Goal: Task Accomplishment & Management: Manage account settings

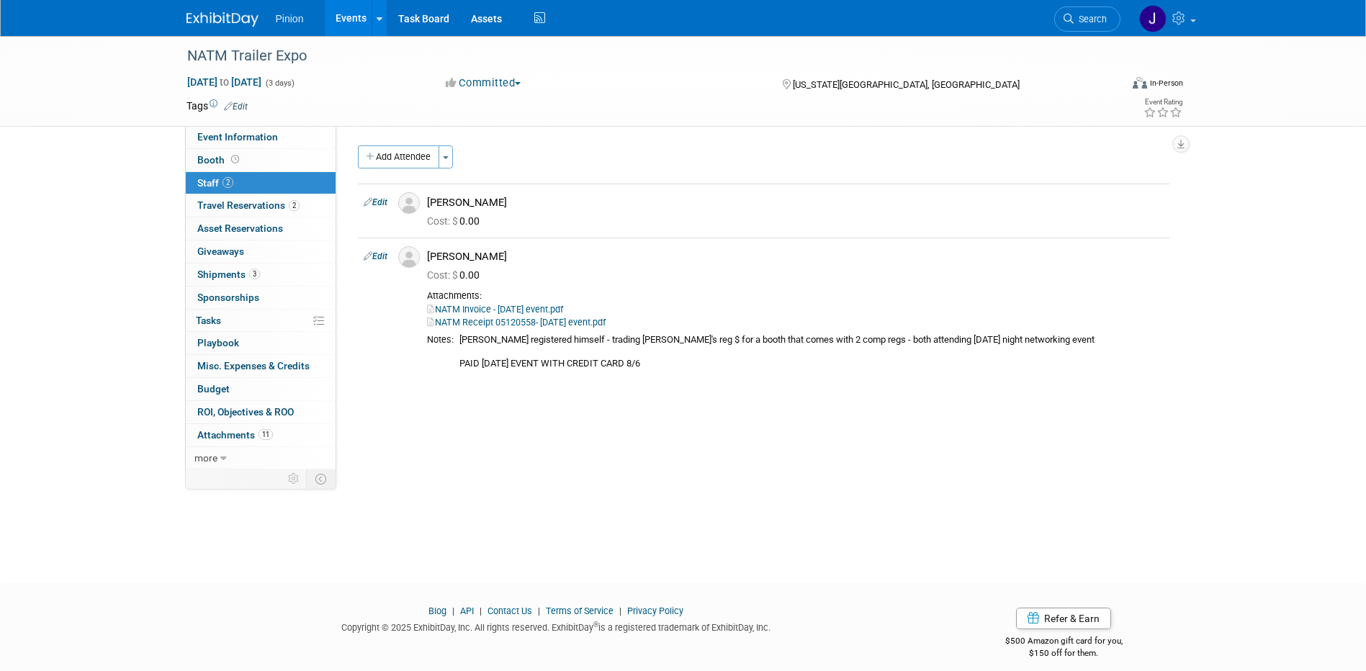
click at [222, 22] on img at bounding box center [223, 19] width 72 height 14
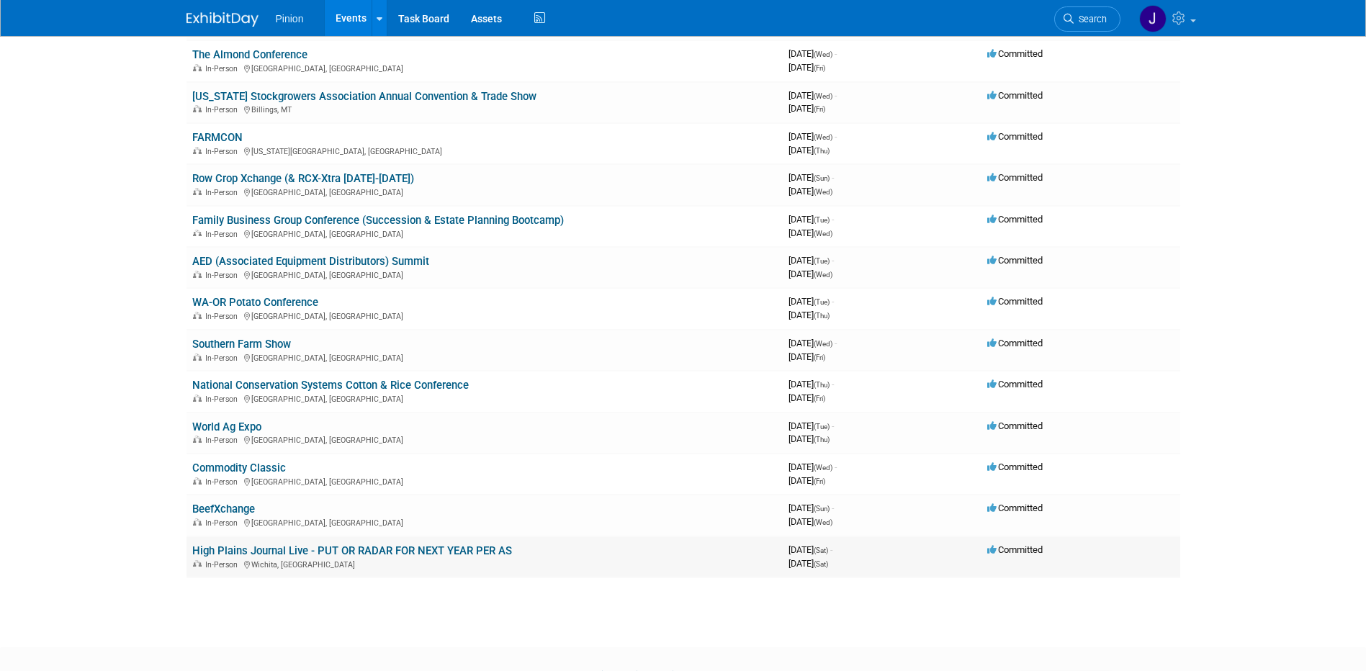
scroll to position [1151, 0]
click at [224, 421] on link "World Ag Expo" at bounding box center [226, 425] width 69 height 13
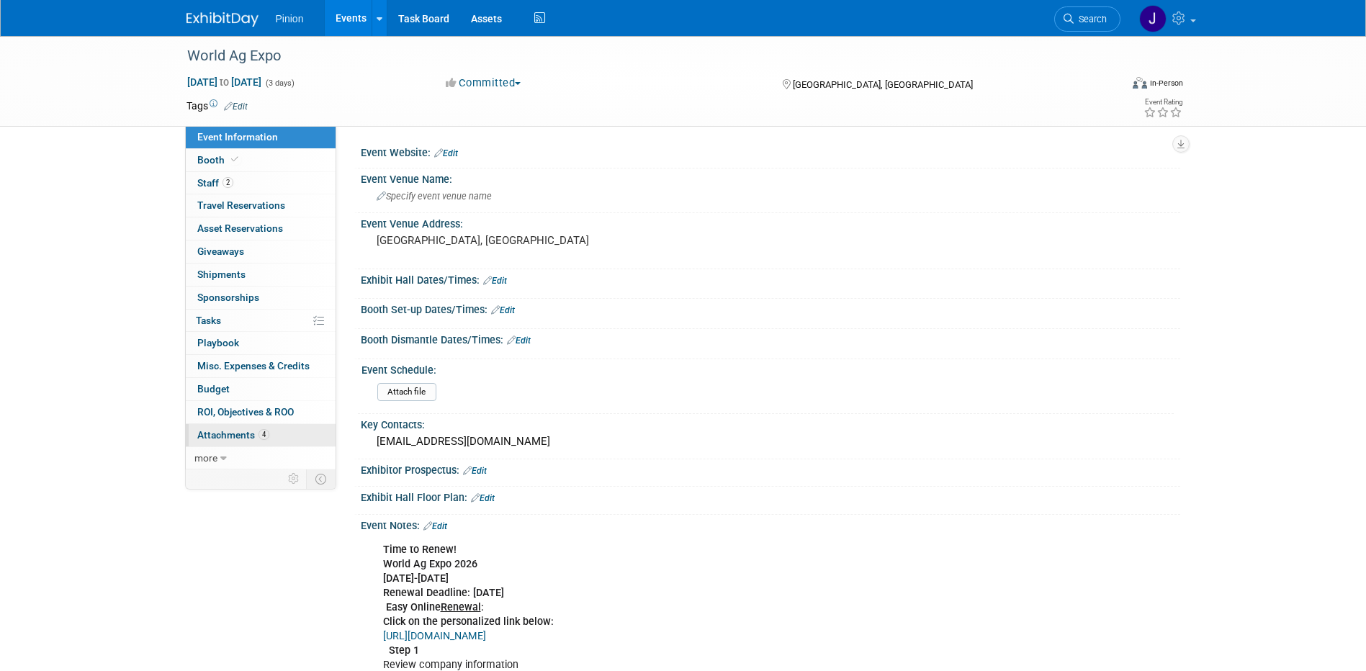
click at [222, 431] on span "Attachments 4" at bounding box center [233, 435] width 72 height 12
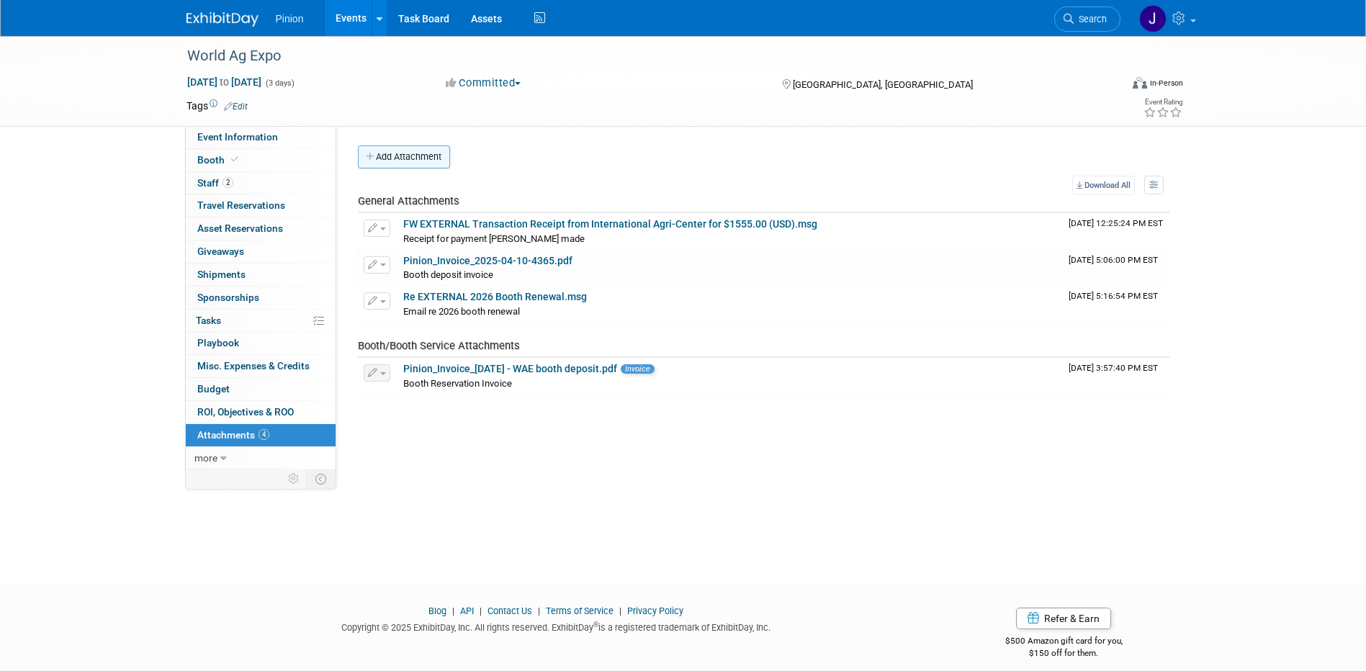
click at [428, 154] on button "Add Attachment" at bounding box center [404, 157] width 92 height 23
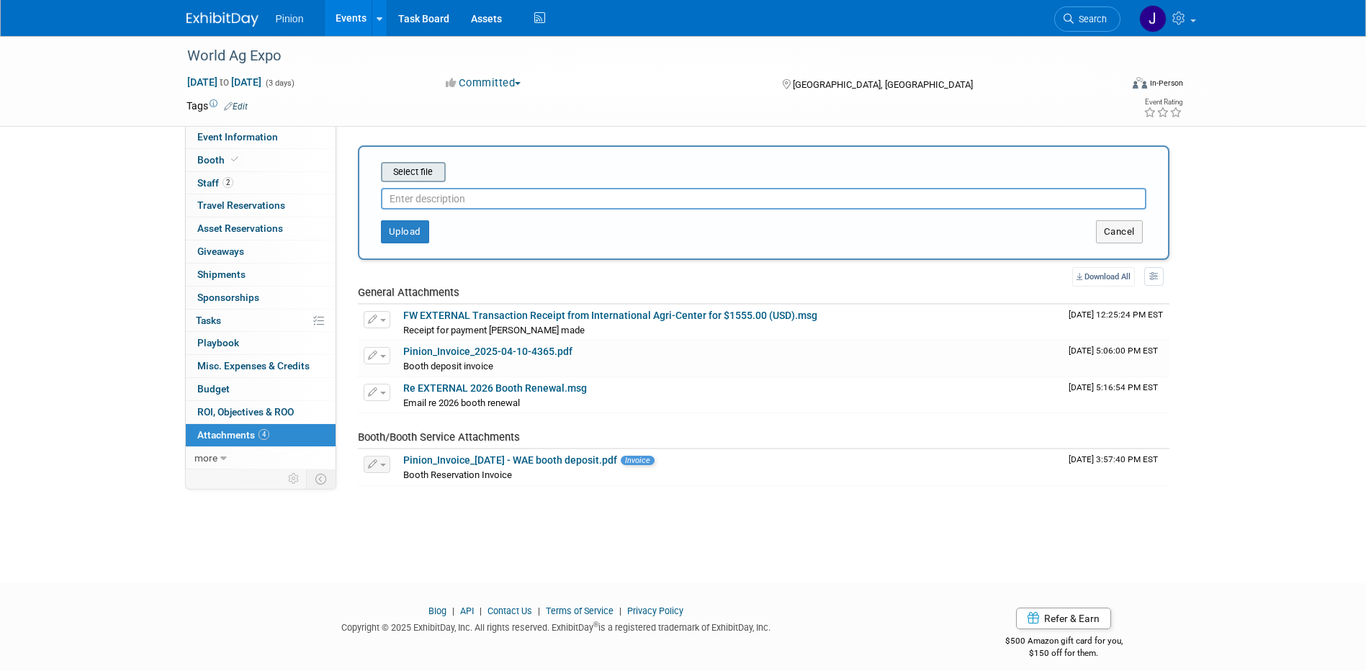
click at [434, 173] on input "file" at bounding box center [358, 172] width 171 height 17
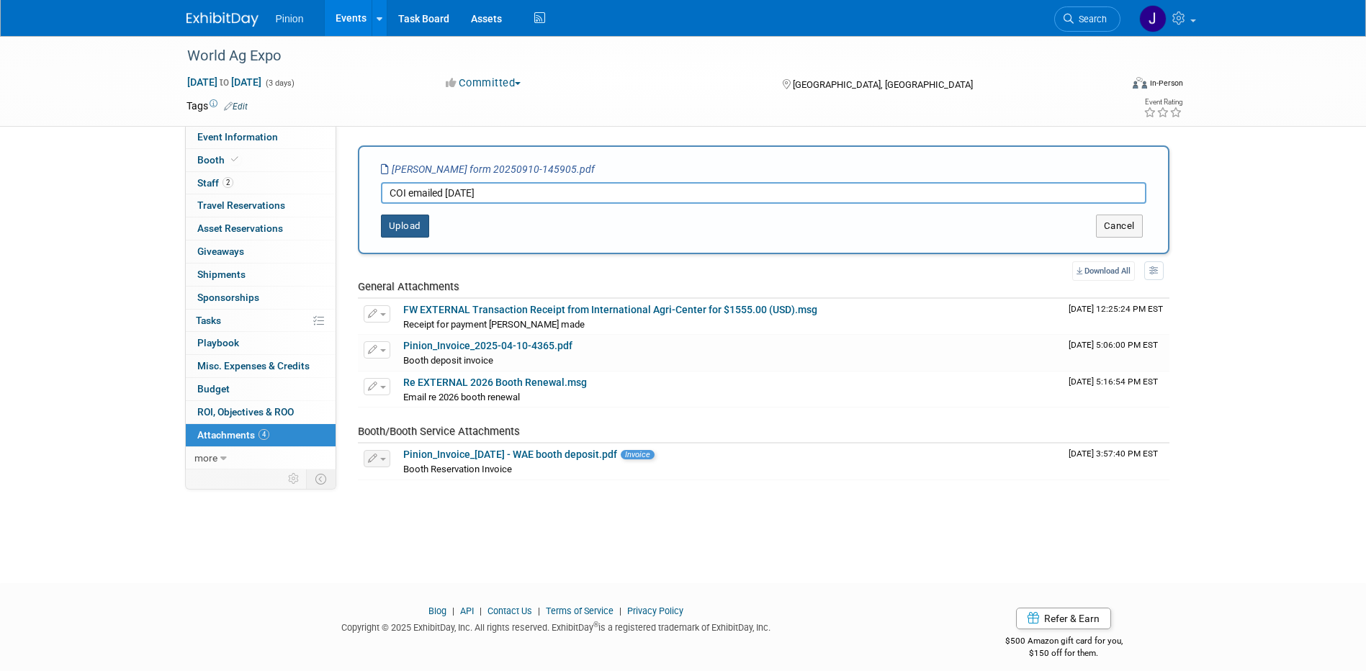
type input "COI emailed 09/10/25"
click at [415, 225] on button "Upload" at bounding box center [405, 226] width 48 height 23
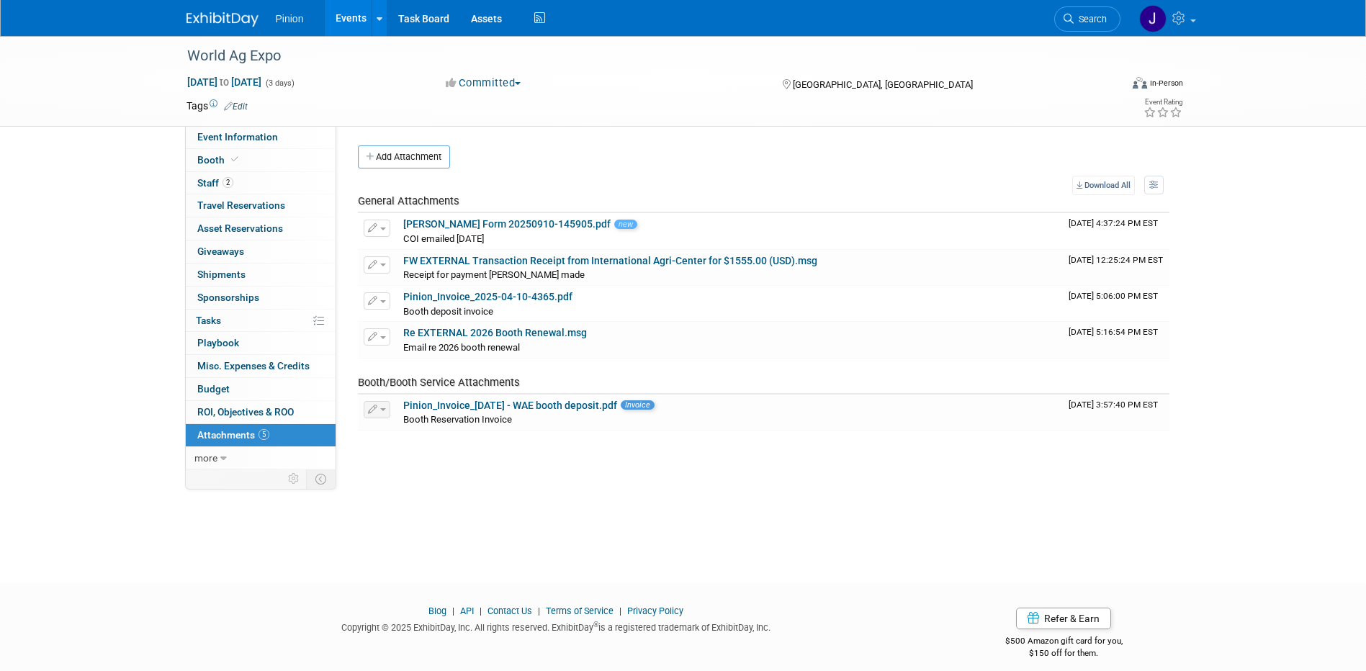
click at [214, 32] on div "Pinion Events Add Event Bulk Upload Events Shareable Event Boards Recently View…" at bounding box center [684, 18] width 994 height 36
click at [217, 19] on img at bounding box center [223, 19] width 72 height 14
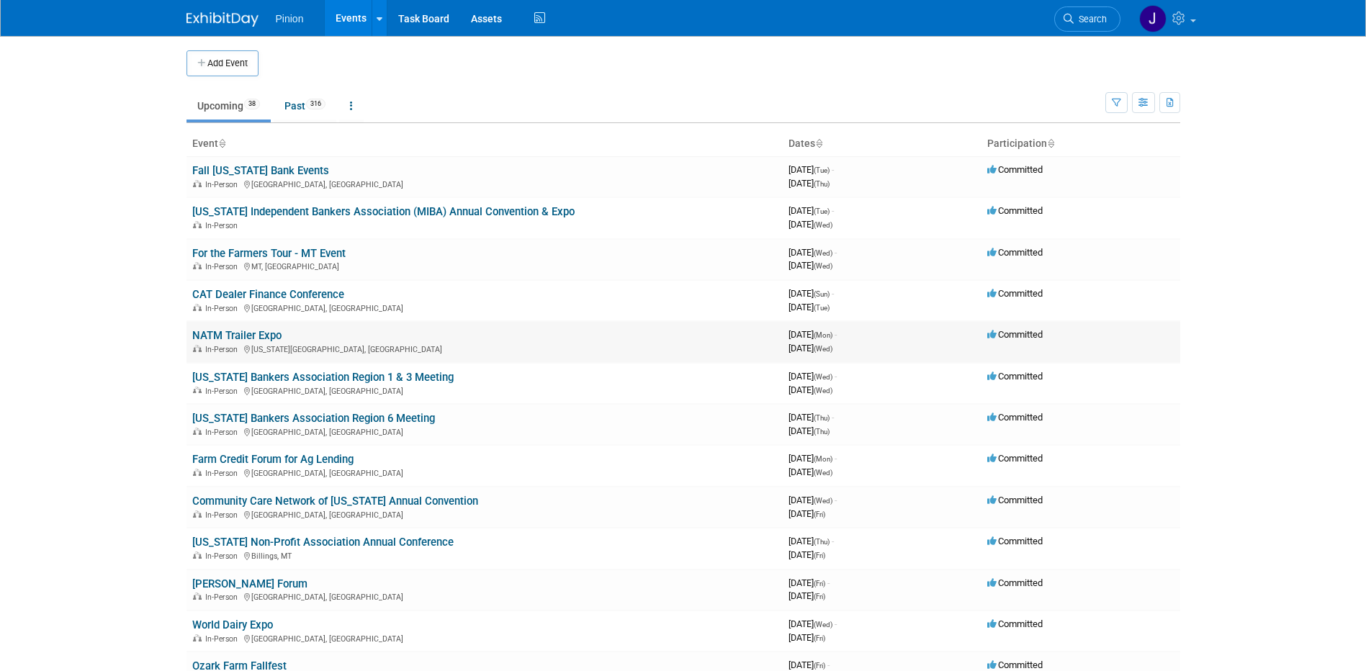
click at [220, 330] on link "NATM Trailer Expo" at bounding box center [236, 335] width 89 height 13
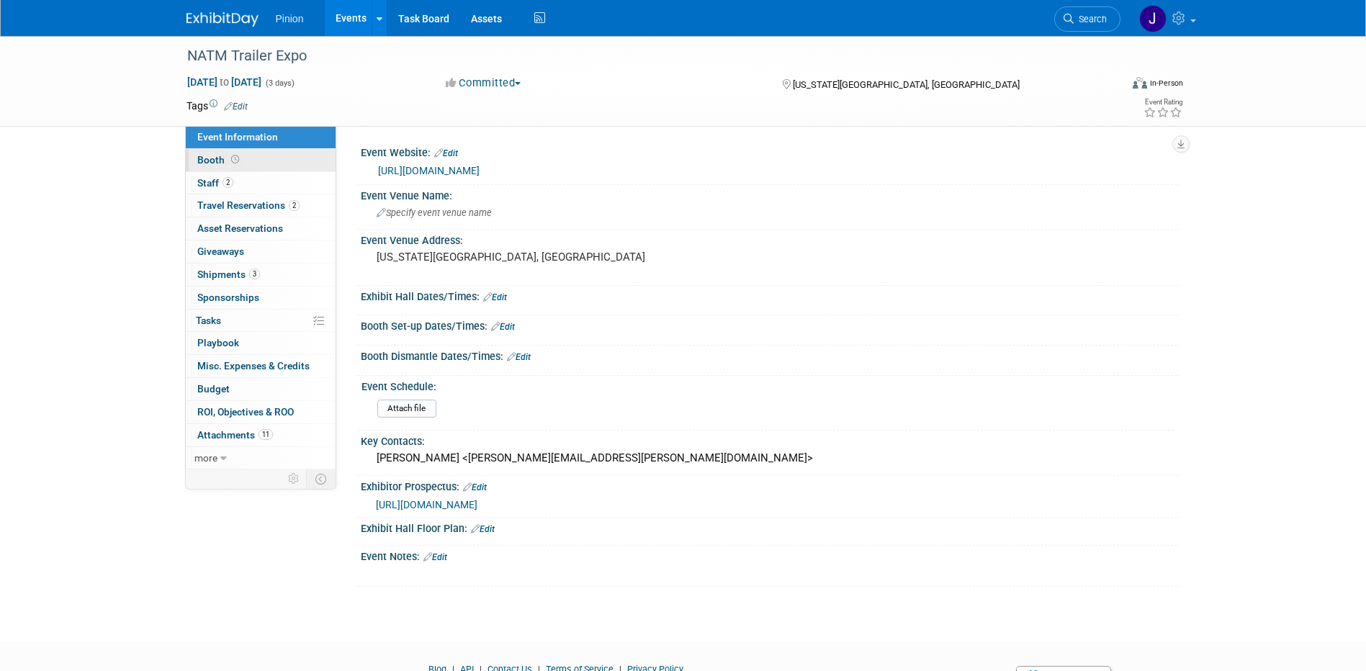
click at [226, 157] on span "Booth" at bounding box center [219, 160] width 45 height 12
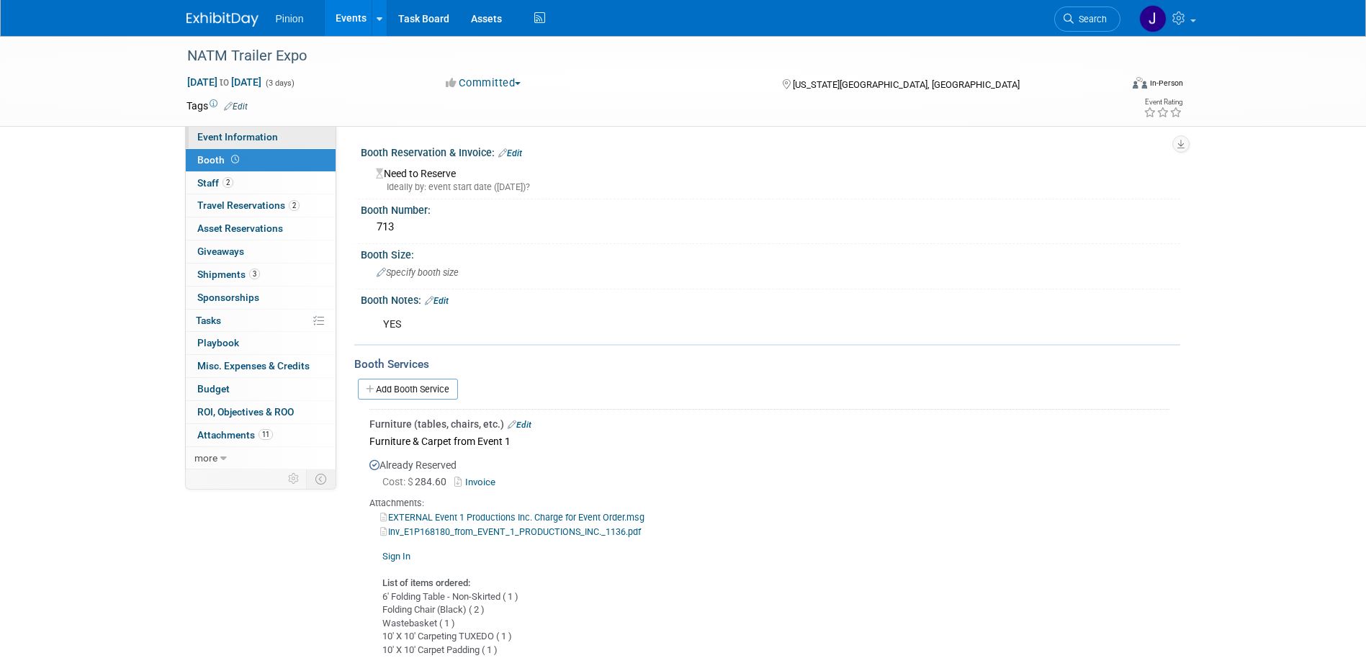
click at [267, 139] on span "Event Information" at bounding box center [237, 137] width 81 height 12
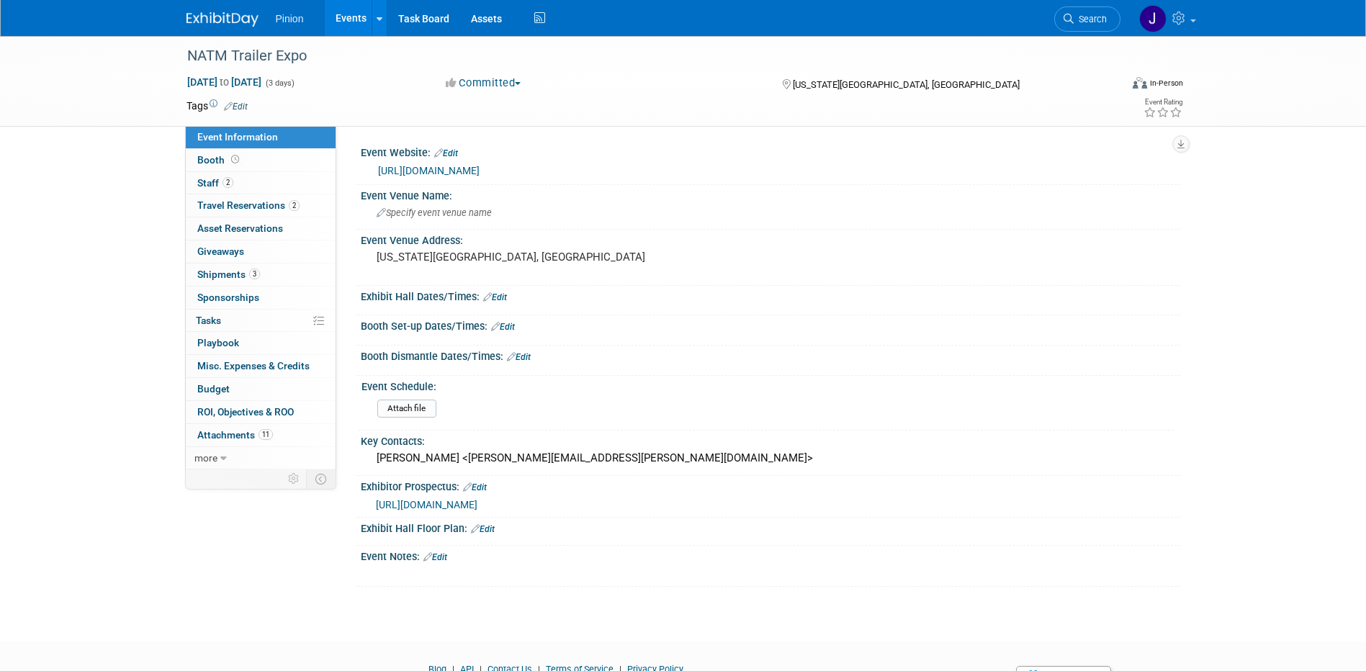
click at [478, 502] on span "[URL][DOMAIN_NAME]" at bounding box center [427, 505] width 102 height 12
click at [228, 146] on link "Event Information" at bounding box center [261, 137] width 150 height 22
click at [231, 156] on icon at bounding box center [235, 160] width 8 height 8
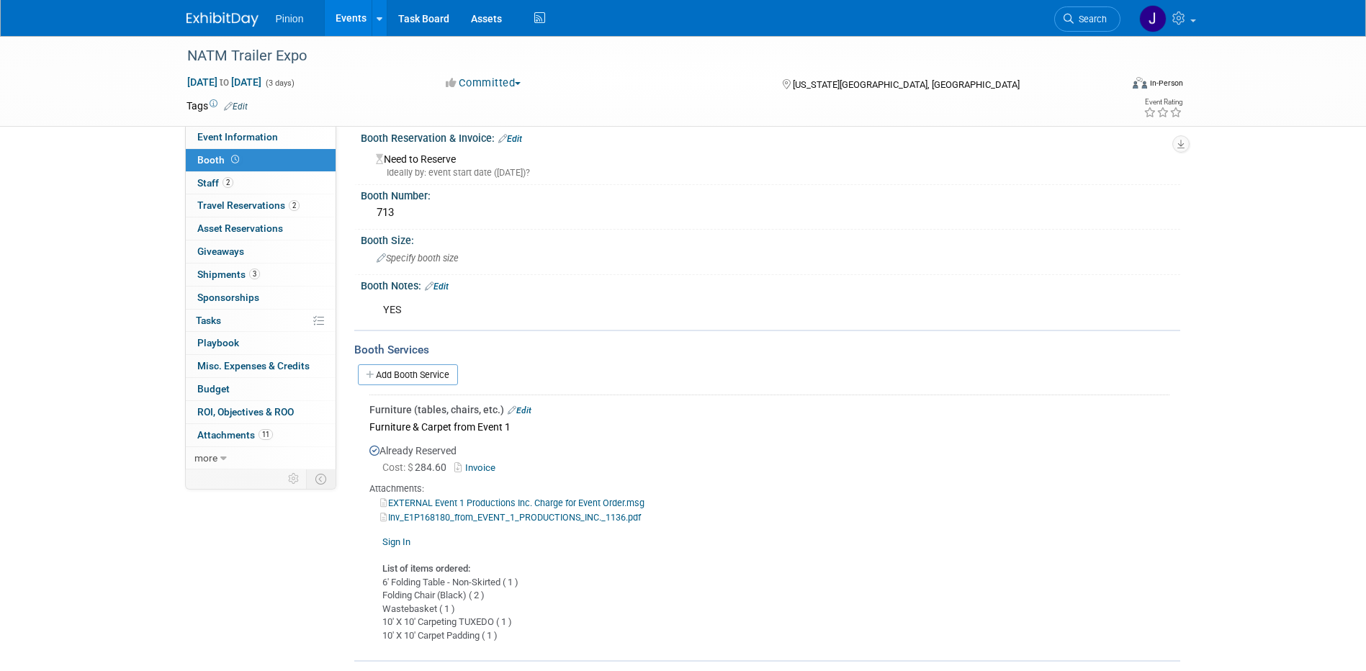
scroll to position [12, 0]
click at [232, 185] on span "2" at bounding box center [228, 182] width 11 height 11
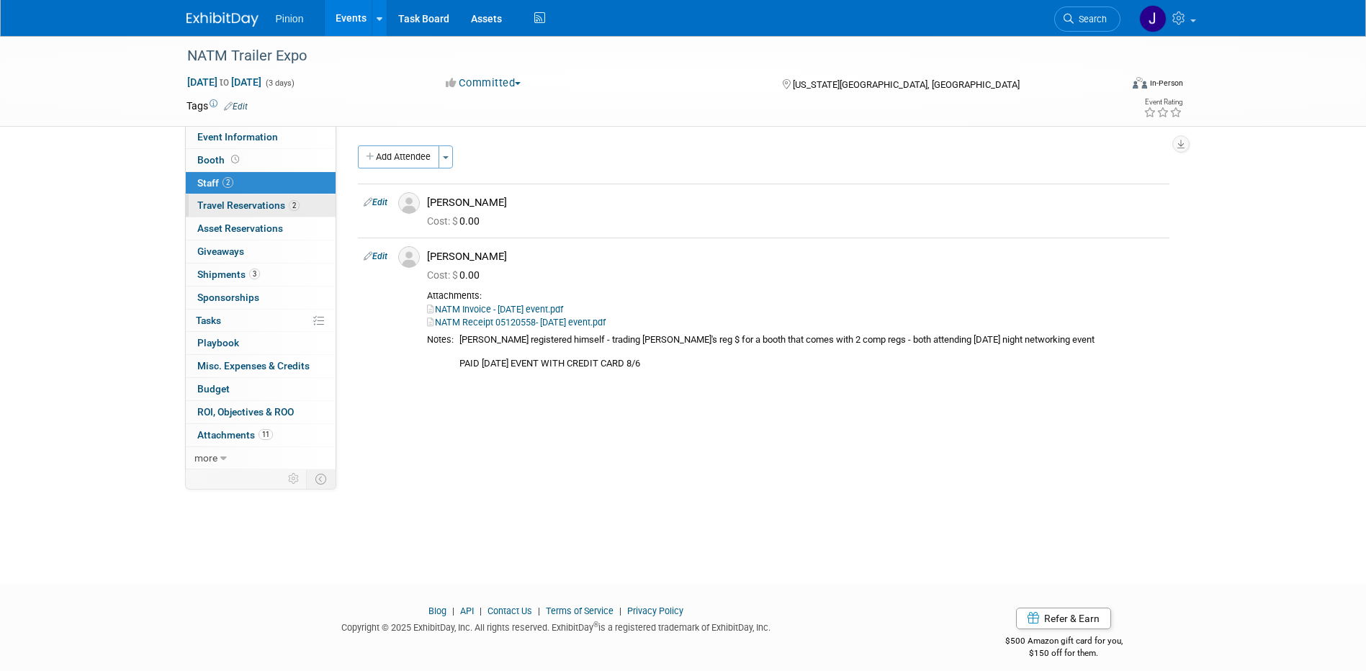
click at [276, 204] on span "Travel Reservations 2" at bounding box center [248, 206] width 102 height 12
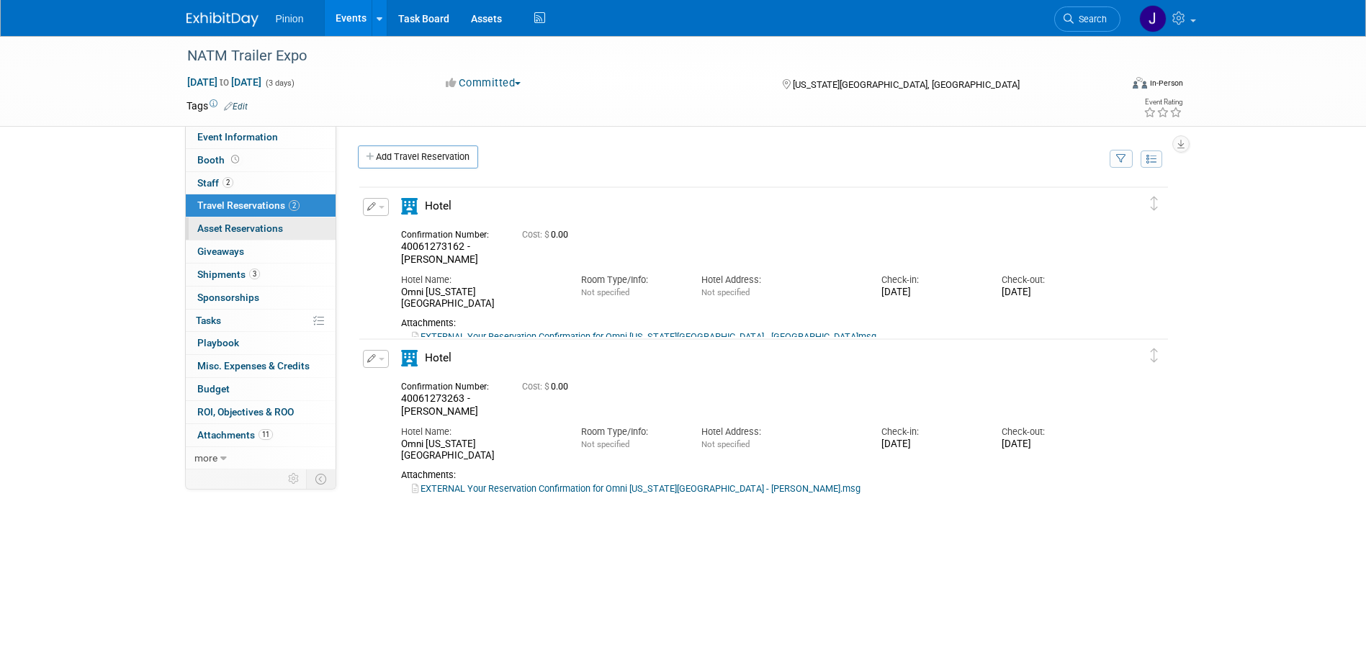
click at [254, 233] on span "Asset Reservations 0" at bounding box center [240, 229] width 86 height 12
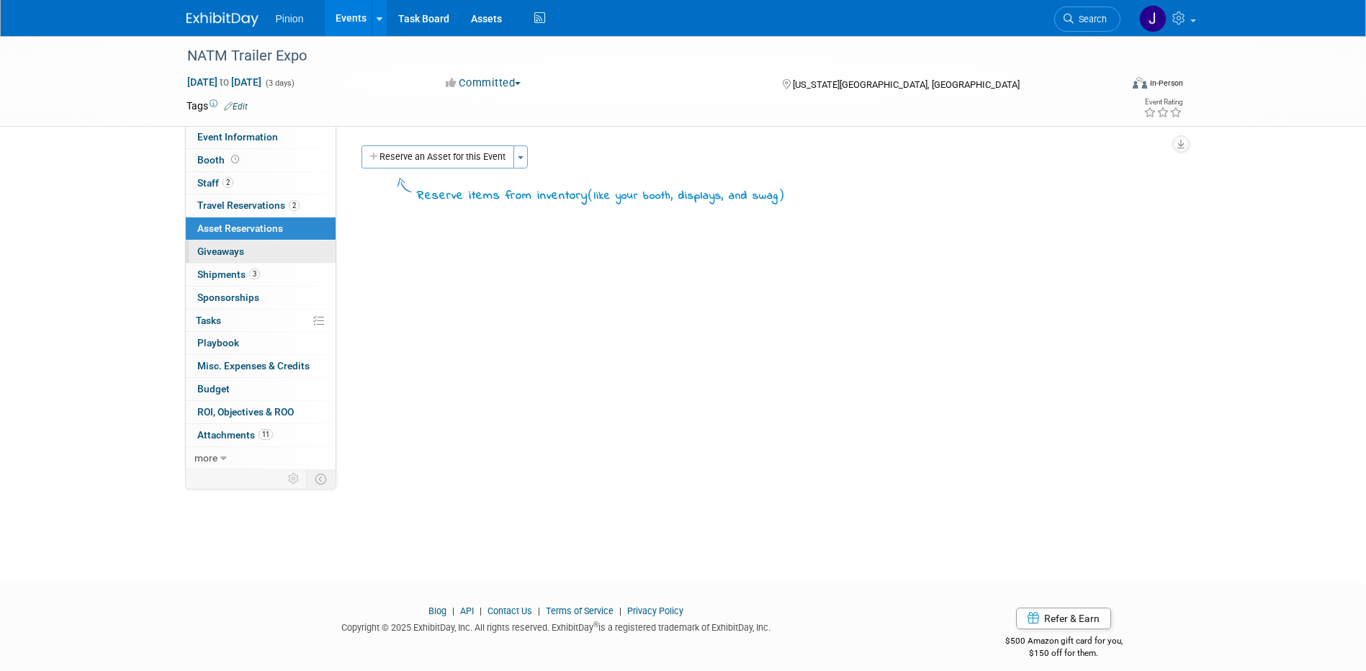
click at [226, 255] on span "Giveaways 0" at bounding box center [220, 252] width 47 height 12
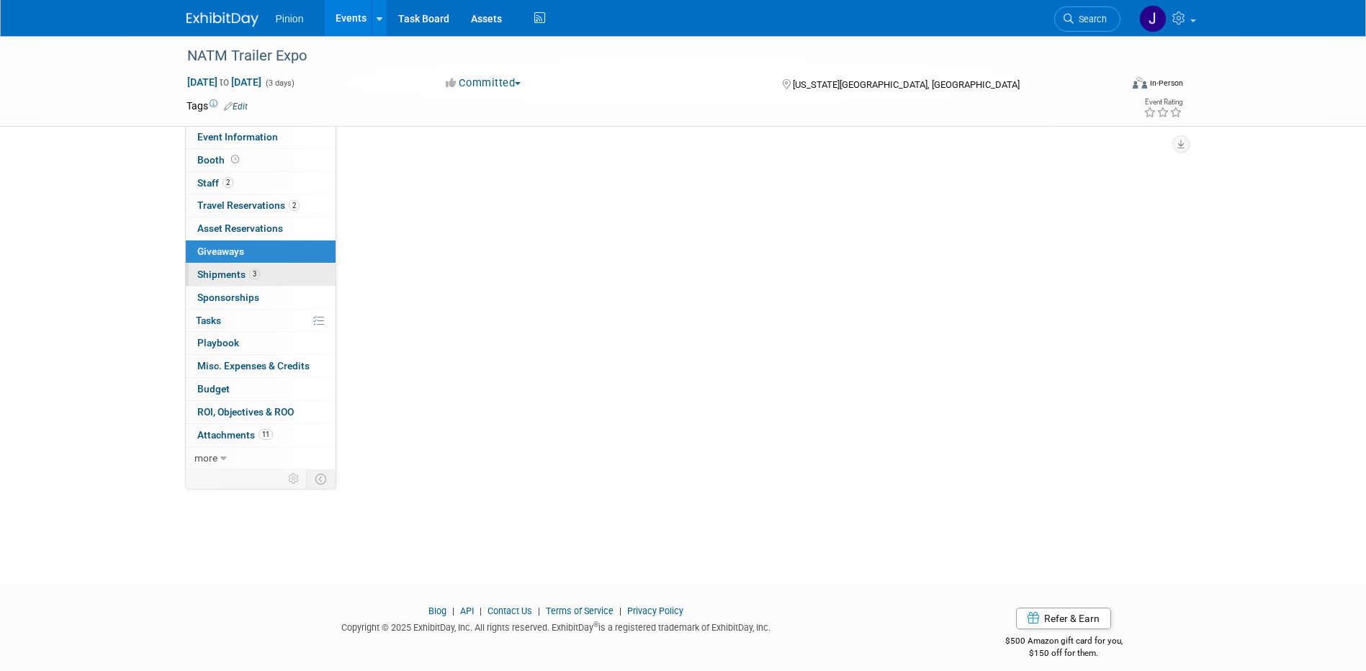
click at [225, 272] on span "Shipments 3" at bounding box center [228, 275] width 63 height 12
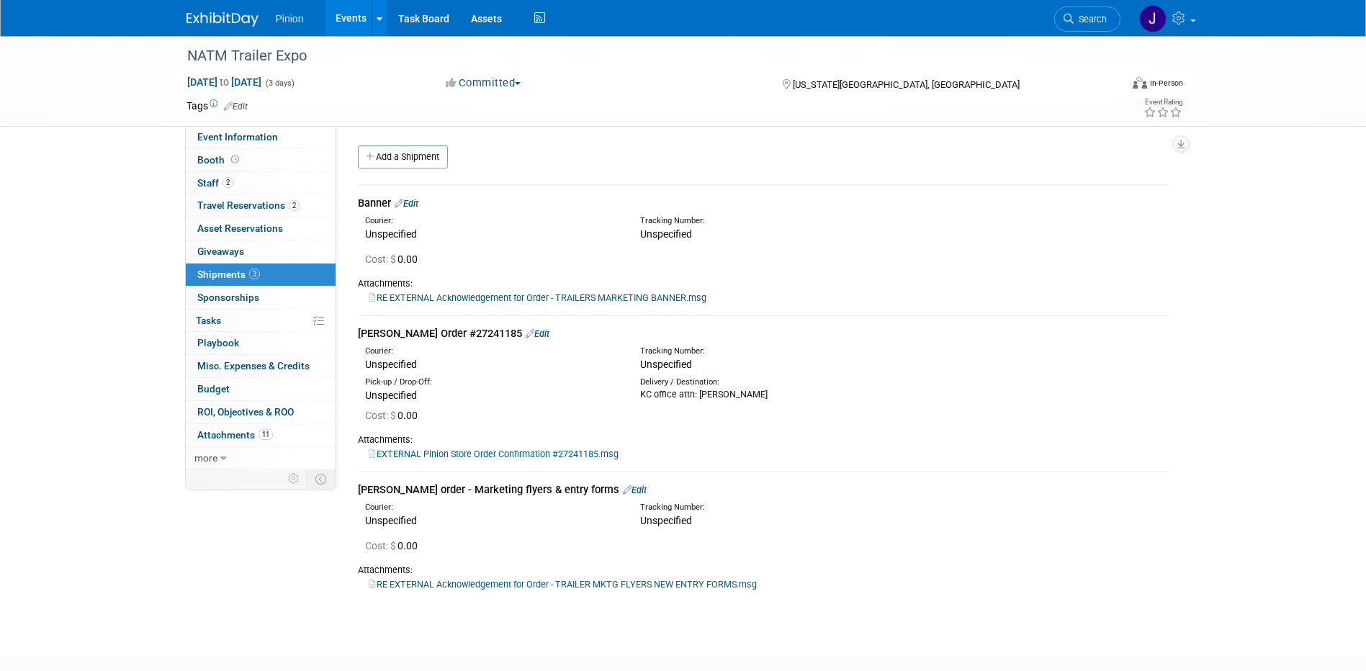
click at [526, 334] on link "Edit" at bounding box center [538, 333] width 24 height 11
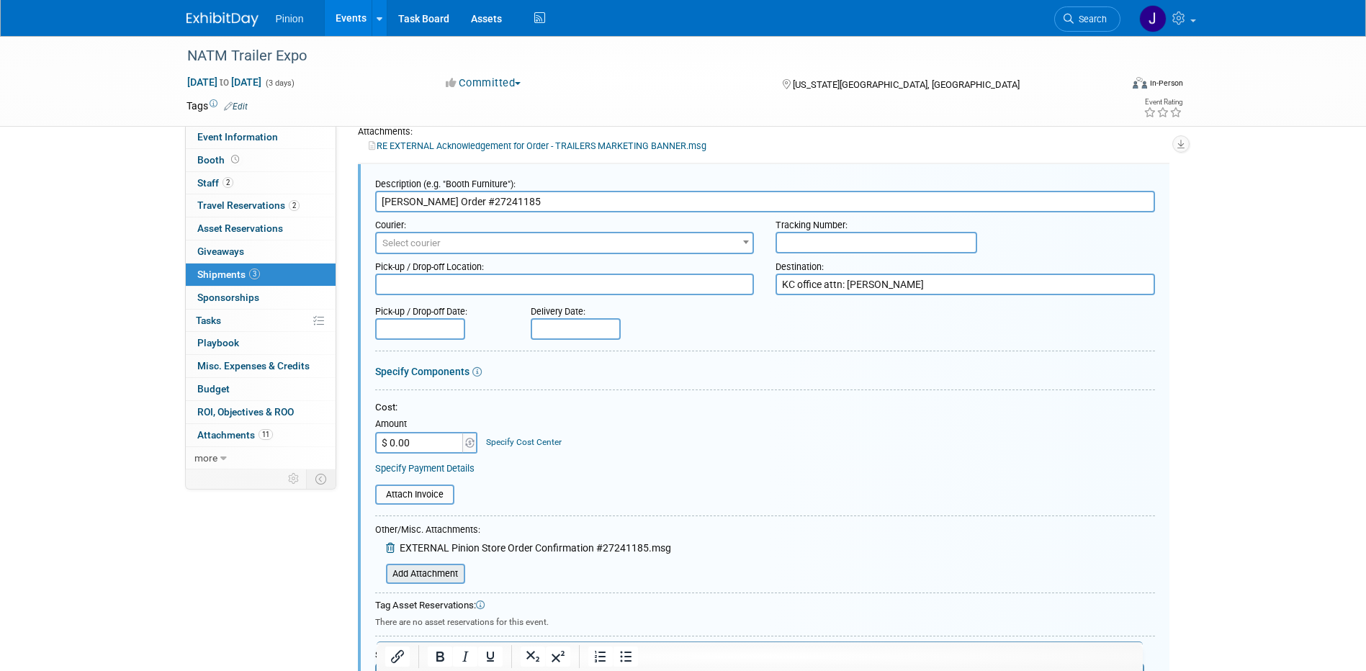
click at [449, 571] on input "file" at bounding box center [377, 573] width 171 height 17
click at [1363, 212] on div "NATM Trailer Expo Sep 15, 2025 to Sep 17, 2025 (3 days) Sep 15, 2025 to Sep 17,…" at bounding box center [683, 426] width 1366 height 1085
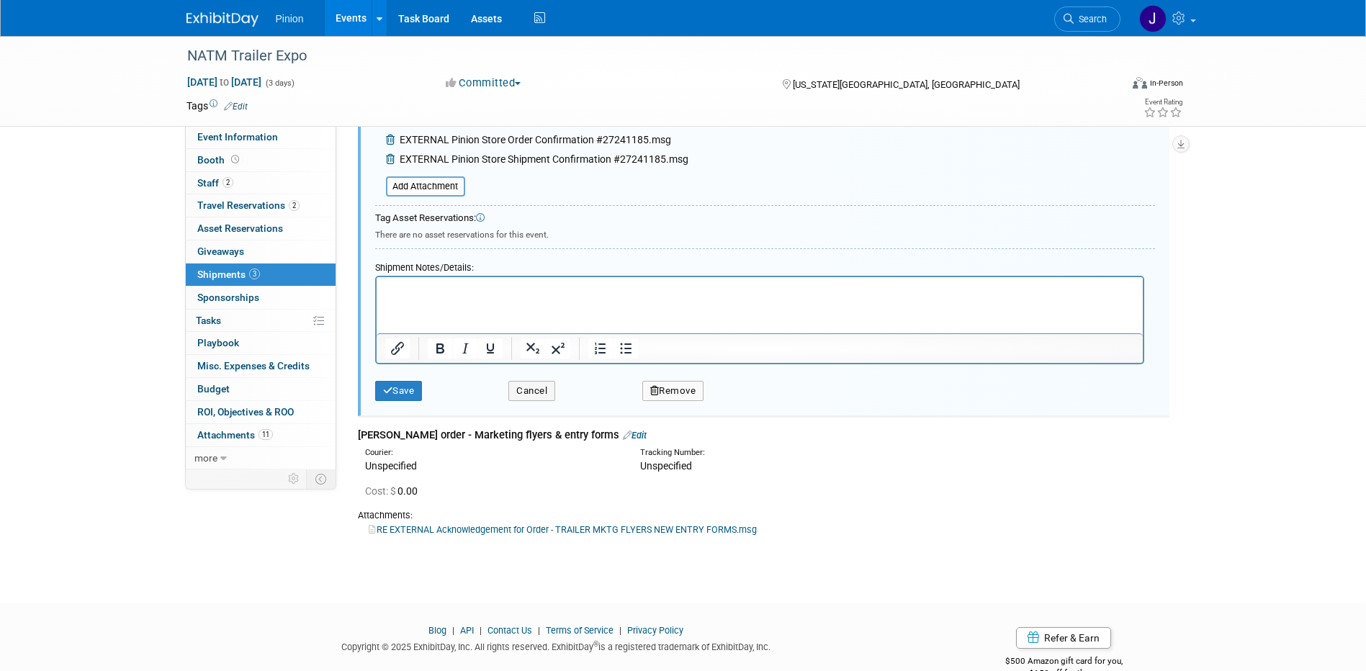
scroll to position [576, 0]
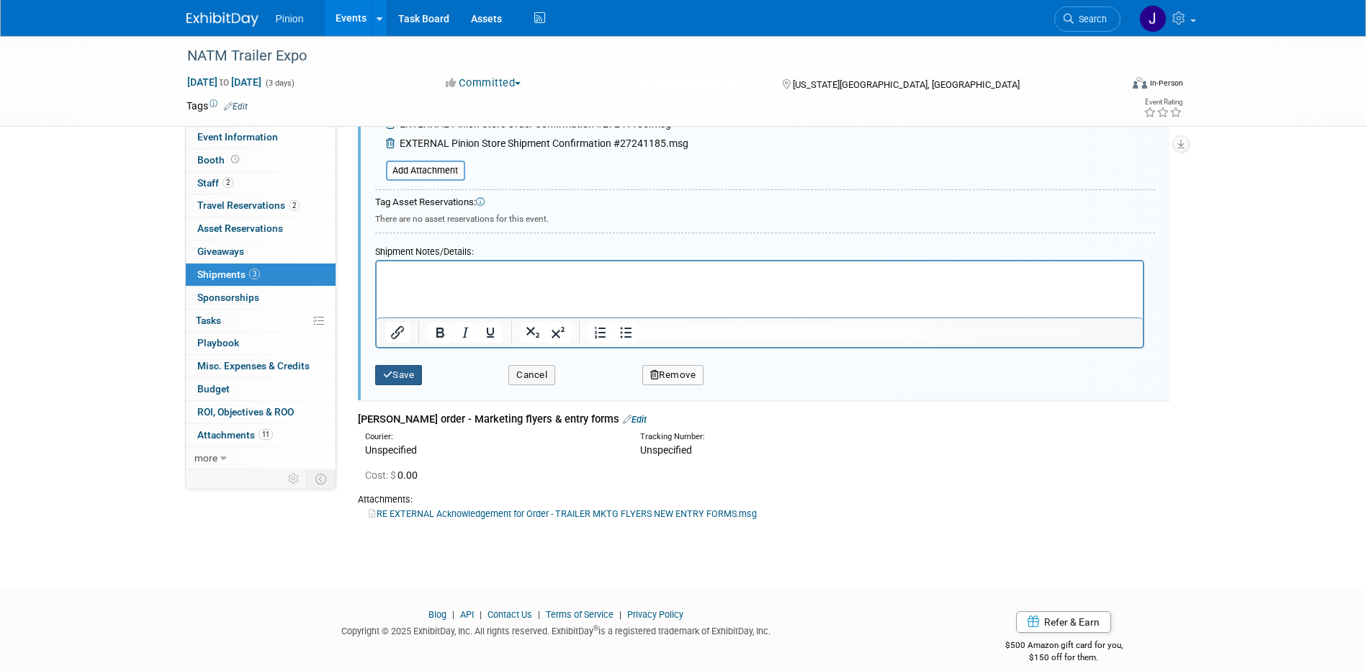
click at [413, 377] on button "Save" at bounding box center [399, 375] width 48 height 20
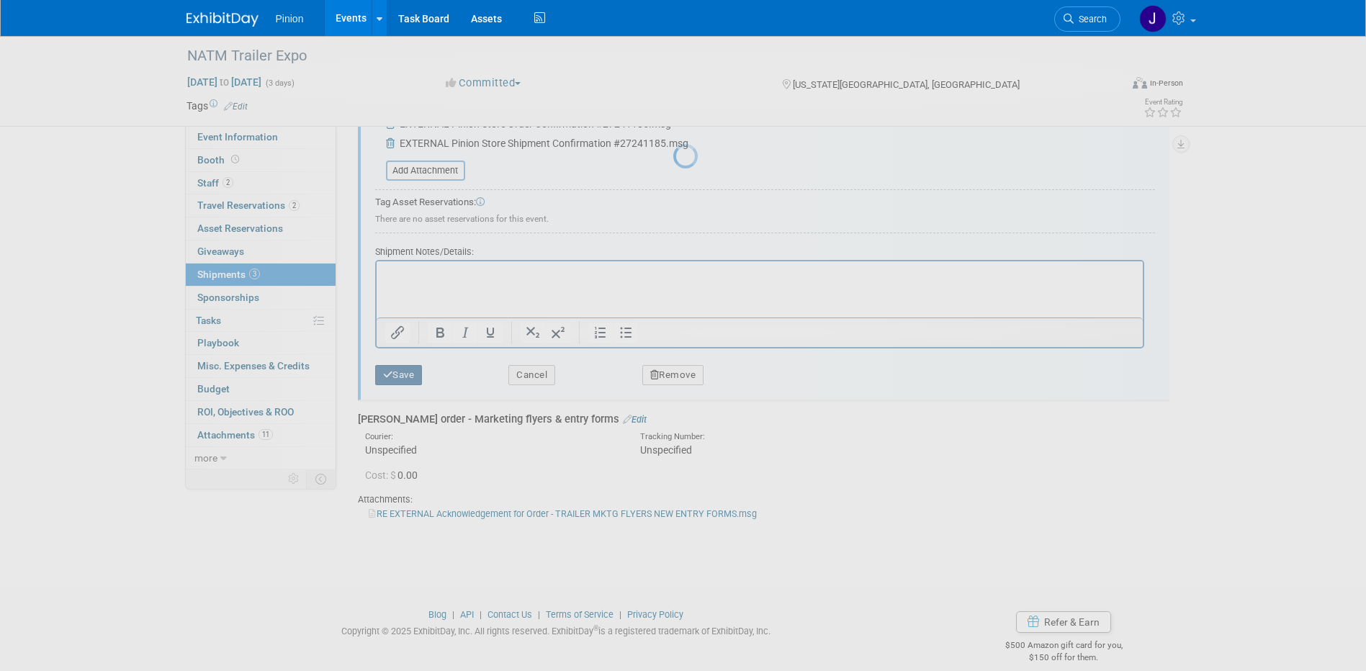
scroll to position [102, 0]
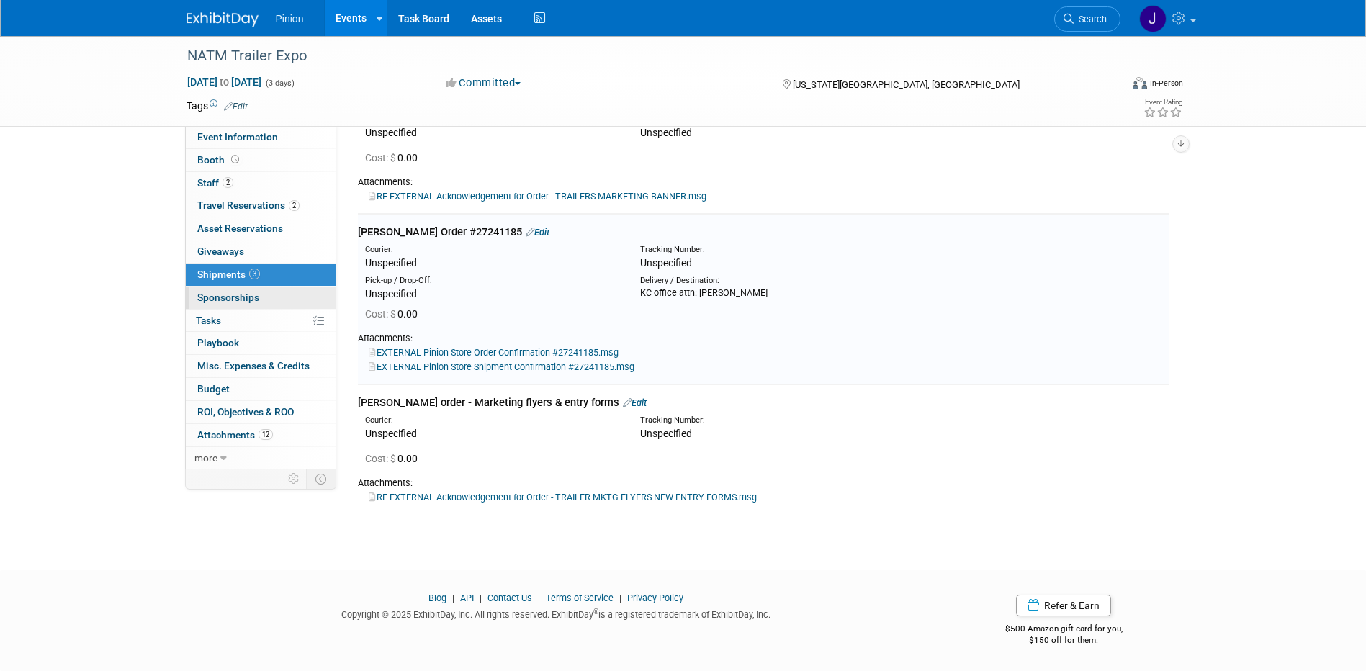
click at [253, 303] on span "Sponsorships 0" at bounding box center [228, 298] width 62 height 12
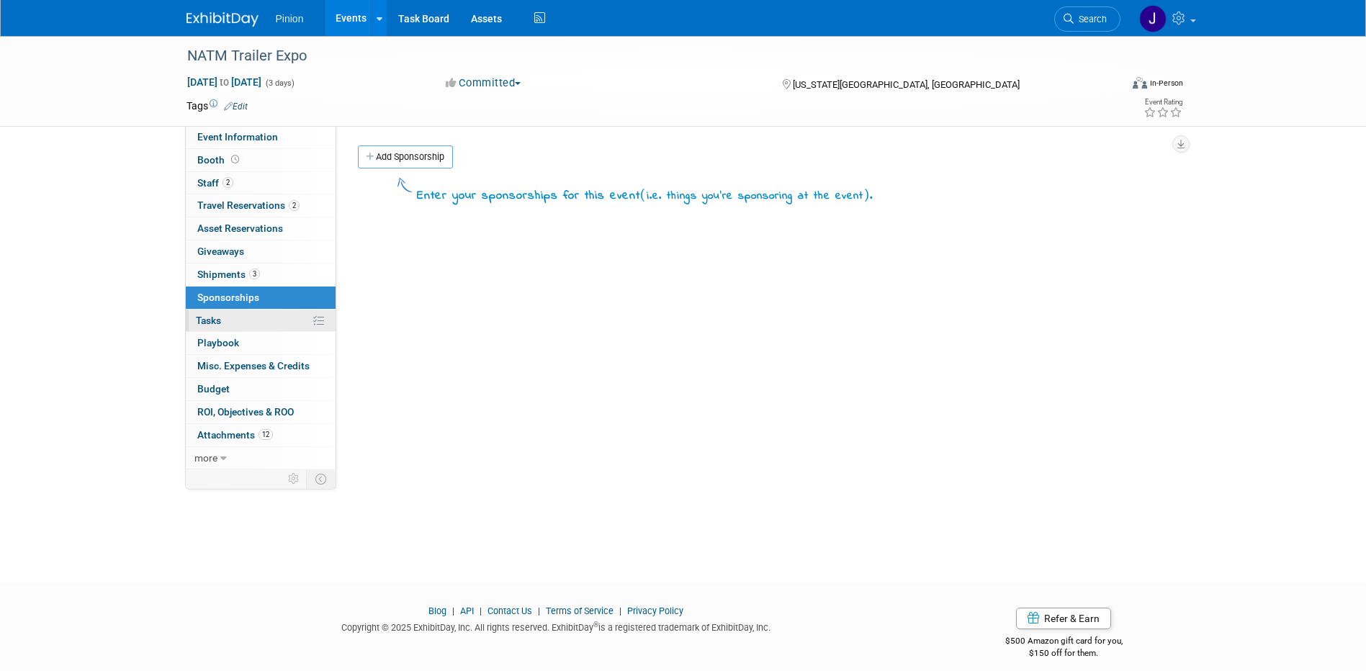
click at [220, 318] on span "Tasks 0%" at bounding box center [208, 321] width 25 height 12
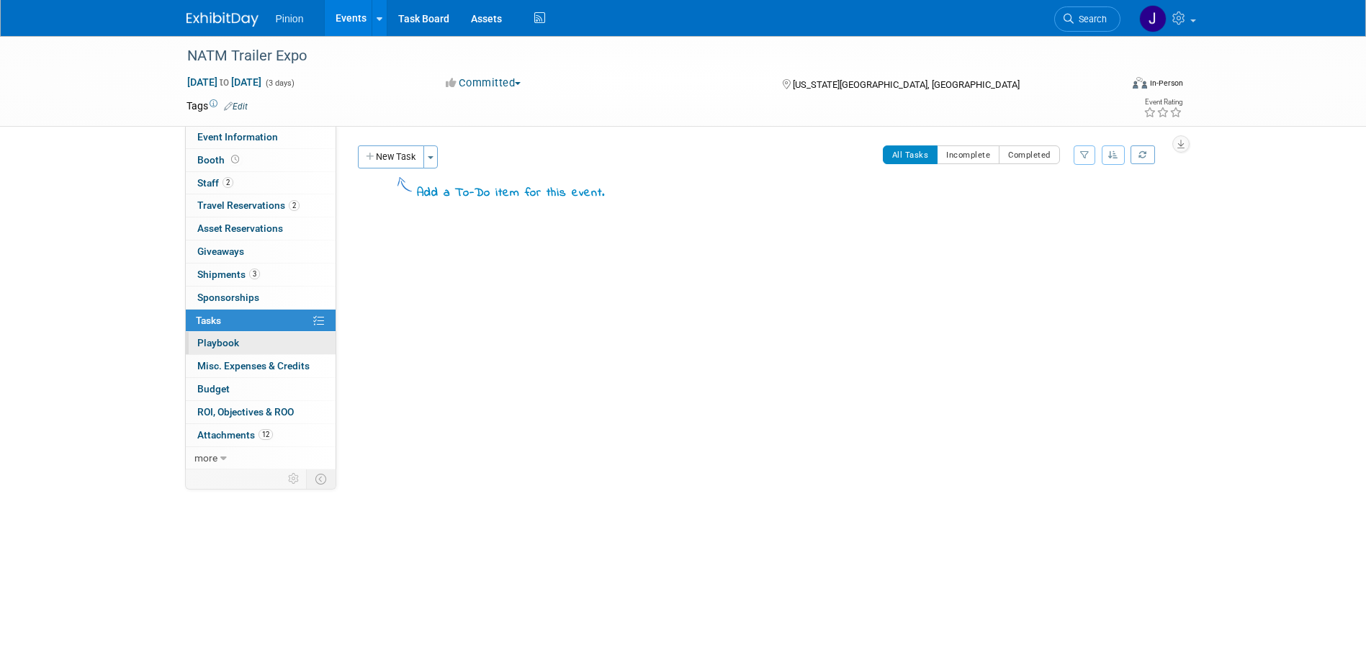
click at [228, 343] on span "Playbook 0" at bounding box center [218, 343] width 42 height 12
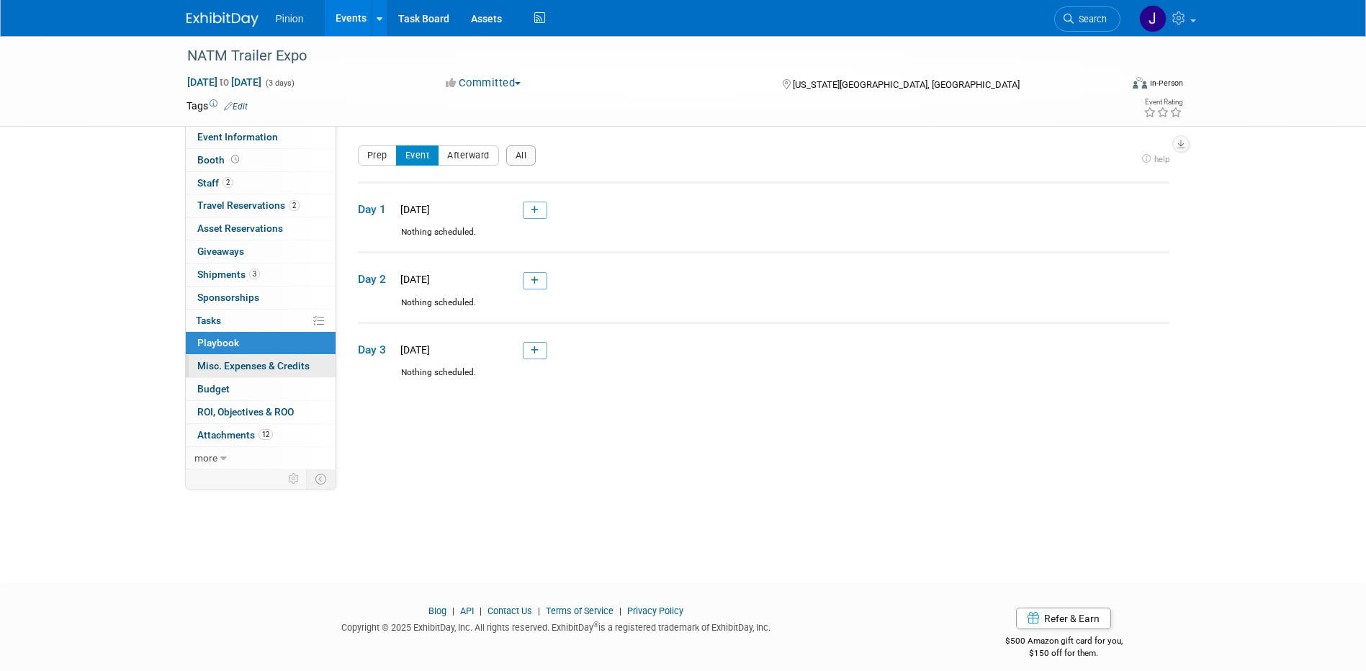
click at [242, 360] on span "Misc. Expenses & Credits 0" at bounding box center [253, 366] width 112 height 12
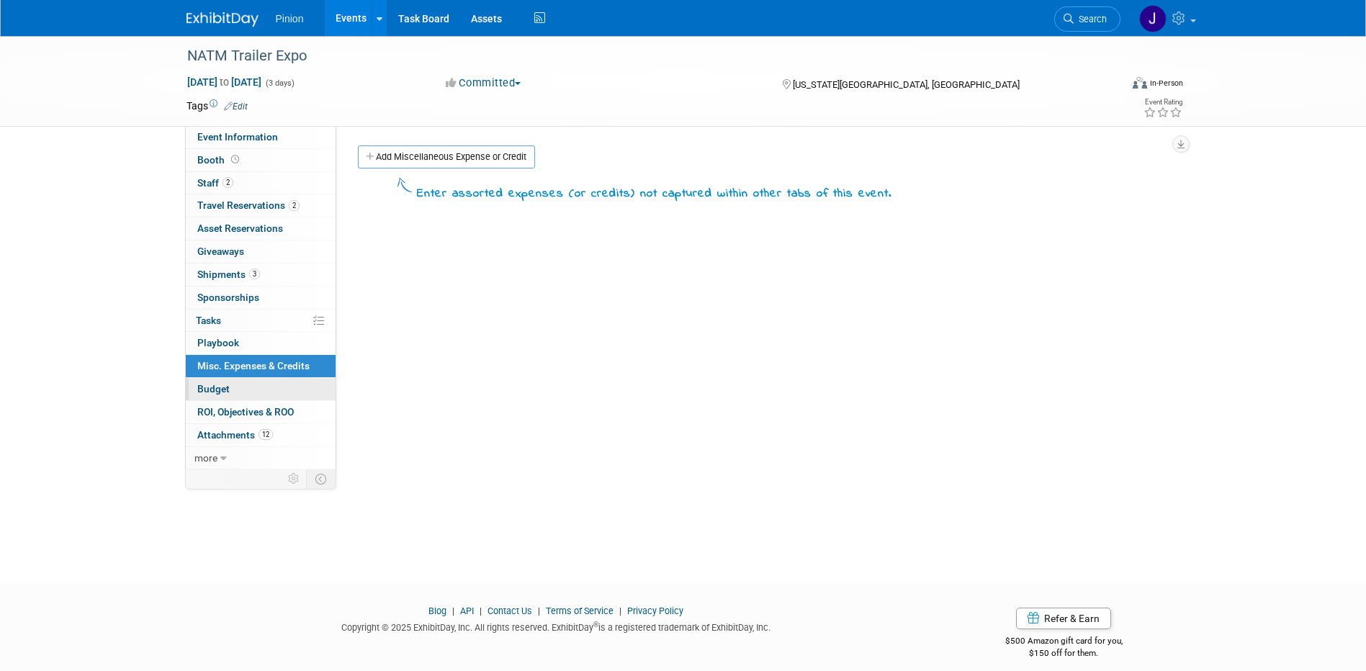
click at [217, 395] on span "Budget" at bounding box center [213, 389] width 32 height 12
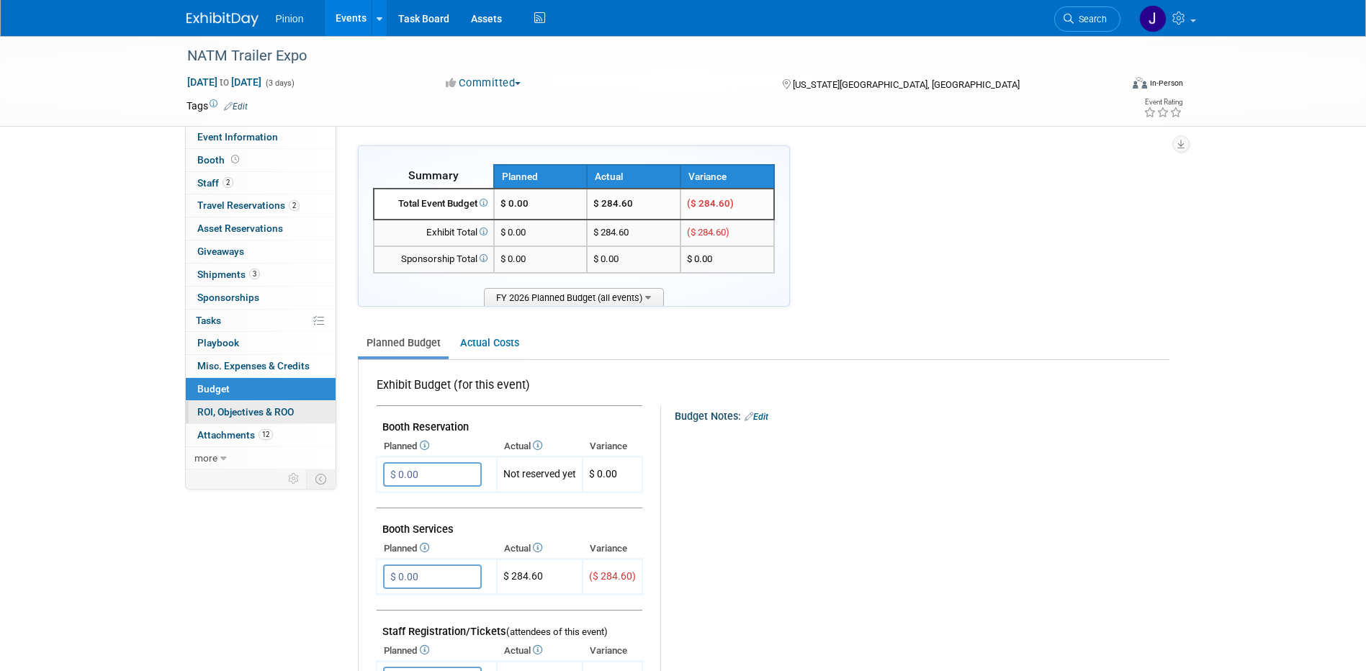
click at [223, 408] on span "ROI, Objectives & ROO 0" at bounding box center [245, 412] width 97 height 12
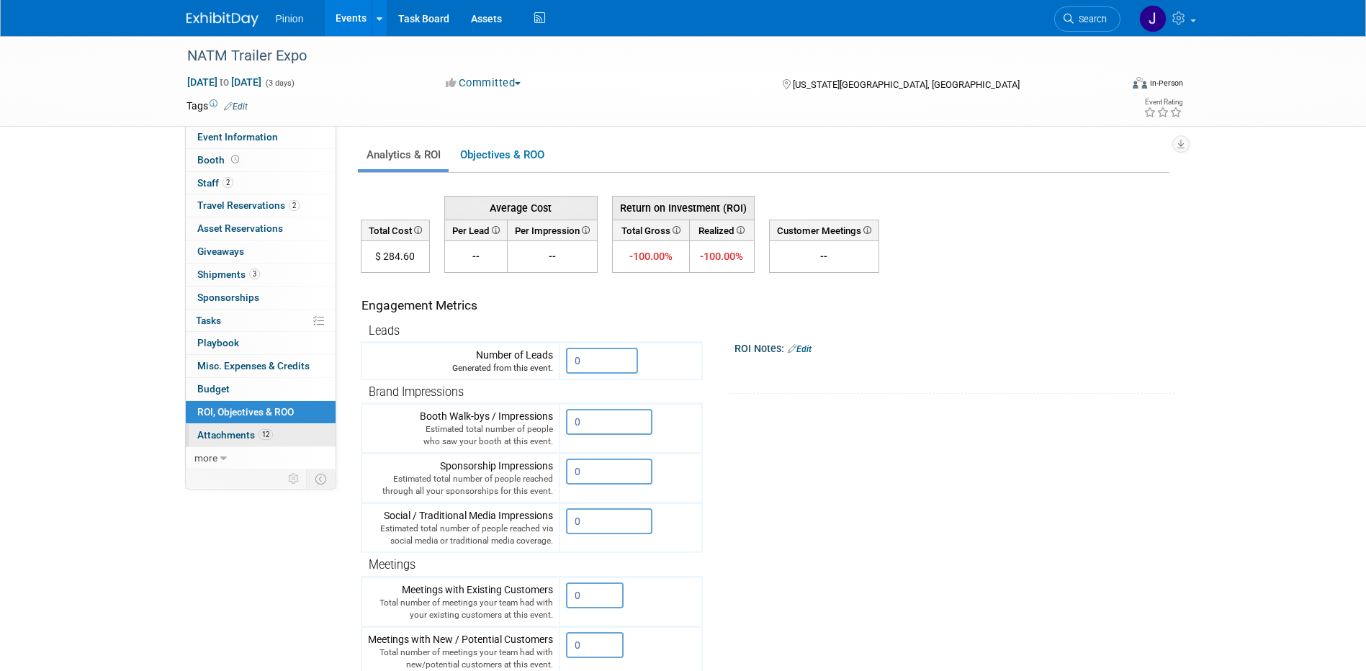
click at [228, 431] on span "Attachments 12" at bounding box center [235, 435] width 76 height 12
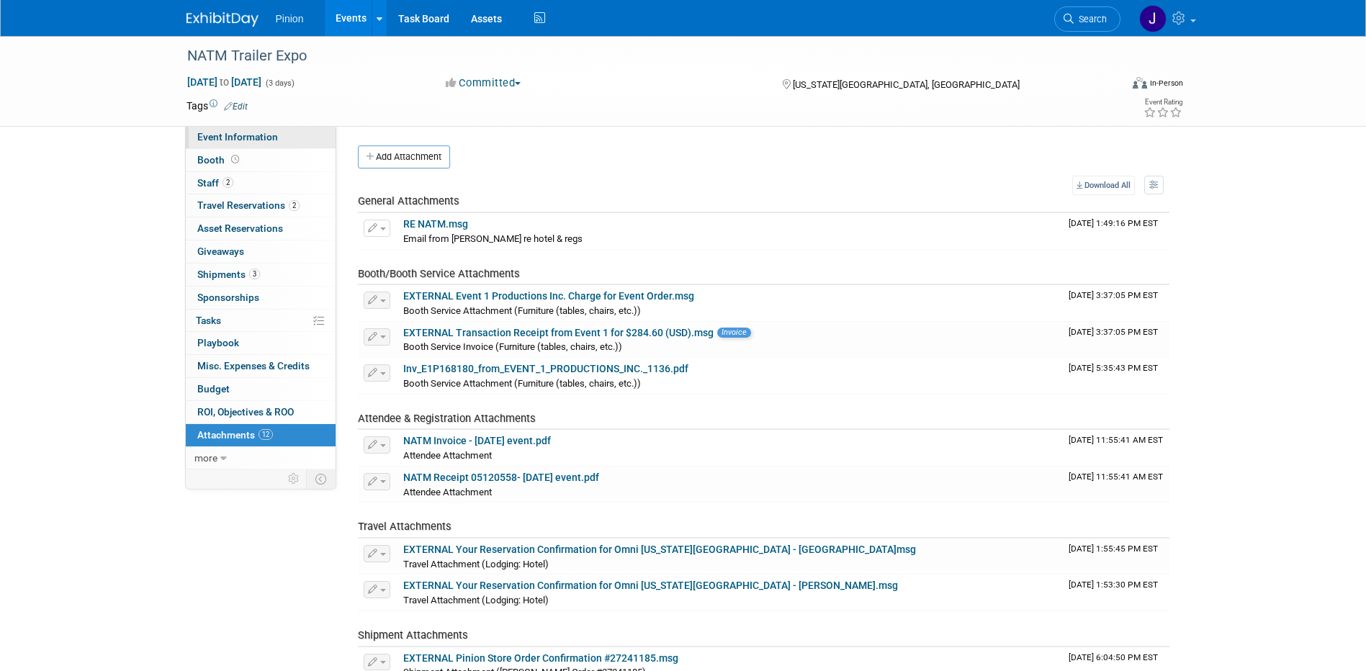
click at [245, 142] on span "Event Information" at bounding box center [237, 137] width 81 height 12
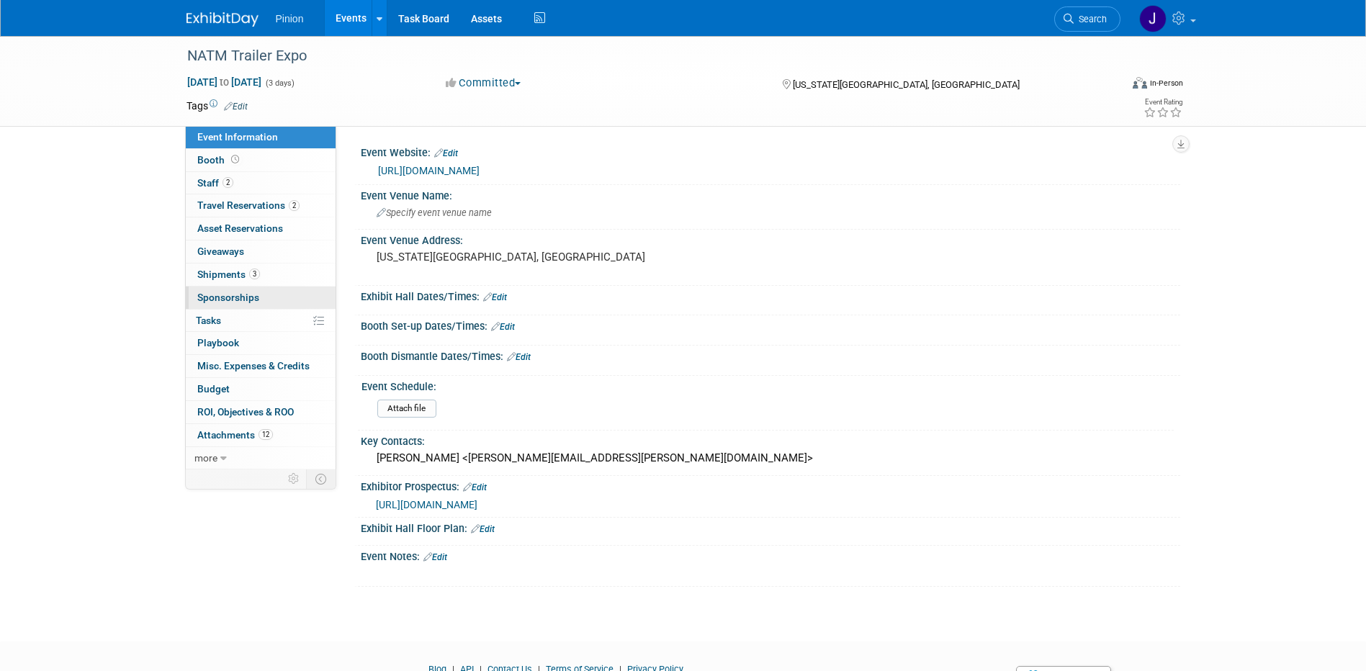
click at [229, 300] on span "Sponsorships 0" at bounding box center [228, 298] width 62 height 12
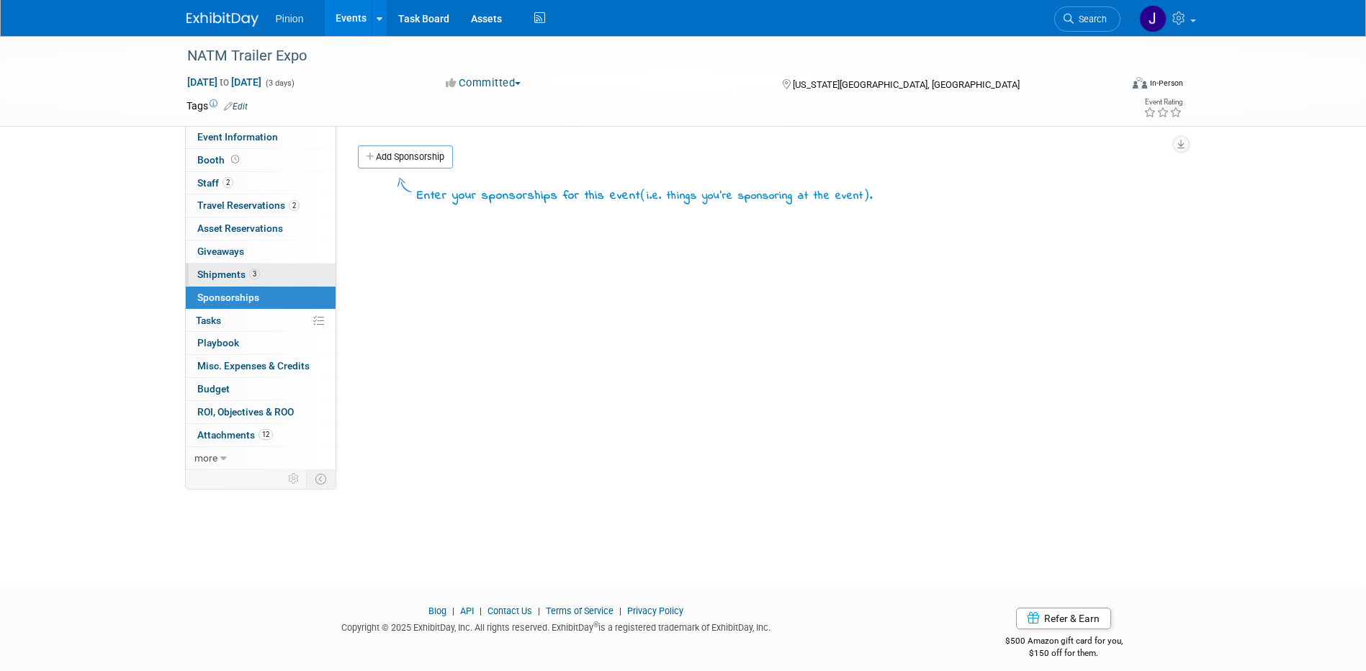
click at [232, 279] on span "Shipments 3" at bounding box center [228, 275] width 63 height 12
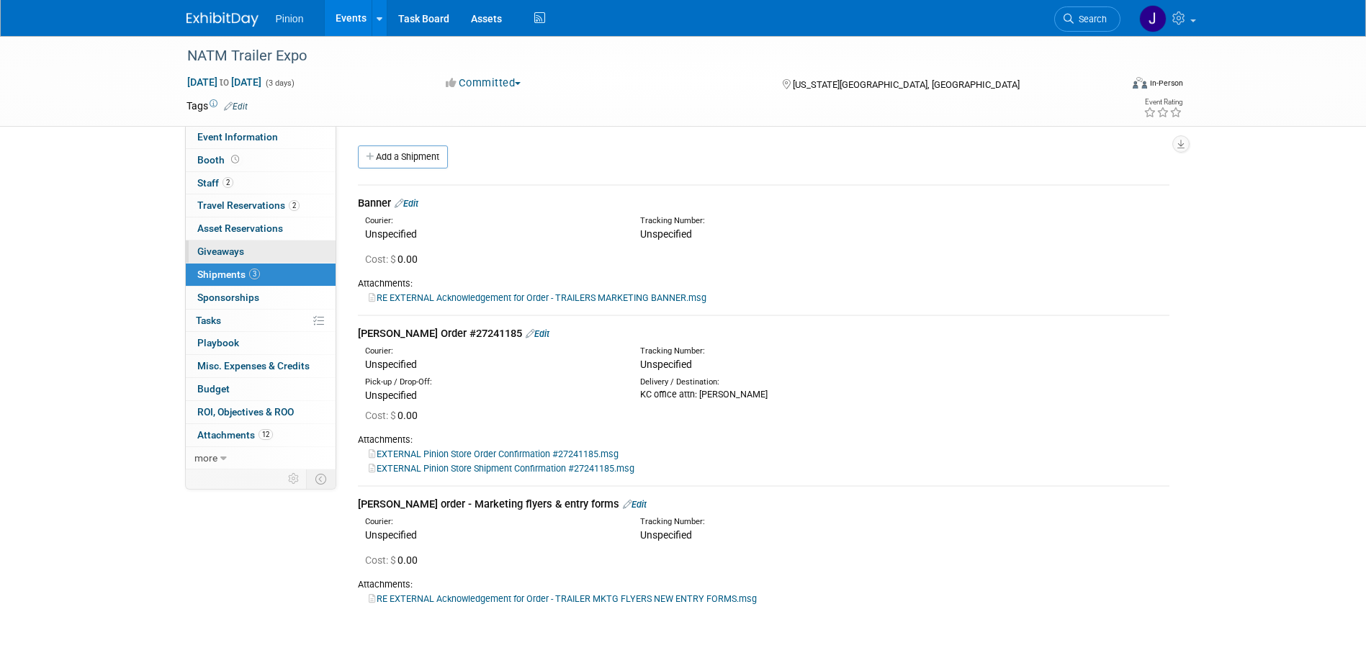
click at [231, 247] on span "Giveaways 0" at bounding box center [220, 252] width 47 height 12
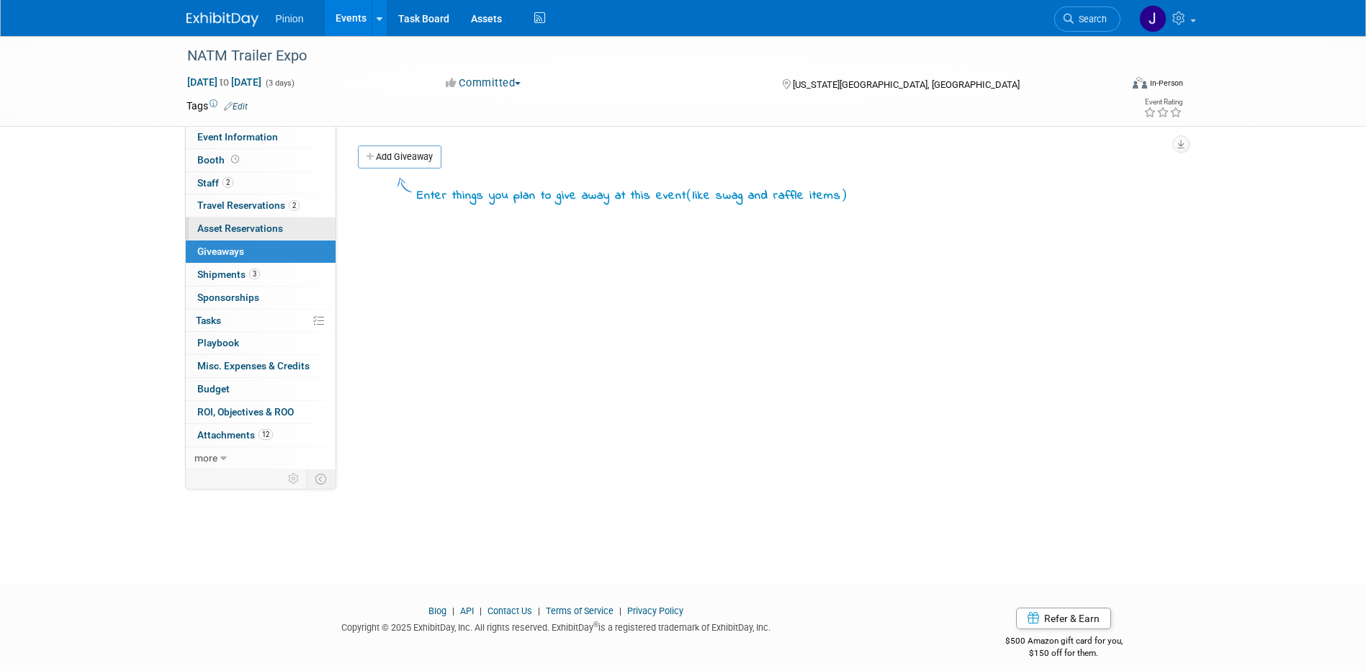
click at [237, 236] on link "0 Asset Reservations 0" at bounding box center [261, 229] width 150 height 22
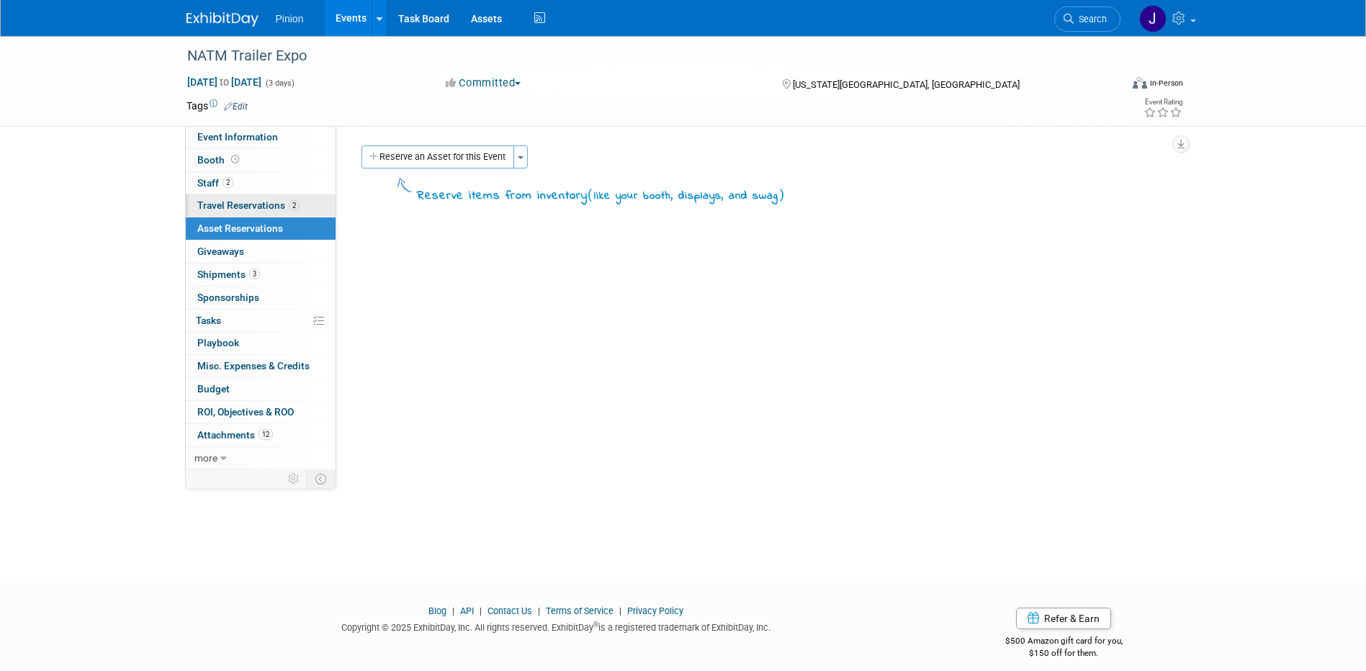
click at [238, 209] on span "Travel Reservations 2" at bounding box center [248, 206] width 102 height 12
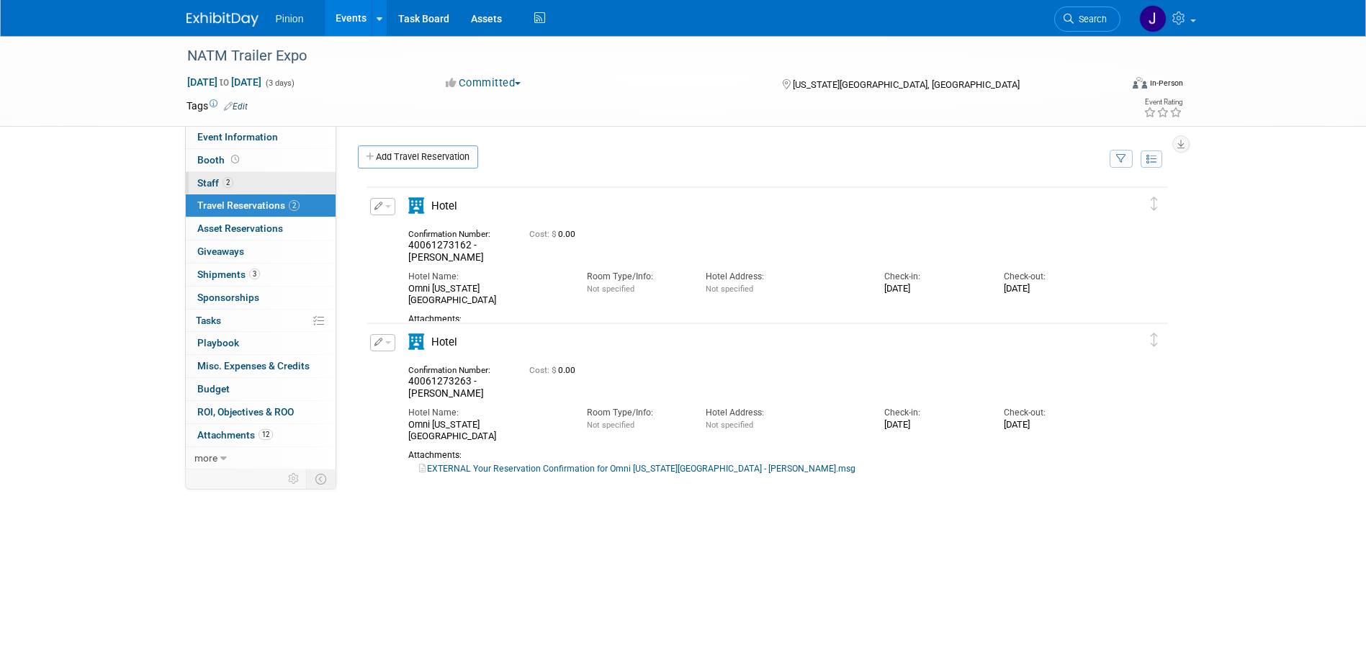
click at [233, 183] on span "2" at bounding box center [228, 182] width 11 height 11
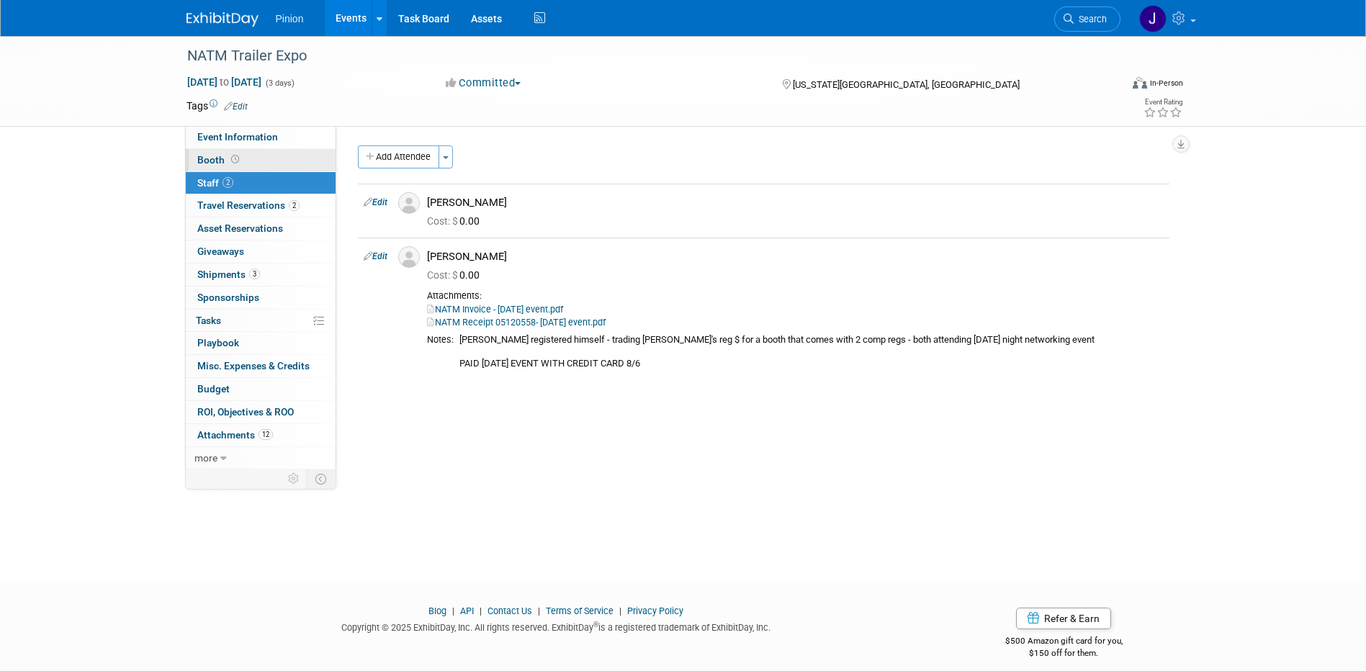
click at [212, 158] on span "Booth" at bounding box center [219, 160] width 45 height 12
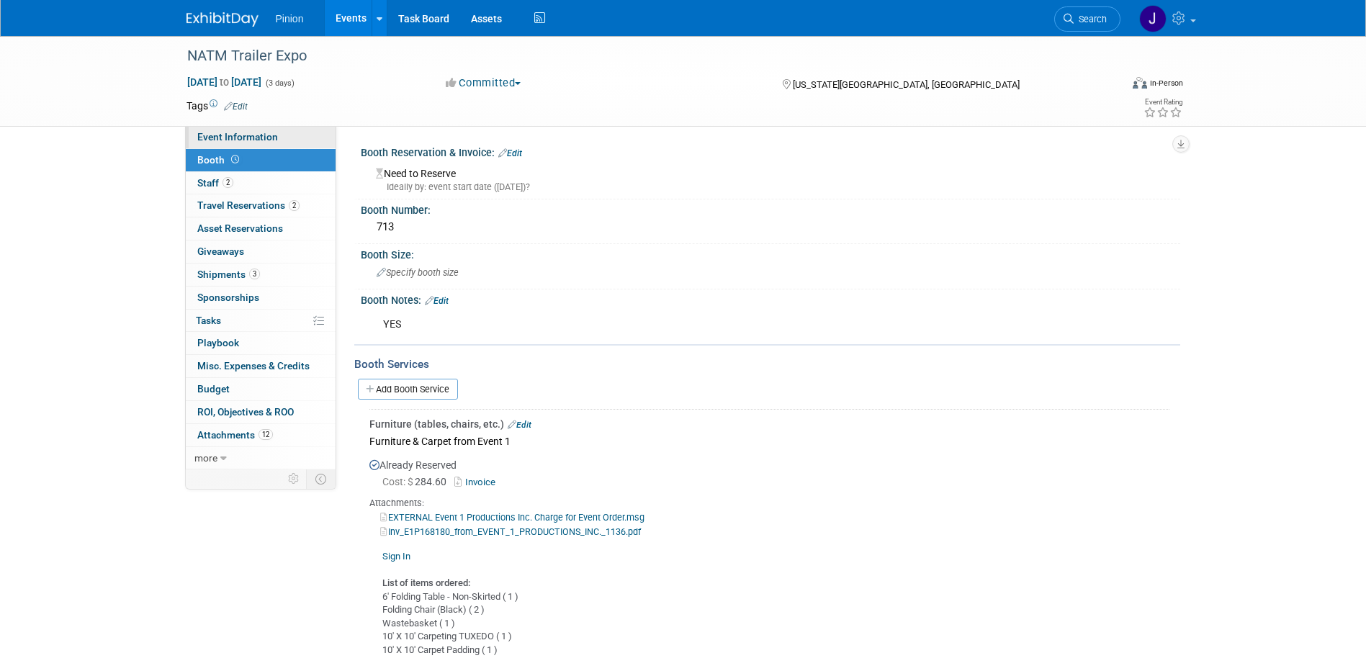
click at [256, 134] on span "Event Information" at bounding box center [237, 137] width 81 height 12
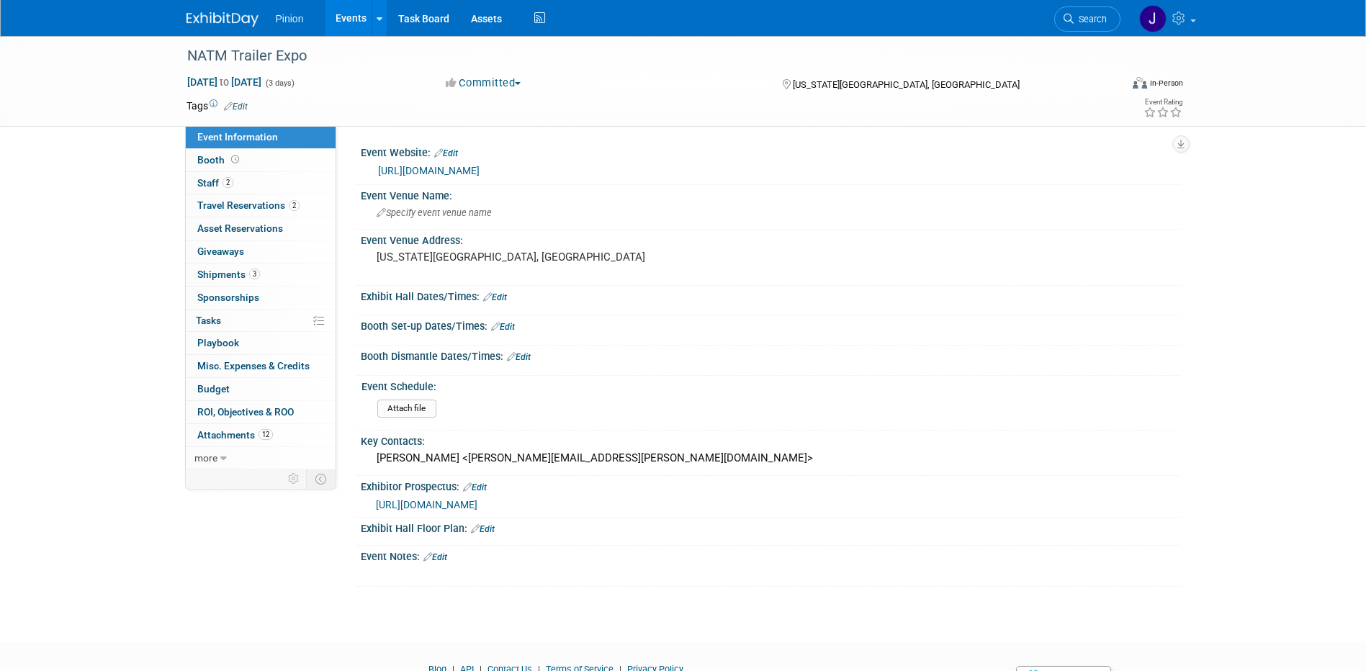
click at [236, 15] on img at bounding box center [223, 19] width 72 height 14
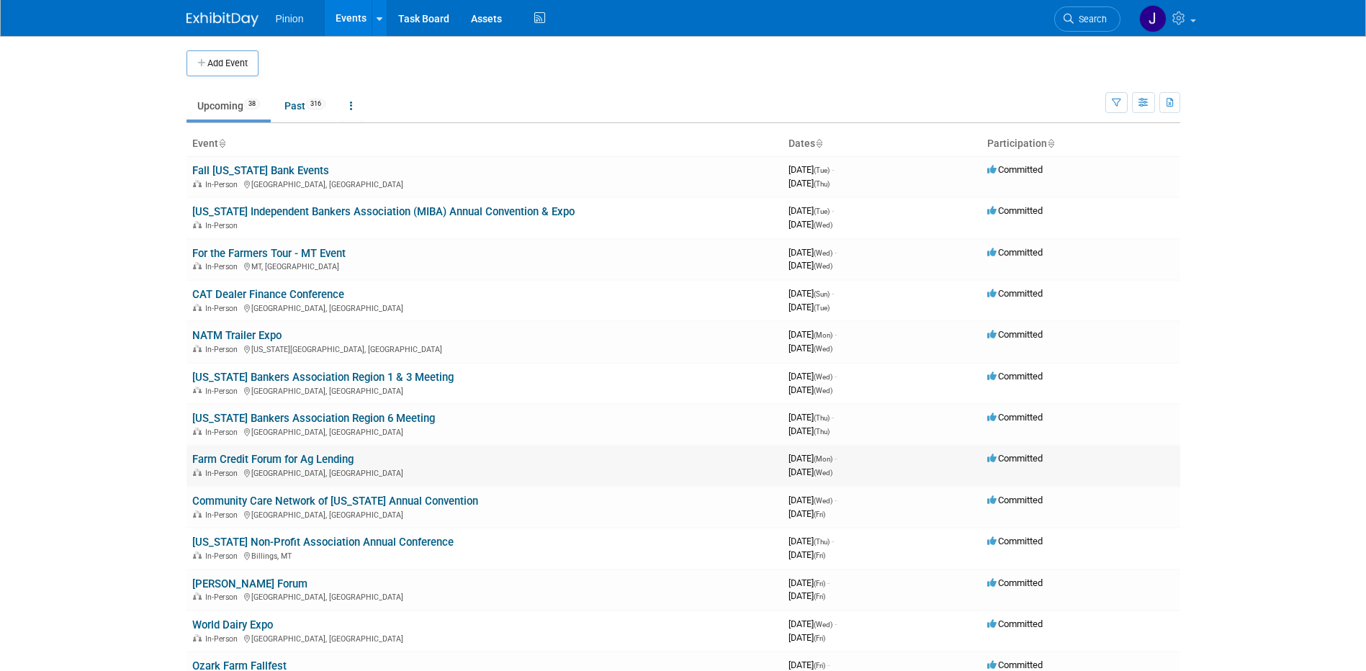
click at [282, 462] on link "Farm Credit Forum for Ag Lending" at bounding box center [272, 459] width 161 height 13
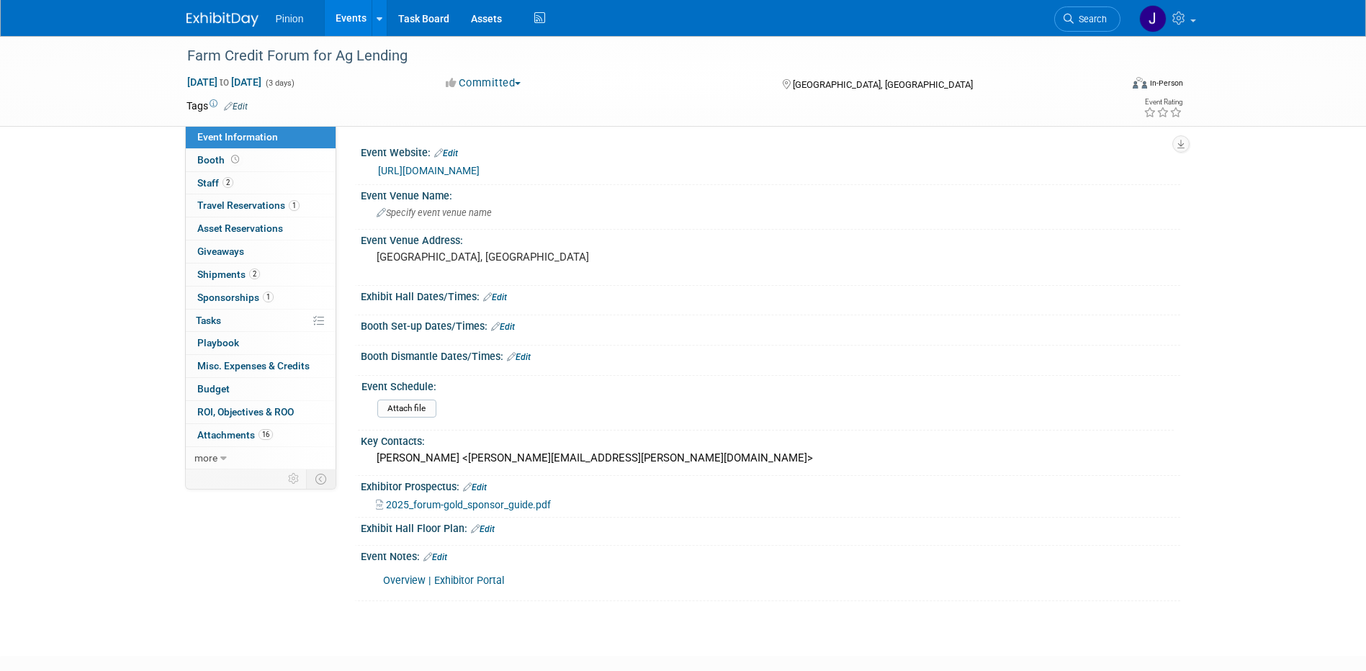
click at [445, 575] on link "Overview | Exhibitor Portal" at bounding box center [443, 581] width 121 height 12
click at [230, 6] on link at bounding box center [231, 12] width 89 height 12
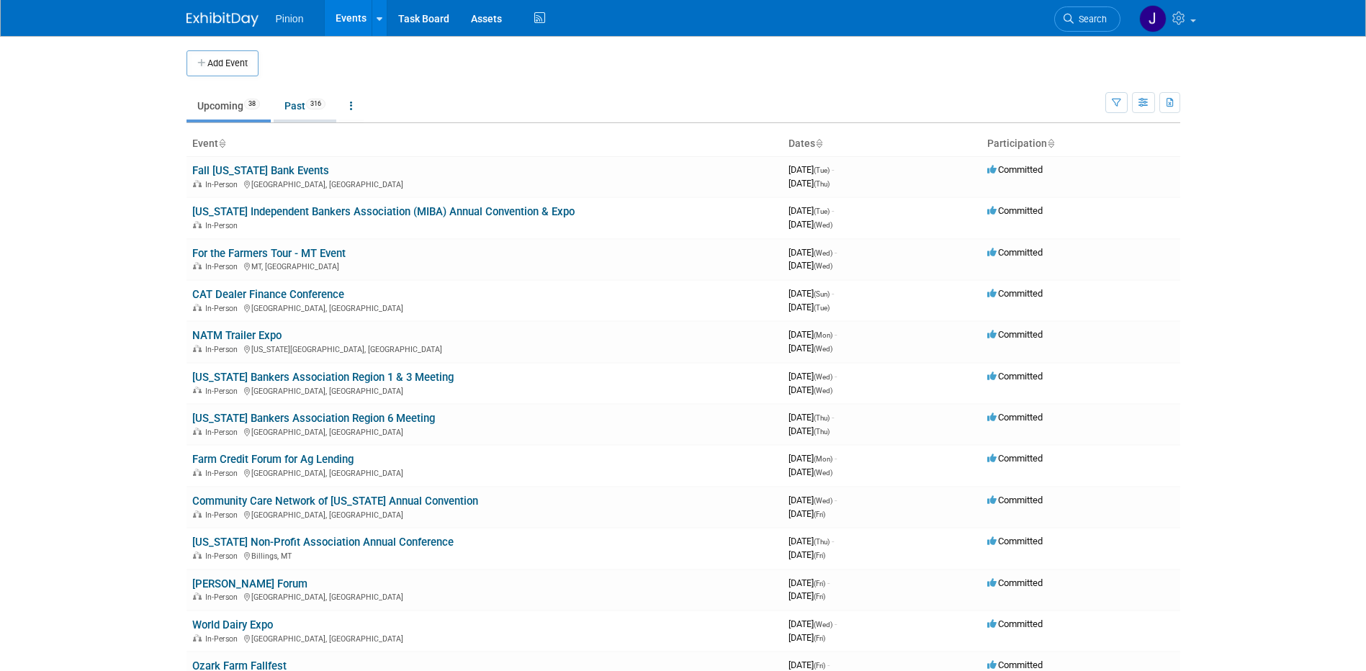
click at [305, 96] on link "Past 316" at bounding box center [305, 105] width 63 height 27
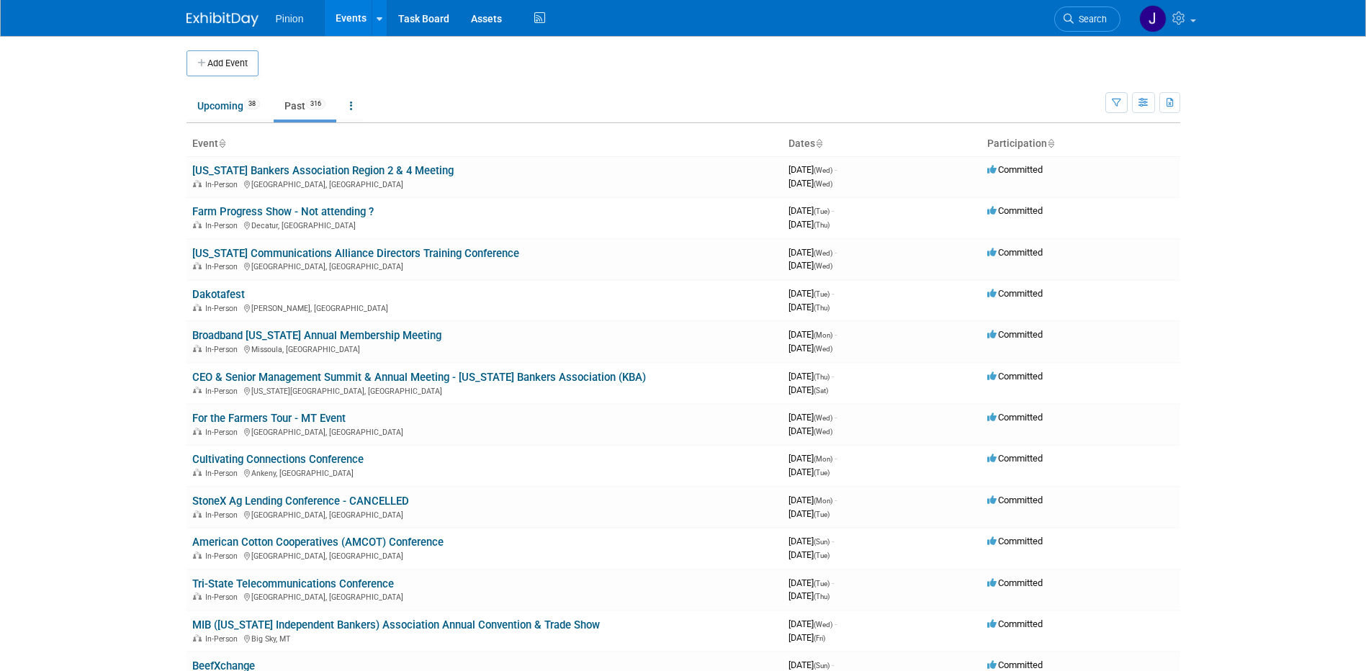
click at [222, 138] on link at bounding box center [221, 144] width 7 height 12
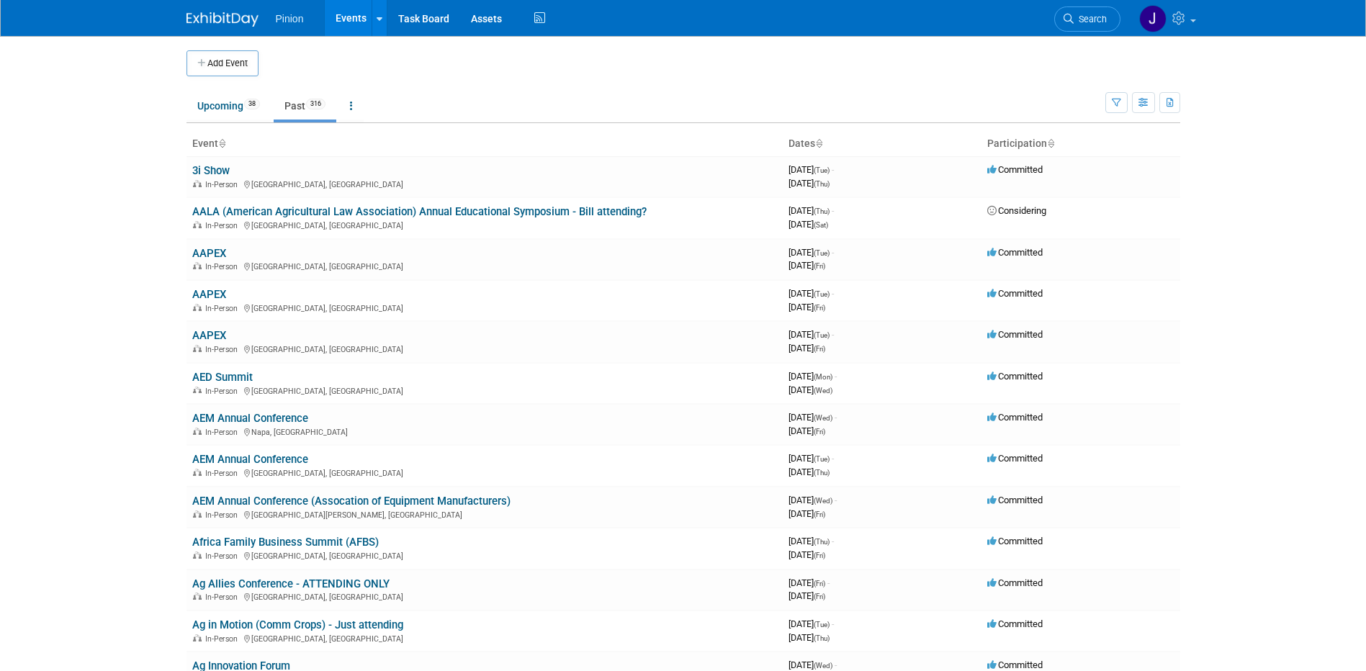
click at [222, 138] on link at bounding box center [221, 144] width 7 height 12
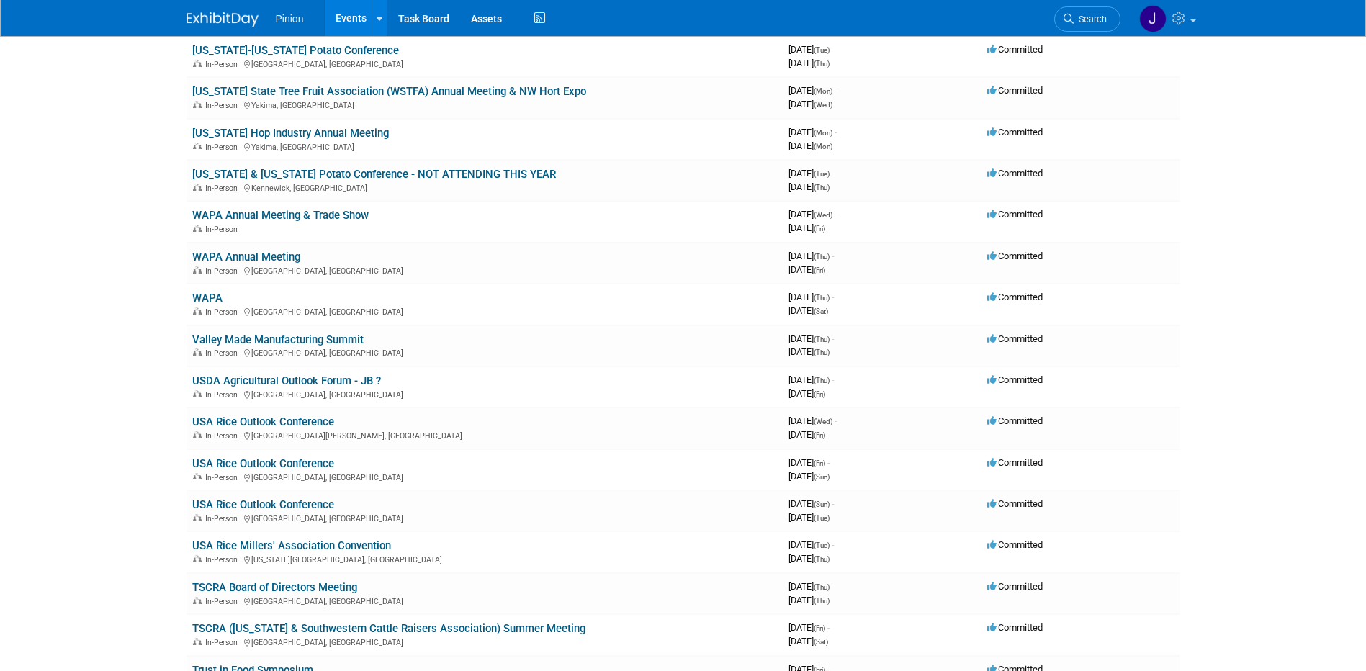
scroll to position [650, 0]
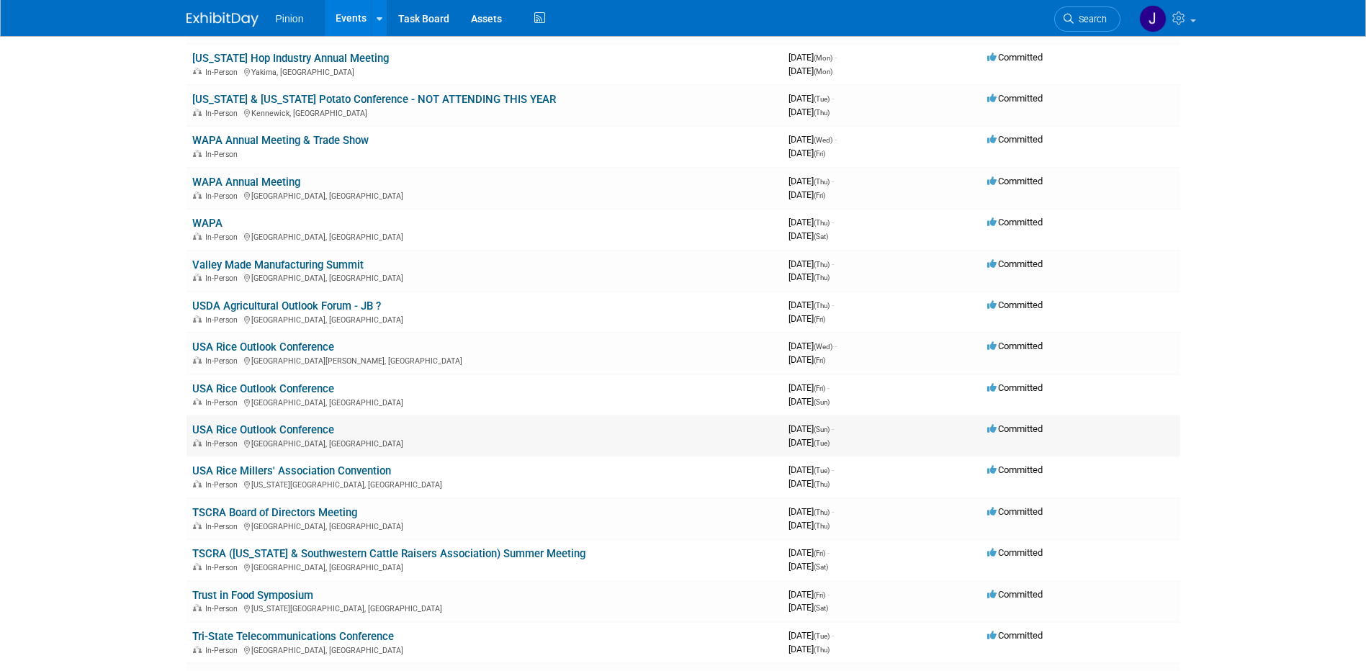
click at [224, 439] on div "In-Person Little Rock, AR" at bounding box center [484, 443] width 585 height 12
click at [226, 431] on link "USA Rice Outlook Conference" at bounding box center [263, 430] width 142 height 13
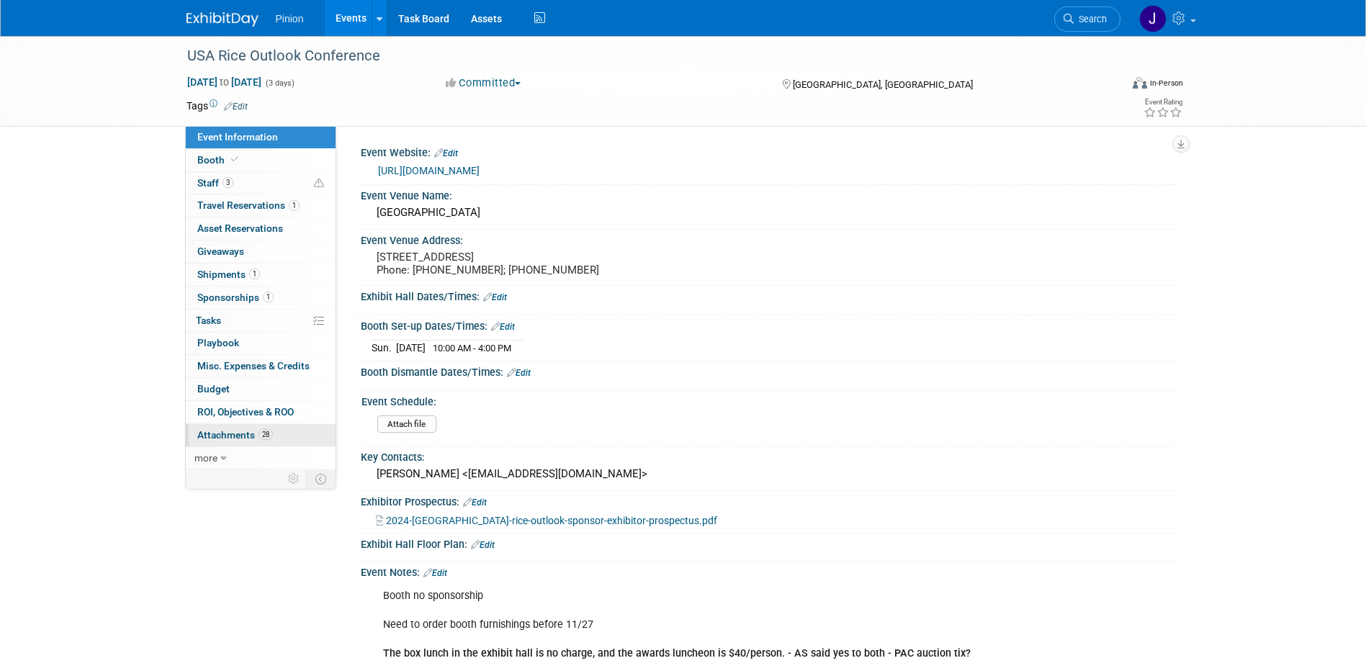
click at [232, 431] on span "Attachments 28" at bounding box center [235, 435] width 76 height 12
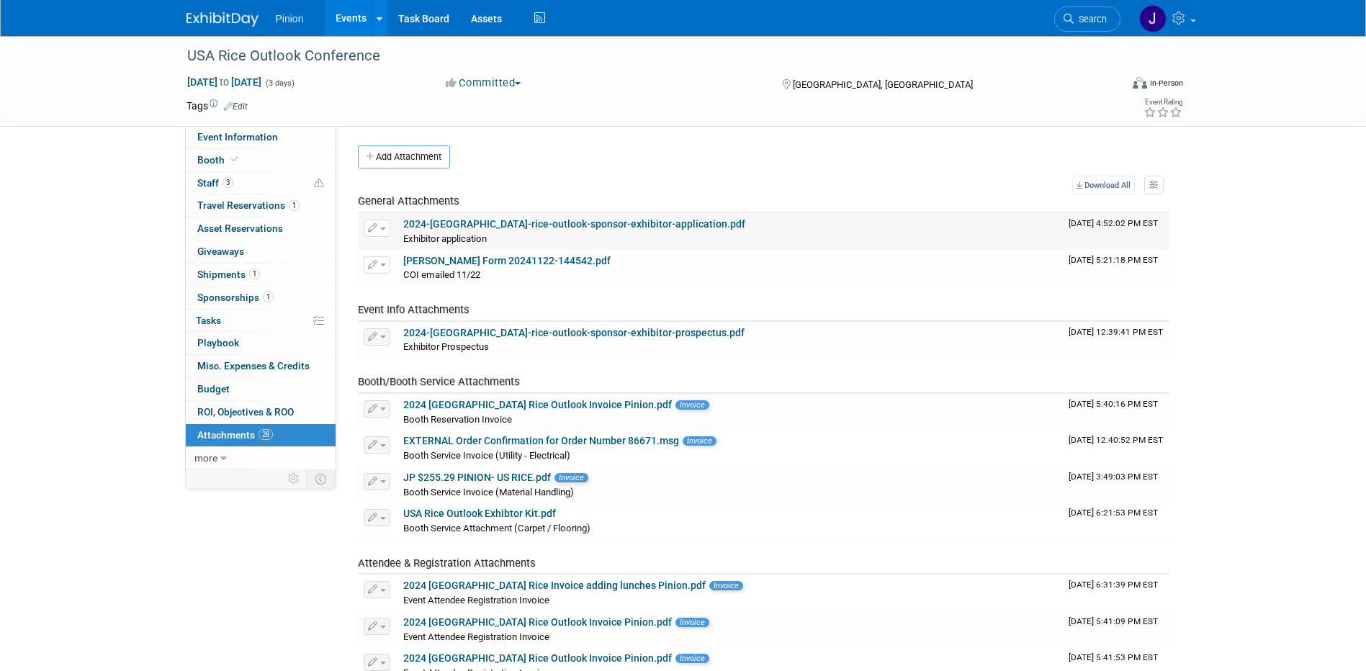
click at [445, 221] on link "2024-usa-rice-outlook-sponsor-exhibitor-application.pdf" at bounding box center [574, 224] width 342 height 12
click at [226, 22] on img at bounding box center [223, 19] width 72 height 14
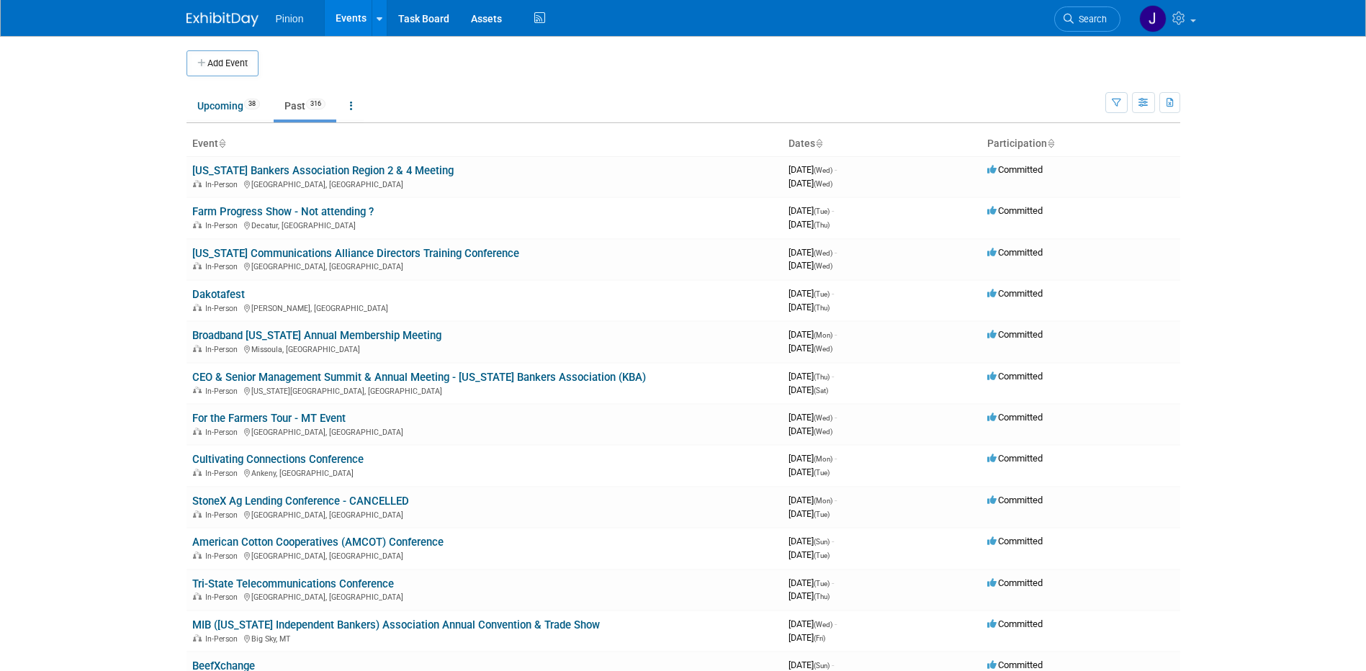
click at [208, 62] on button "Add Event" at bounding box center [223, 63] width 72 height 26
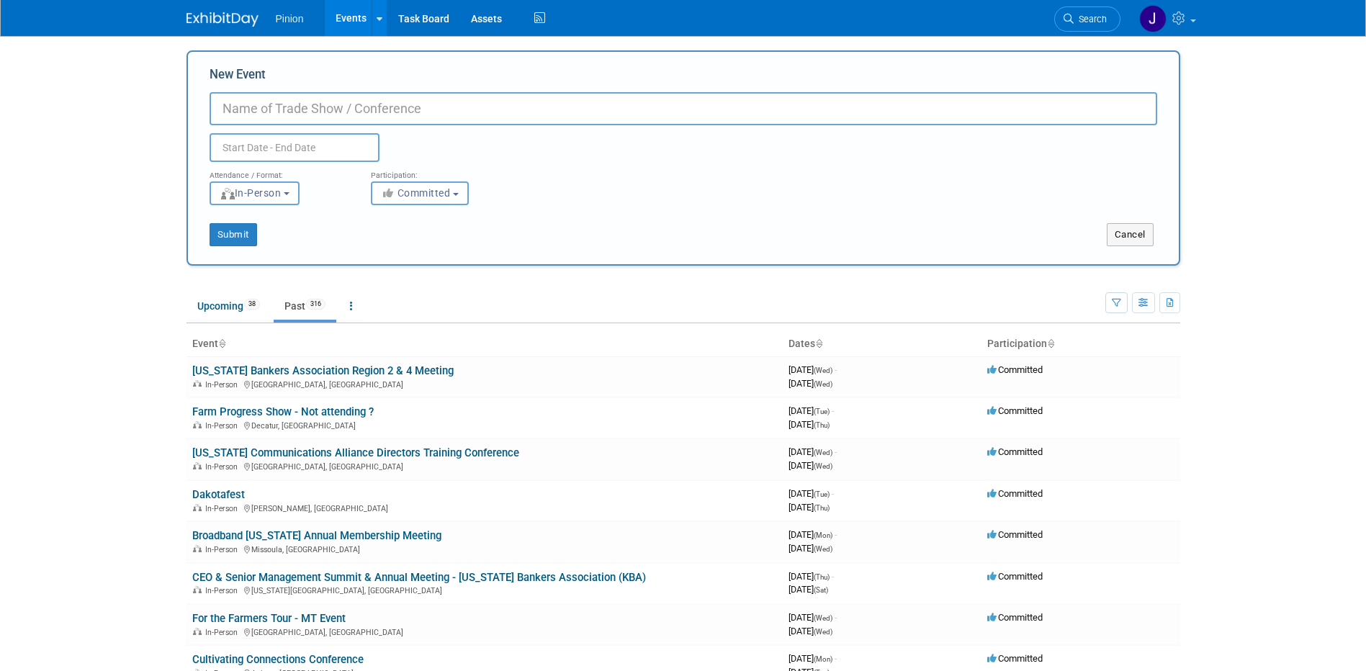
click at [113, 89] on body "Pinion Events Add Event Bulk Upload Events Shareable Event Boards Recently View…" at bounding box center [683, 335] width 1366 height 671
drag, startPoint x: 1138, startPoint y: 240, endPoint x: 1076, endPoint y: 236, distance: 62.1
click at [1137, 240] on button "Cancel" at bounding box center [1130, 234] width 47 height 23
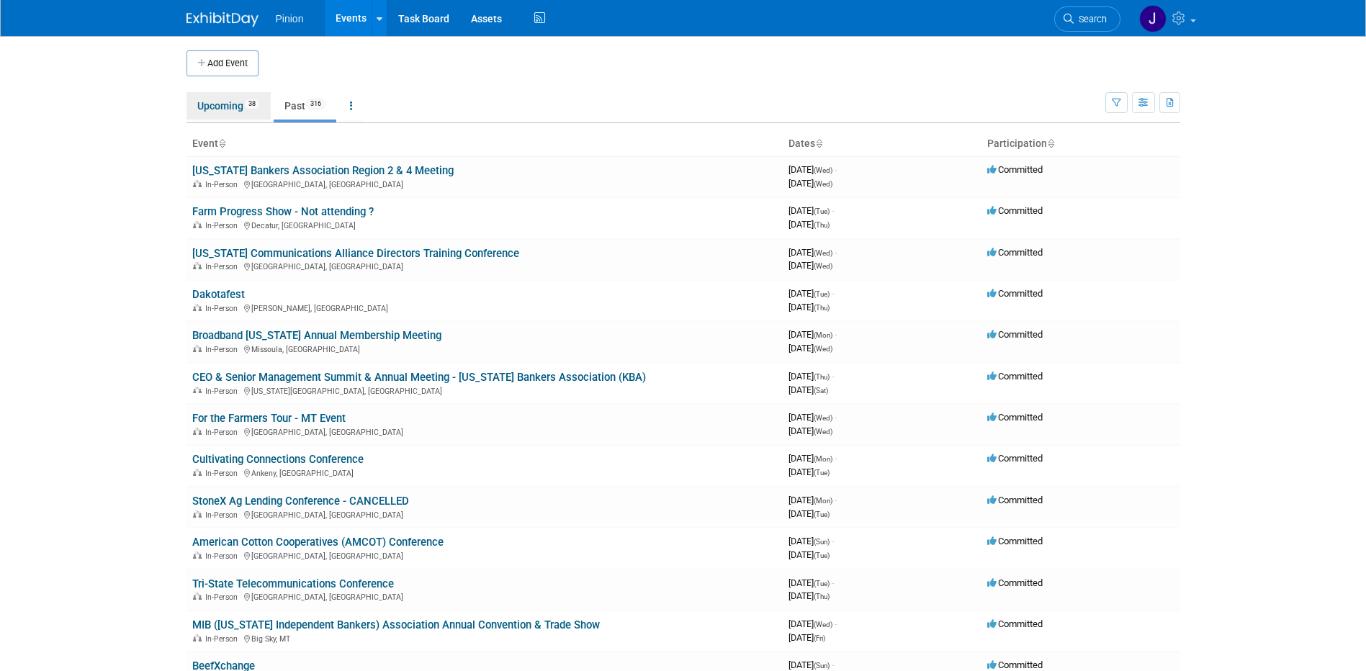
drag, startPoint x: 214, startPoint y: 108, endPoint x: 236, endPoint y: 115, distance: 22.8
click at [215, 108] on link "Upcoming 38" at bounding box center [229, 105] width 84 height 27
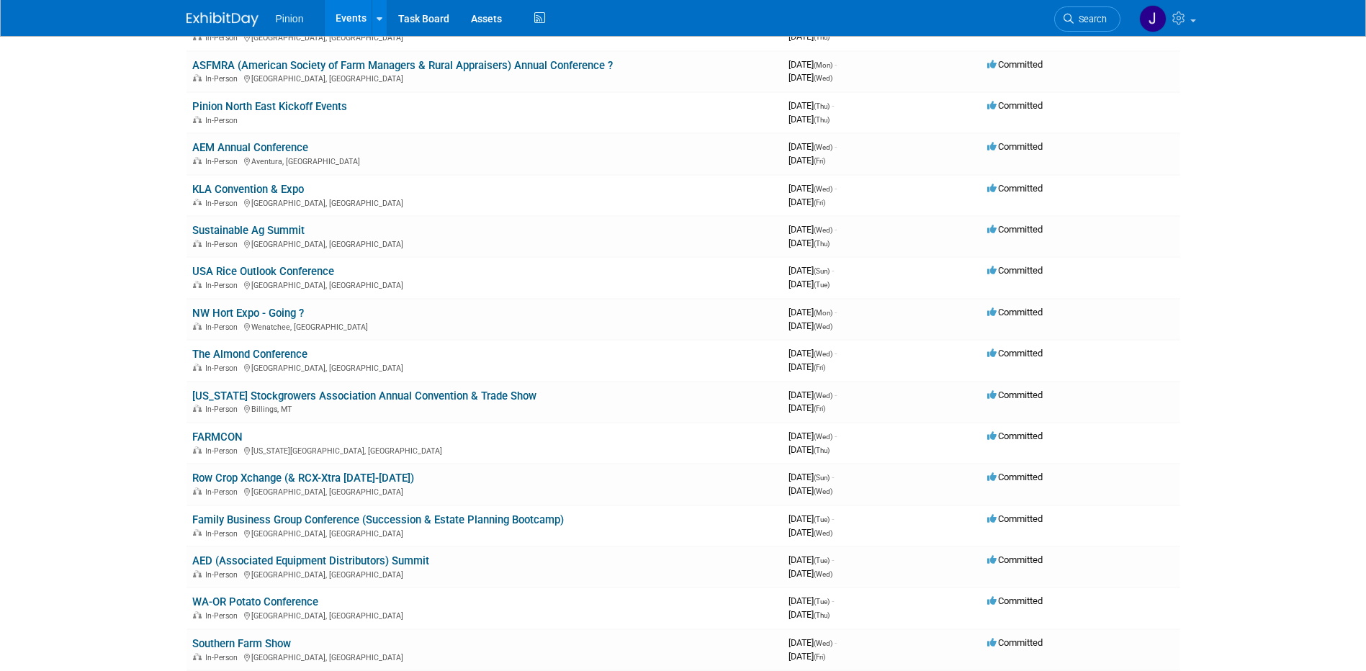
scroll to position [858, 0]
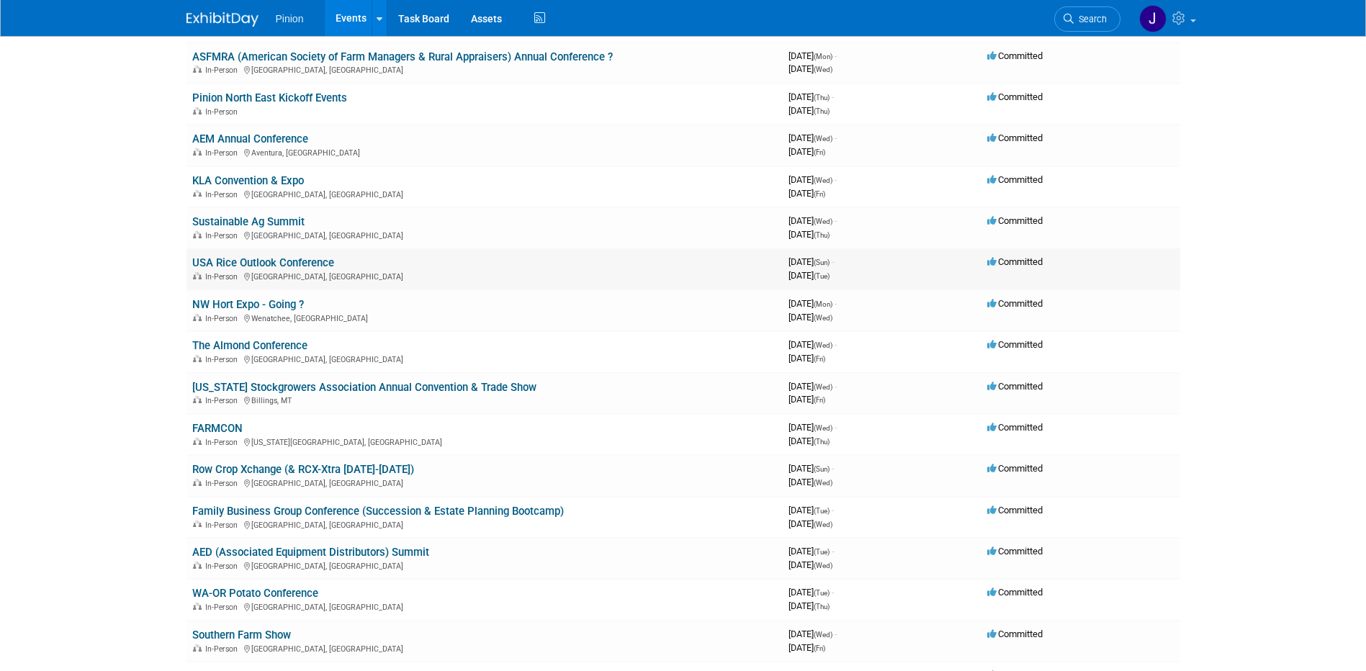
click at [303, 261] on link "USA Rice Outlook Conference" at bounding box center [263, 262] width 142 height 13
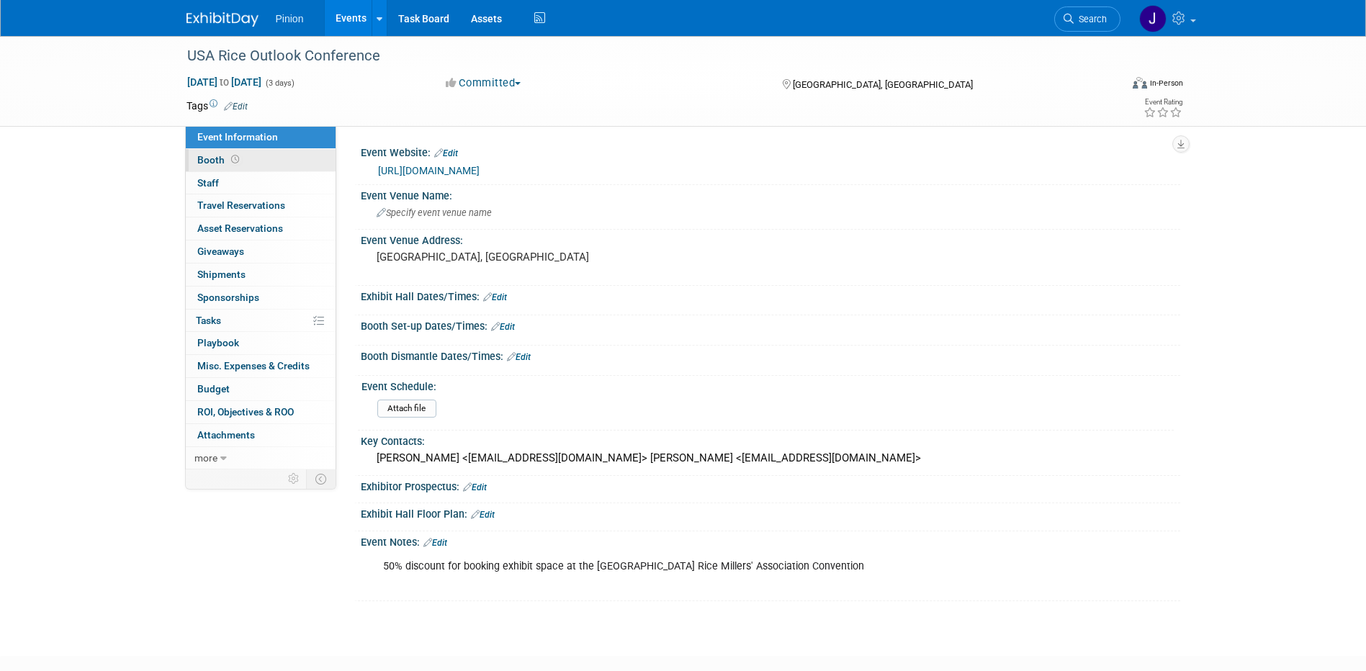
click at [207, 158] on span "Booth" at bounding box center [219, 160] width 45 height 12
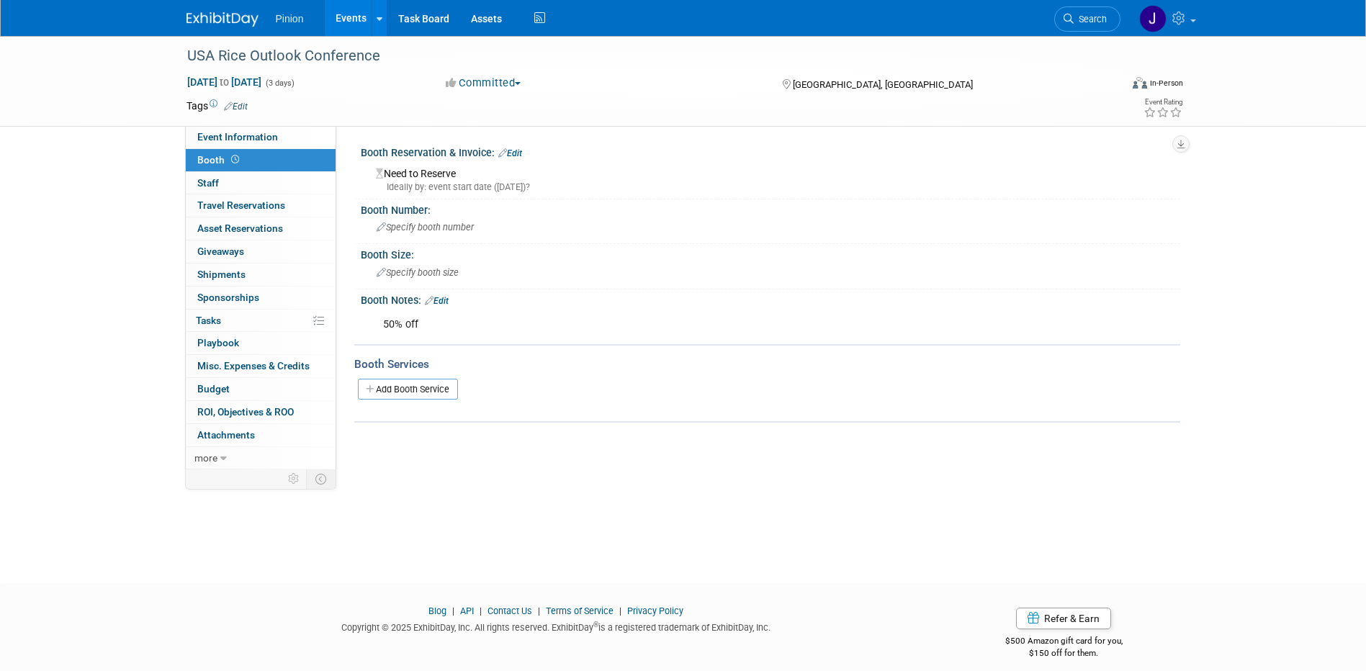
click at [519, 151] on link "Edit" at bounding box center [510, 153] width 24 height 10
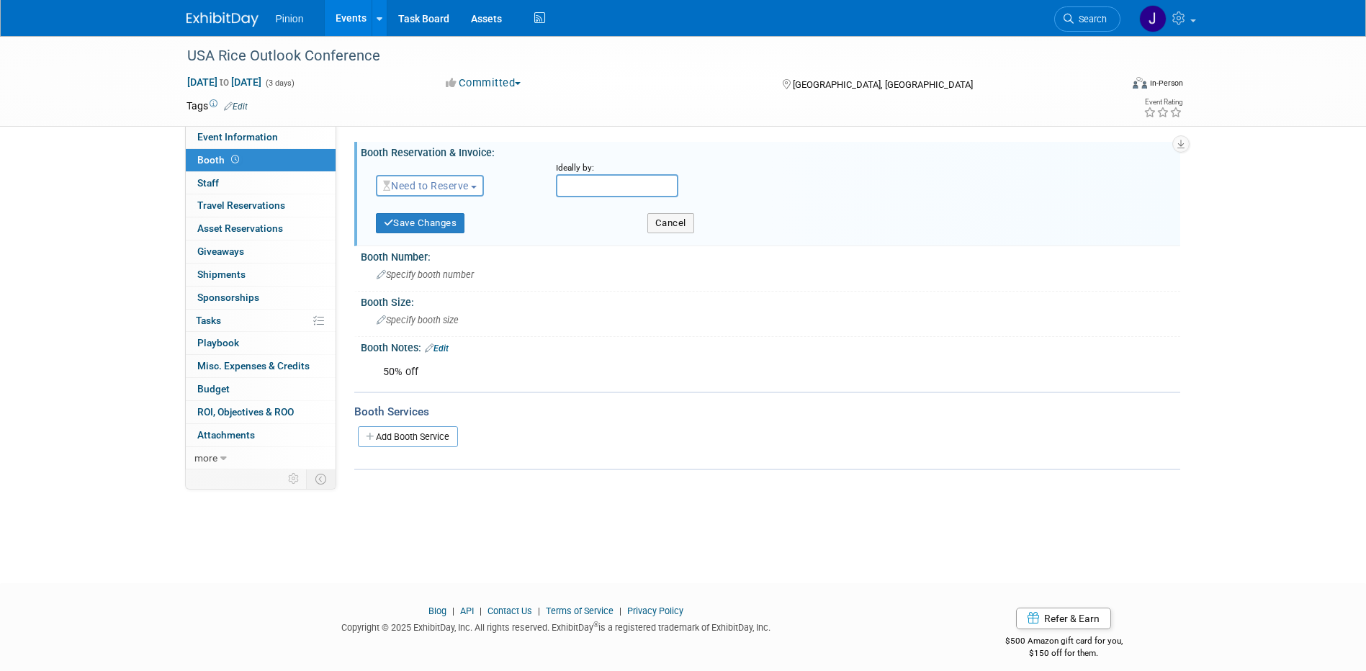
click at [434, 184] on span "Need to Reserve" at bounding box center [426, 186] width 86 height 12
click at [431, 227] on link "Reserved" at bounding box center [454, 230] width 154 height 20
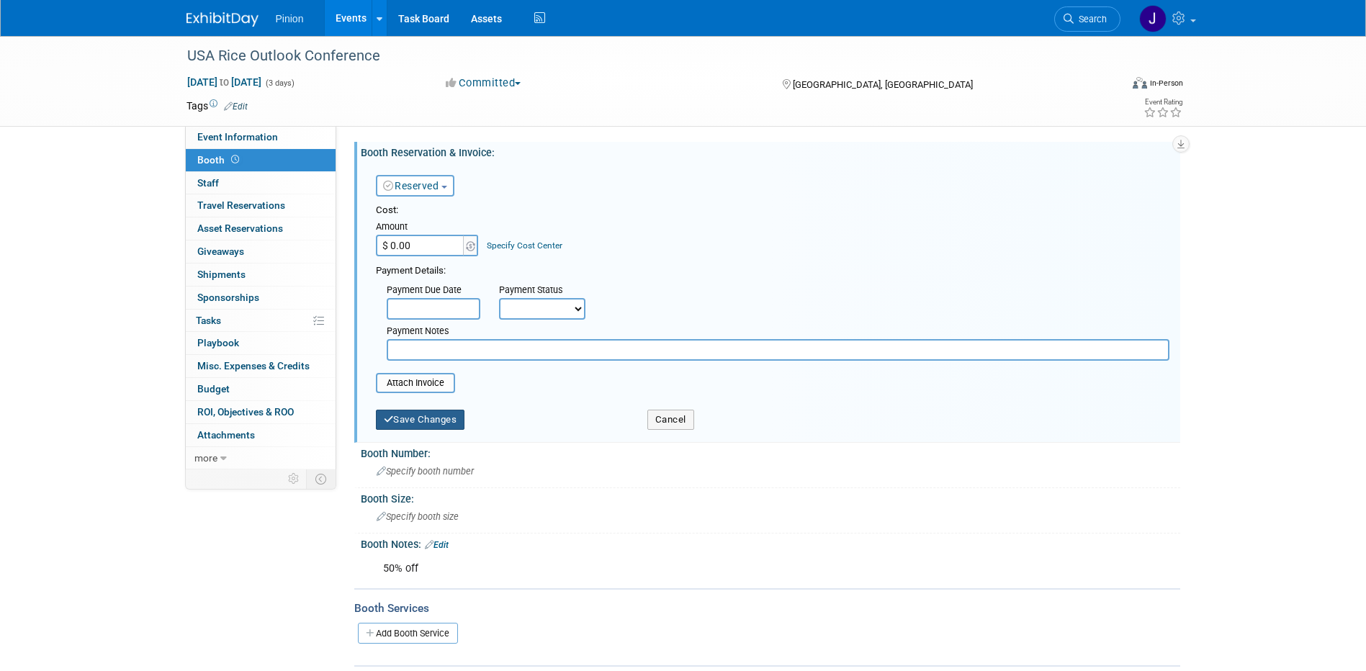
click at [434, 421] on button "Save Changes" at bounding box center [420, 420] width 89 height 20
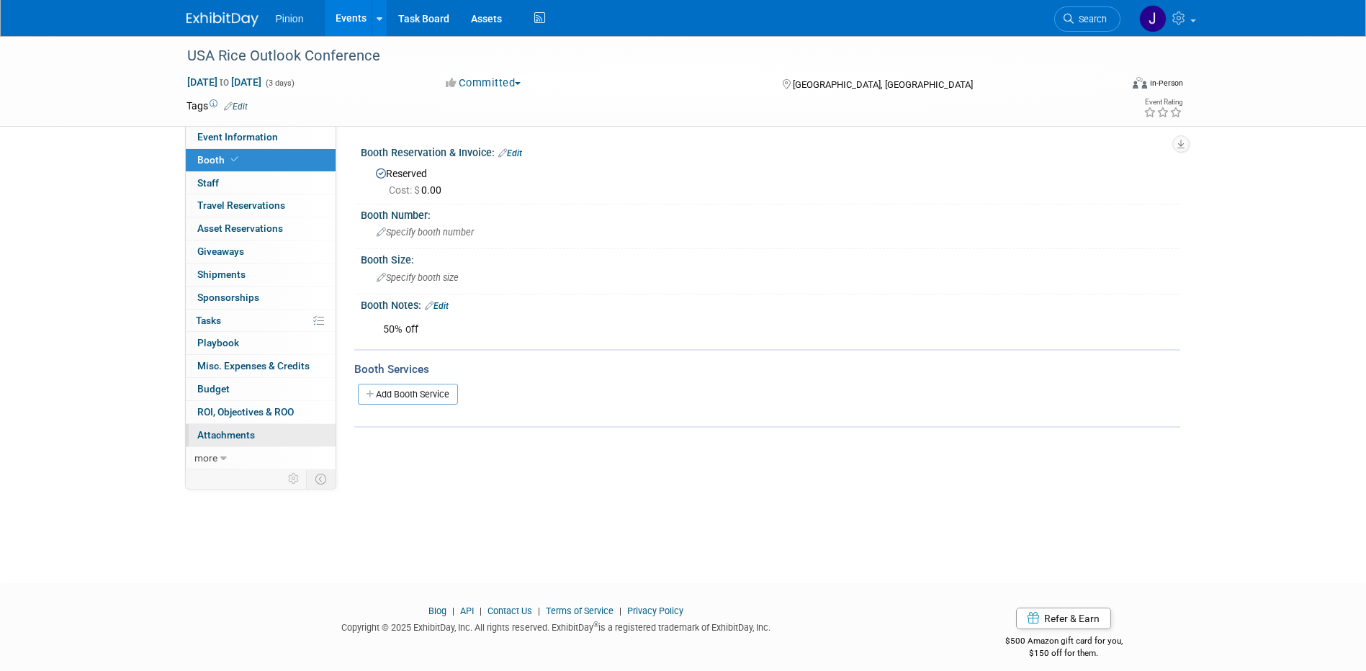
click at [238, 436] on span "Attachments 0" at bounding box center [226, 435] width 58 height 12
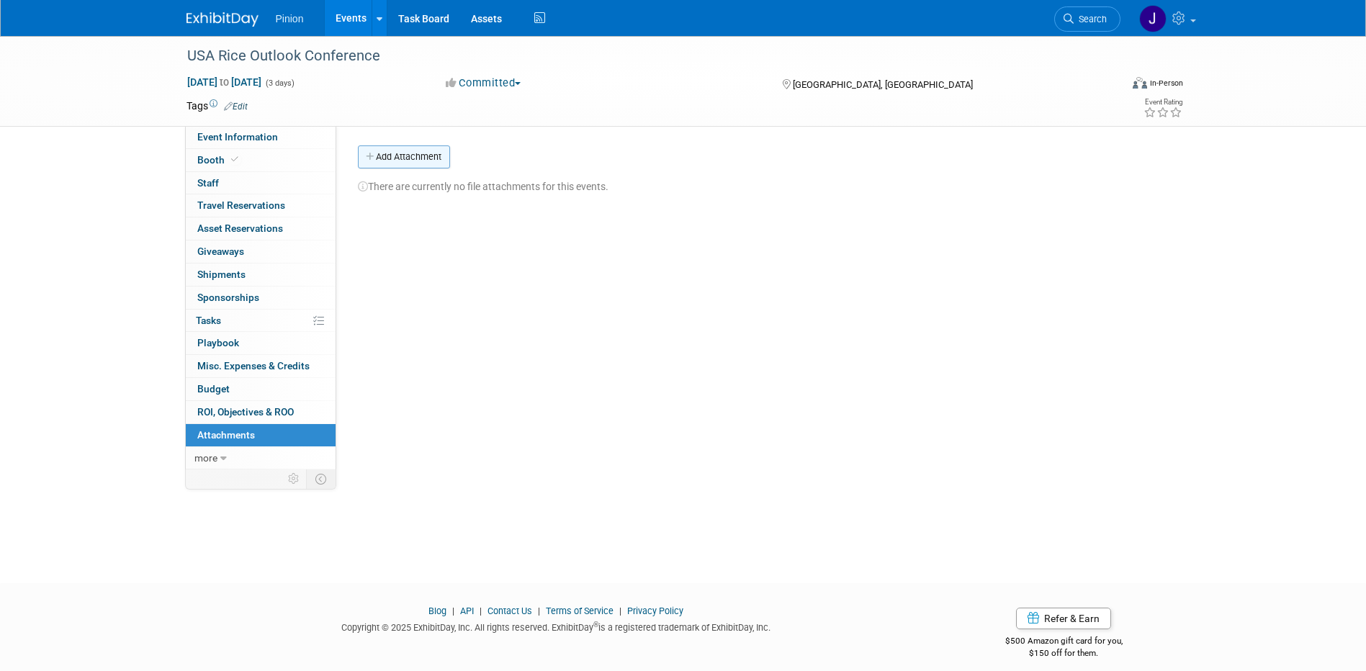
click at [383, 158] on button "Add Attachment" at bounding box center [404, 157] width 92 height 23
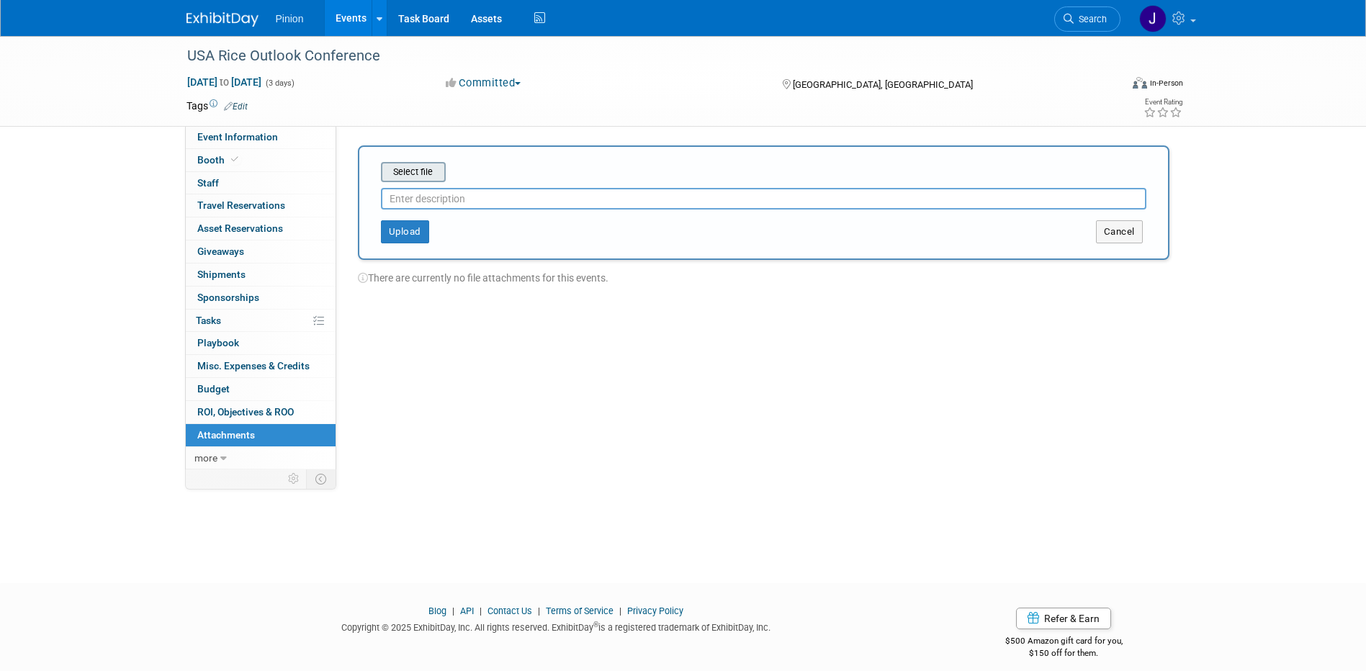
click at [411, 171] on input "file" at bounding box center [358, 172] width 171 height 17
click at [425, 197] on input "text" at bounding box center [764, 193] width 766 height 22
type input "Exhibitor form emailed to Jenni 9/10"
click at [398, 228] on button "Upload" at bounding box center [405, 226] width 48 height 23
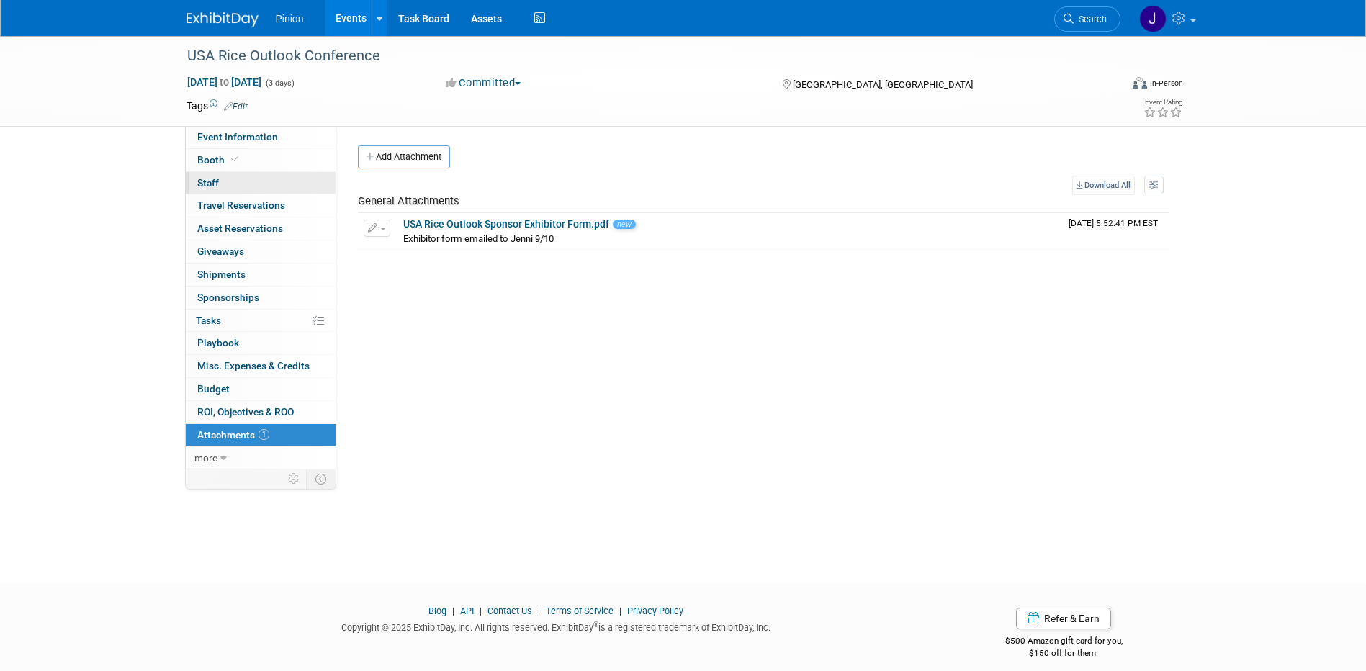
drag, startPoint x: 215, startPoint y: 182, endPoint x: 185, endPoint y: 187, distance: 30.6
click at [215, 182] on span "Staff 0" at bounding box center [208, 183] width 22 height 12
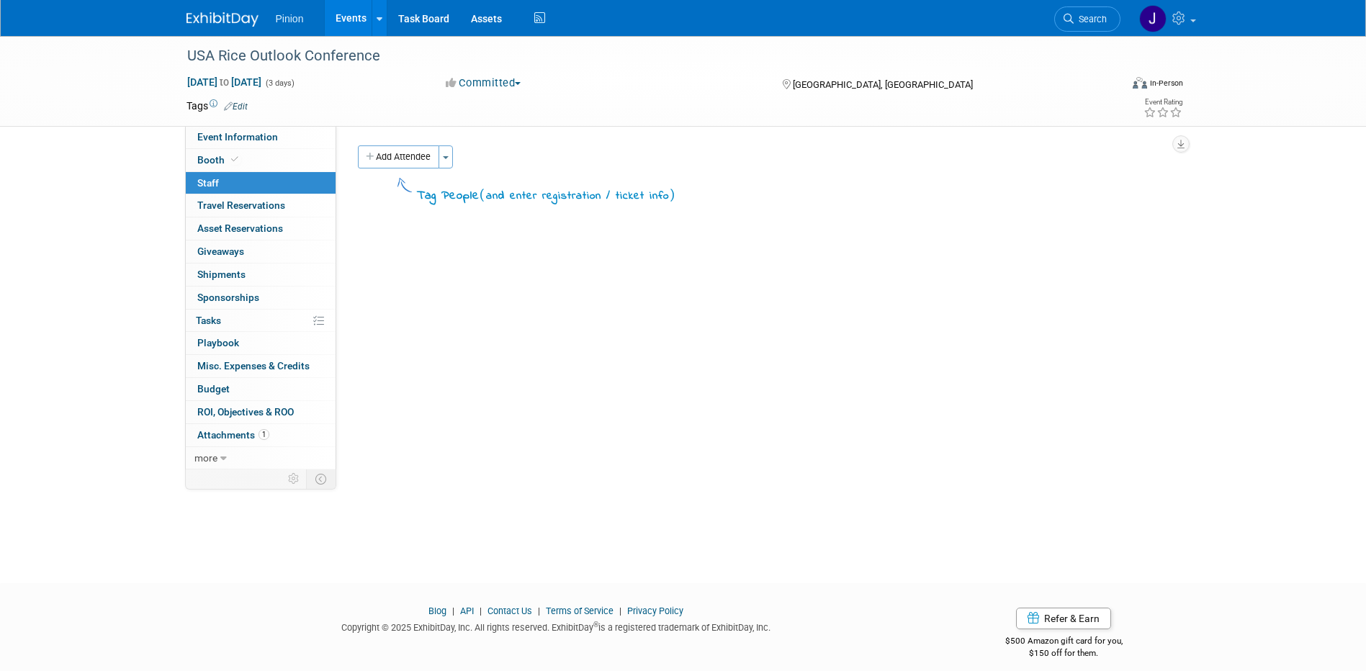
click at [397, 164] on button "Add Attendee" at bounding box center [398, 157] width 81 height 23
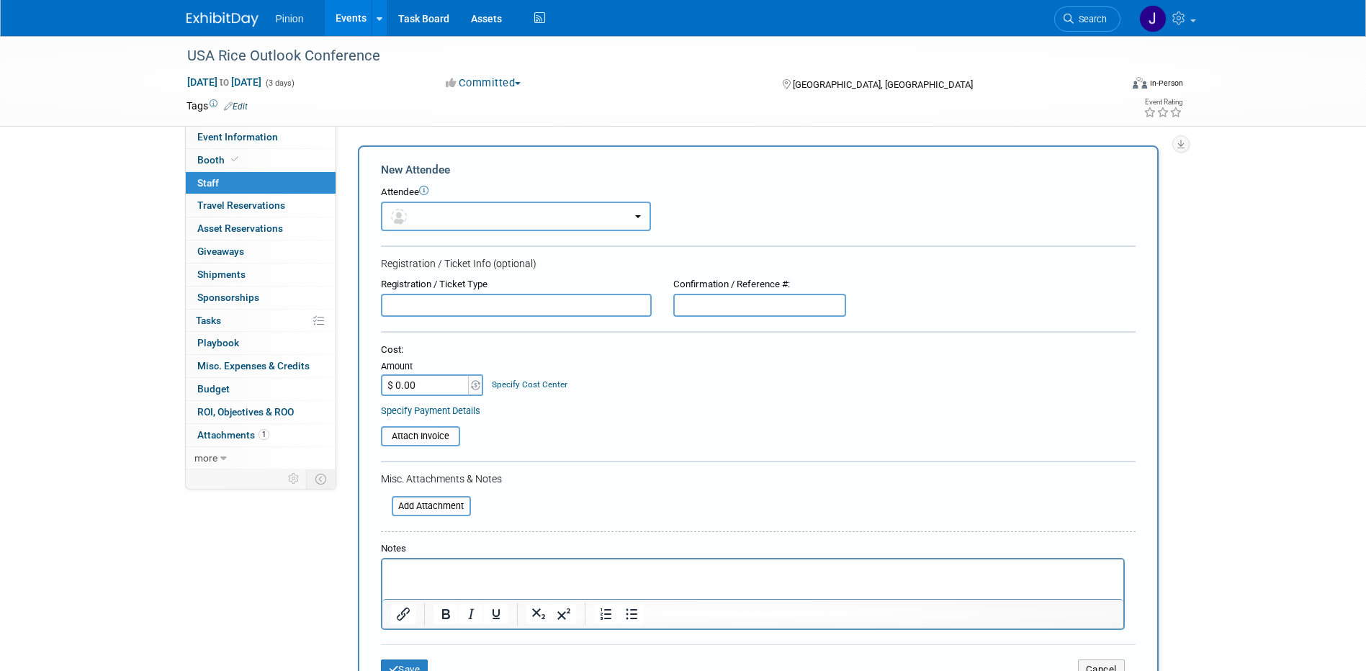
click at [408, 210] on button "button" at bounding box center [516, 217] width 270 height 30
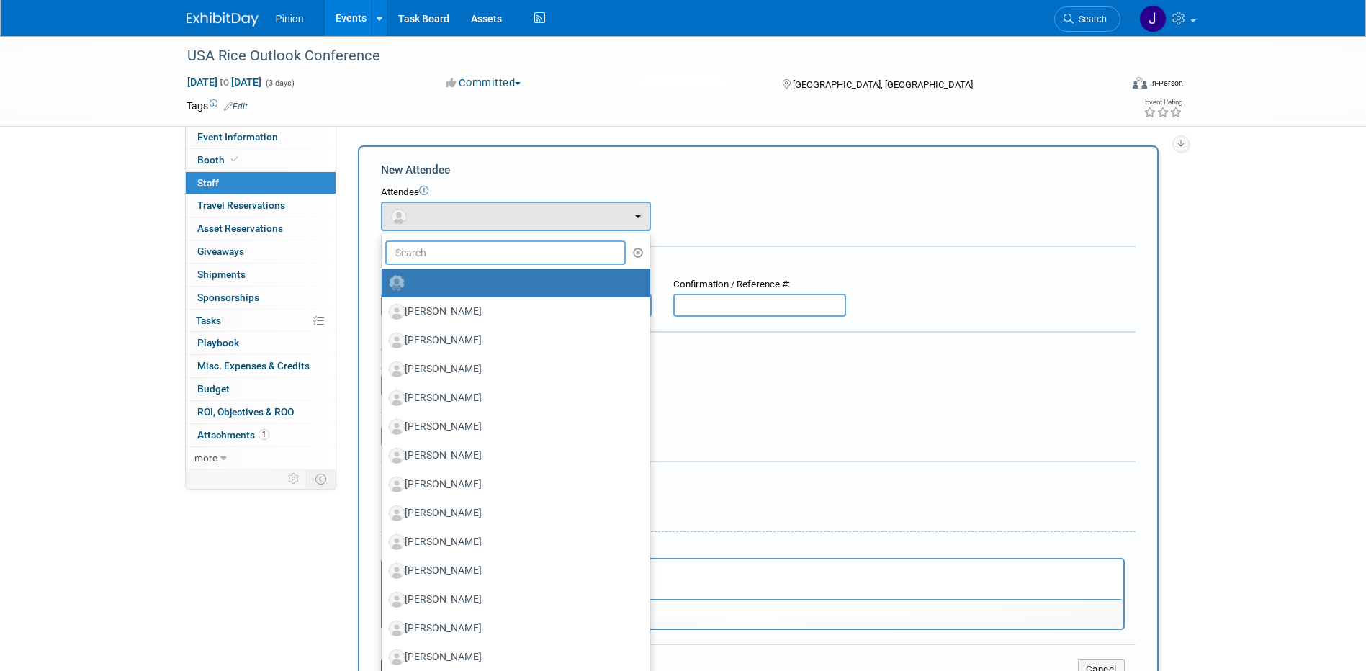
click at [426, 259] on input "text" at bounding box center [505, 253] width 241 height 24
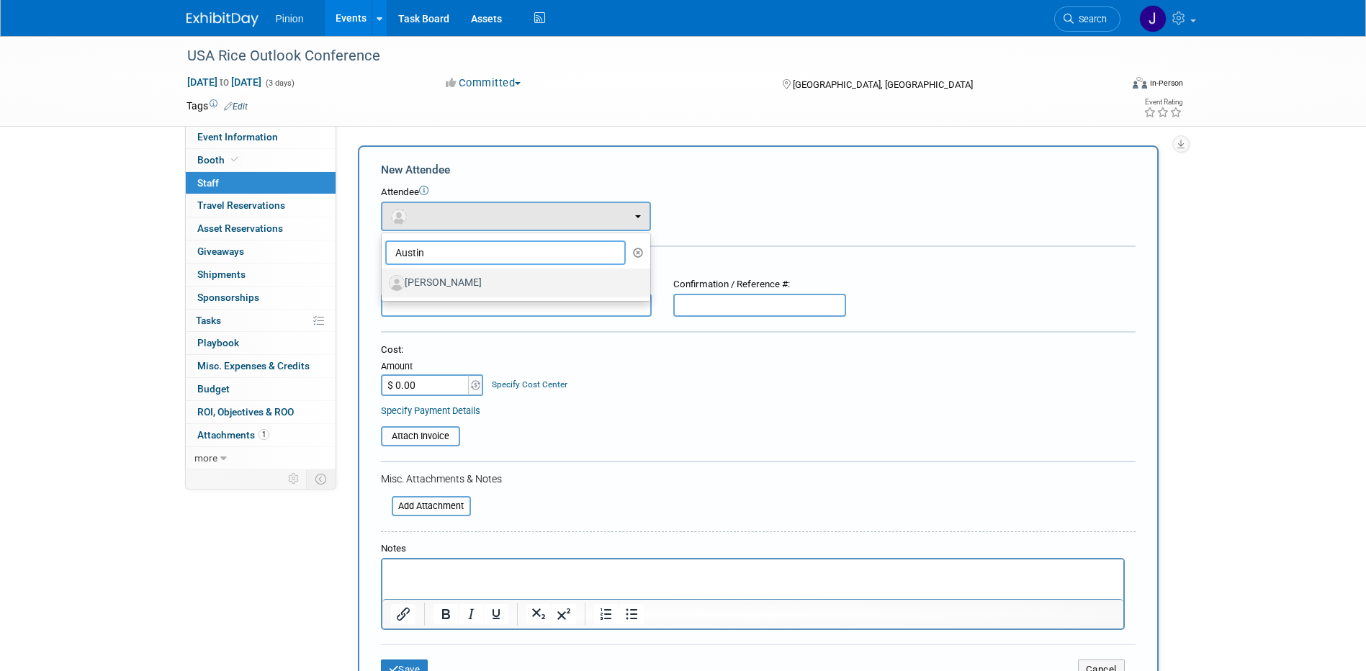
type input "Austin"
click at [472, 279] on label "Austin Sterling" at bounding box center [512, 283] width 247 height 23
click at [384, 279] on input "[PERSON_NAME]" at bounding box center [379, 281] width 9 height 9
select select "4f87b381-9297-4e76-8134-cefbb15a627f"
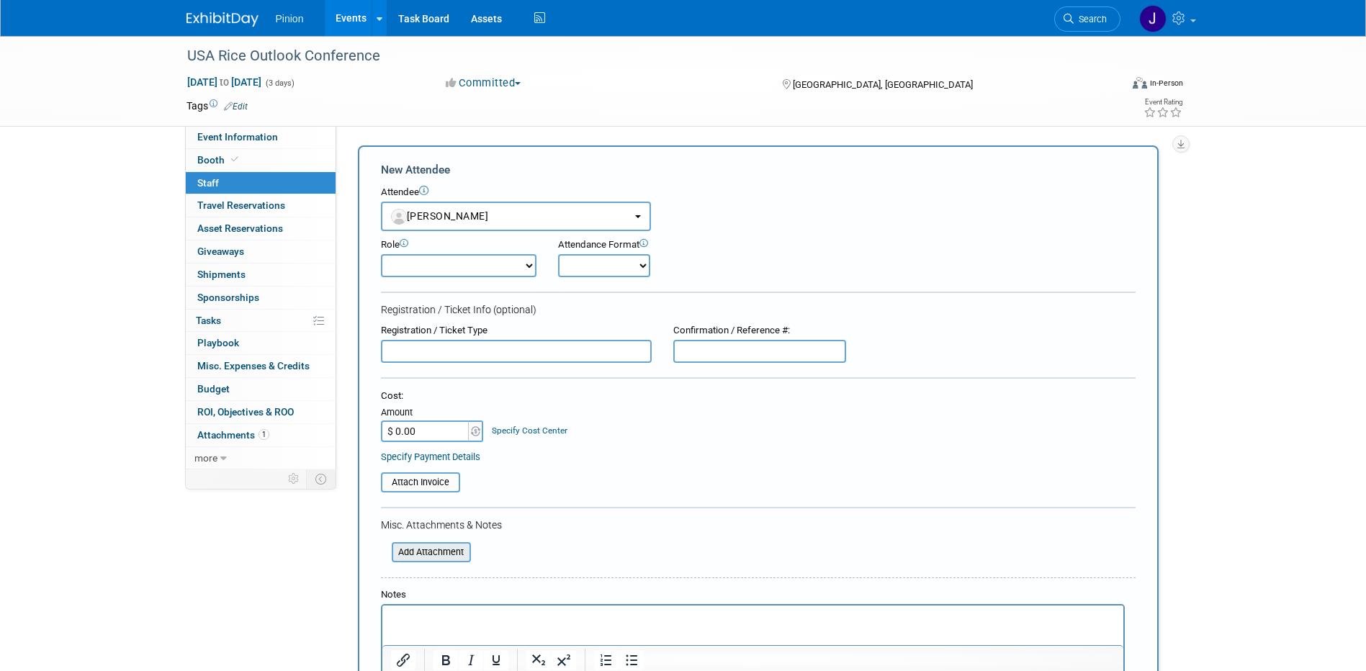
click at [439, 554] on input "file" at bounding box center [383, 552] width 171 height 17
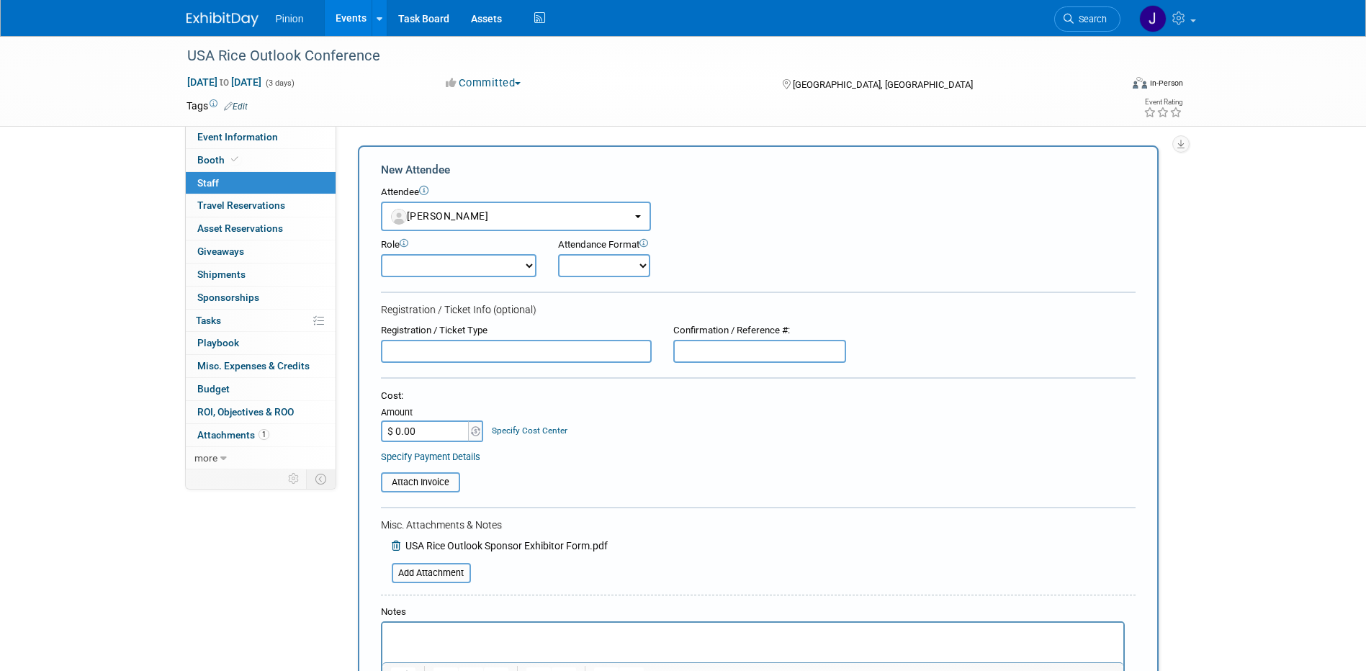
click at [427, 359] on input "text" at bounding box center [516, 351] width 271 height 23
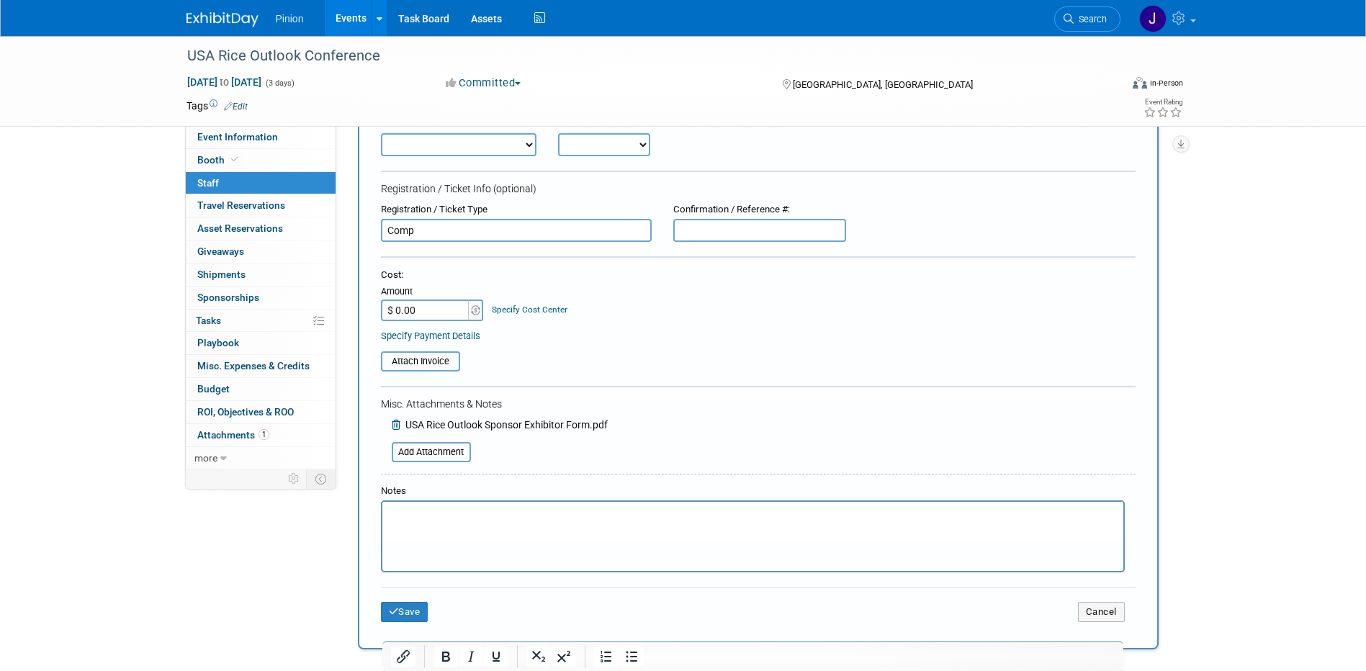
scroll to position [192, 0]
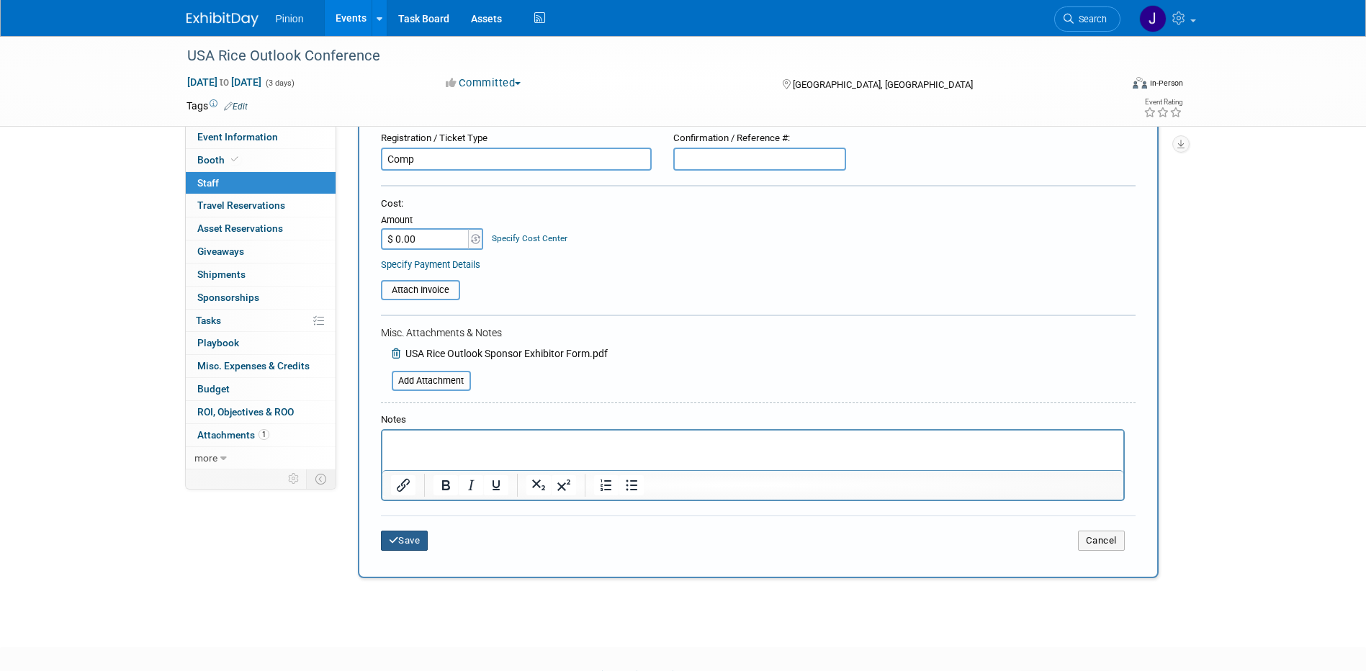
type input "Comp"
click at [413, 545] on button "Save" at bounding box center [405, 541] width 48 height 20
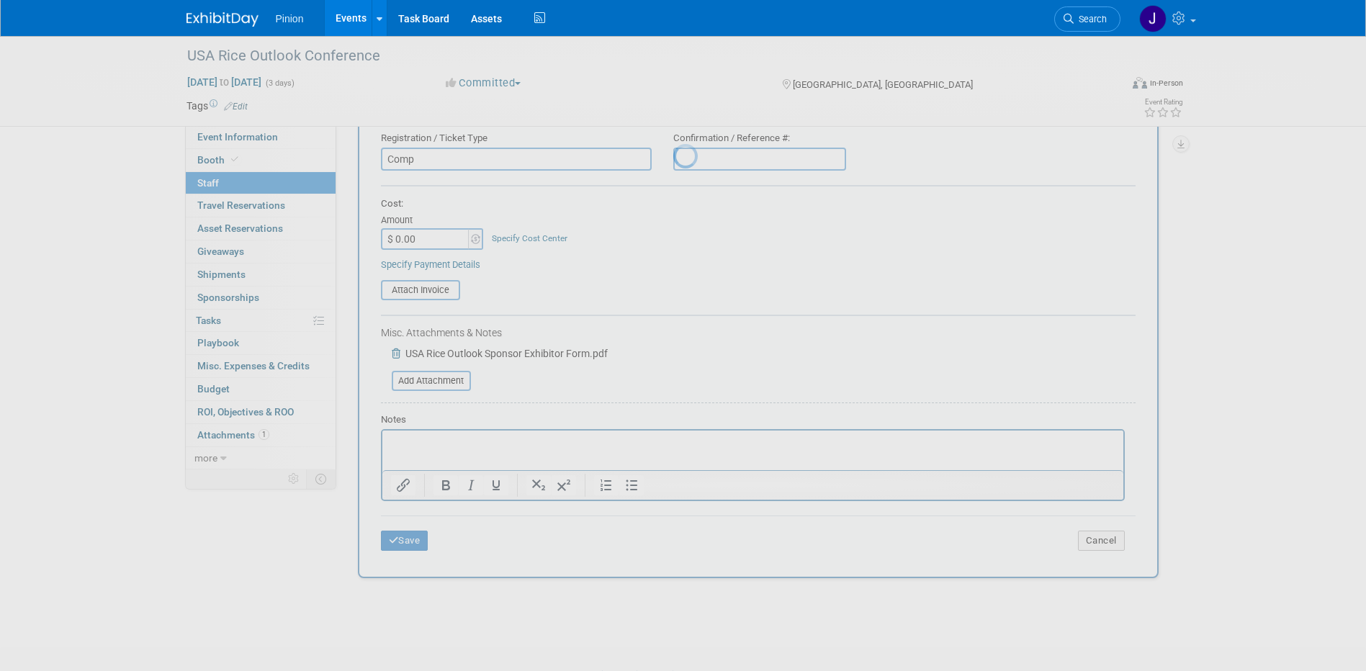
scroll to position [13, 0]
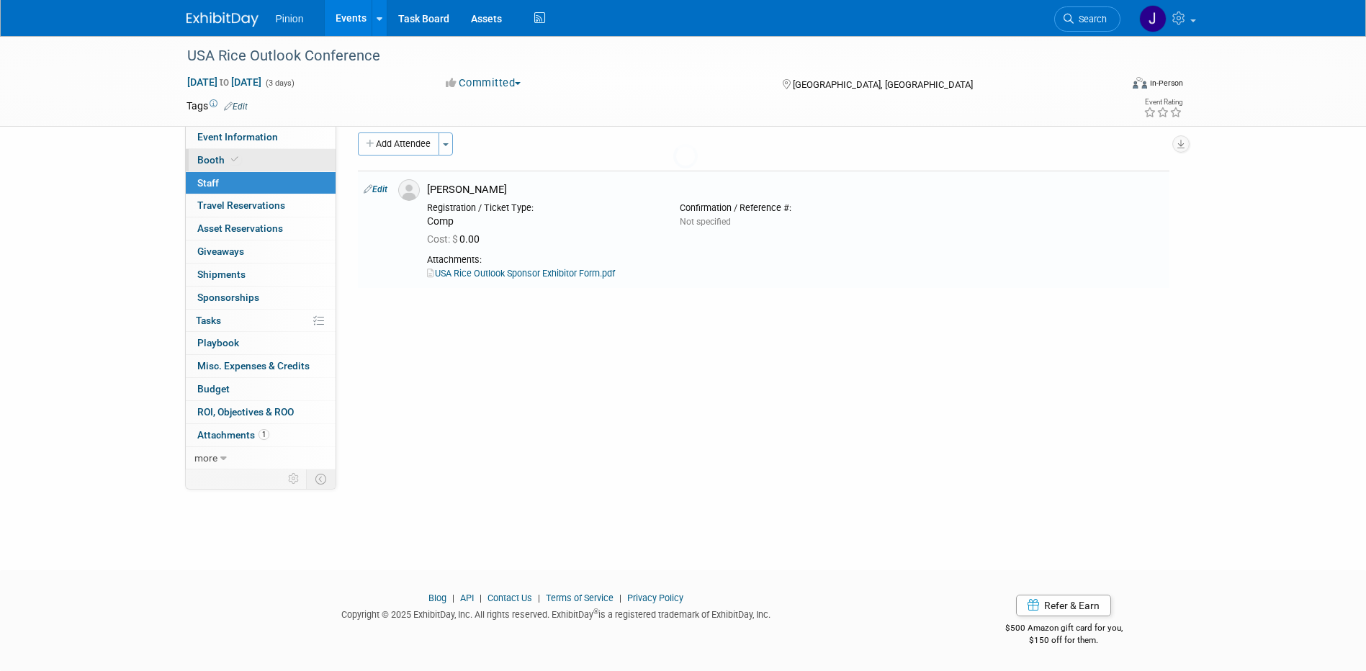
click at [231, 164] on icon at bounding box center [234, 160] width 7 height 8
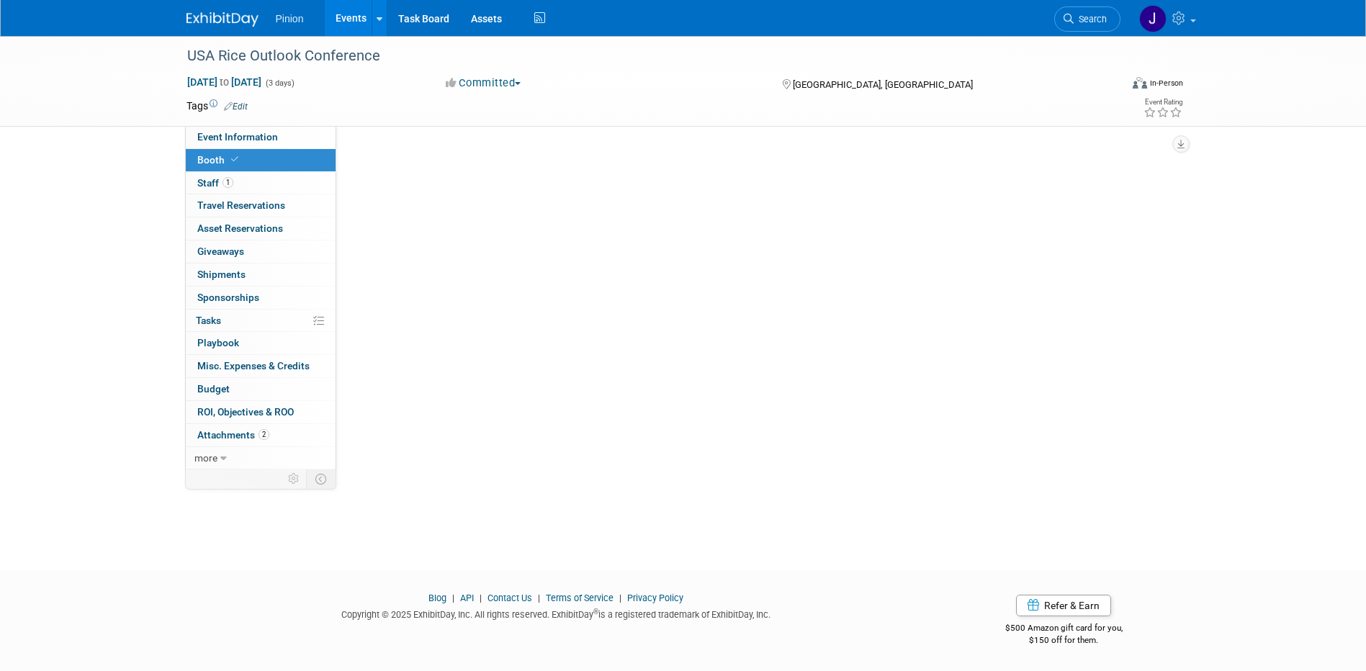
scroll to position [0, 0]
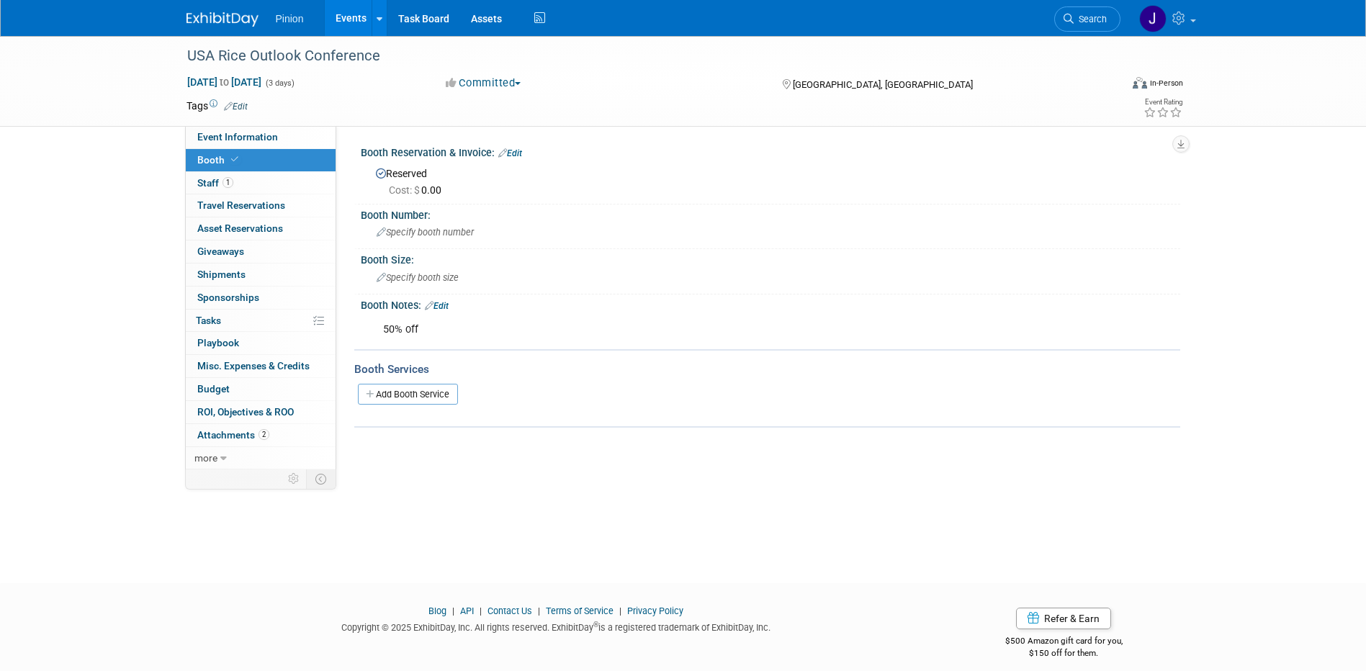
click at [447, 307] on link "Edit" at bounding box center [437, 306] width 24 height 10
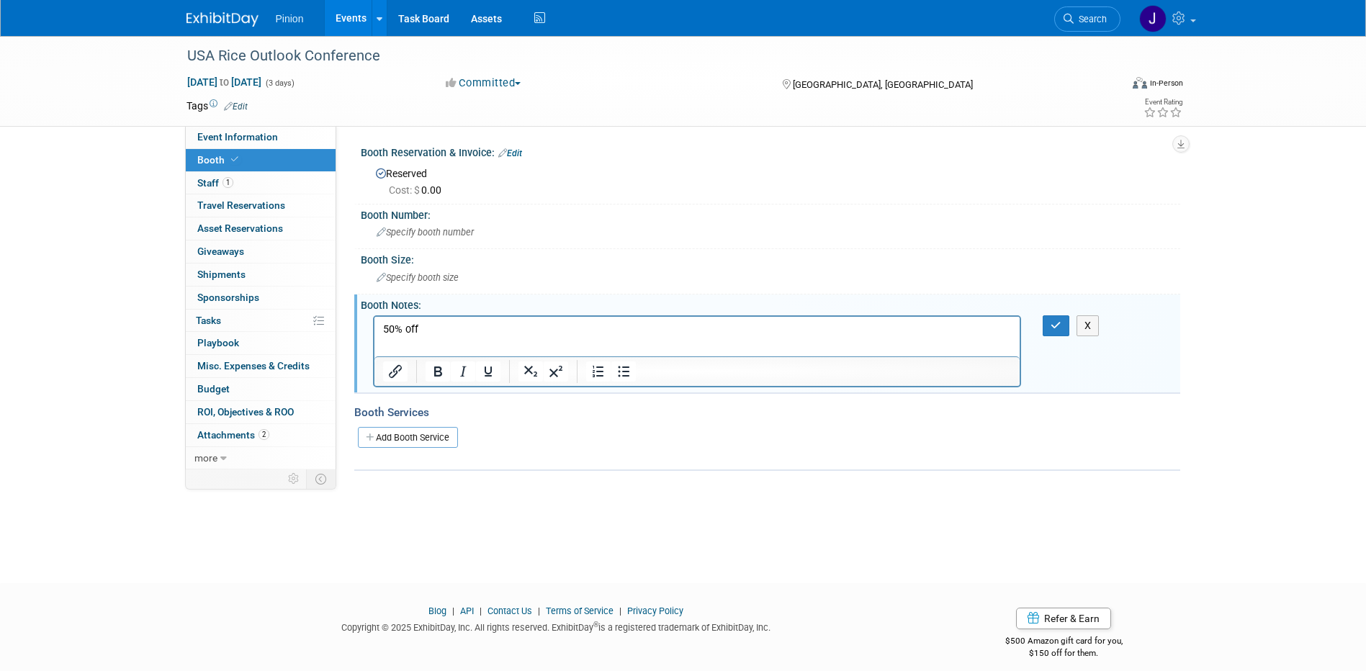
click at [434, 326] on p "50% off" at bounding box center [697, 329] width 630 height 14
click at [1057, 329] on icon "button" at bounding box center [1056, 326] width 11 height 10
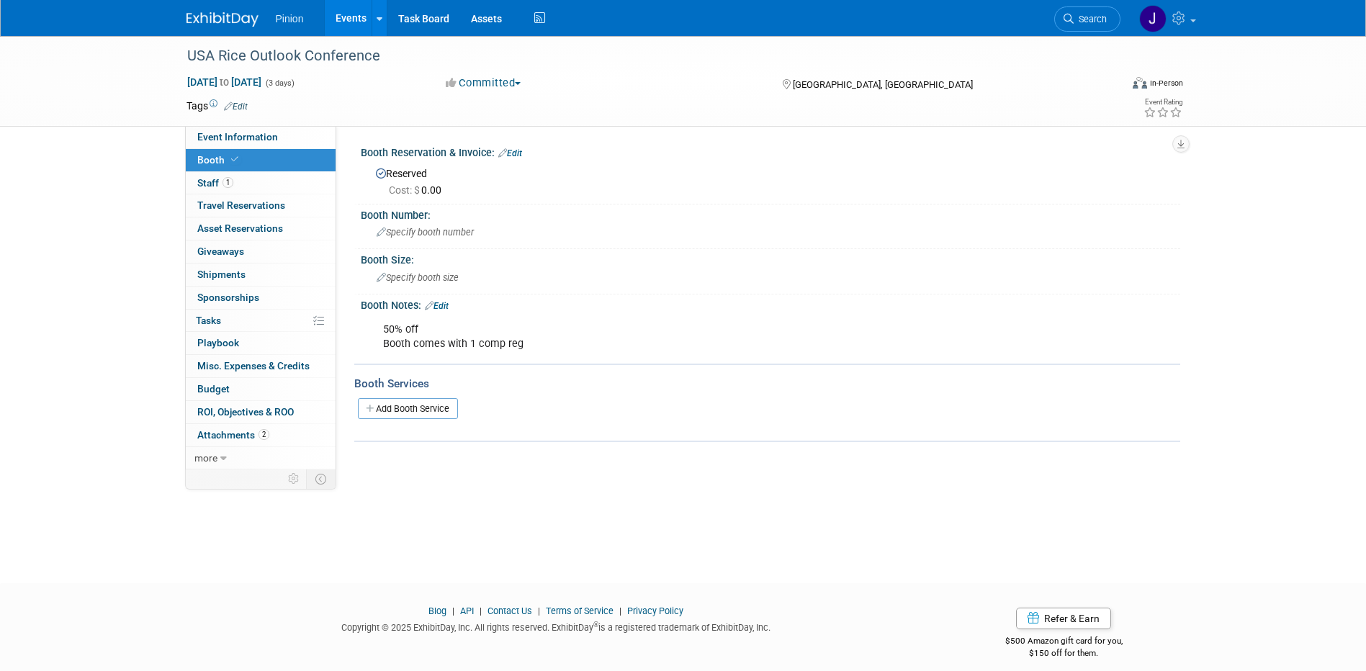
click at [519, 149] on link "Edit" at bounding box center [510, 153] width 24 height 10
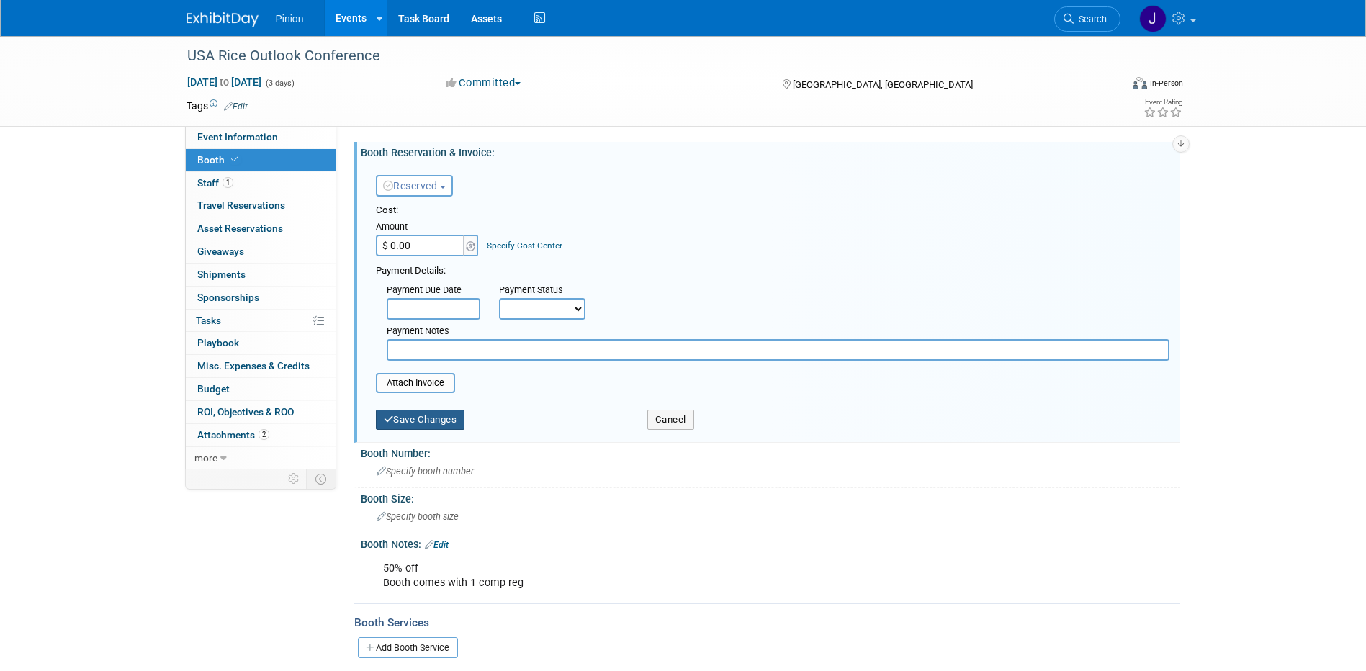
click at [408, 420] on button "Save Changes" at bounding box center [420, 420] width 89 height 20
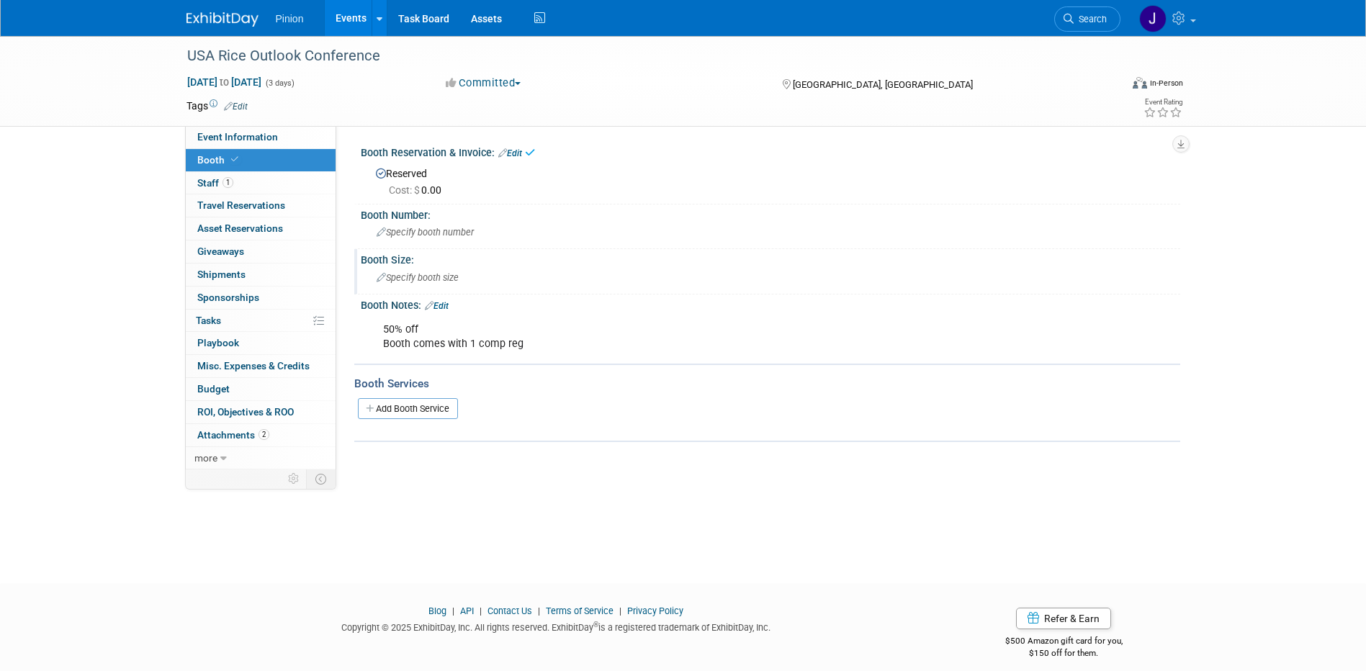
click at [411, 267] on div "Specify booth size" at bounding box center [771, 278] width 798 height 22
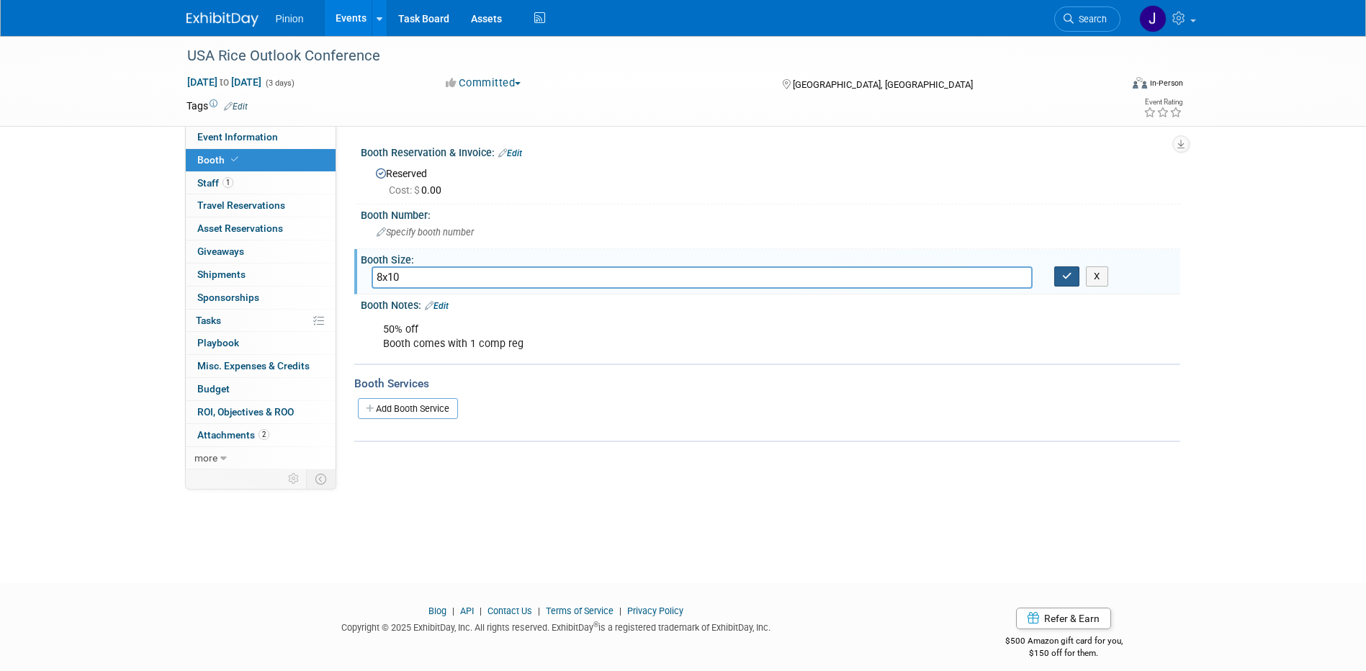
type input "8x10"
click at [1070, 279] on icon "button" at bounding box center [1067, 276] width 10 height 9
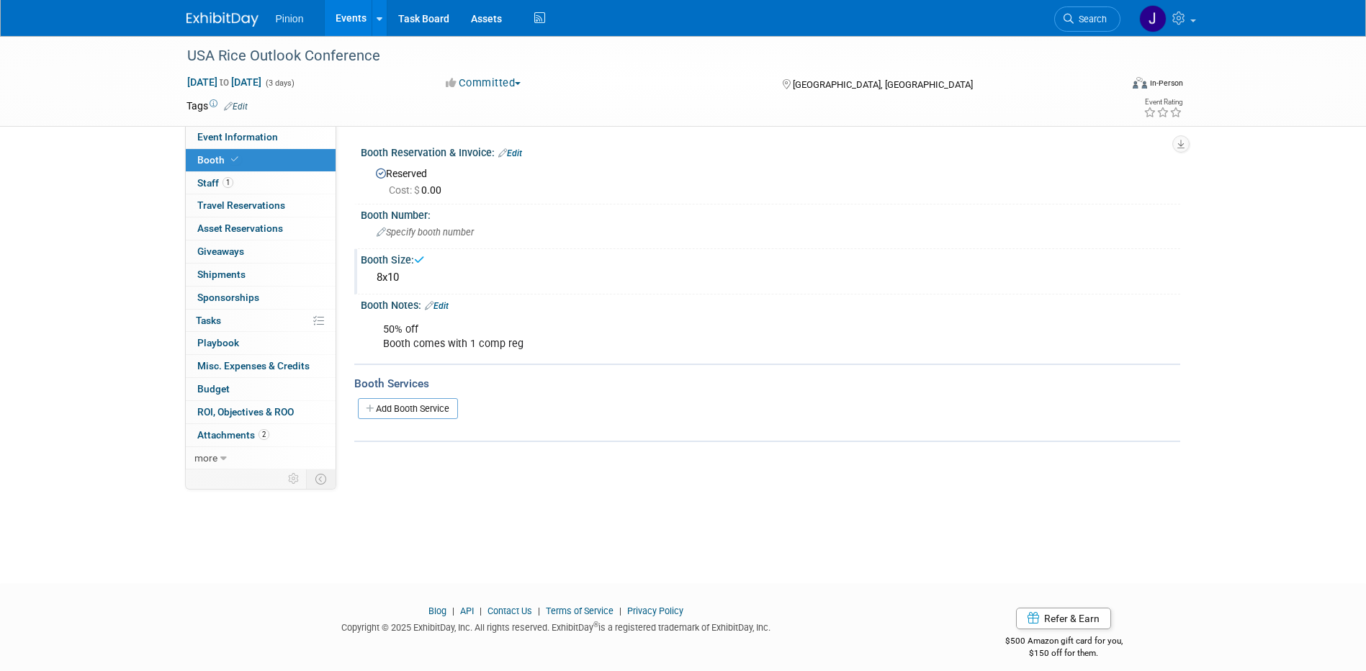
click at [447, 306] on link "Edit" at bounding box center [437, 306] width 24 height 10
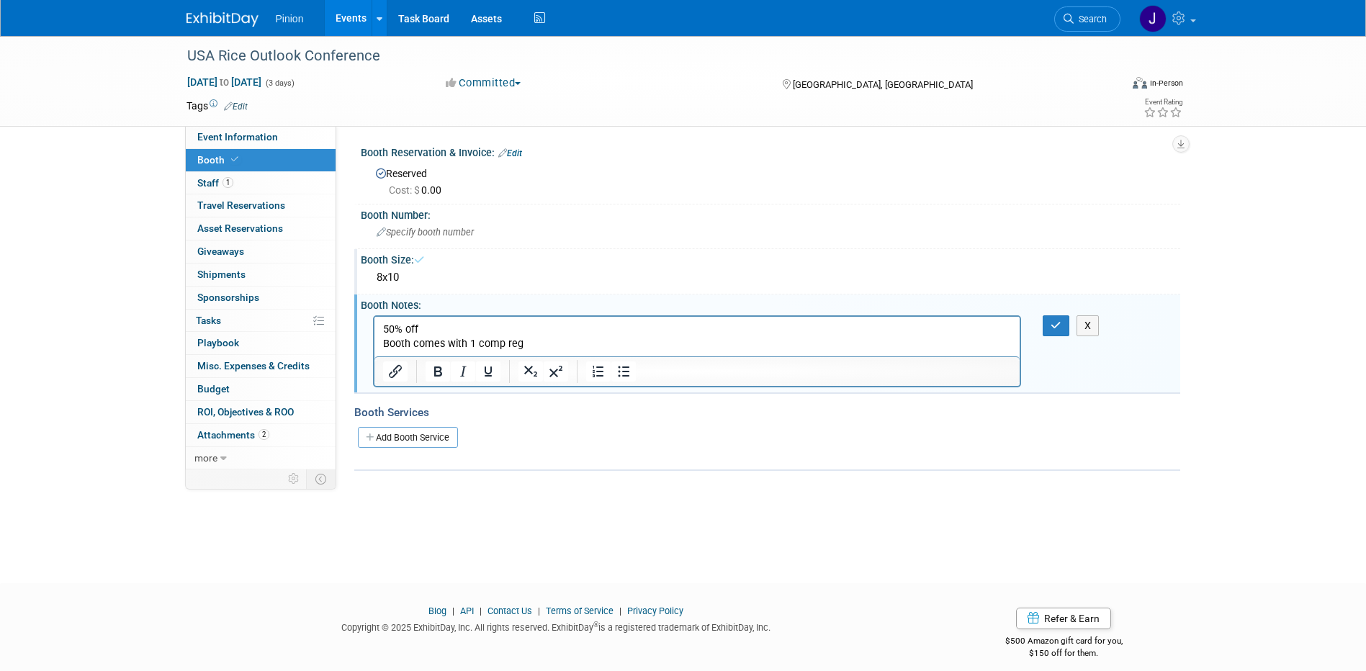
click at [537, 342] on p "50% off Booth comes with 1 comp reg" at bounding box center [697, 336] width 630 height 29
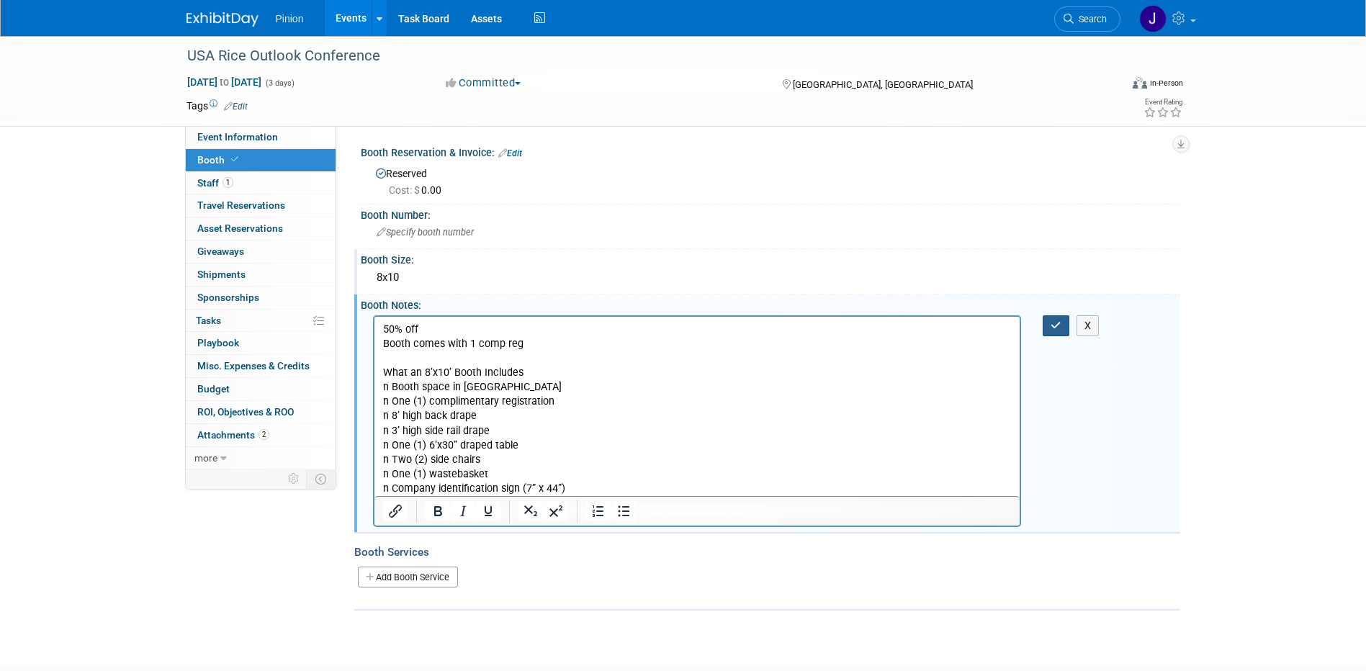
click at [1061, 325] on icon "button" at bounding box center [1056, 326] width 11 height 10
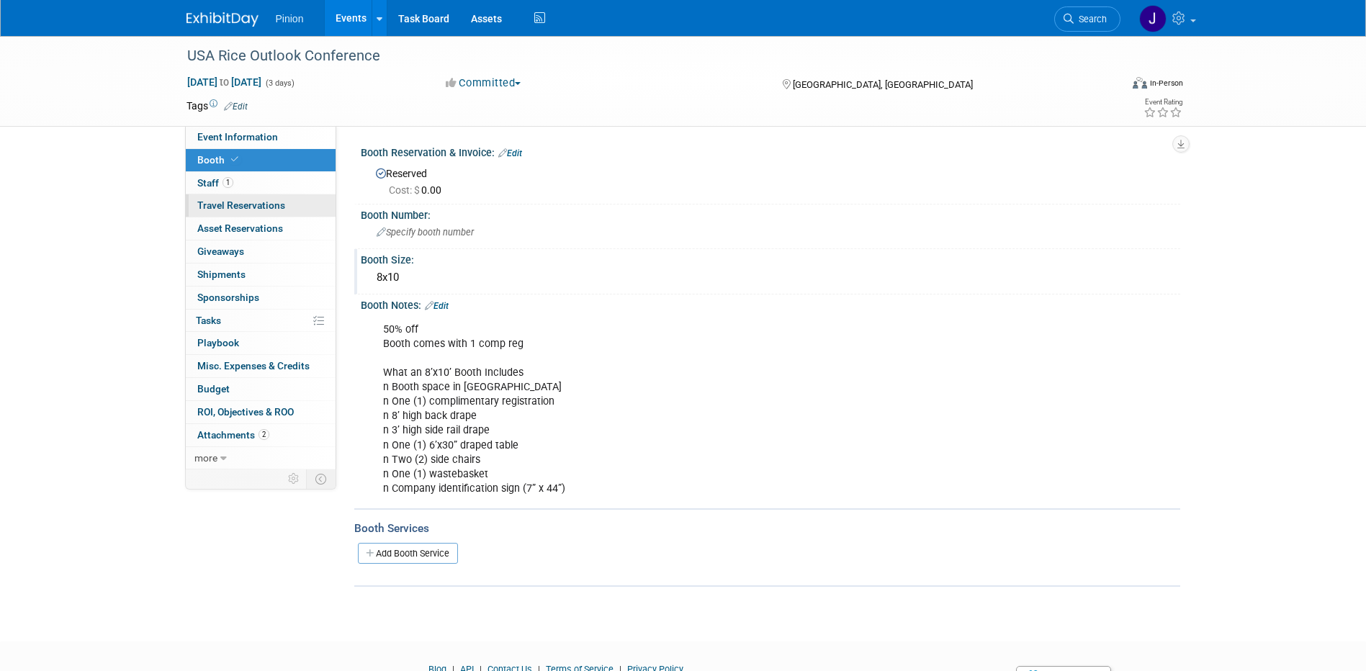
click at [252, 207] on span "Travel Reservations 0" at bounding box center [241, 206] width 88 height 12
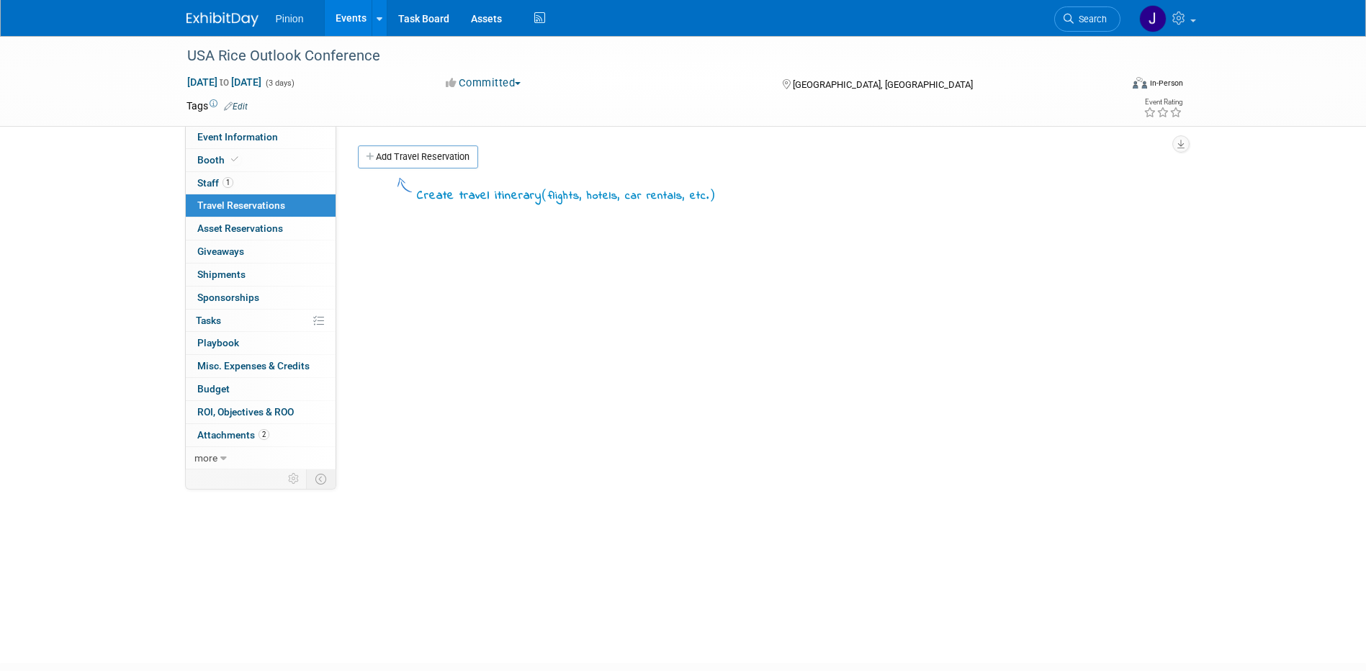
click at [416, 155] on link "Add Travel Reservation" at bounding box center [418, 157] width 120 height 23
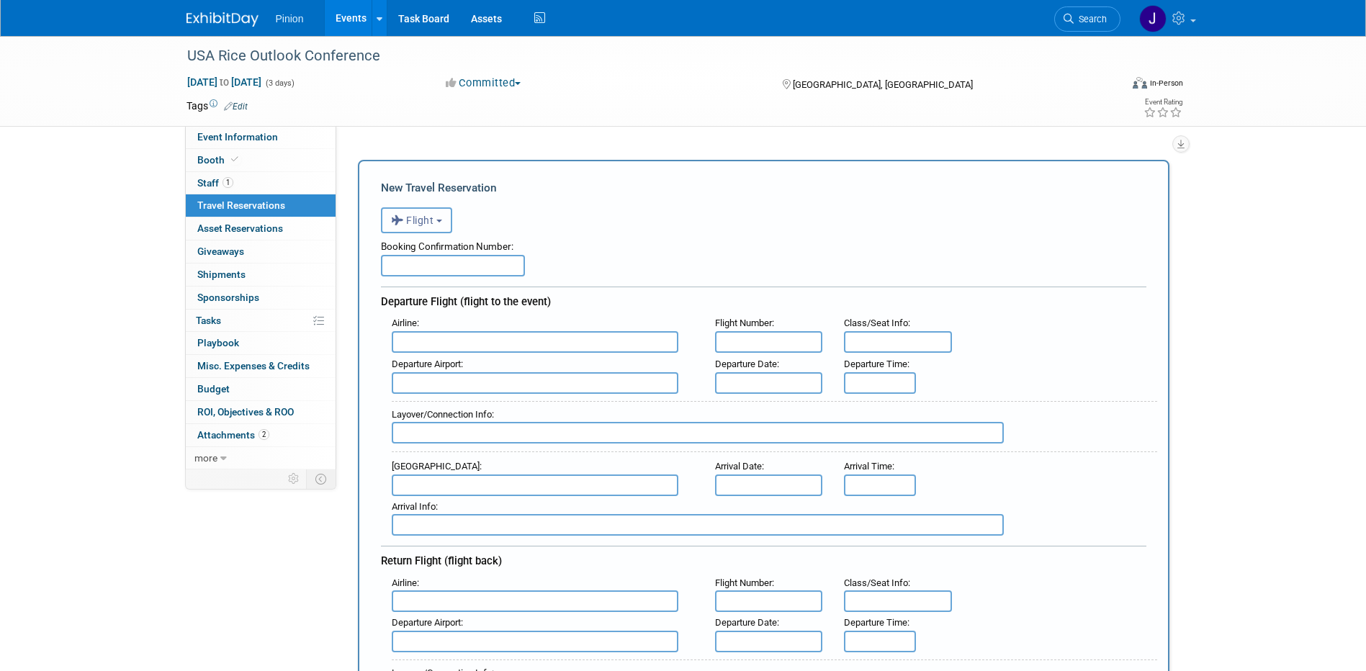
click at [414, 210] on button "Flight" at bounding box center [416, 220] width 71 height 26
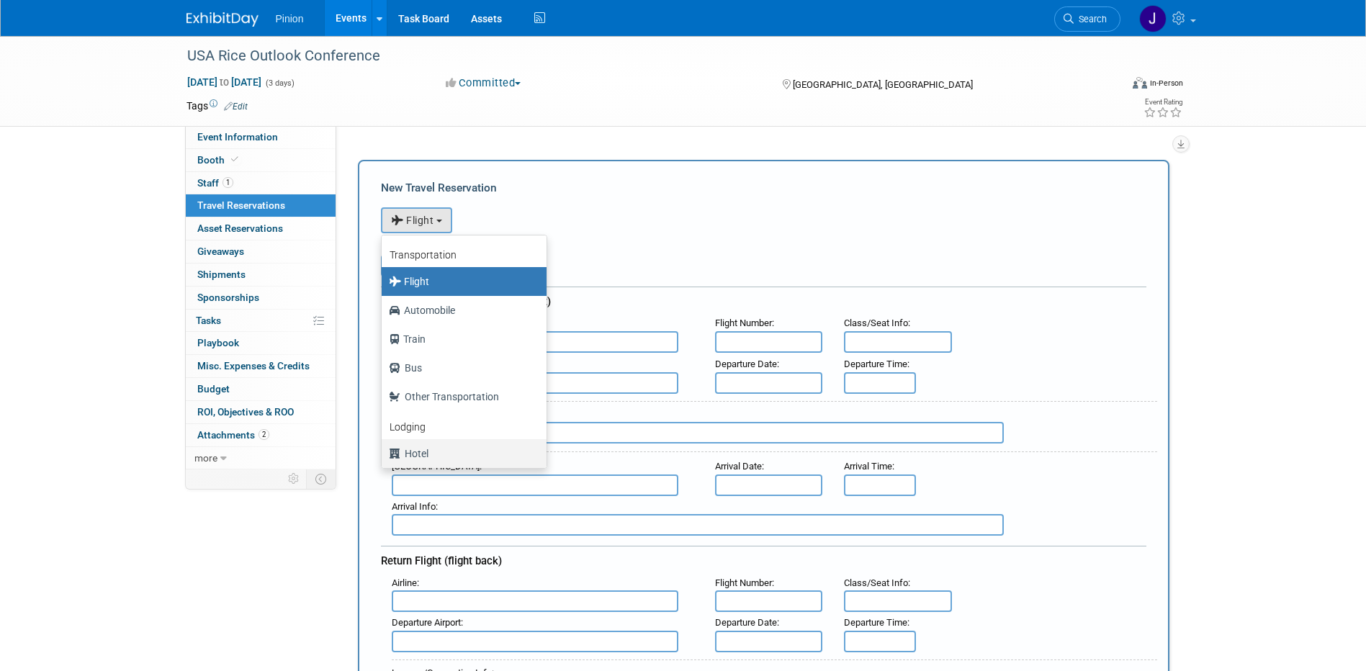
click at [415, 458] on label "Hotel" at bounding box center [460, 453] width 143 height 23
click at [384, 457] on input "Hotel" at bounding box center [379, 451] width 9 height 9
select select "6"
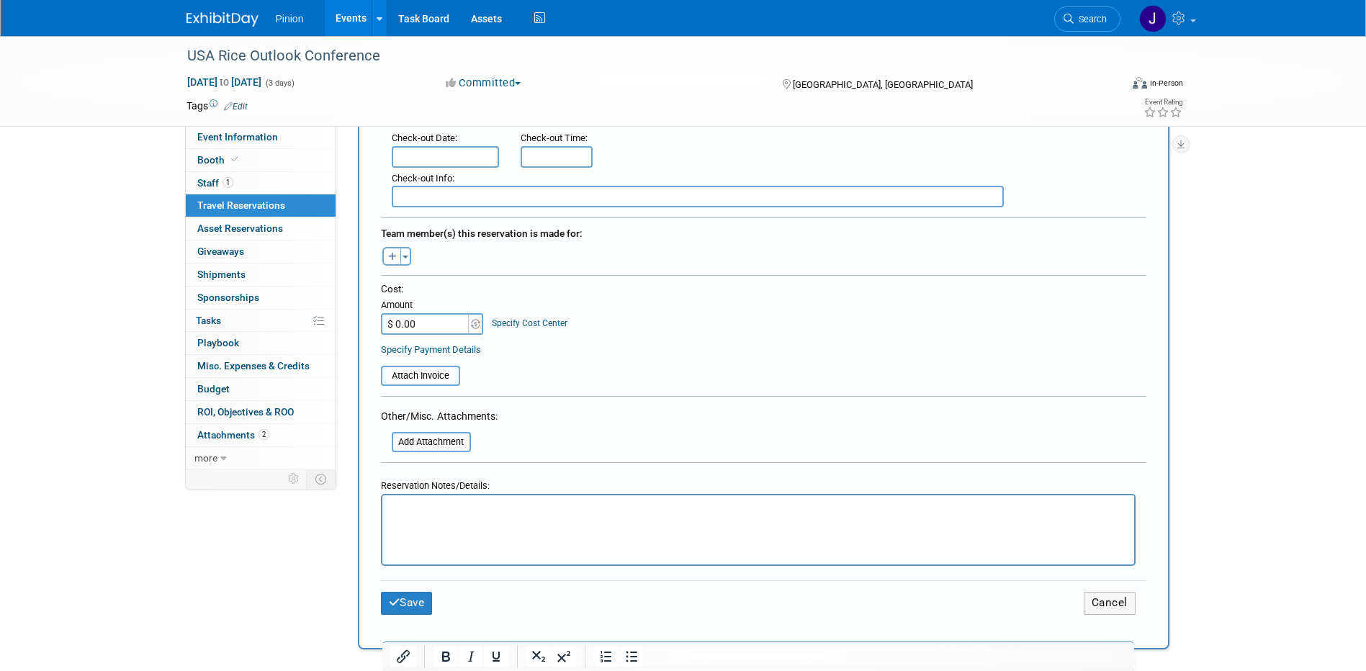
scroll to position [442, 0]
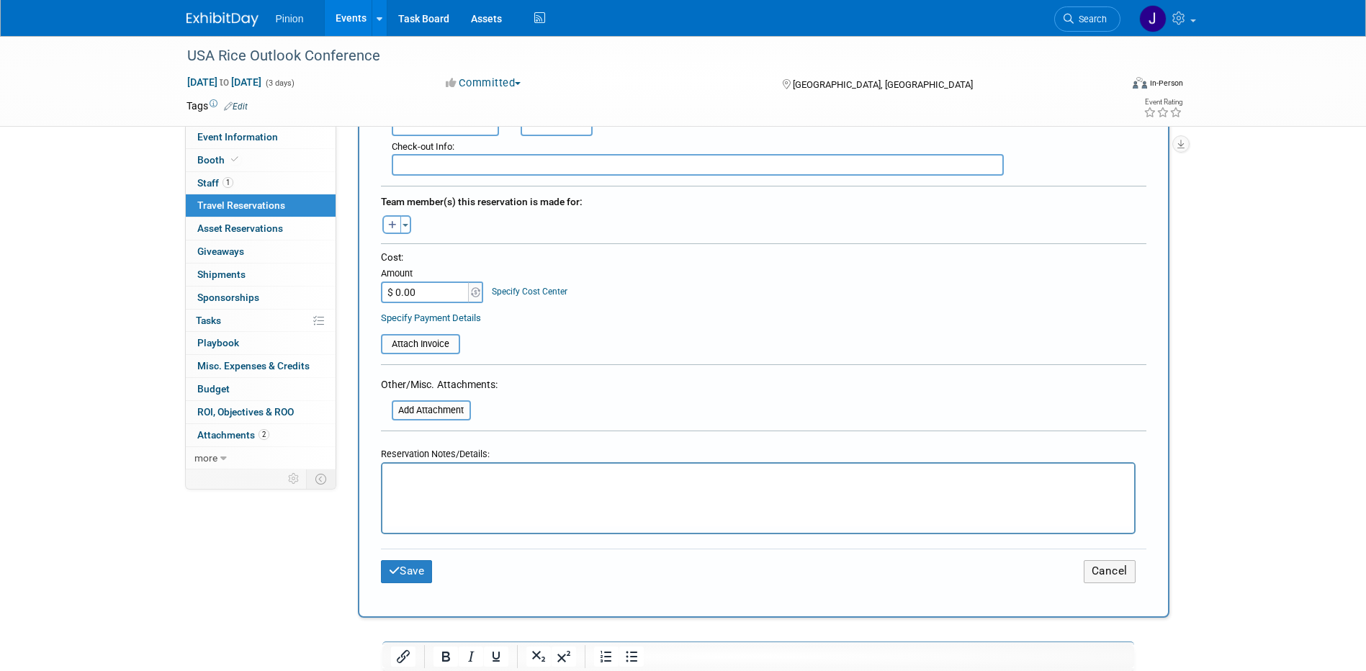
click at [614, 485] on html at bounding box center [758, 474] width 752 height 21
drag, startPoint x: 590, startPoint y: 486, endPoint x: 433, endPoint y: 486, distance: 157.0
click at [434, 485] on html at bounding box center [758, 474] width 752 height 21
drag, startPoint x: 433, startPoint y: 486, endPoint x: 406, endPoint y: 493, distance: 28.3
click at [406, 485] on html at bounding box center [758, 474] width 752 height 21
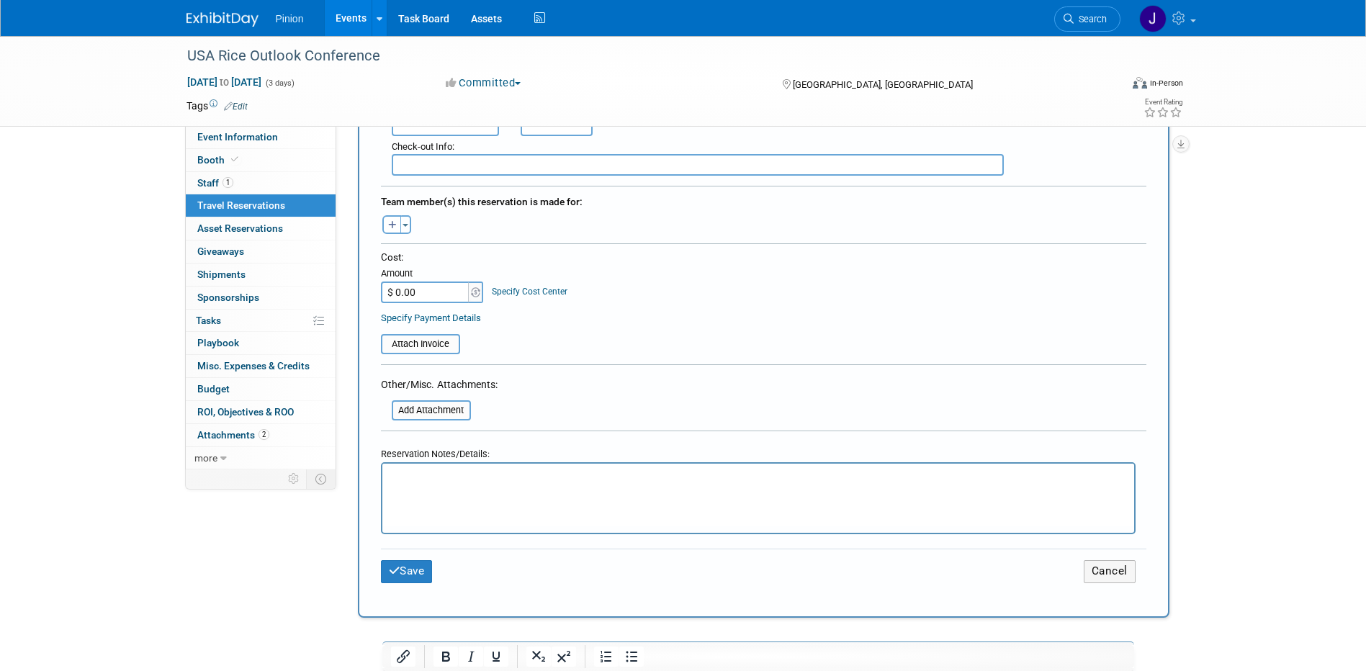
drag, startPoint x: 403, startPoint y: 493, endPoint x: 402, endPoint y: 522, distance: 28.1
click at [402, 485] on html at bounding box center [758, 474] width 752 height 21
drag, startPoint x: 30, startPoint y: 45, endPoint x: 1118, endPoint y: 570, distance: 1207.8
click at [1118, 570] on button "Cancel" at bounding box center [1110, 571] width 52 height 22
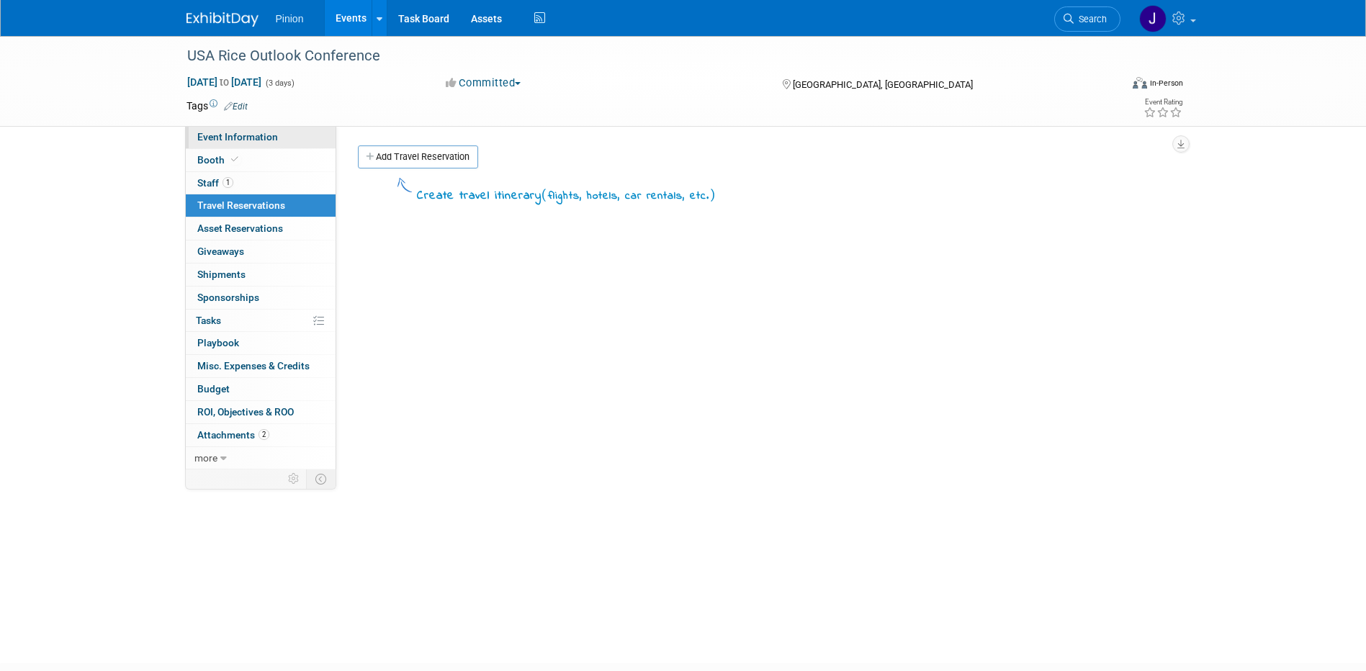
click at [223, 131] on span "Event Information" at bounding box center [237, 137] width 81 height 12
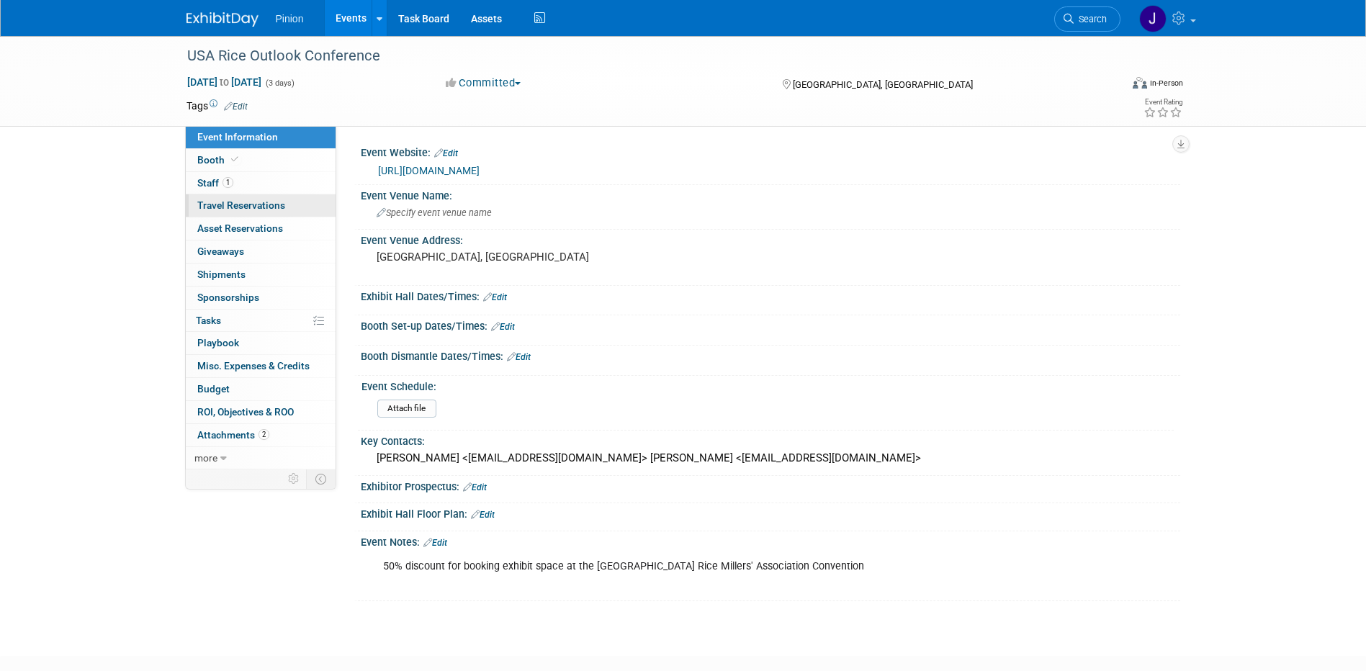
click at [230, 205] on span "Travel Reservations 0" at bounding box center [241, 206] width 88 height 12
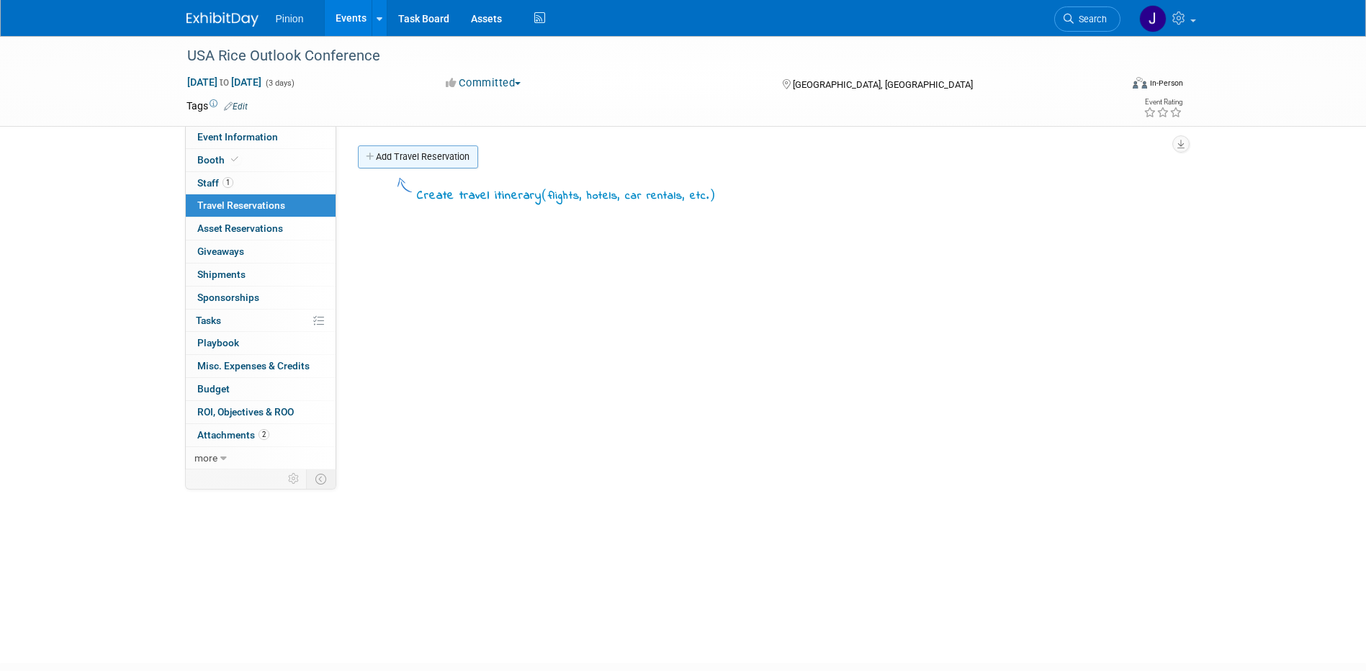
click at [445, 159] on link "Add Travel Reservation" at bounding box center [418, 157] width 120 height 23
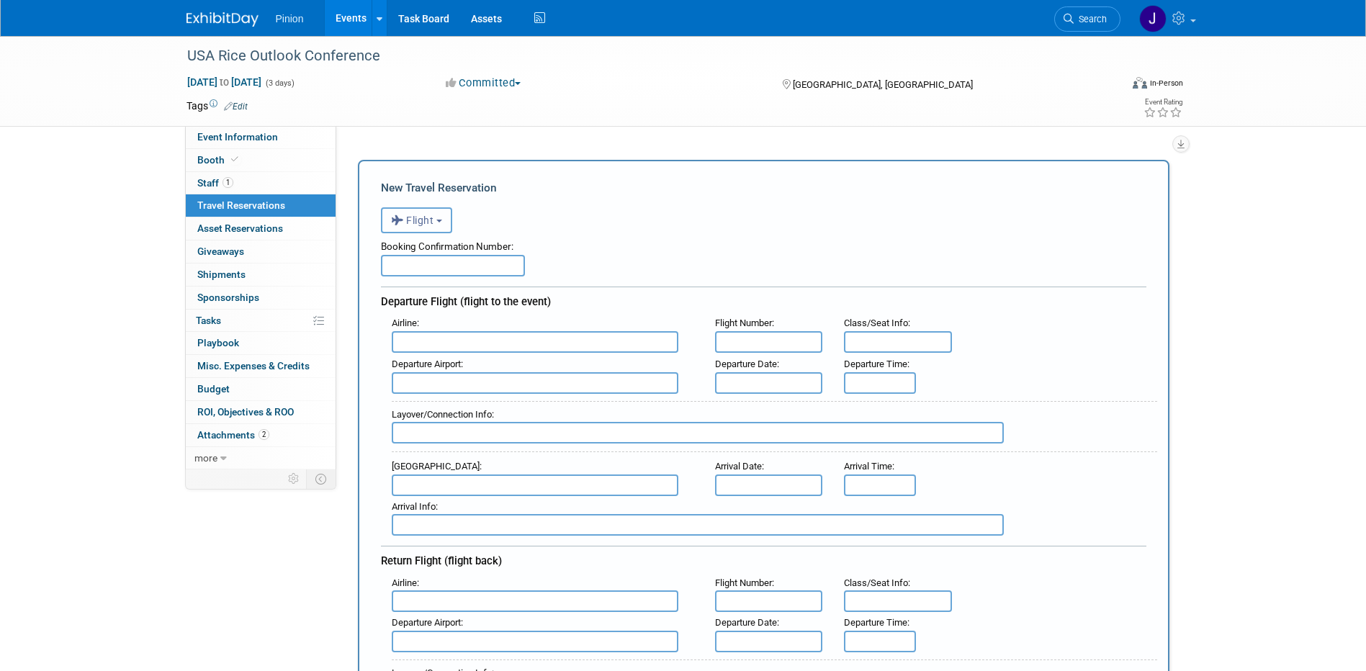
click at [426, 220] on span "Flight" at bounding box center [412, 221] width 43 height 12
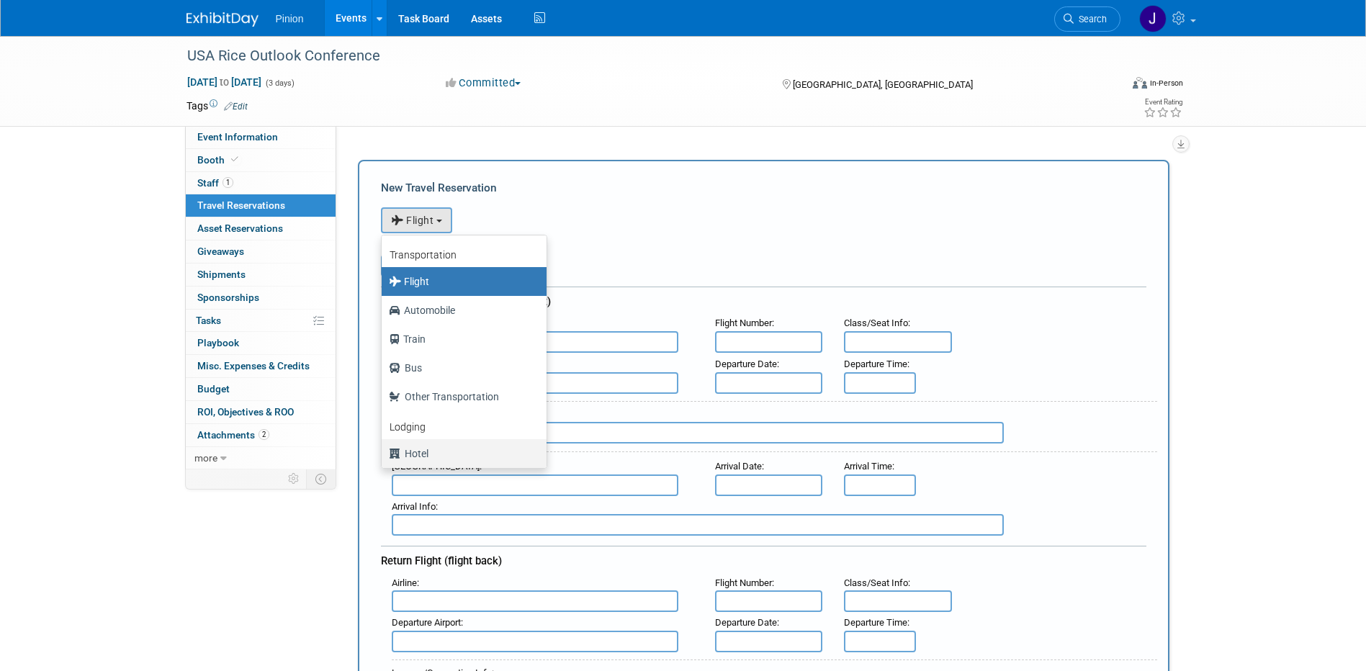
click at [433, 455] on label "Hotel" at bounding box center [460, 453] width 143 height 23
click at [384, 455] on input "Hotel" at bounding box center [379, 451] width 9 height 9
select select "6"
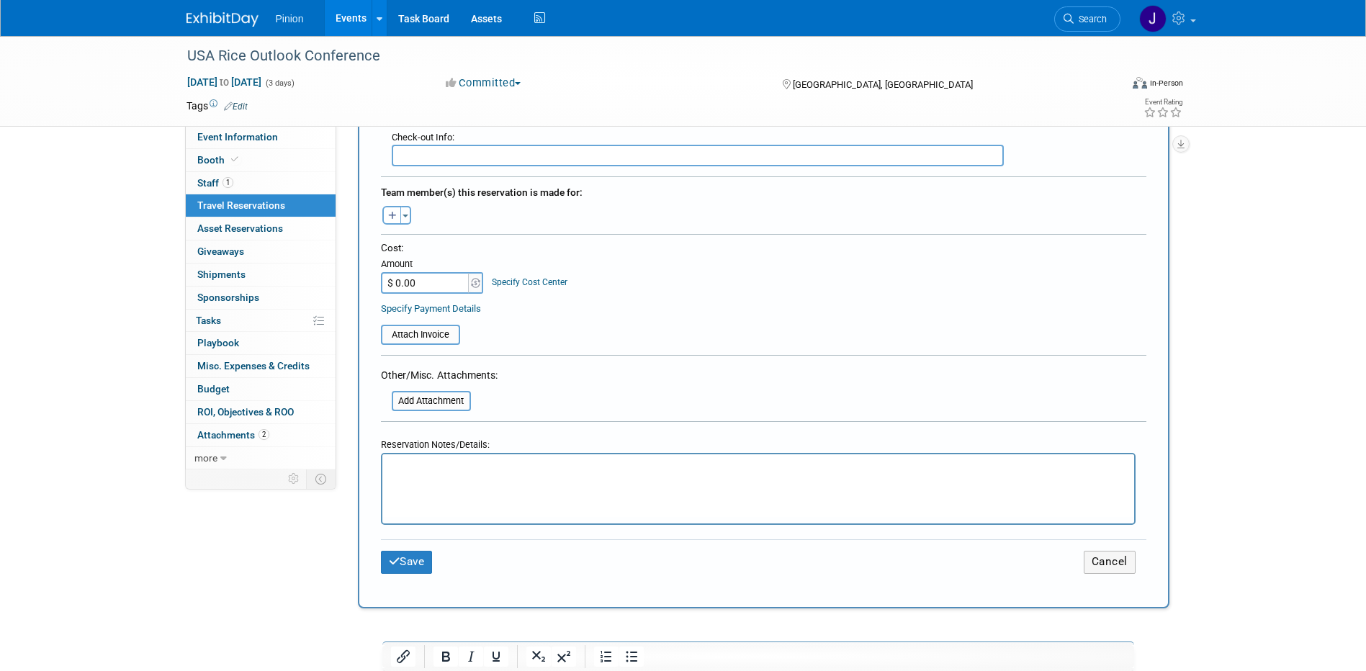
scroll to position [461, 0]
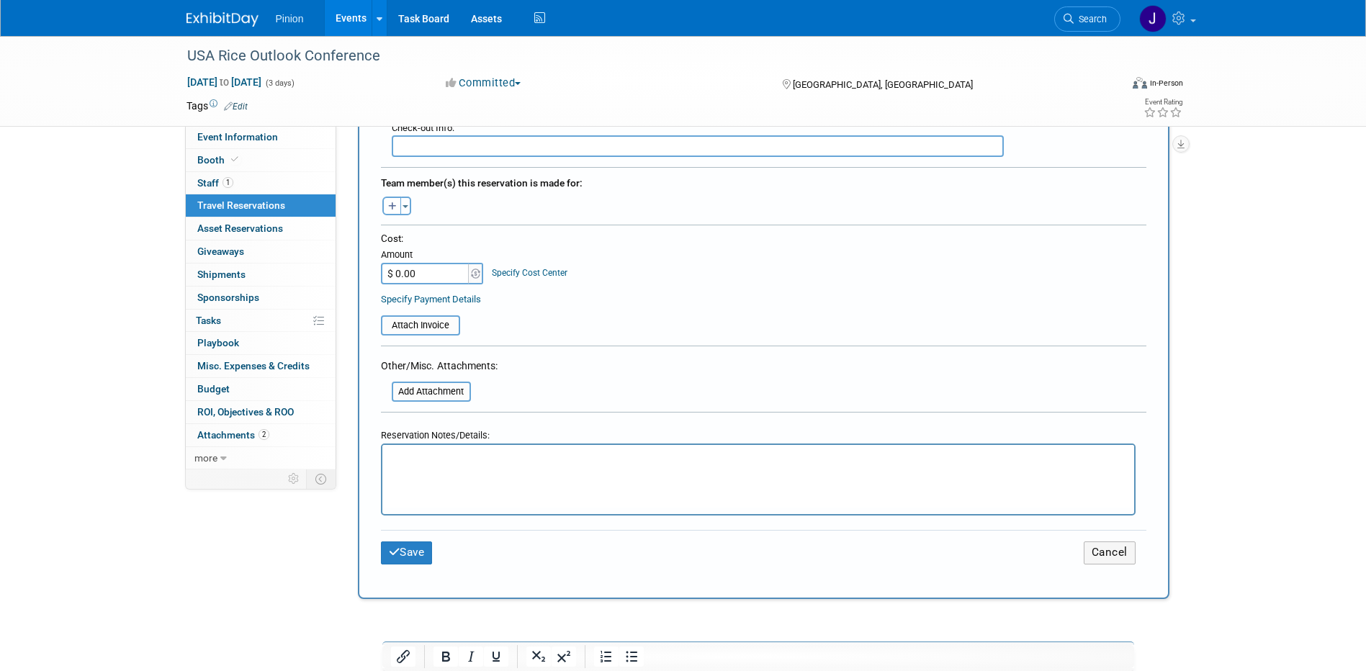
click at [474, 457] on p "Rich Text Area. Press ALT-0 for help." at bounding box center [757, 458] width 735 height 15
paste body "Rich Text Area. Press ALT-0 for help."
click at [407, 558] on button "Save" at bounding box center [407, 553] width 52 height 22
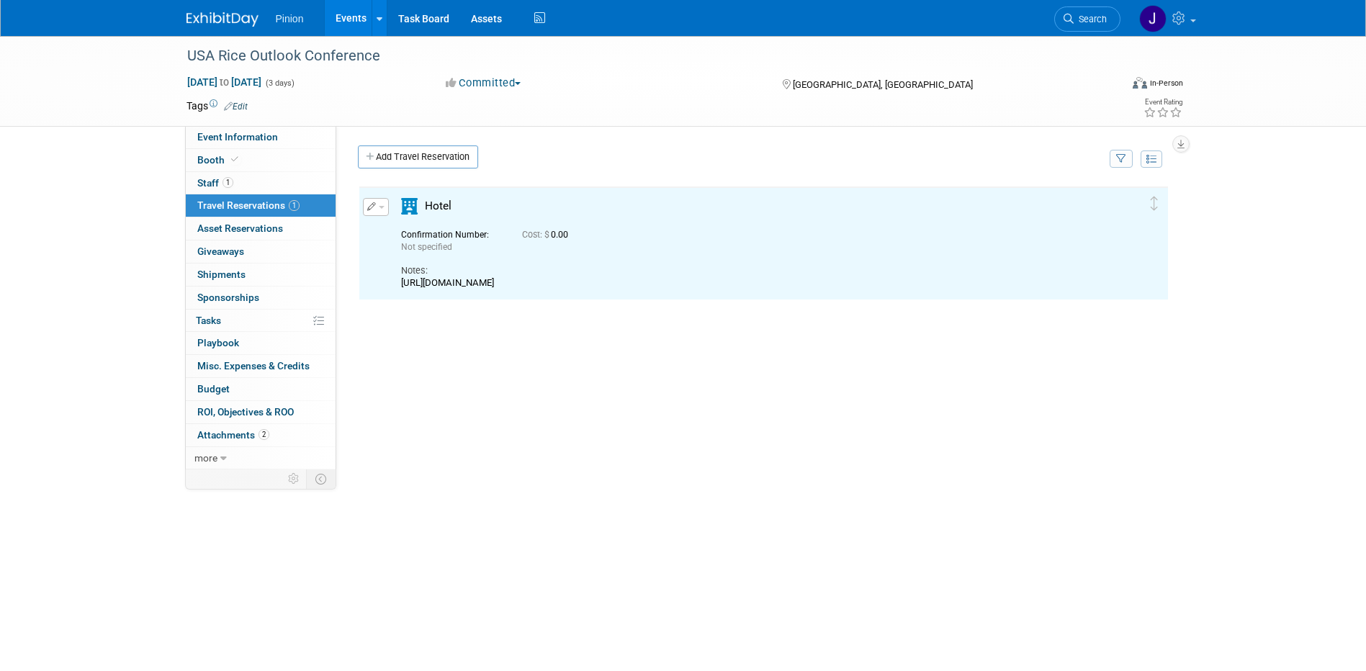
scroll to position [0, 0]
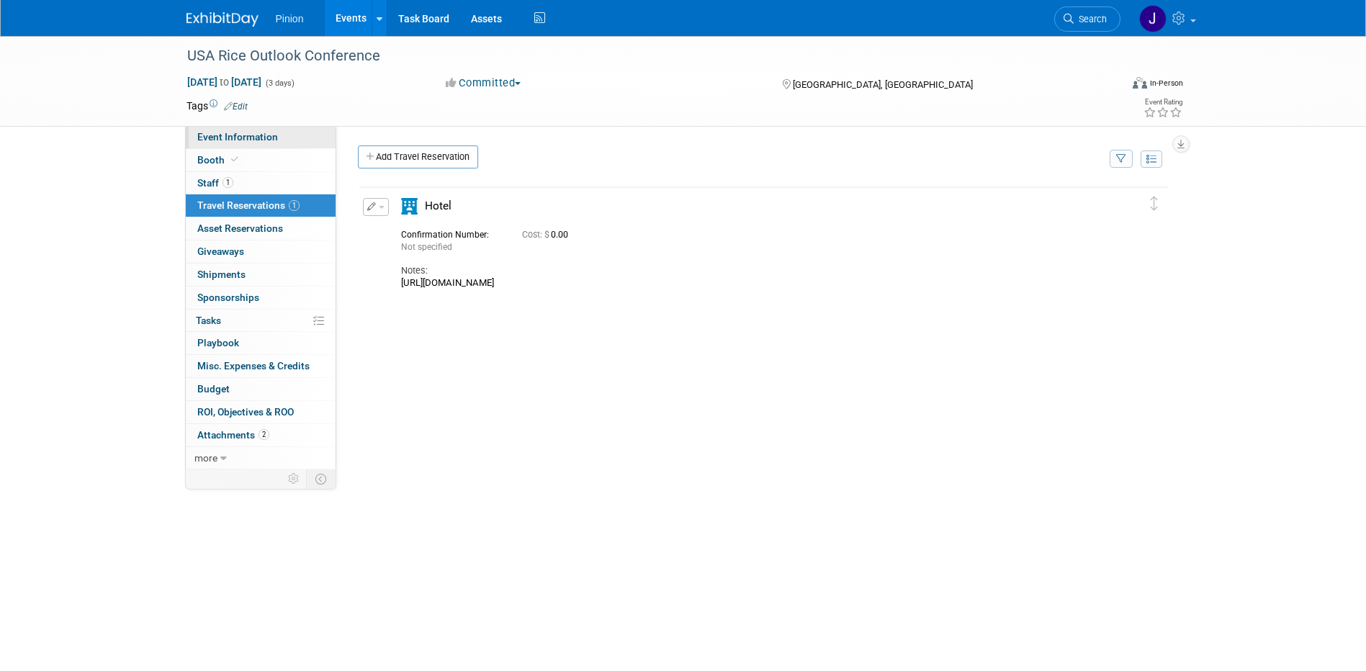
click at [231, 133] on span "Event Information" at bounding box center [237, 137] width 81 height 12
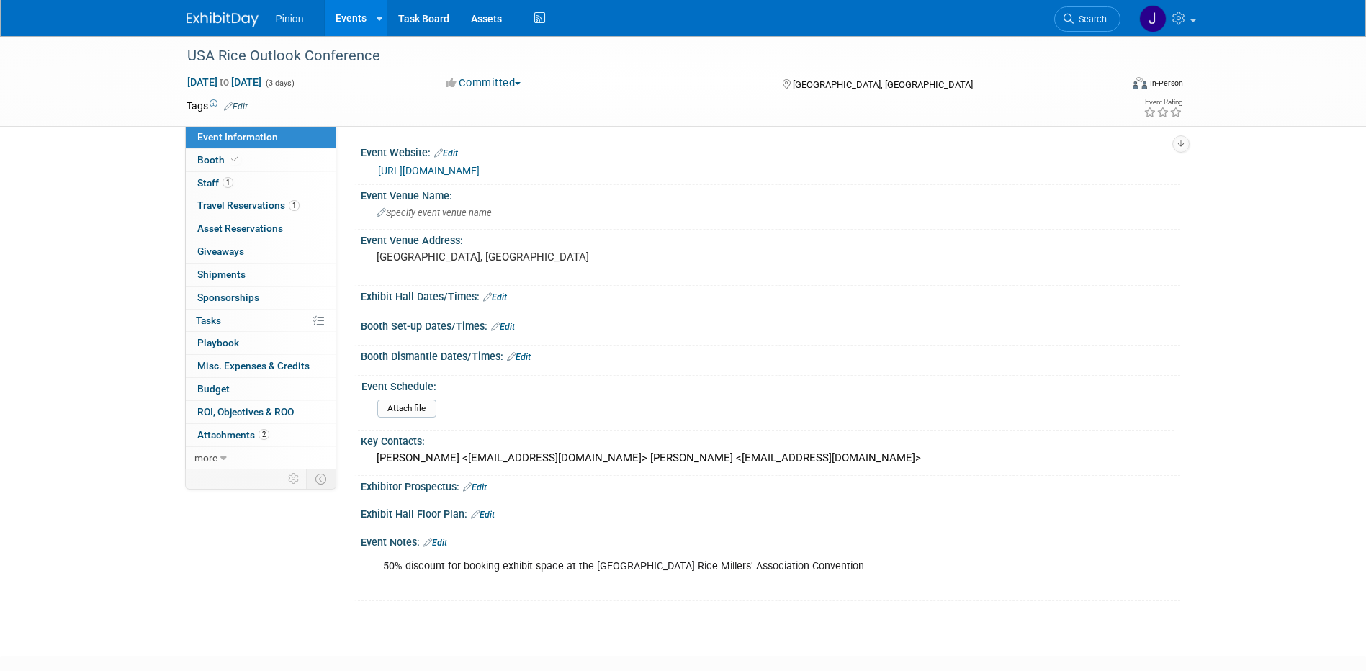
click at [487, 486] on link "Edit" at bounding box center [475, 488] width 24 height 10
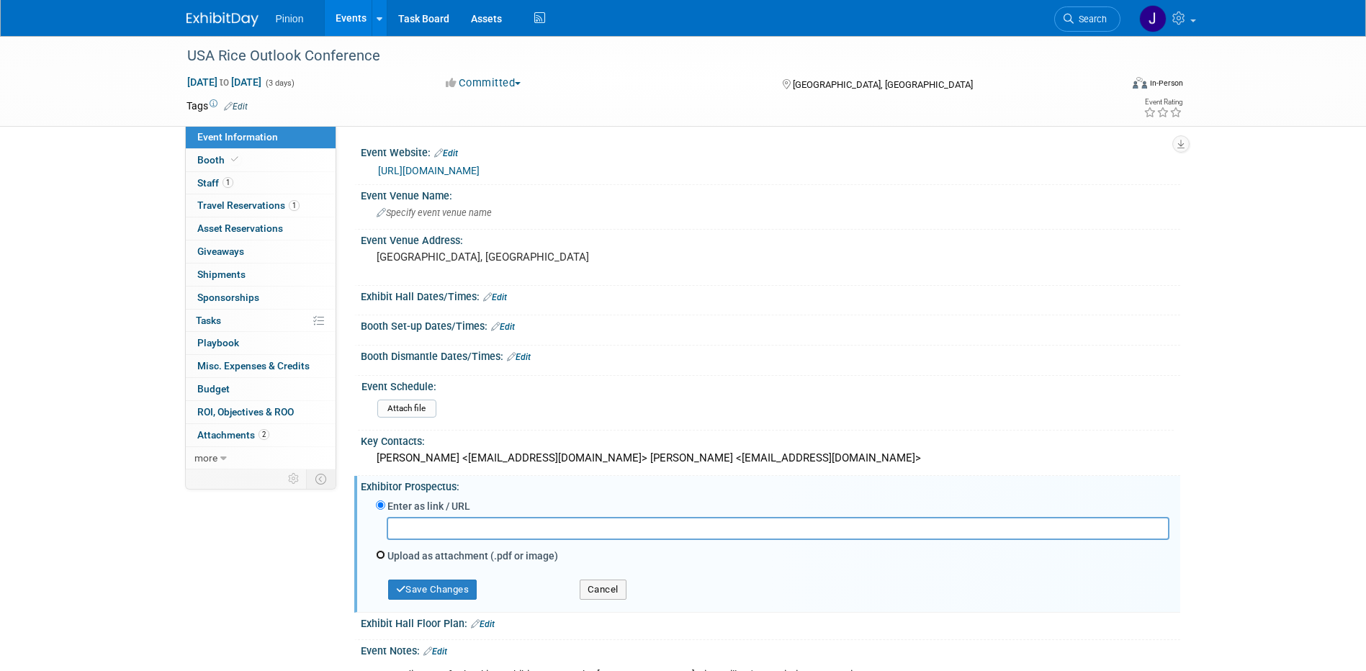
click at [384, 552] on input "Upload as attachment (.pdf or image)" at bounding box center [380, 554] width 9 height 9
radio input "true"
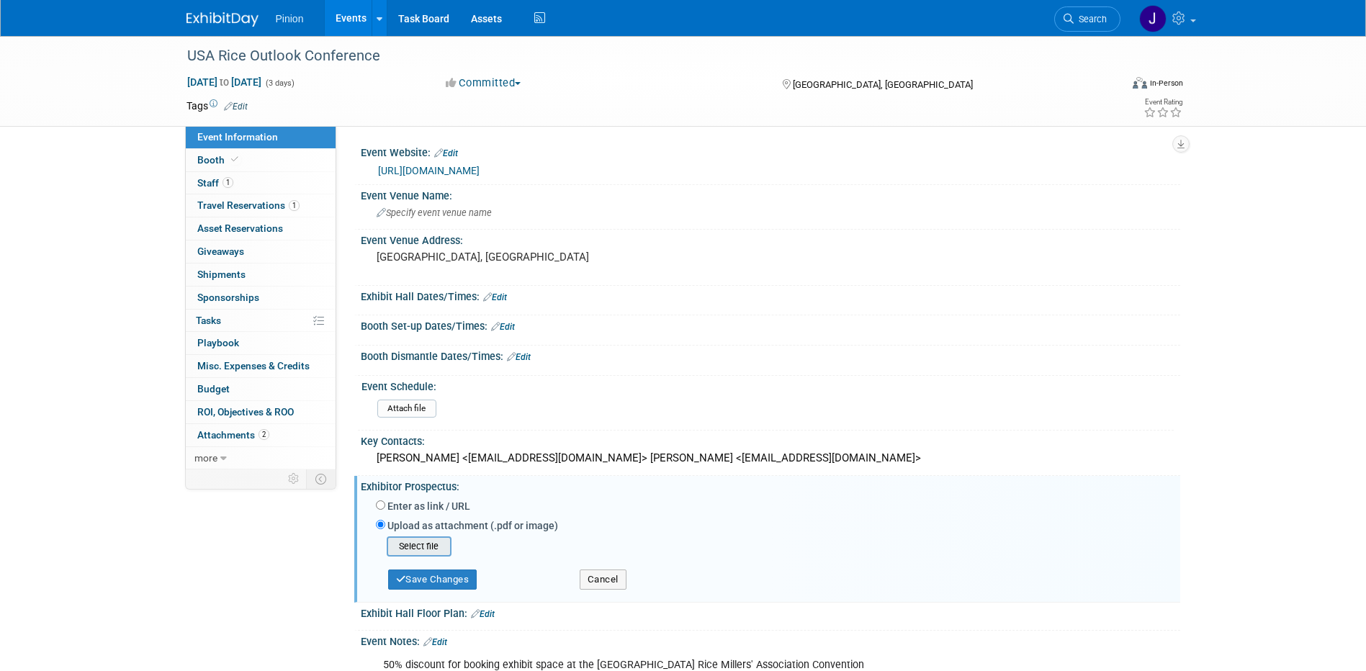
click at [406, 547] on input "file" at bounding box center [364, 546] width 171 height 17
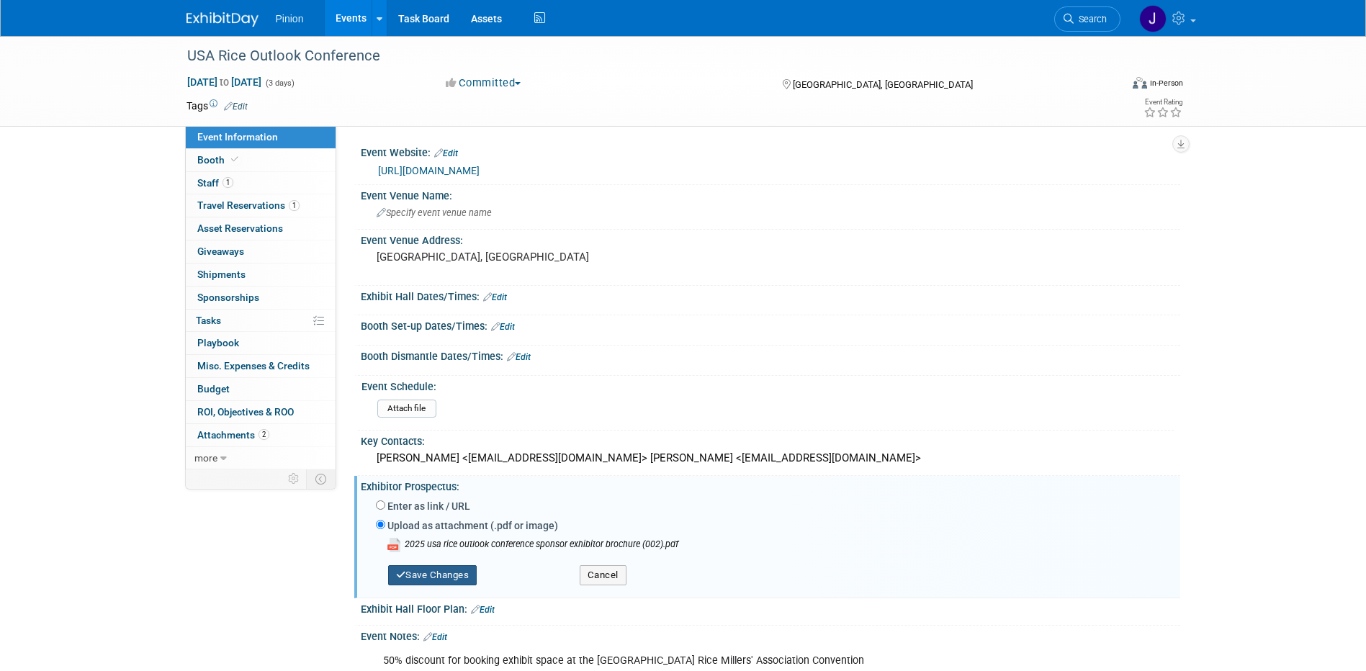
click at [442, 572] on button "Save Changes" at bounding box center [432, 575] width 89 height 20
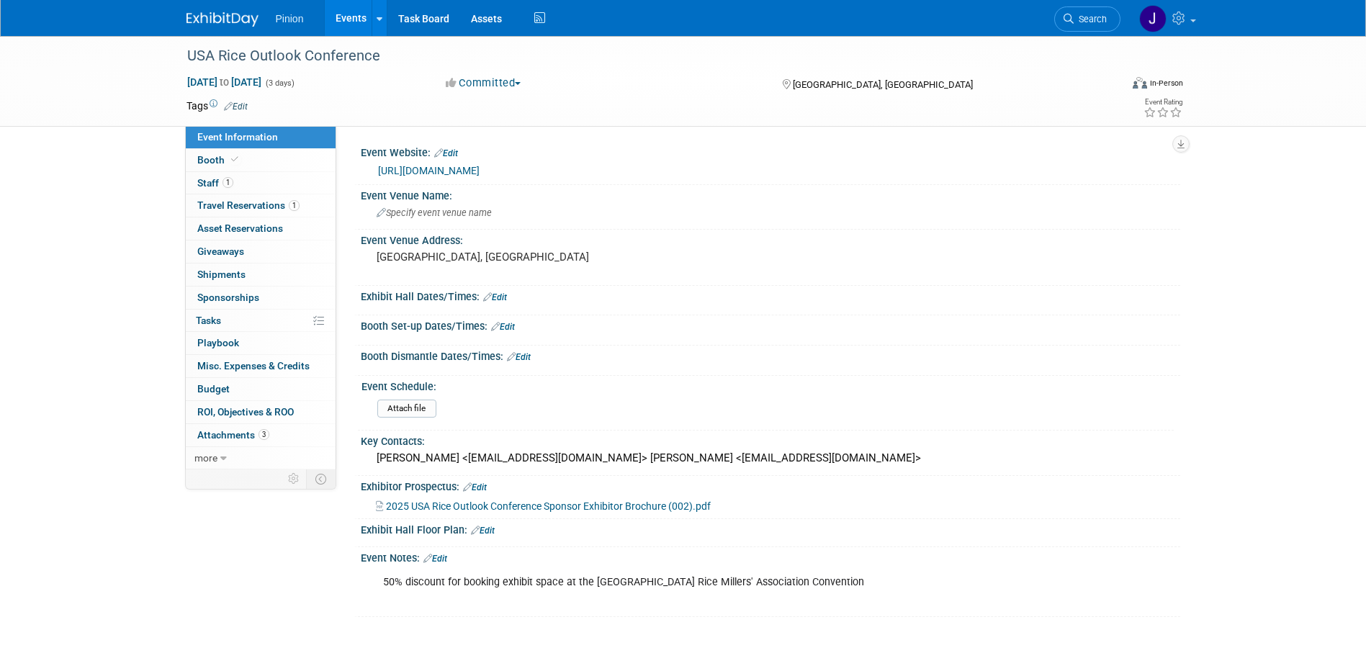
click at [222, 14] on img at bounding box center [223, 19] width 72 height 14
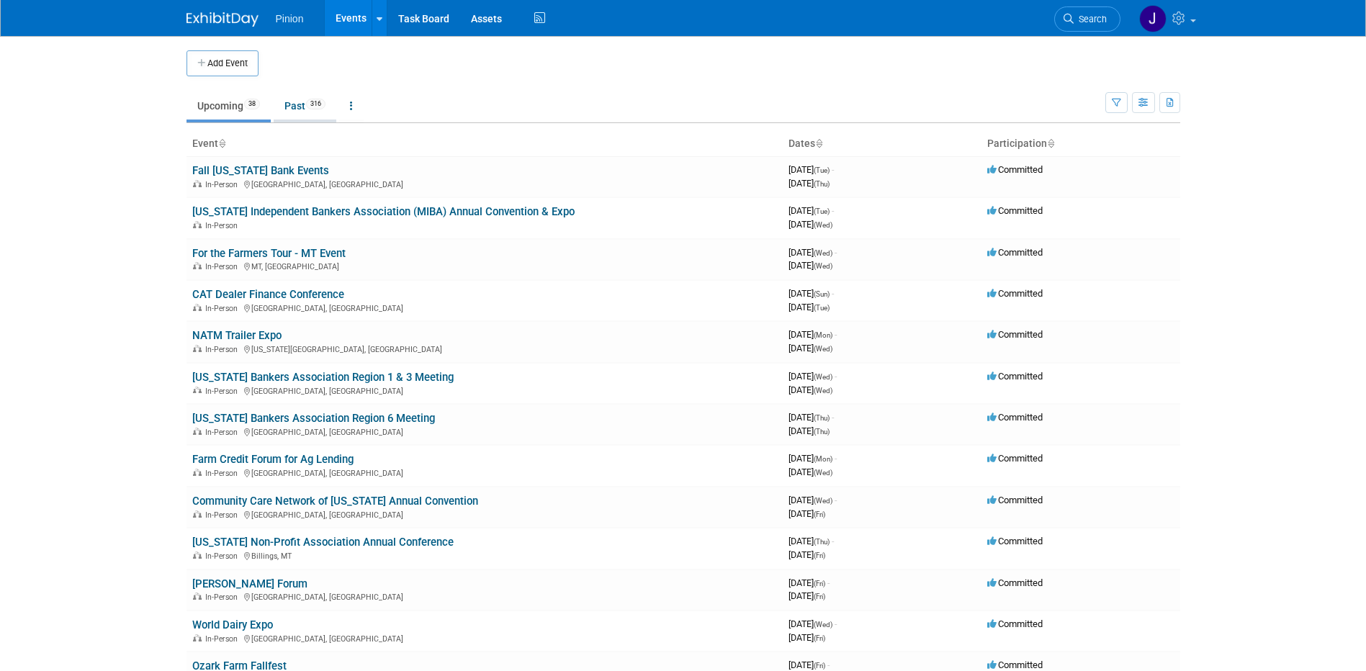
click at [304, 107] on link "Past 316" at bounding box center [305, 105] width 63 height 27
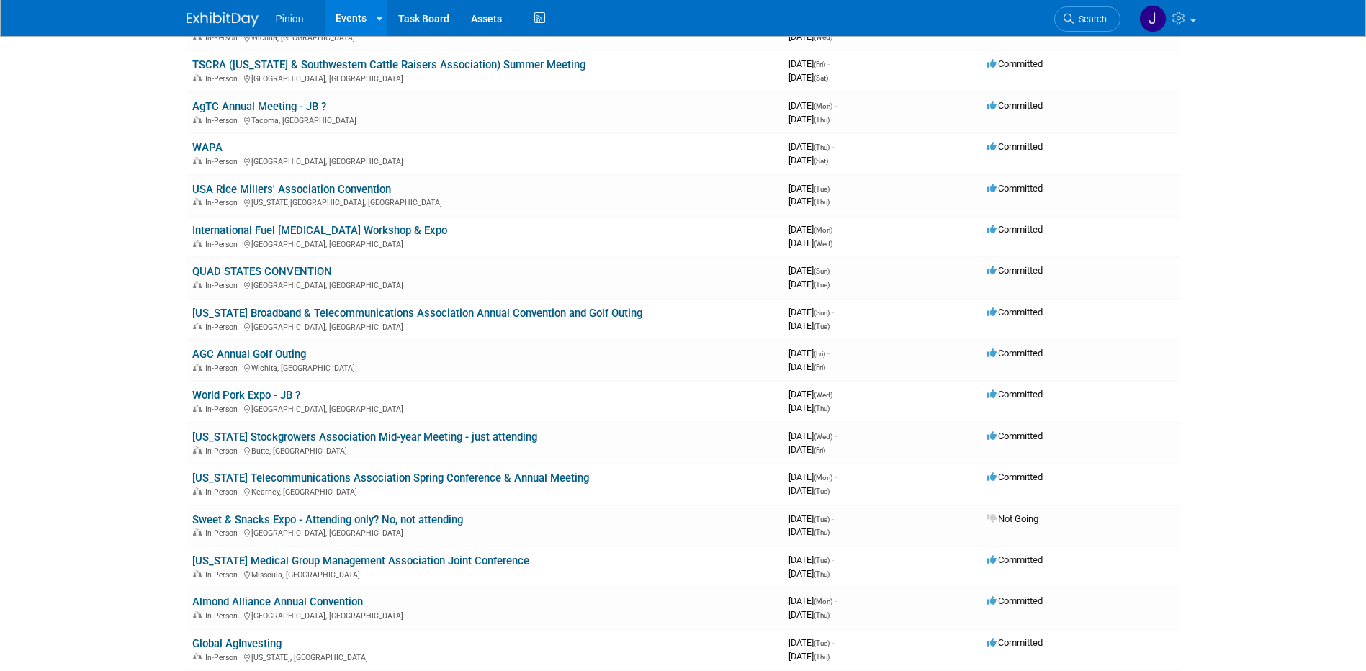
scroll to position [710, 0]
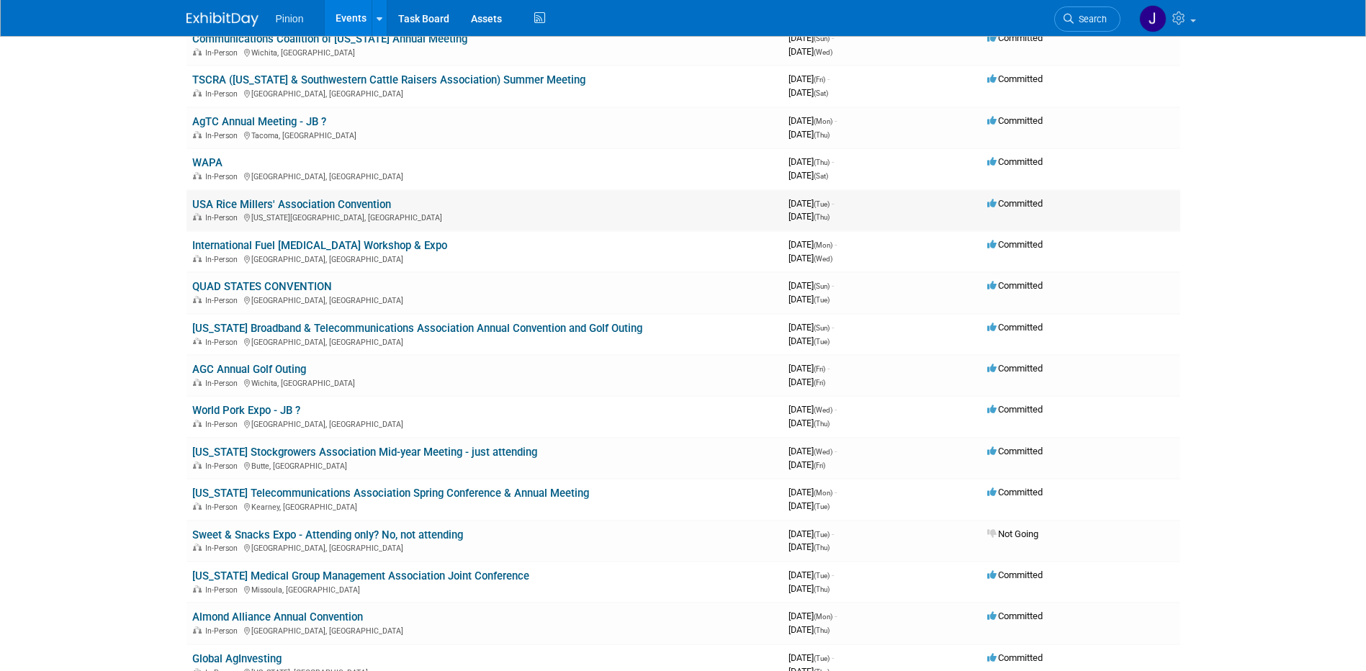
click at [339, 200] on link "USA Rice Millers' Association Convention" at bounding box center [291, 204] width 199 height 13
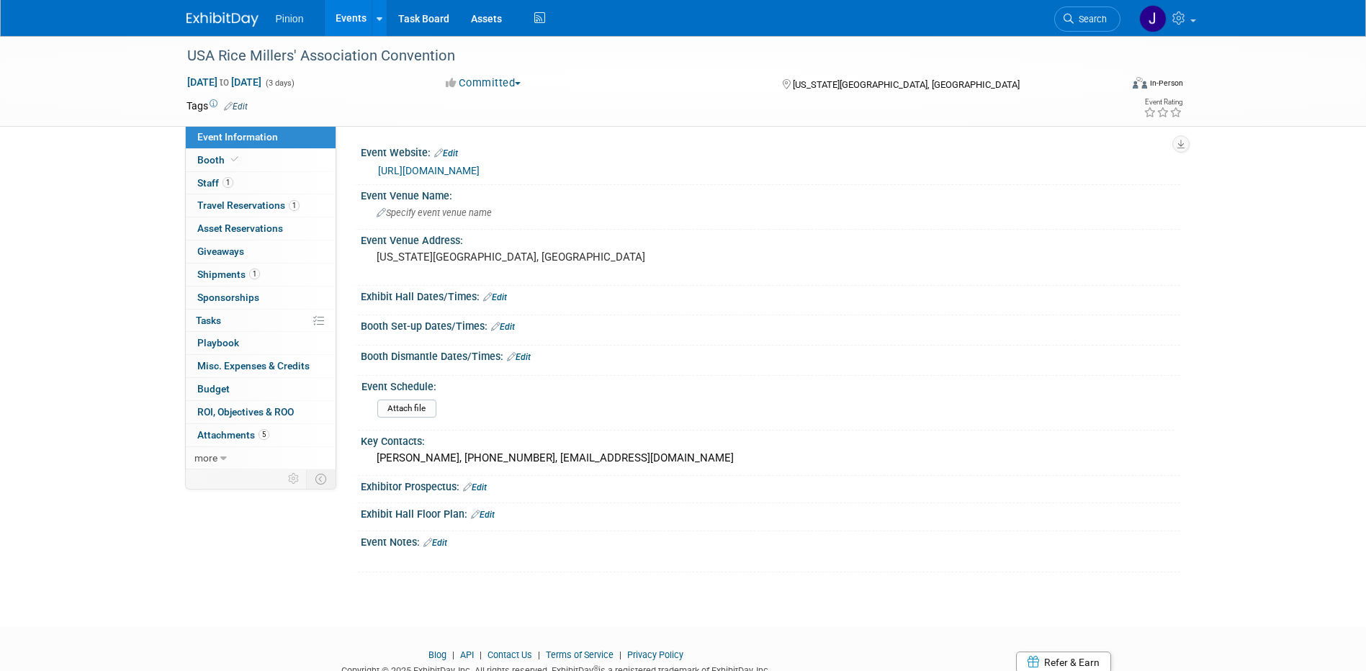
drag, startPoint x: 459, startPoint y: 54, endPoint x: 155, endPoint y: 53, distance: 304.0
click at [155, 53] on div "USA Rice Millers' Association Convention [DATE] to [DATE] (3 days) [DATE] to [D…" at bounding box center [683, 81] width 1366 height 91
click at [490, 54] on div "USA Rice Millers' Association Convention" at bounding box center [640, 56] width 917 height 26
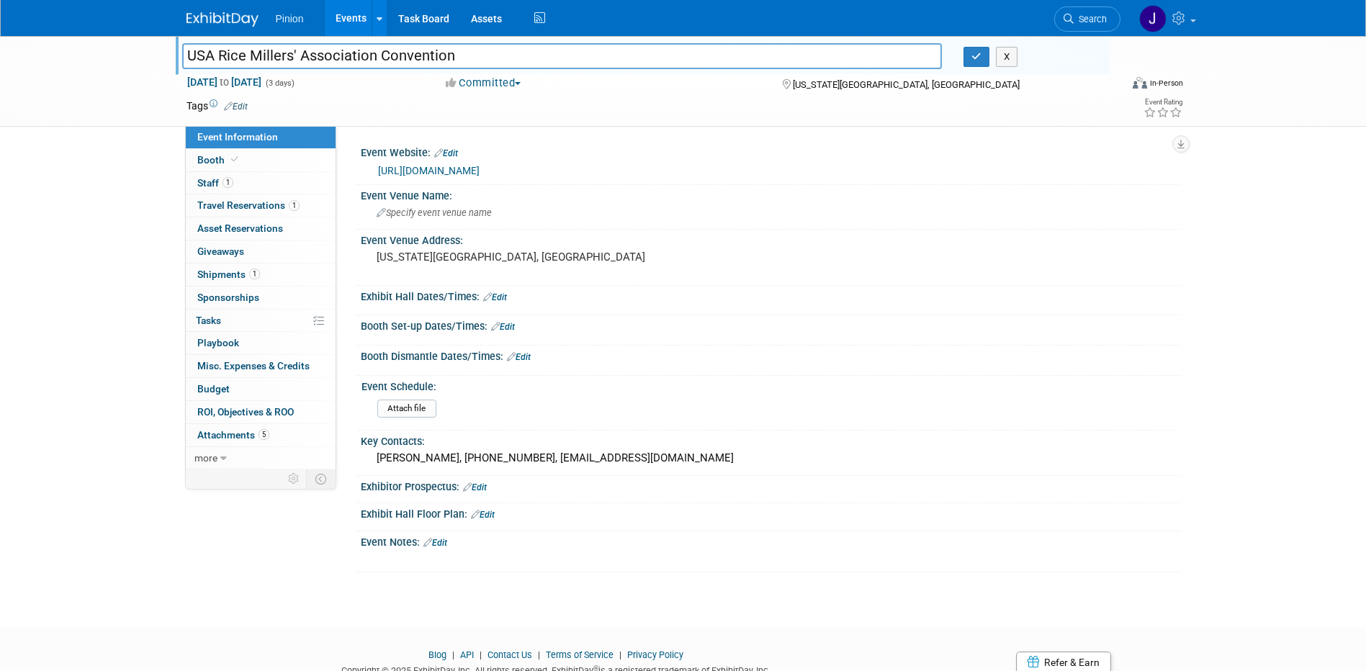
drag, startPoint x: 479, startPoint y: 61, endPoint x: 205, endPoint y: 55, distance: 273.8
click at [148, 48] on div "USA Rice Millers' Association Convention USA Rice Millers' Association Conventi…" at bounding box center [683, 81] width 1366 height 91
click at [980, 55] on icon "button" at bounding box center [977, 56] width 10 height 9
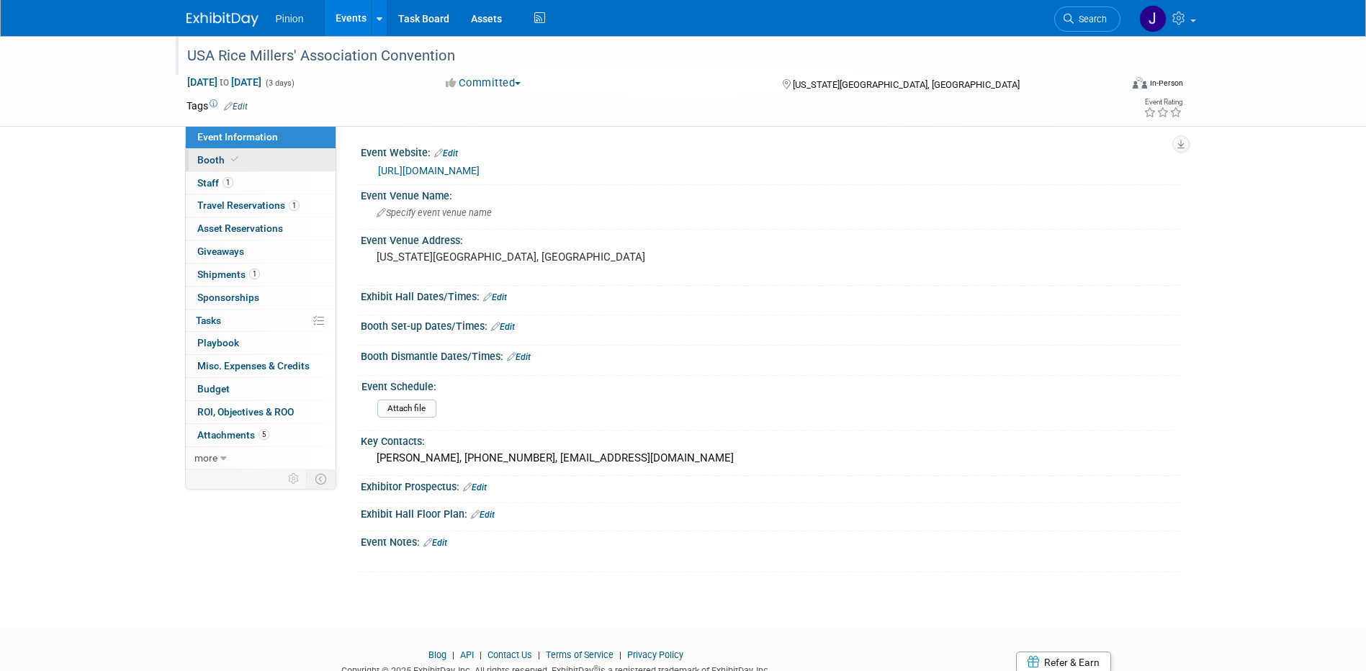
click at [223, 161] on span "Booth" at bounding box center [219, 160] width 44 height 12
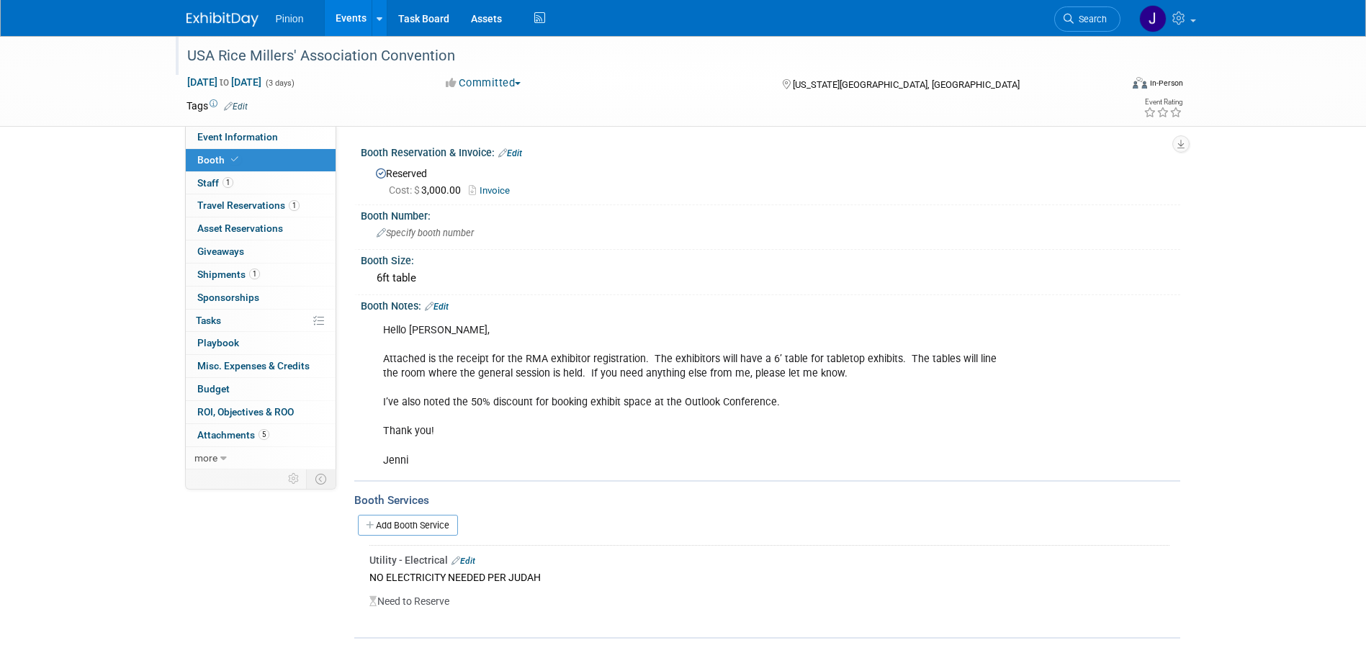
click at [566, 431] on div "Hello Jennifer, Attached is the receipt for the RMA exhibitor registration. The…" at bounding box center [697, 395] width 649 height 159
drag, startPoint x: 770, startPoint y: 401, endPoint x: 381, endPoint y: 405, distance: 389.0
click at [381, 405] on div "Hello Jennifer, Attached is the receipt for the RMA exhibitor registration. The…" at bounding box center [697, 395] width 649 height 159
drag, startPoint x: 381, startPoint y: 405, endPoint x: 399, endPoint y: 404, distance: 18.0
copy div "I’ve also noted the 50% discount for booking exhibit space at the Outlook Confe…"
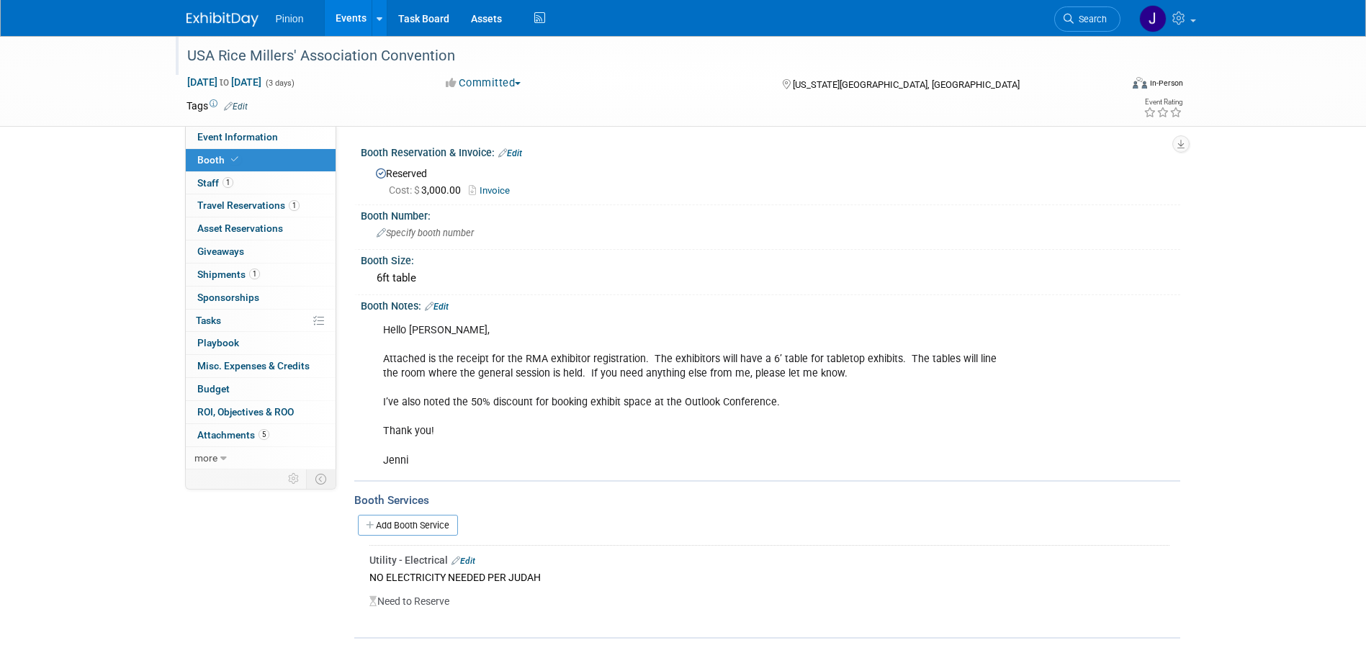
click at [232, 566] on div "Event Information Event Info Booth Booth 1 Staff 1 Staff 1 Travel Reservations …" at bounding box center [684, 337] width 1016 height 603
click at [208, 15] on img at bounding box center [223, 19] width 72 height 14
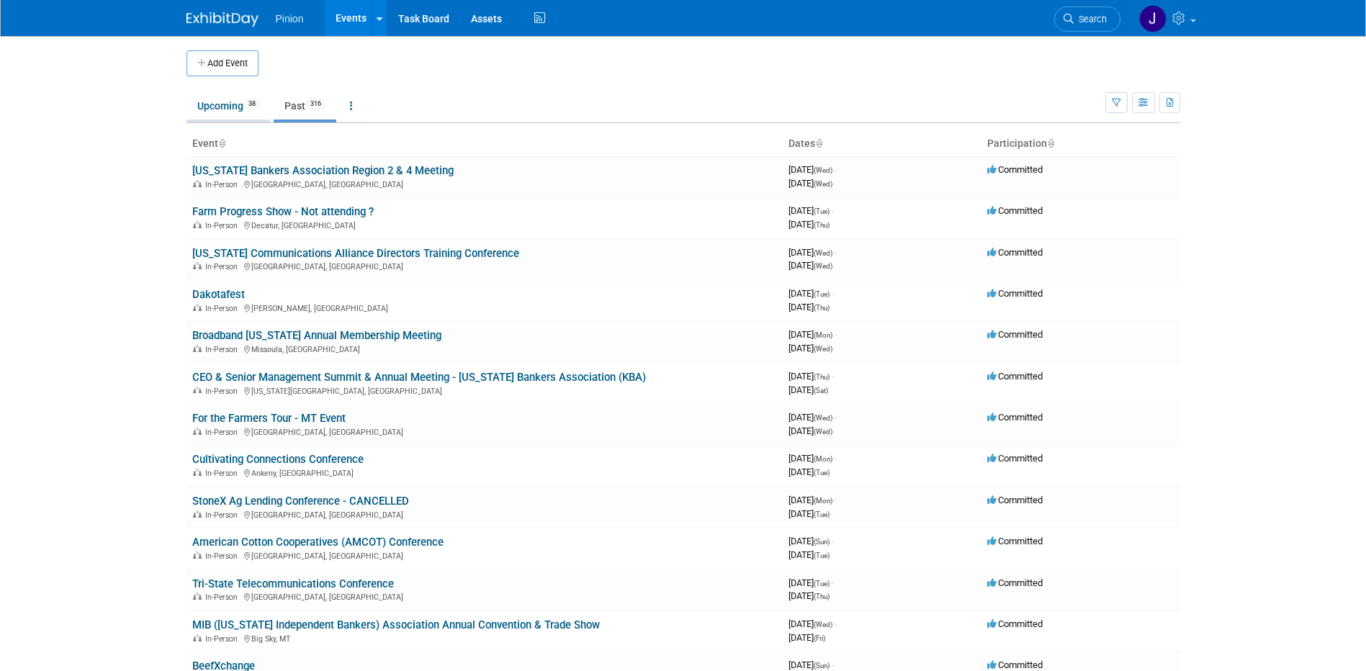
click at [216, 104] on link "Upcoming 38" at bounding box center [229, 105] width 84 height 27
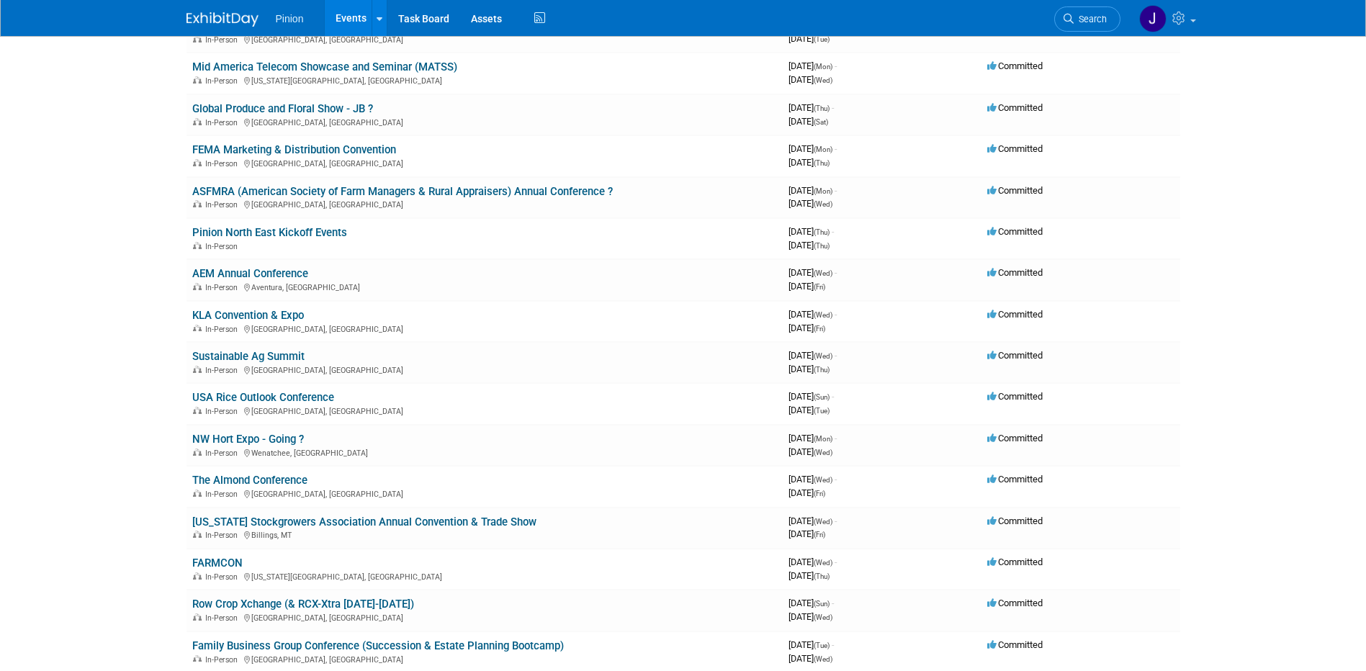
scroll to position [736, 0]
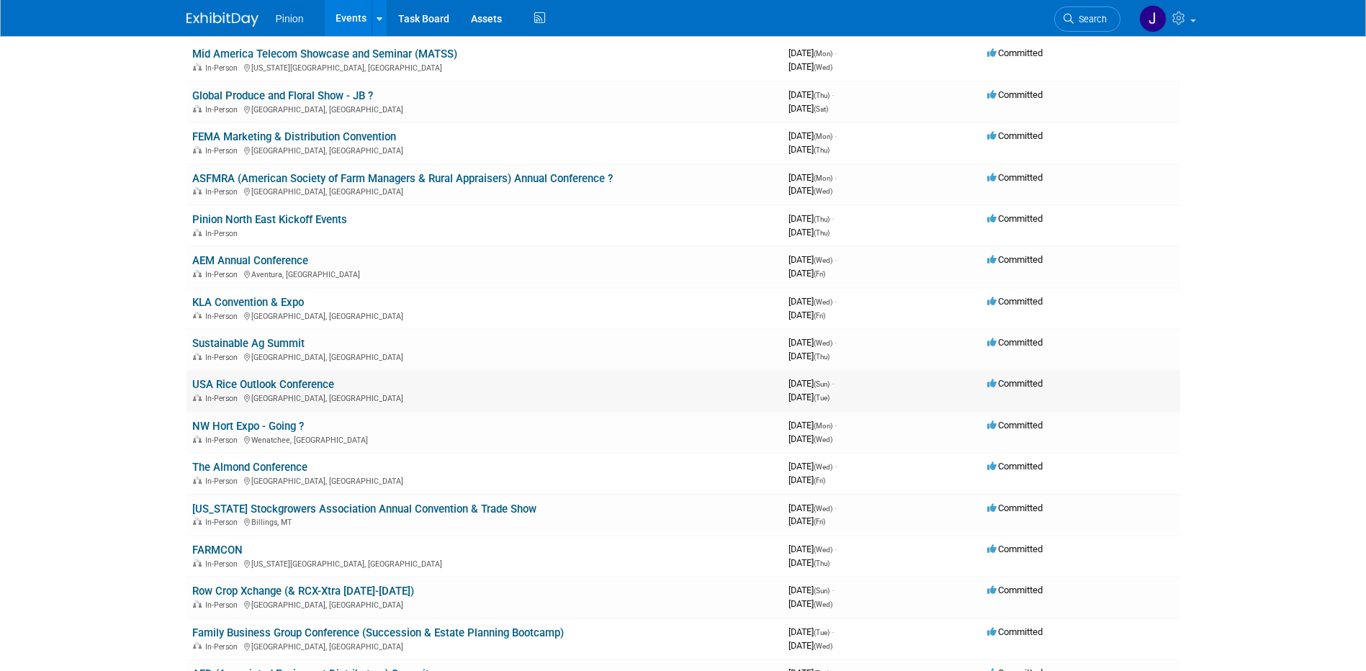
click at [307, 380] on link "USA Rice Outlook Conference" at bounding box center [263, 384] width 142 height 13
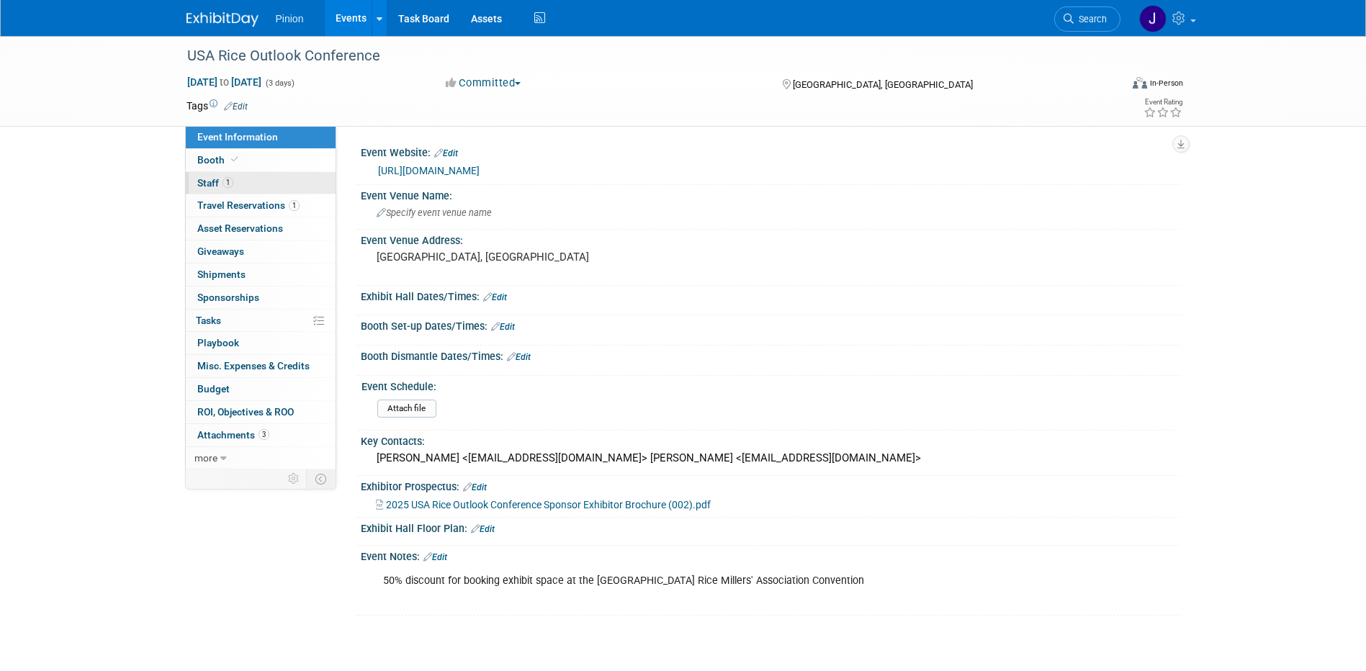
click at [223, 185] on span "1" at bounding box center [228, 182] width 11 height 11
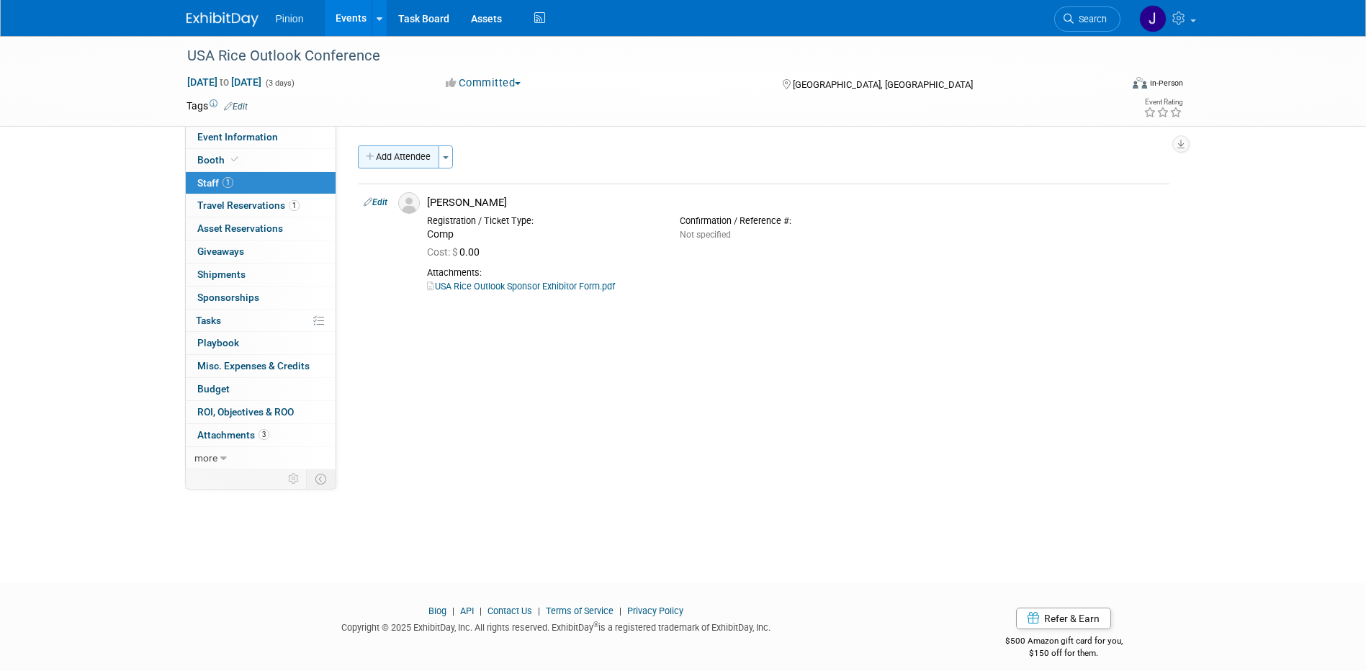
click at [428, 155] on button "Add Attendee" at bounding box center [398, 157] width 81 height 23
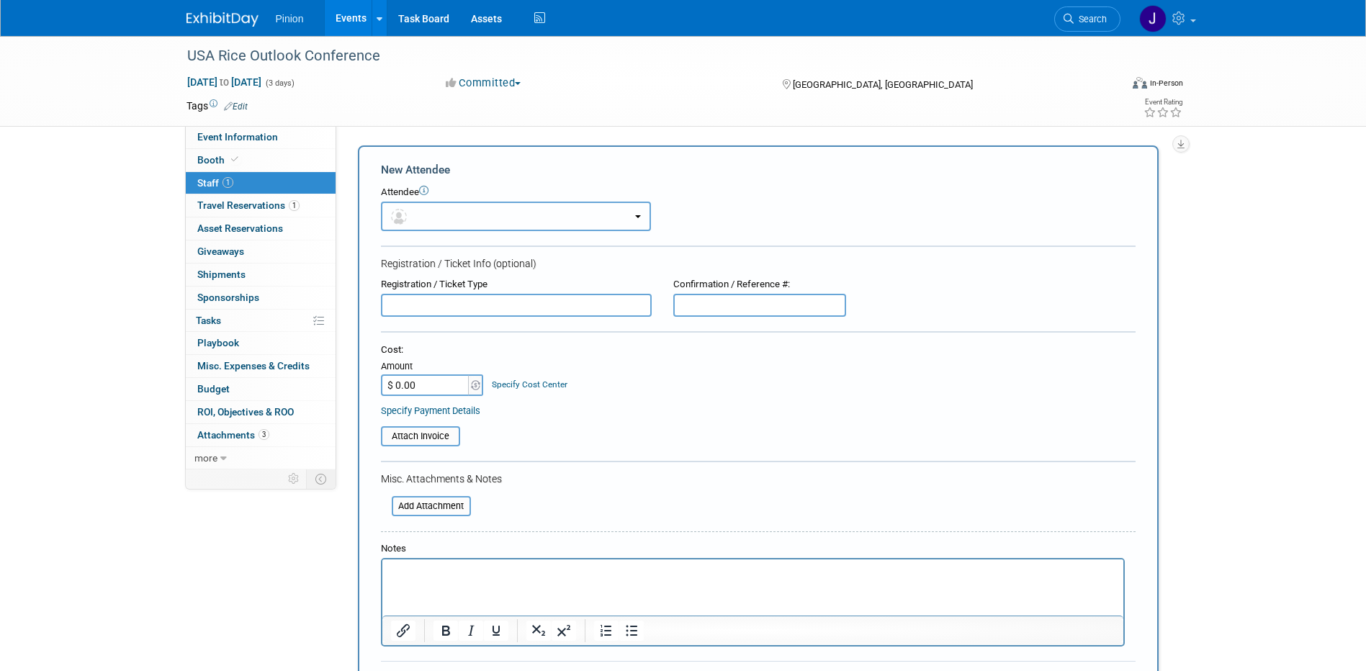
click at [444, 210] on button "button" at bounding box center [516, 217] width 270 height 30
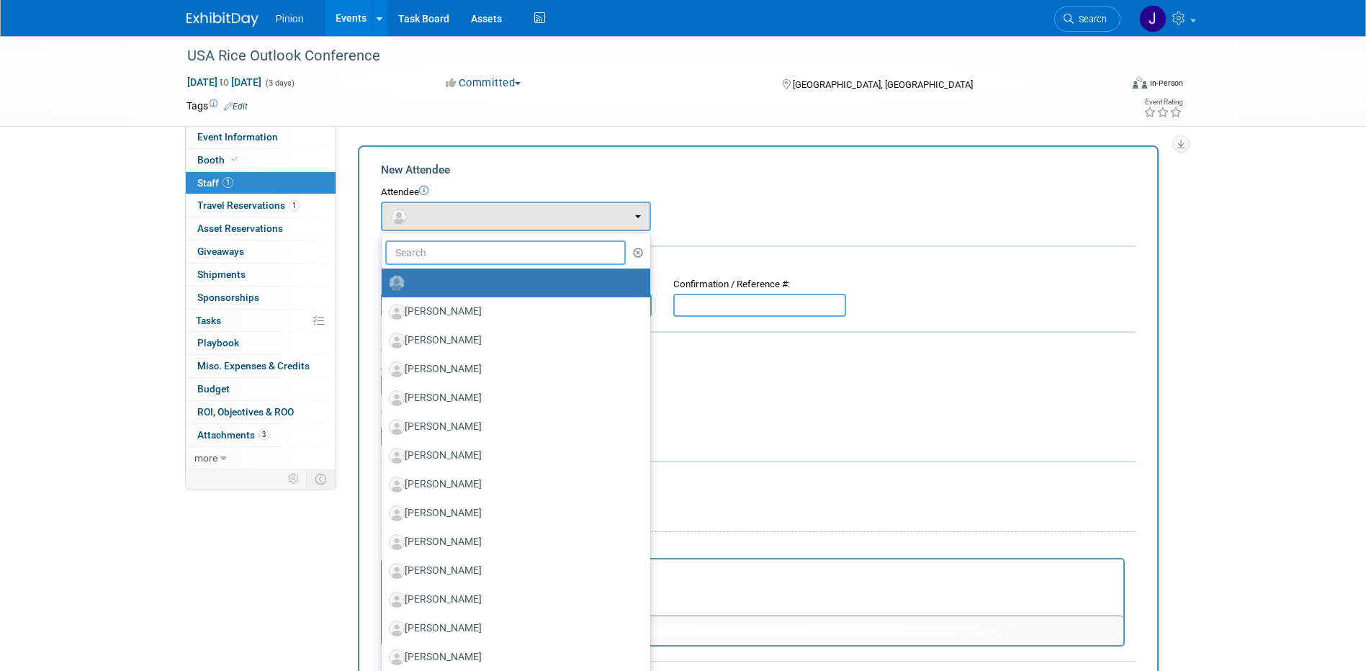
click at [452, 251] on input "text" at bounding box center [505, 253] width 241 height 24
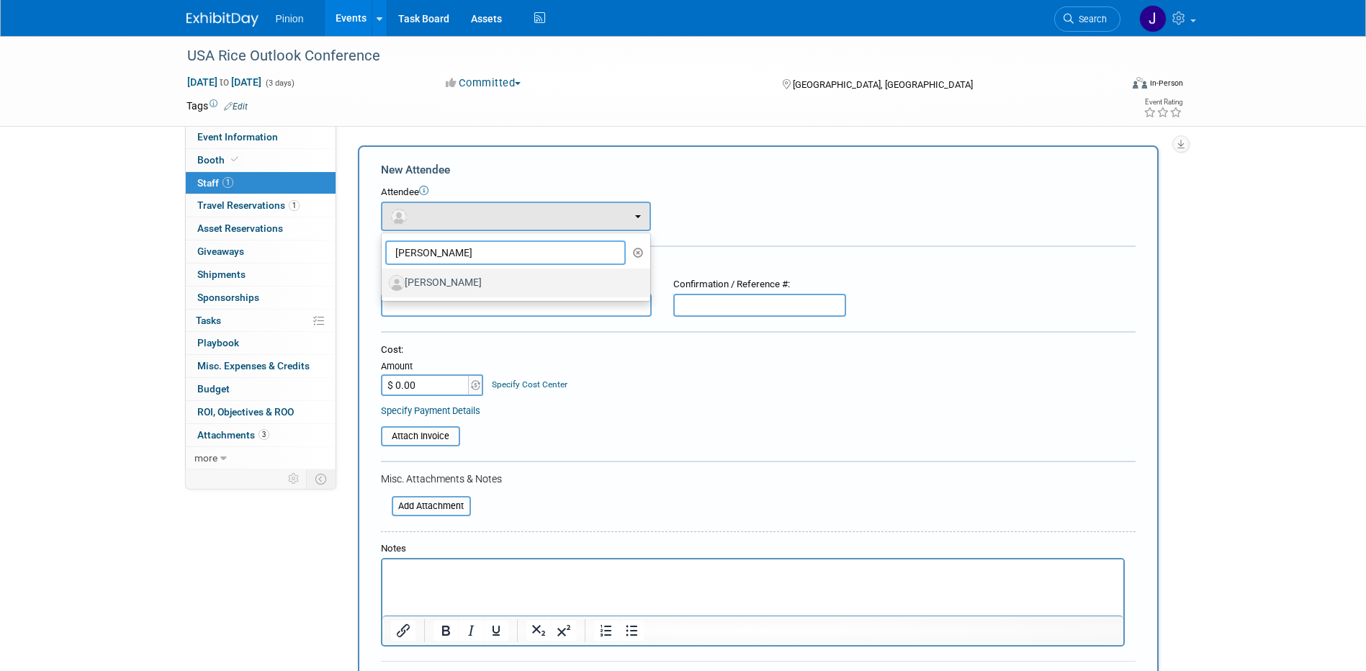
type input "Chris B"
click at [452, 278] on label "Chris Bonacorsi" at bounding box center [512, 283] width 247 height 23
click at [384, 278] on input "[PERSON_NAME]" at bounding box center [379, 281] width 9 height 9
select select "389df391-c58d-4323-ac7c-9940b4853f8e"
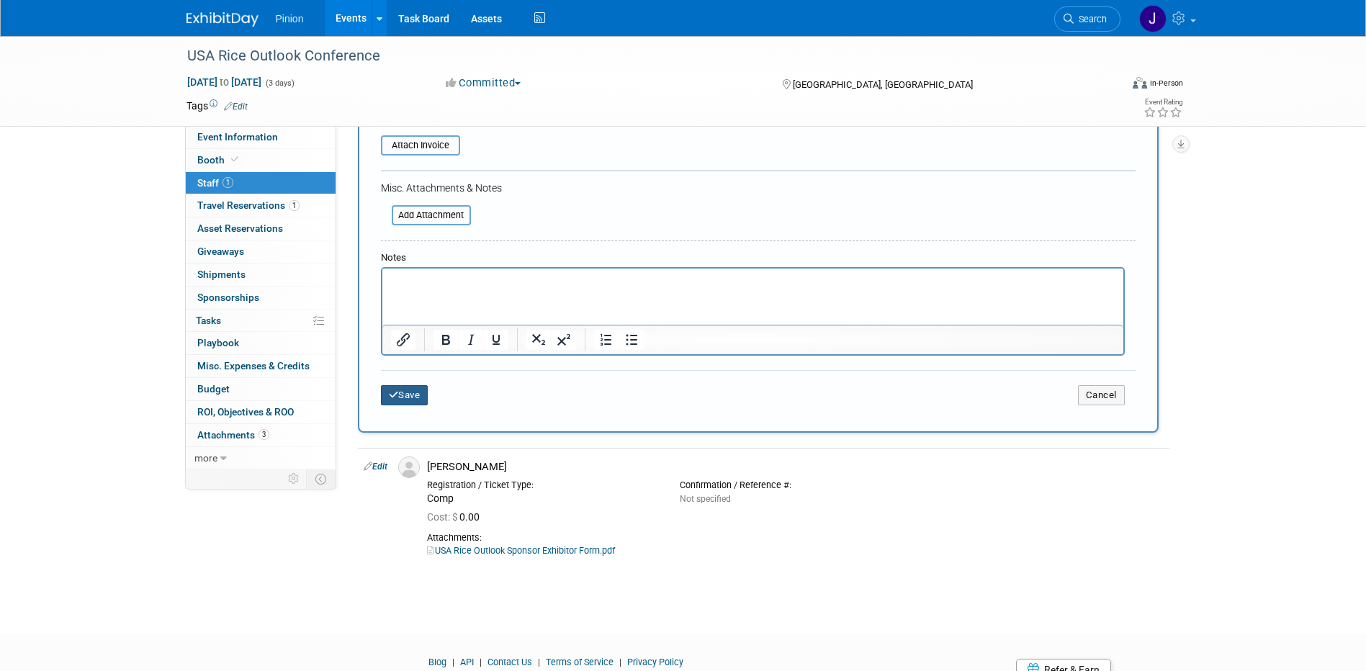
click at [393, 391] on icon "submit" at bounding box center [394, 394] width 10 height 9
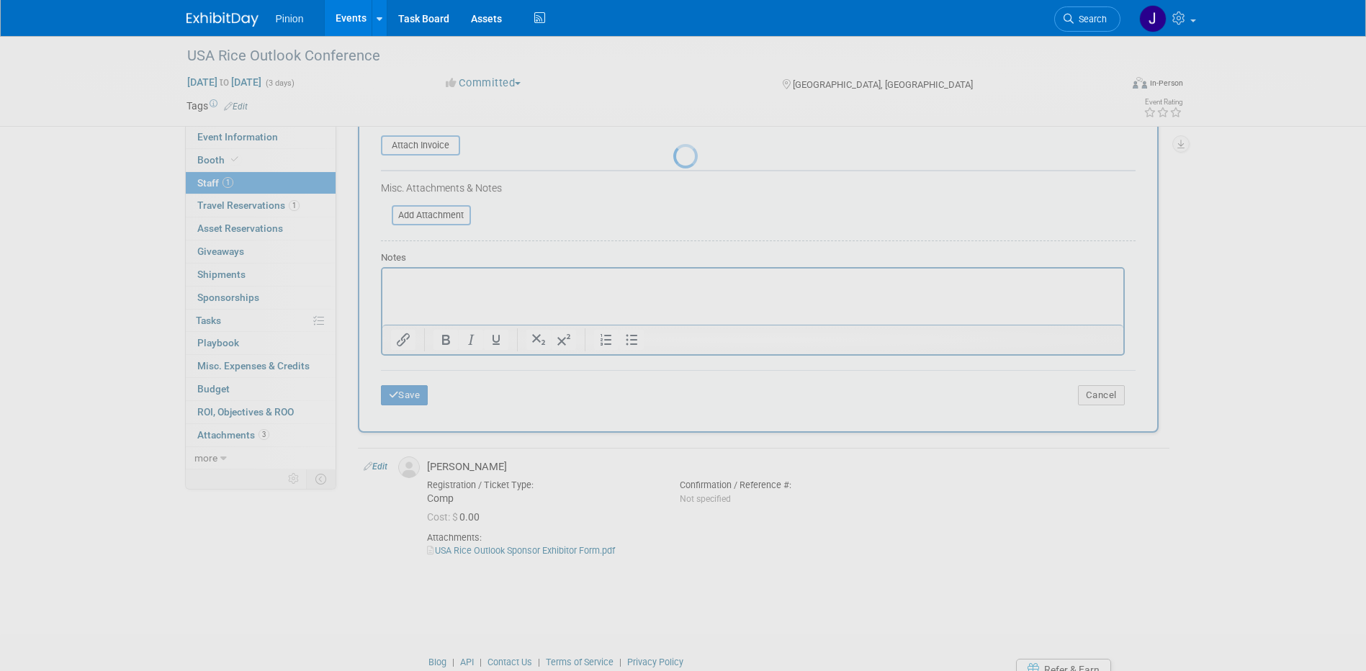
scroll to position [13, 0]
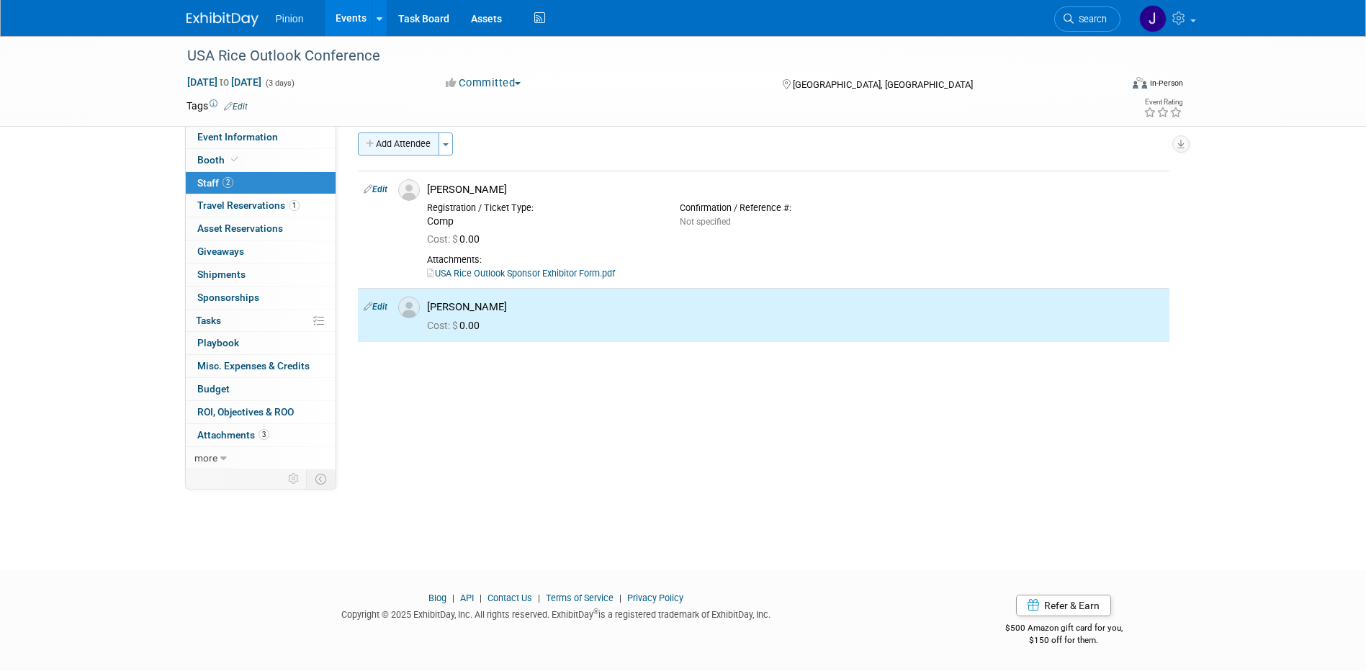
click at [393, 143] on button "Add Attendee" at bounding box center [398, 144] width 81 height 23
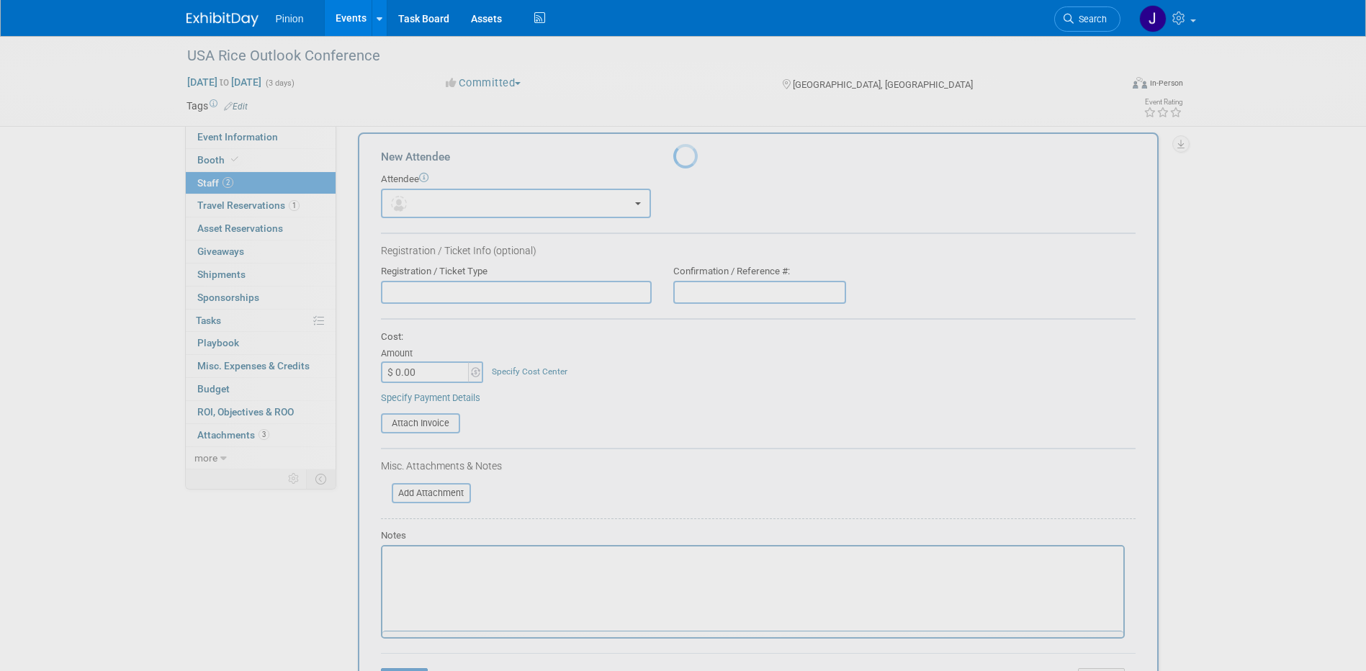
scroll to position [0, 0]
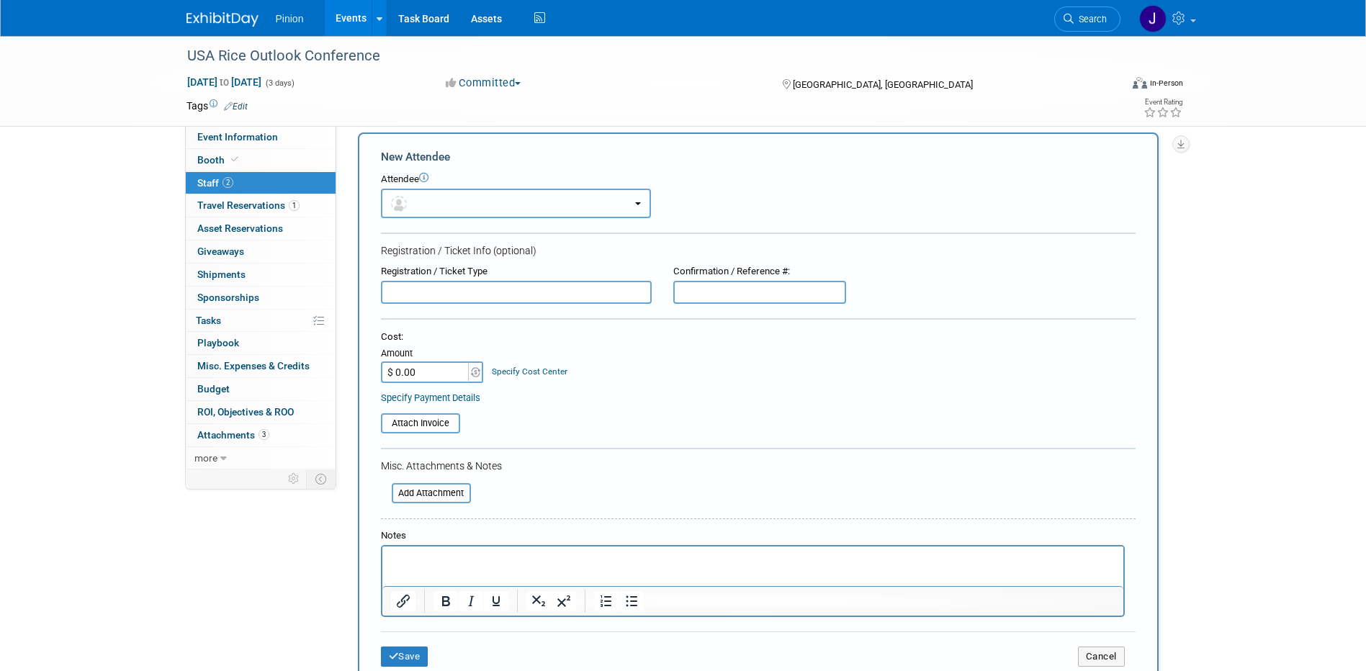
click at [420, 208] on button "button" at bounding box center [516, 204] width 270 height 30
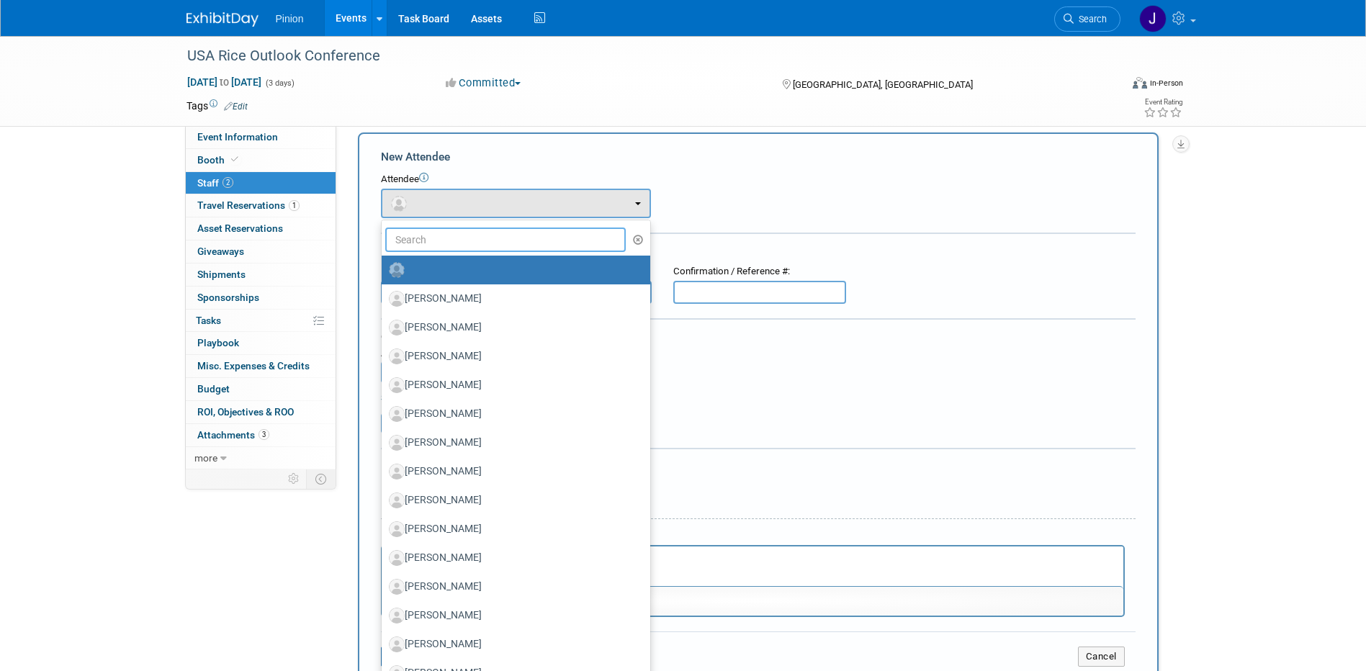
click at [457, 235] on input "text" at bounding box center [505, 240] width 241 height 24
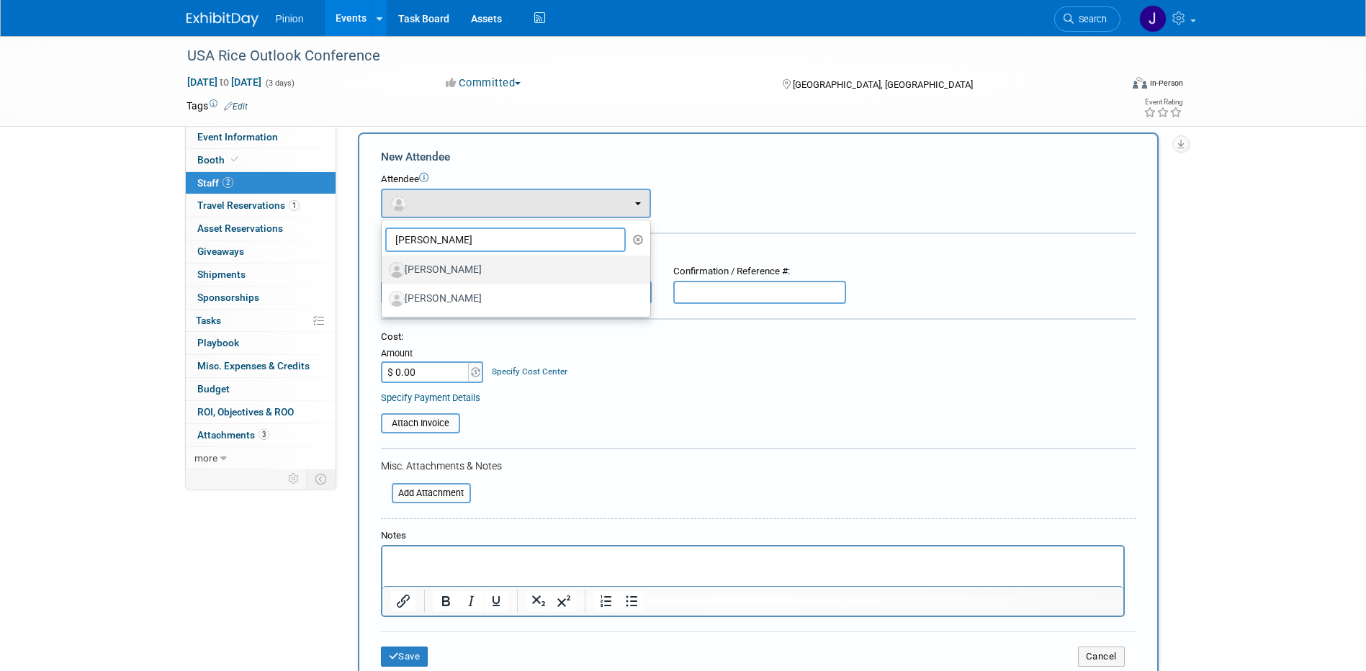
type input "Alan G"
click at [467, 271] on label "[PERSON_NAME]" at bounding box center [512, 270] width 247 height 23
click at [384, 271] on input "[PERSON_NAME]" at bounding box center [379, 268] width 9 height 9
select select "1b7c4474-dce2-43e1-91bd-c534265acb73"
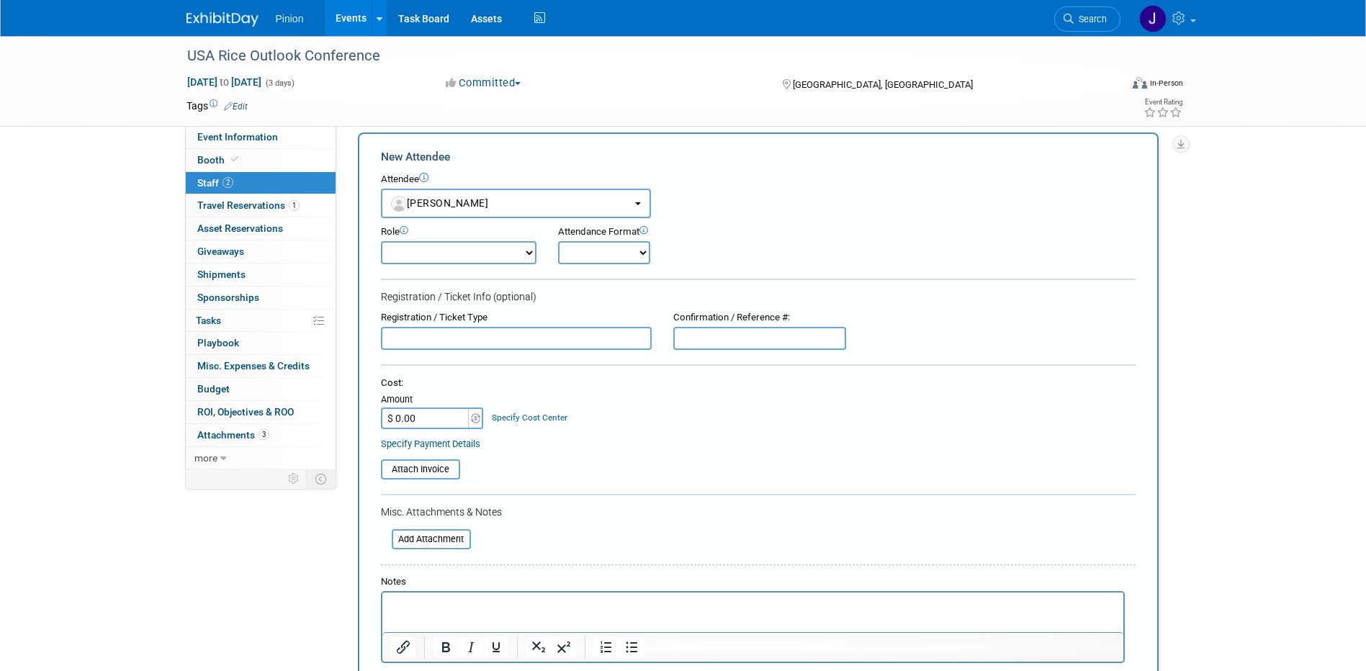
click at [455, 613] on html at bounding box center [752, 603] width 741 height 20
drag, startPoint x: 1366, startPoint y: 319, endPoint x: 1360, endPoint y: 426, distance: 106.8
click at [1360, 426] on div "USA Rice Outlook Conference Dec 7, 2025 to Dec 9, 2025 (3 days) Dec 7, 2025 to …" at bounding box center [683, 497] width 1366 height 948
click at [1123, 289] on form "New Attendee Attendee <img src="https://www.exhibitday.com/Images/Unassigned-Us…" at bounding box center [758, 436] width 755 height 575
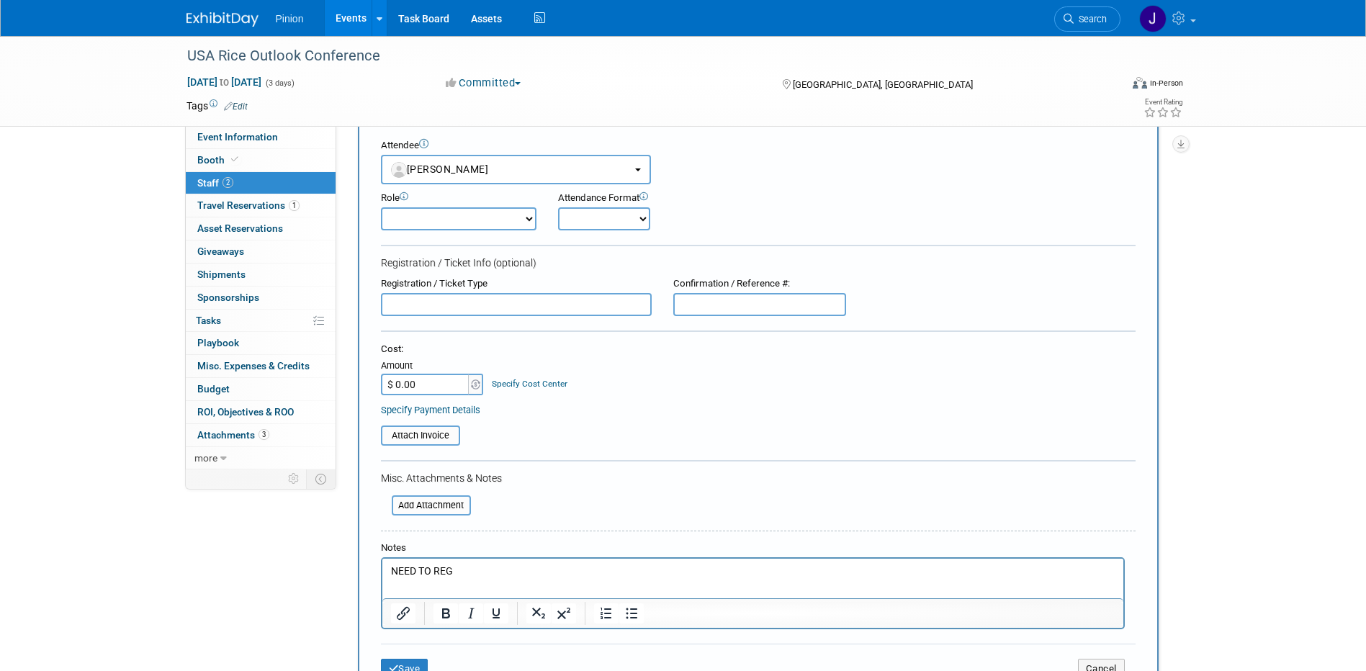
scroll to position [348, 0]
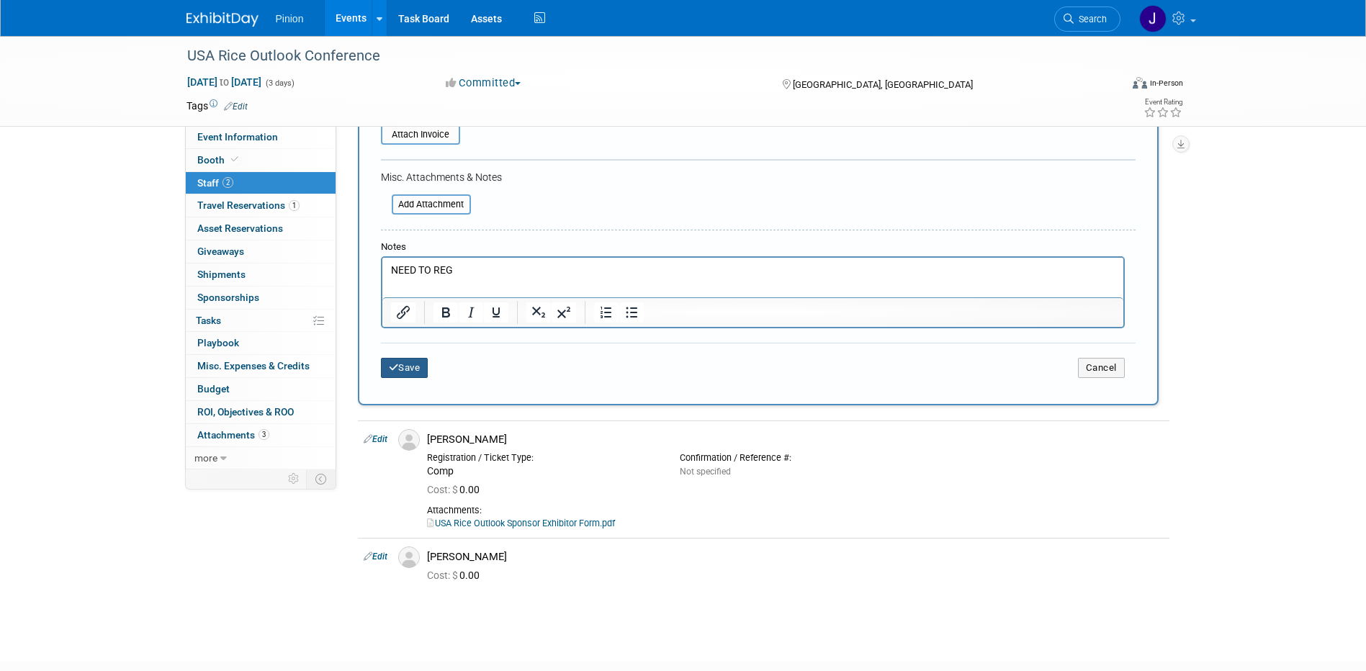
click at [408, 375] on button "Save" at bounding box center [405, 368] width 48 height 20
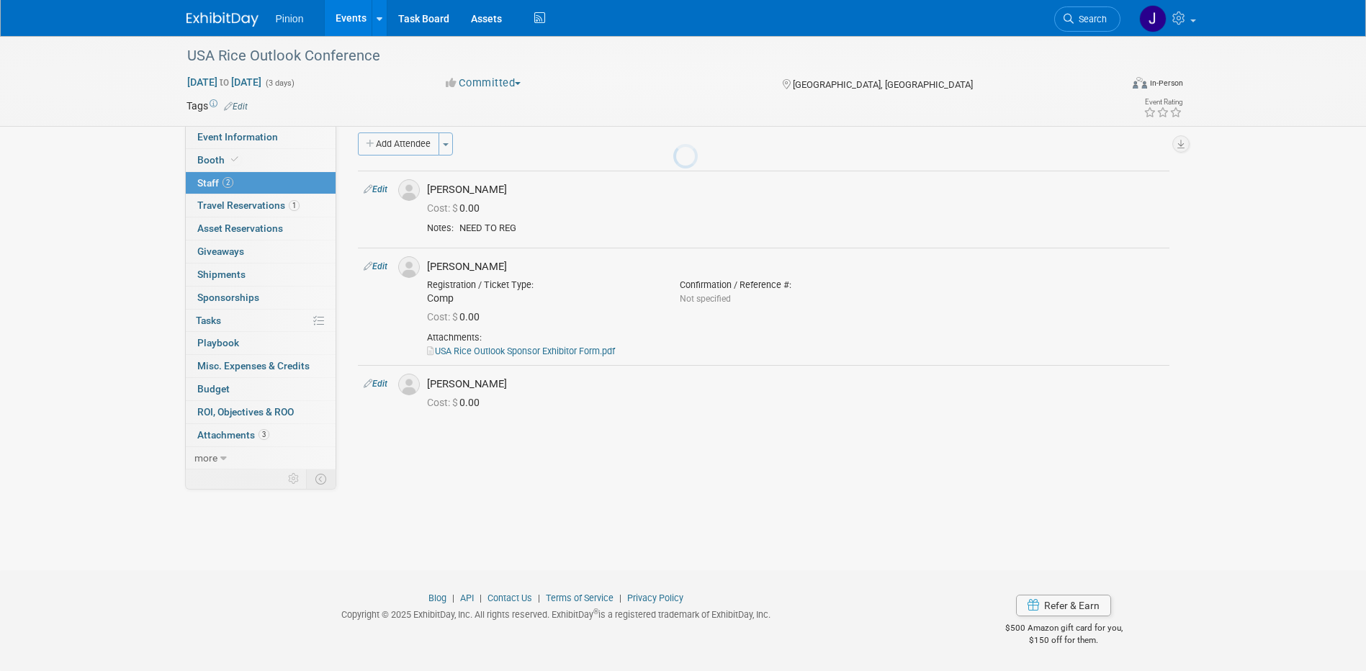
scroll to position [13, 0]
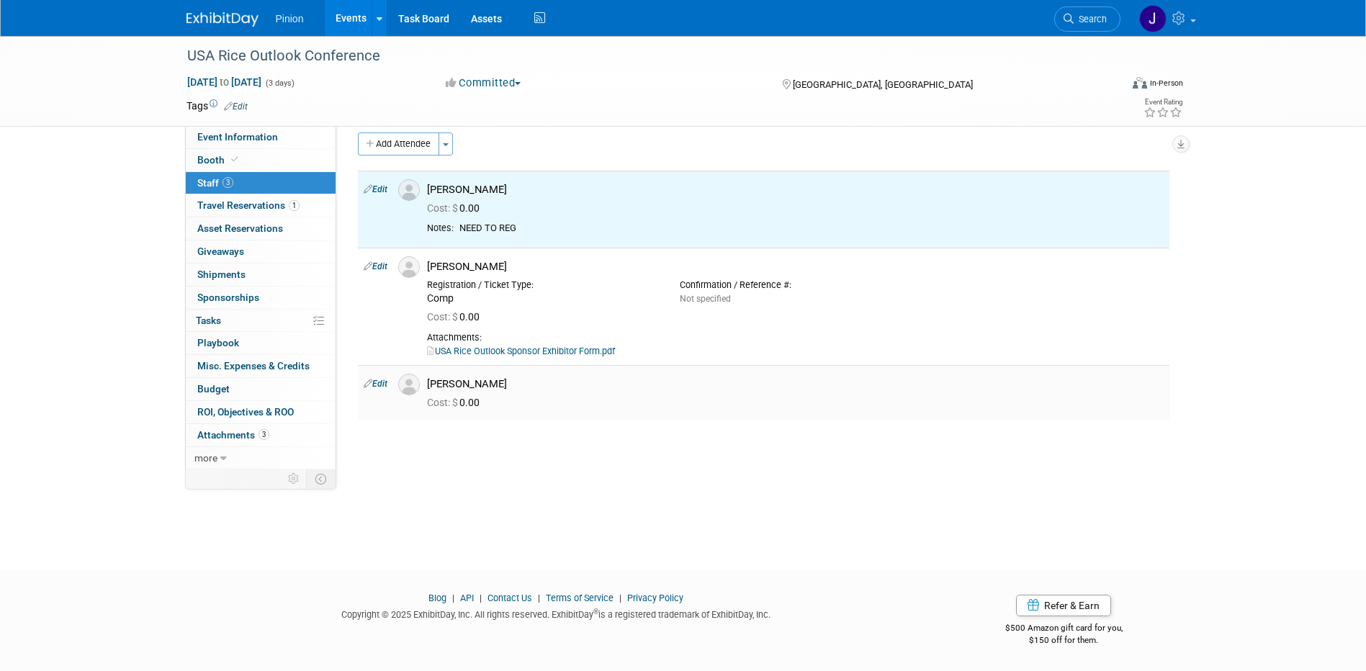
click at [384, 386] on link "Edit" at bounding box center [376, 384] width 24 height 10
select select "389df391-c58d-4323-ac7c-9940b4853f8e"
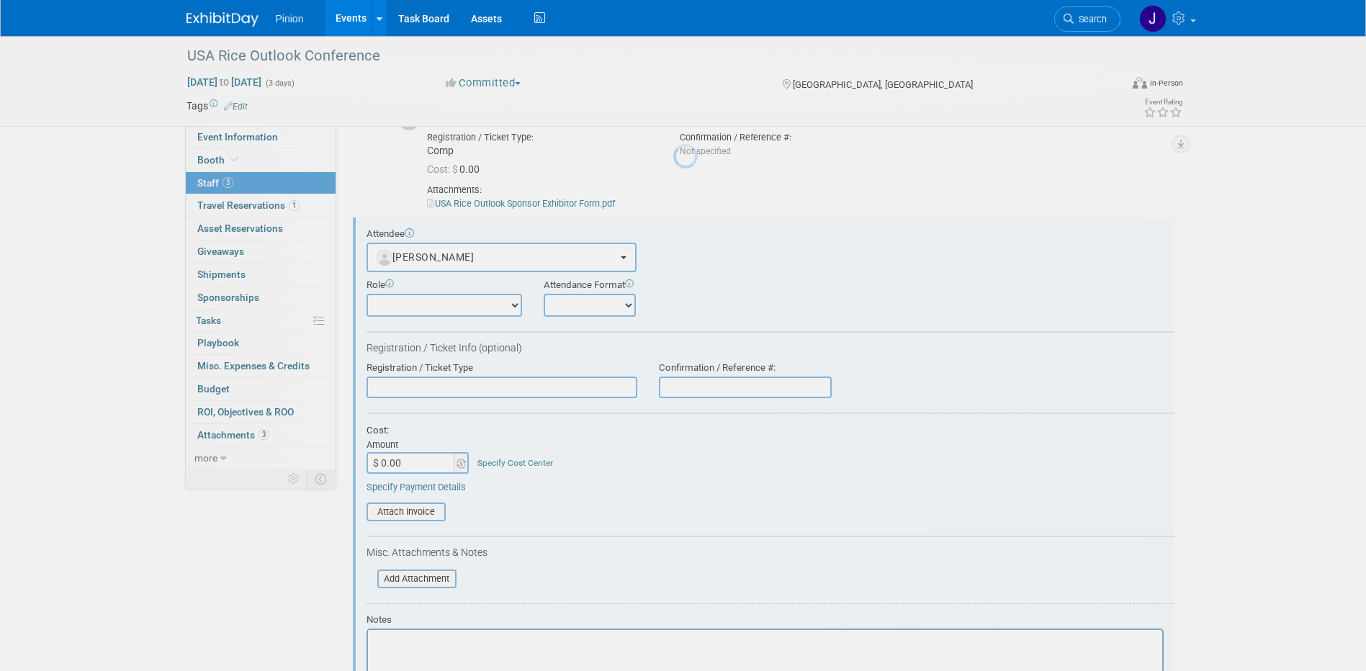
scroll to position [215, 0]
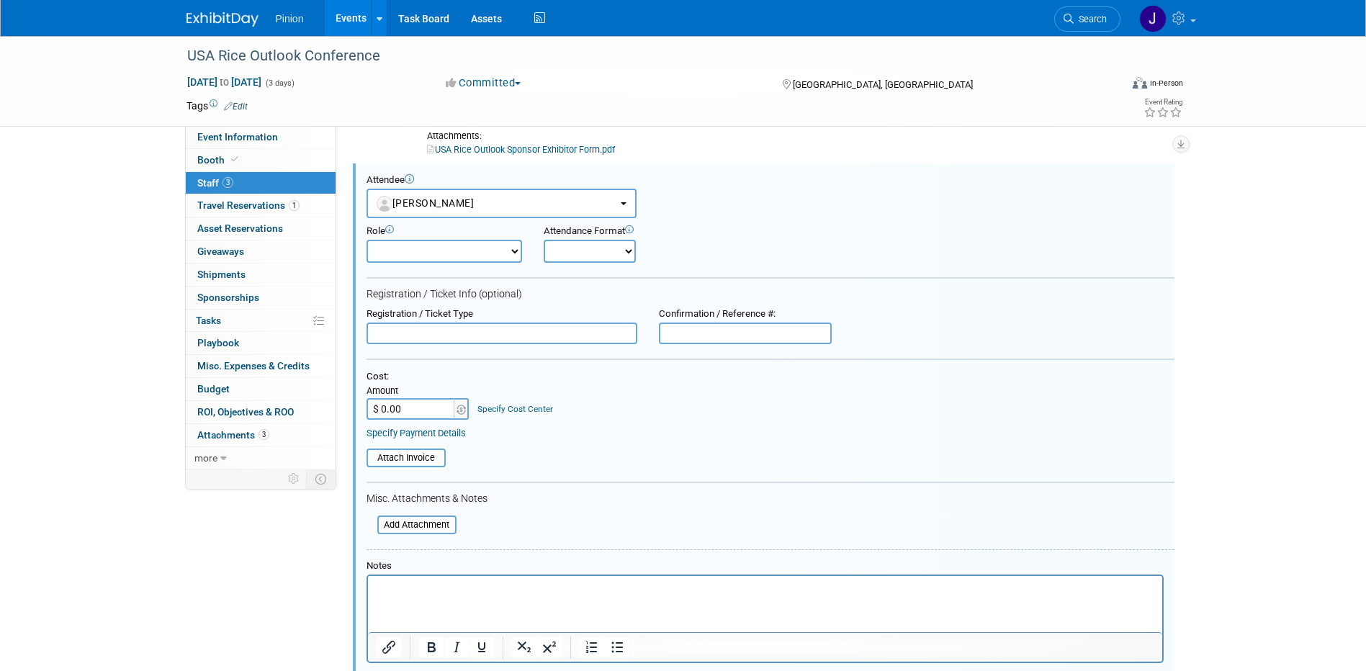
click at [426, 596] on html at bounding box center [764, 586] width 795 height 20
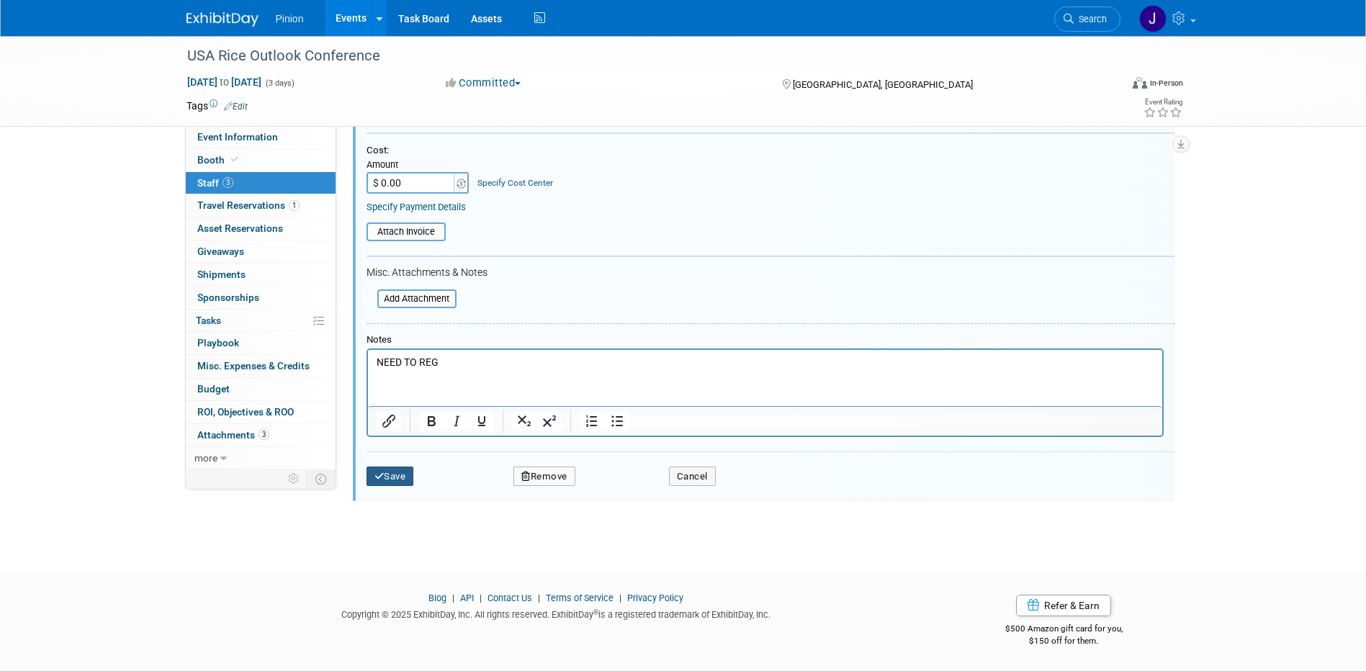
click at [390, 470] on button "Save" at bounding box center [391, 477] width 48 height 20
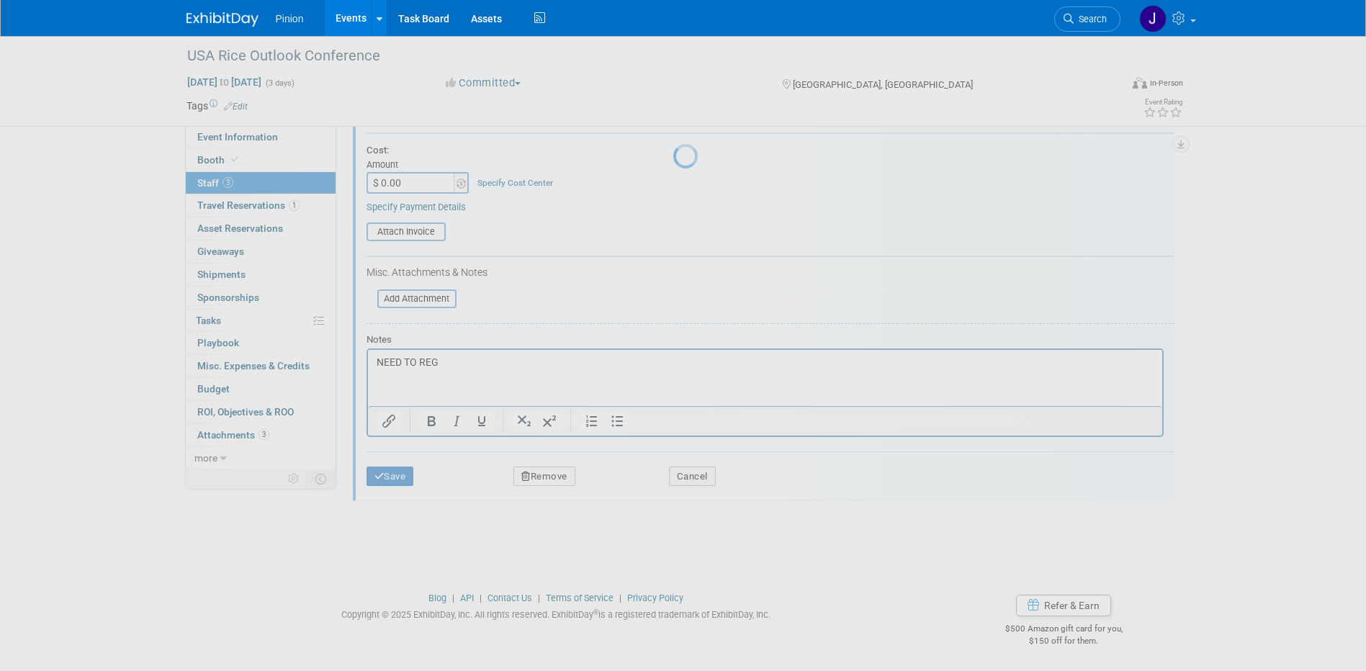
scroll to position [13, 0]
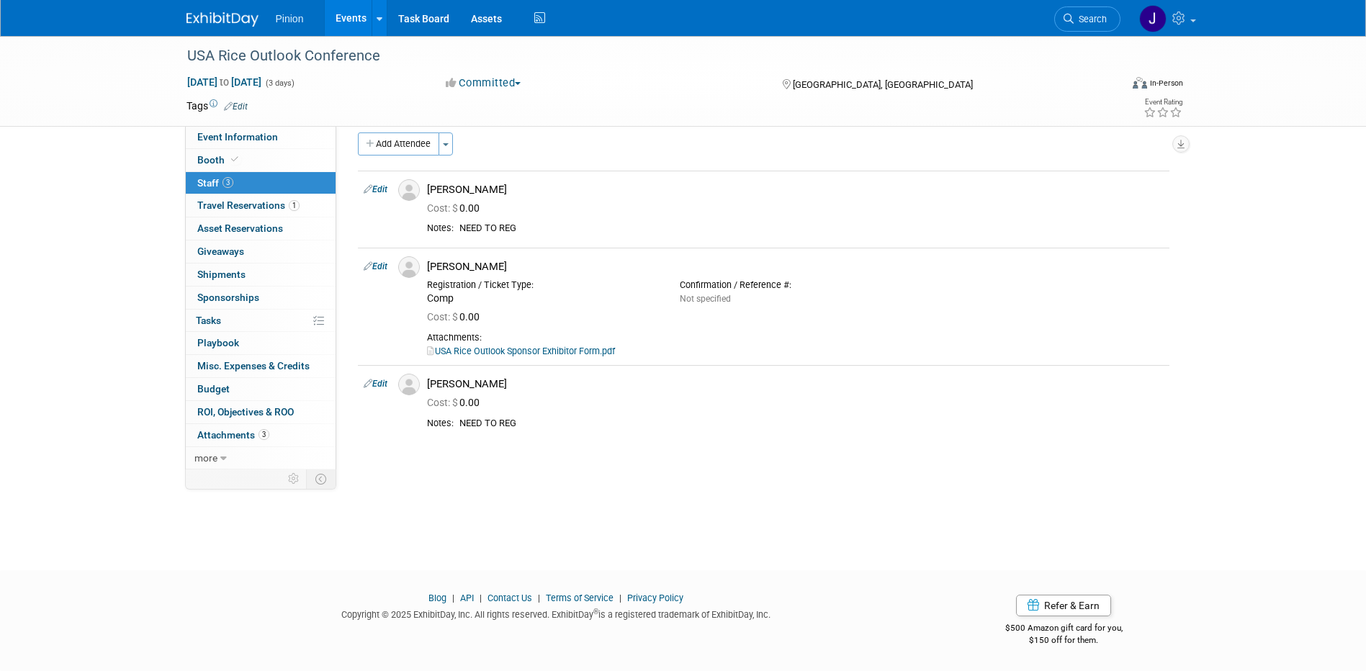
click at [223, 18] on img at bounding box center [223, 19] width 72 height 14
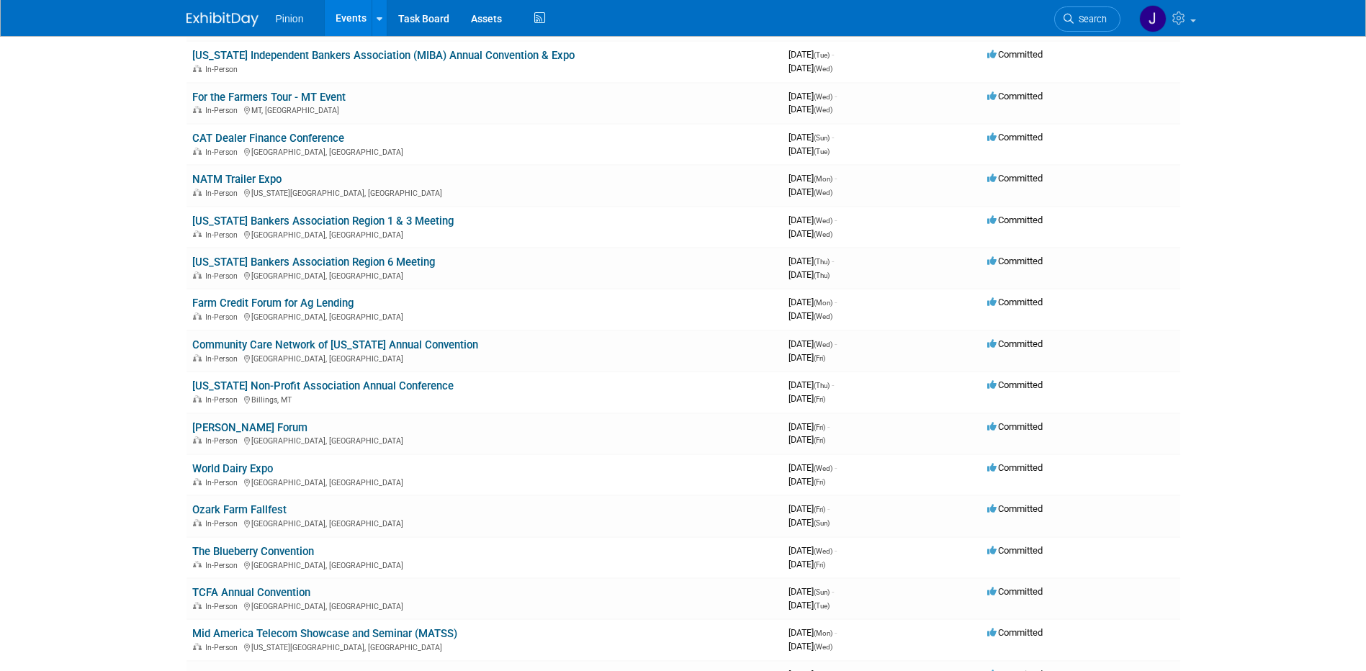
scroll to position [176, 0]
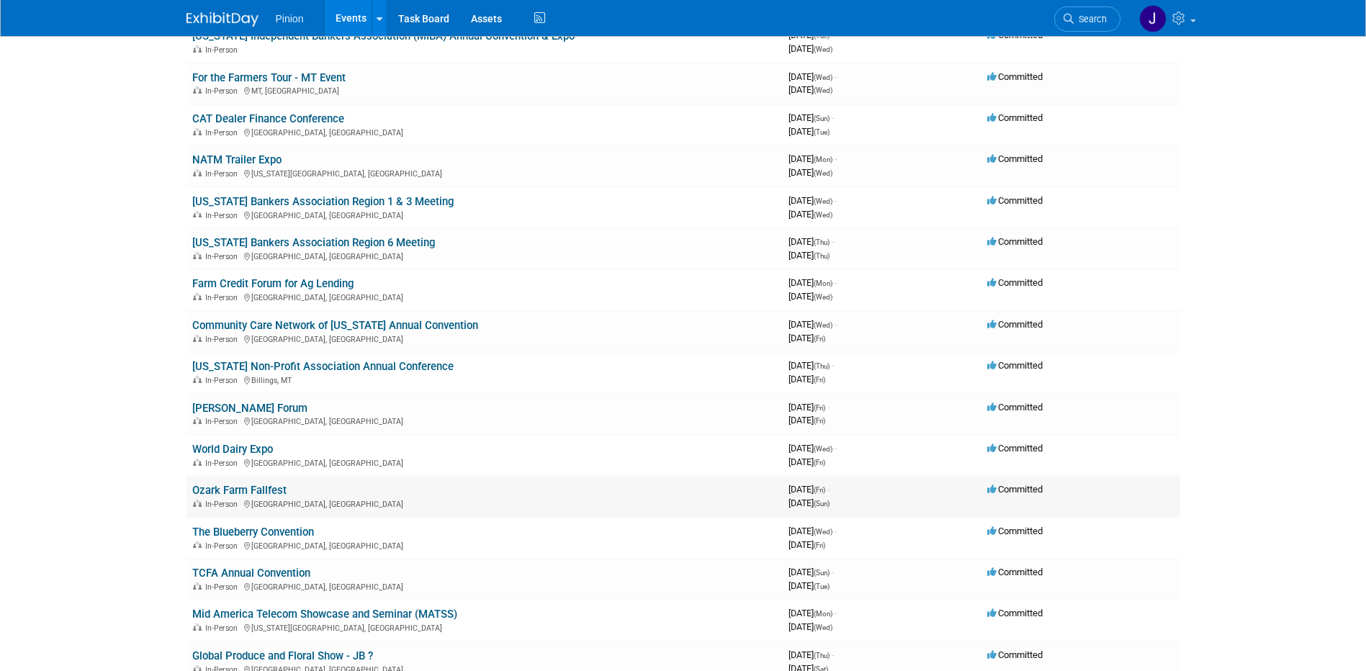
click at [247, 488] on link "Ozark Farm Fallfest" at bounding box center [239, 490] width 94 height 13
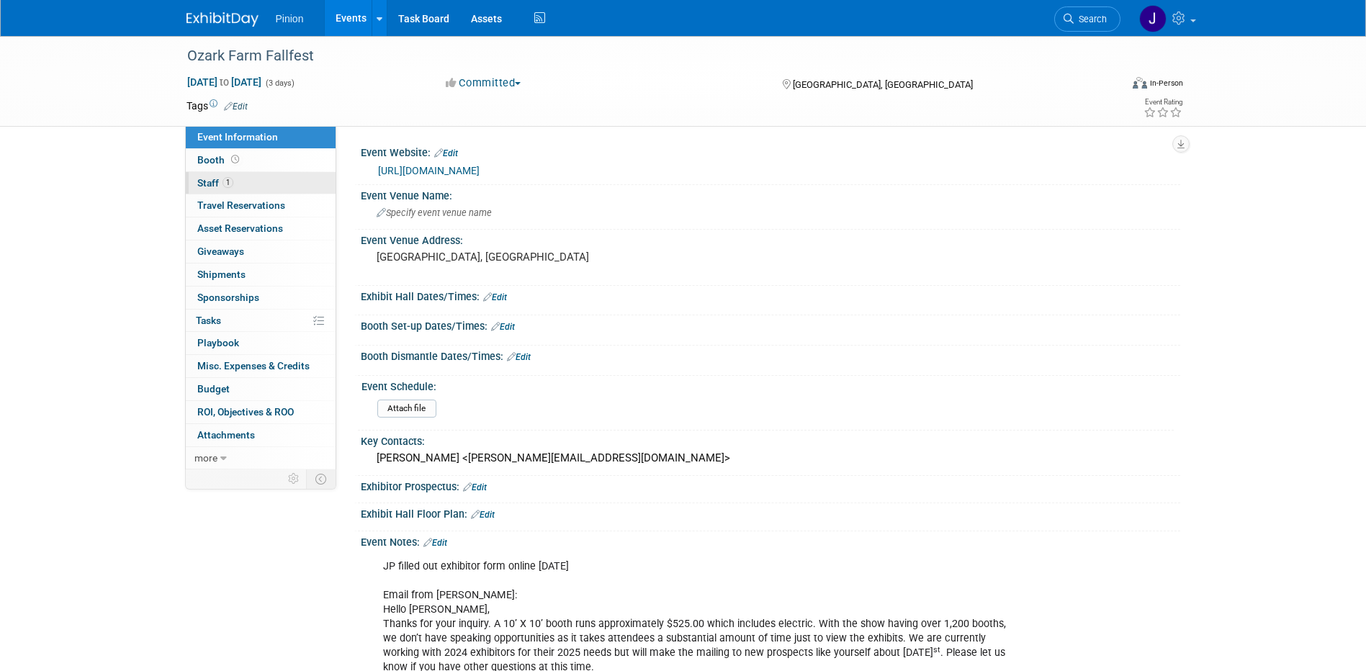
click at [225, 179] on span "1" at bounding box center [228, 182] width 11 height 11
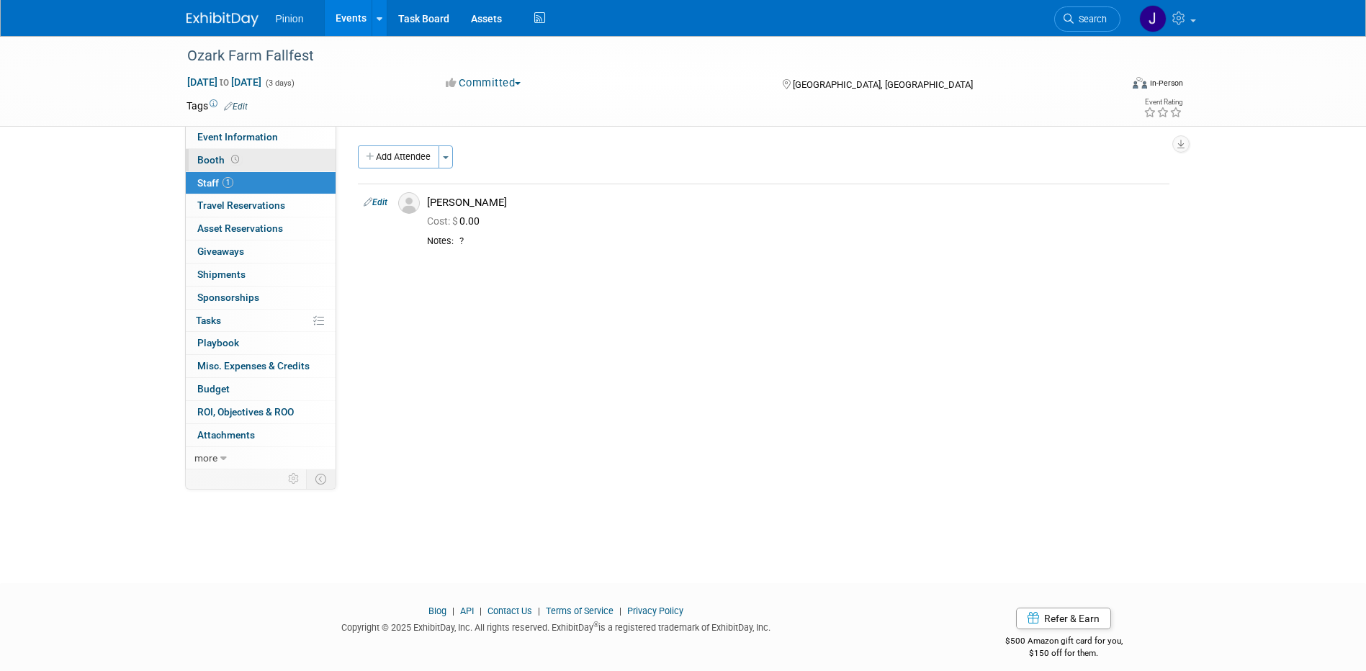
click at [207, 154] on link "Booth" at bounding box center [261, 160] width 150 height 22
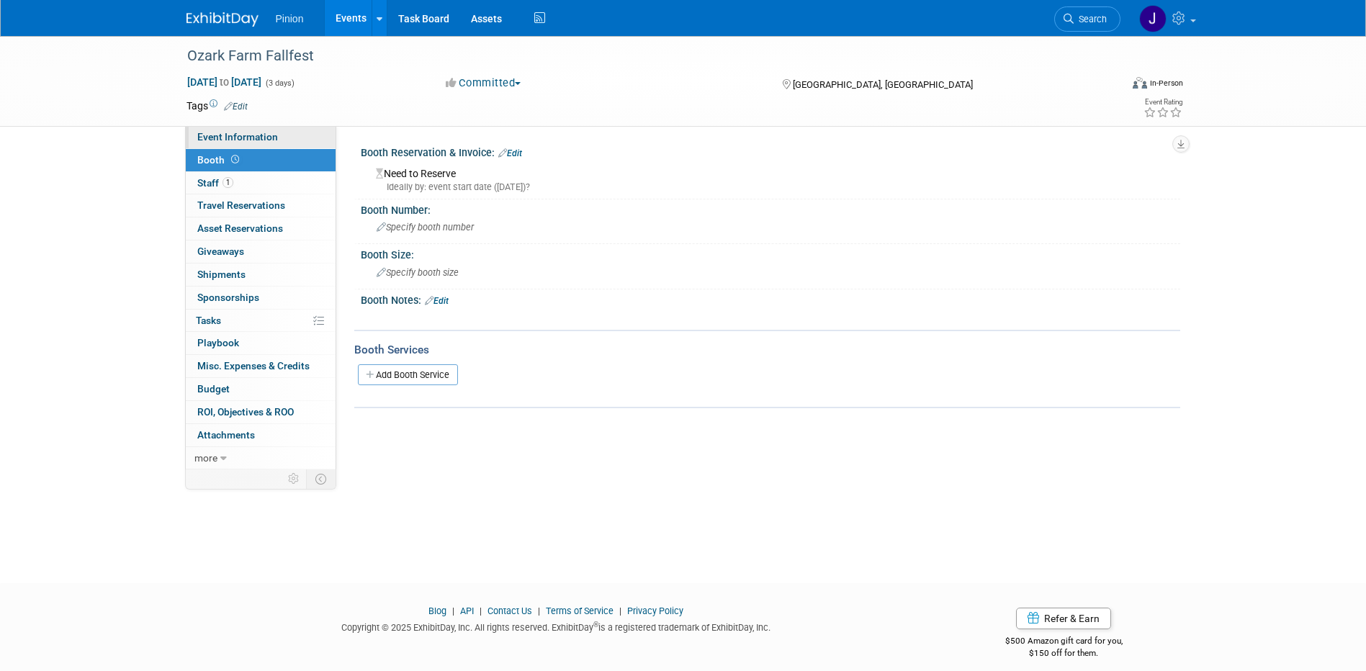
click at [211, 133] on span "Event Information" at bounding box center [237, 137] width 81 height 12
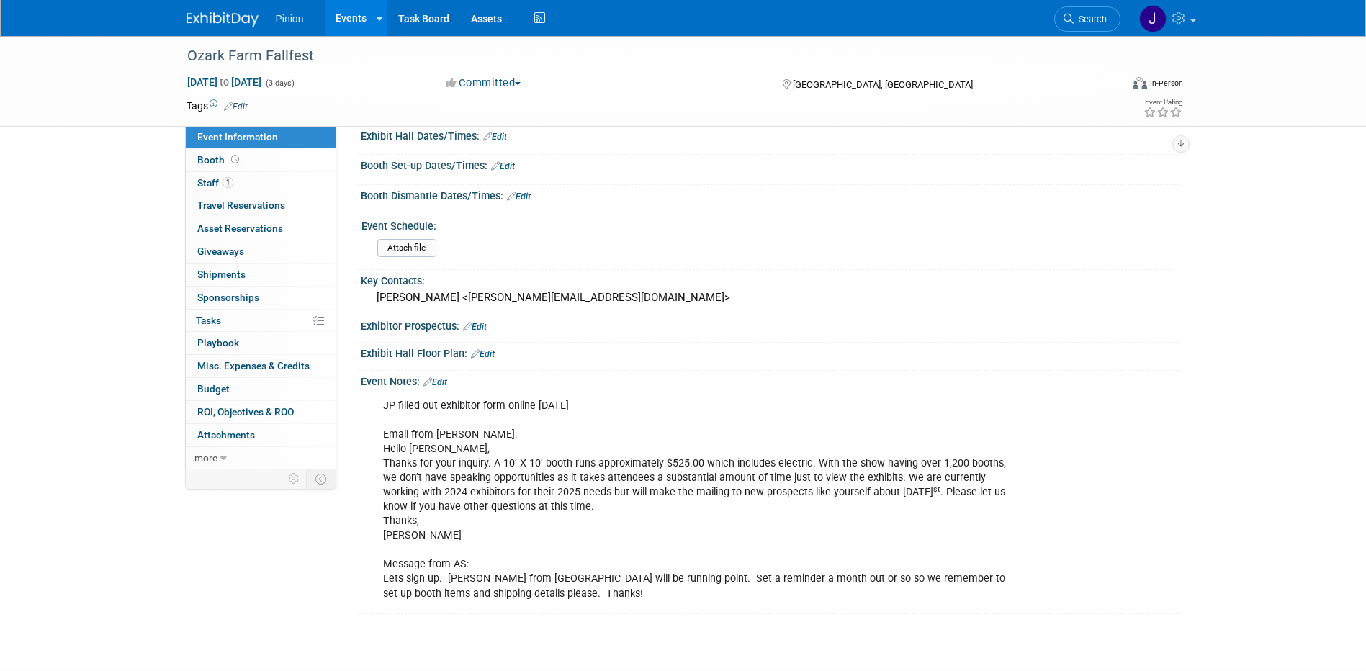
scroll to position [162, 0]
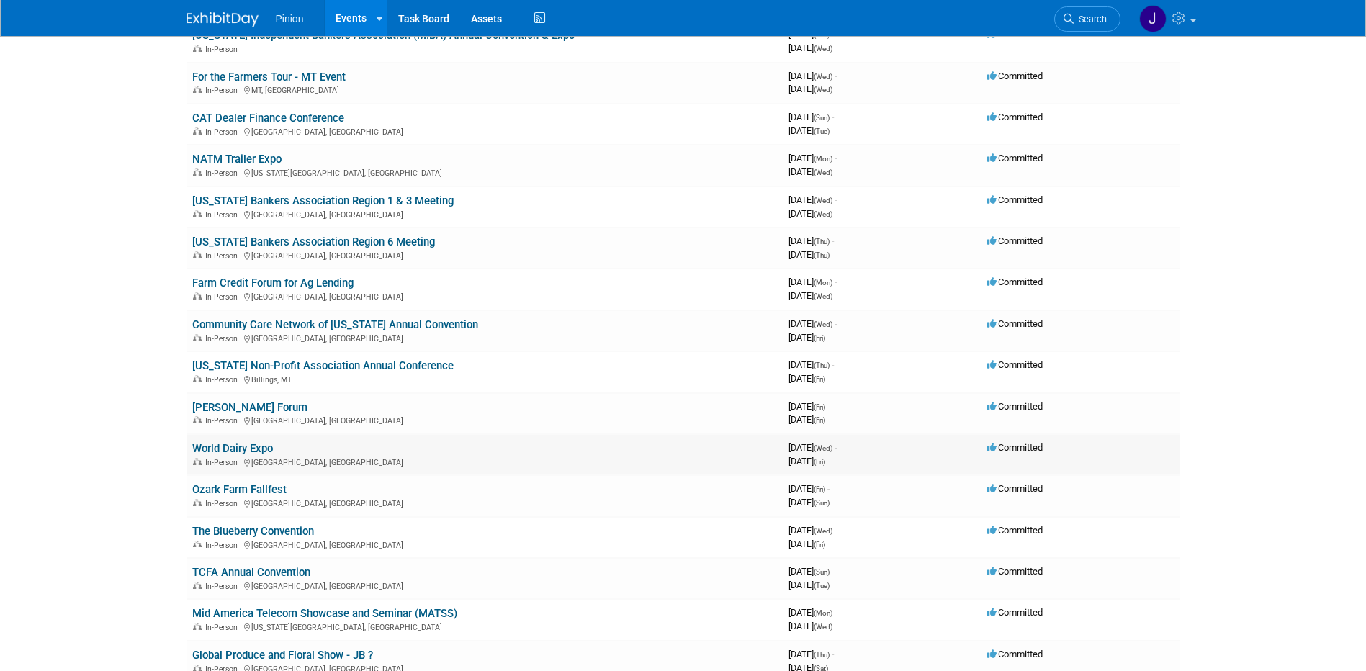
click at [210, 449] on link "World Dairy Expo" at bounding box center [232, 448] width 81 height 13
click at [300, 322] on link "Community Care Network of [US_STATE] Annual Convention" at bounding box center [335, 324] width 286 height 13
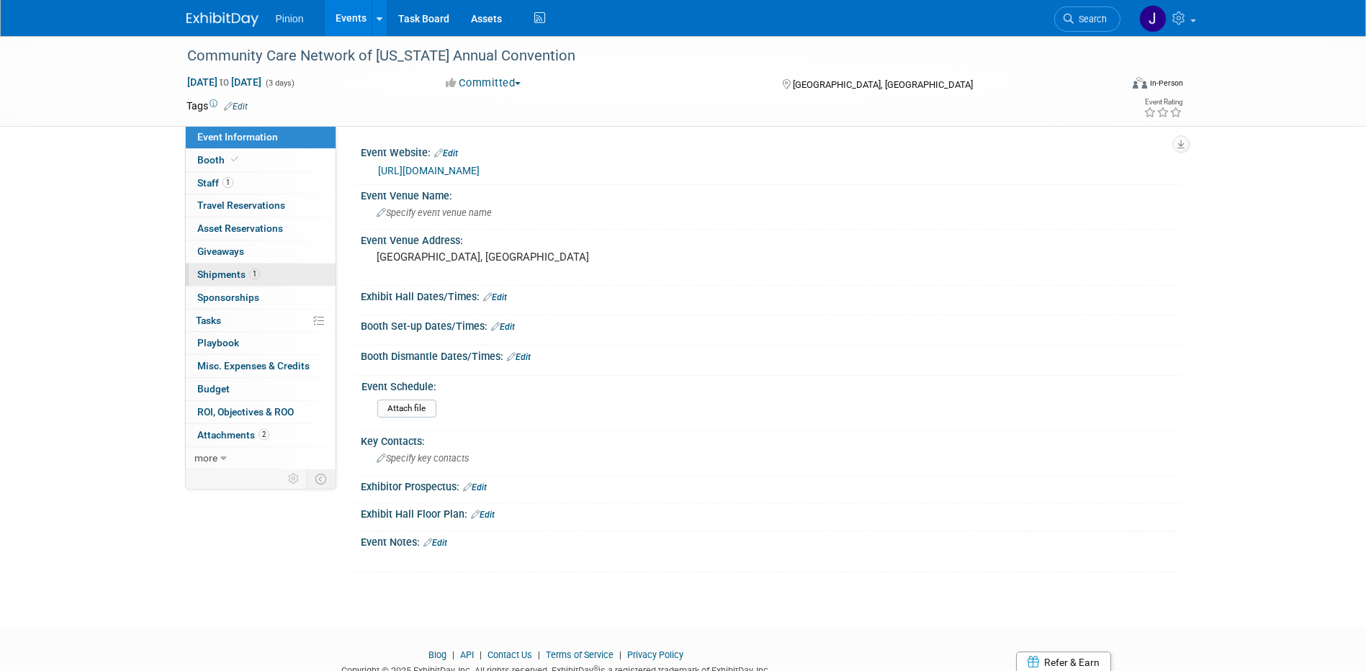
click at [211, 266] on link "1 Shipments 1" at bounding box center [261, 275] width 150 height 22
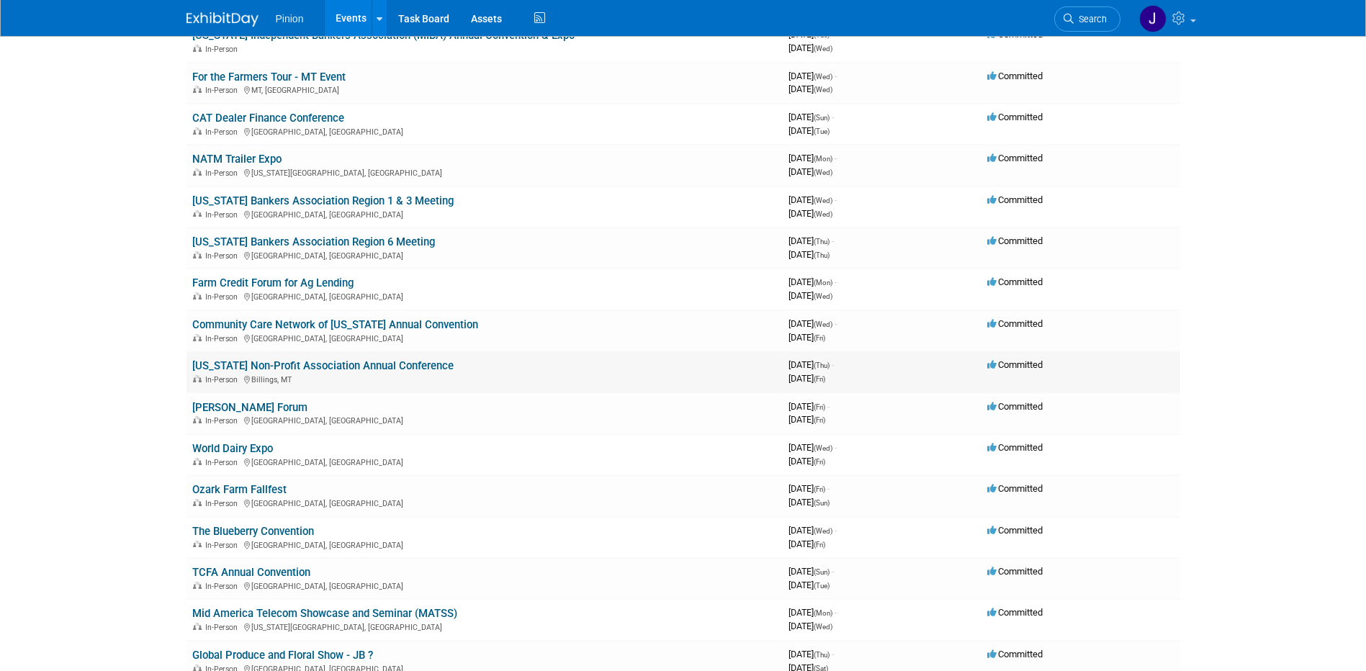
click at [257, 369] on link "[US_STATE] Non-Profit Association Annual Conference" at bounding box center [322, 365] width 261 height 13
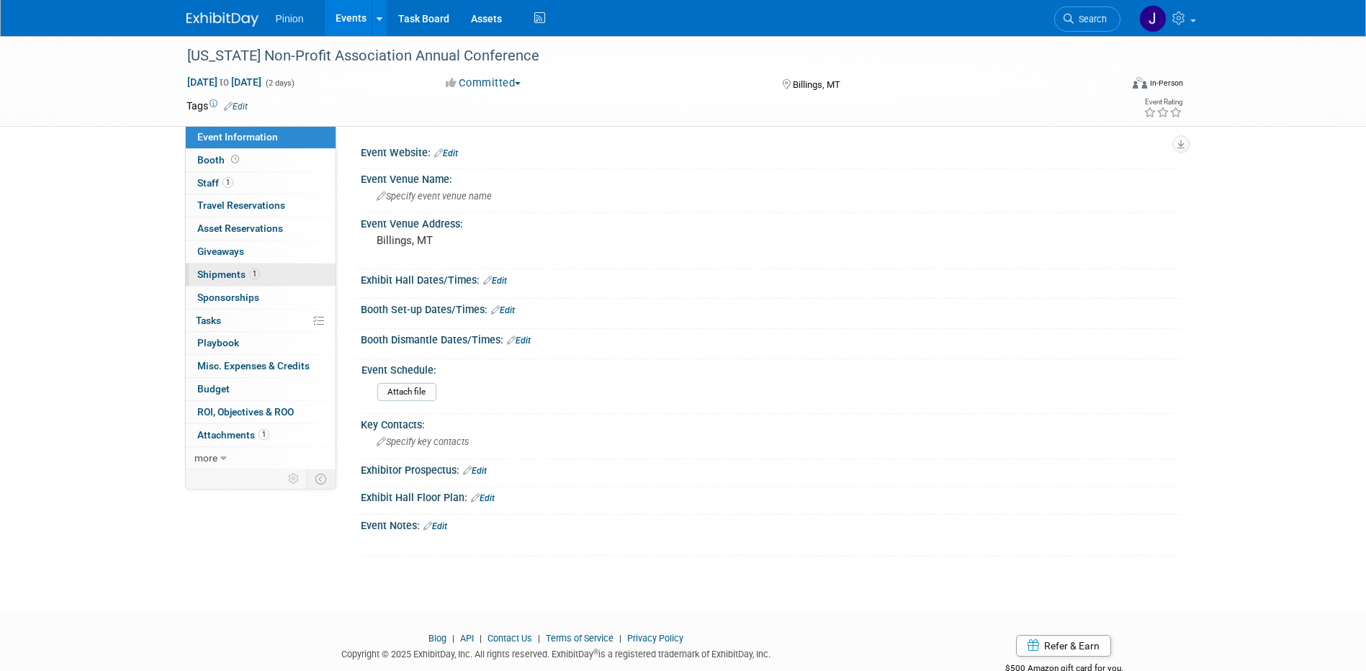
click at [236, 267] on link "1 Shipments 1" at bounding box center [261, 275] width 150 height 22
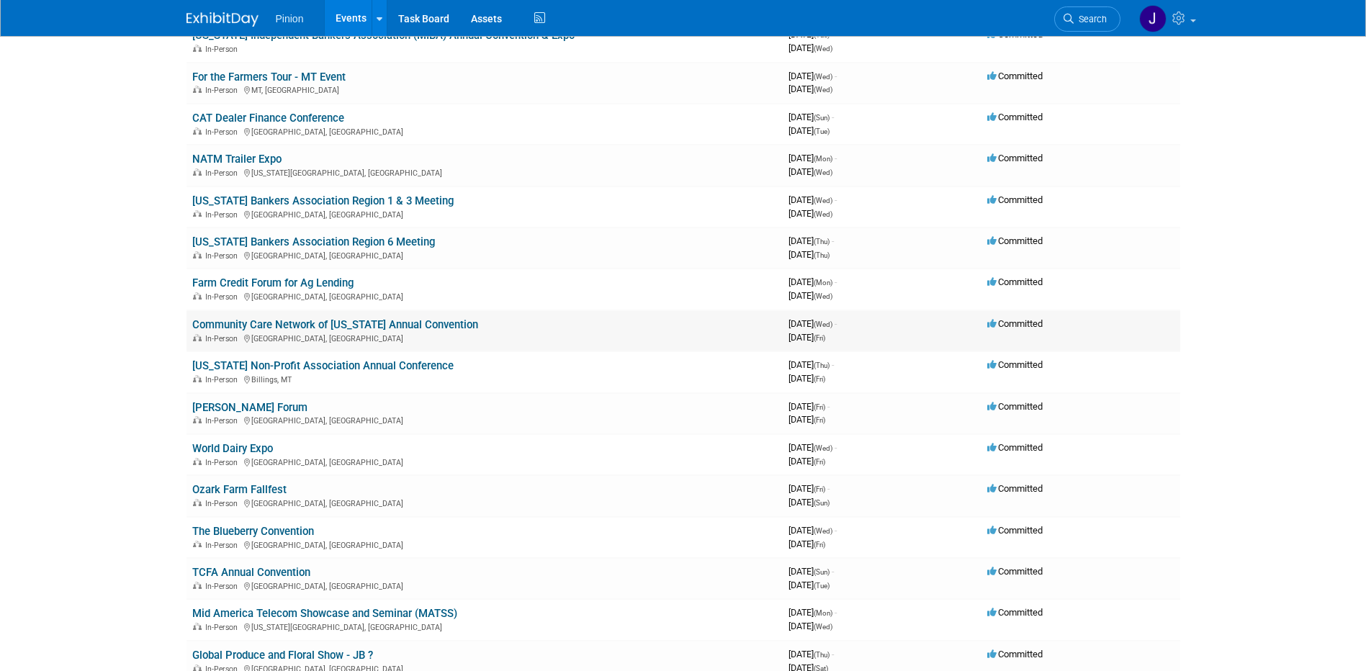
click at [411, 323] on link "Community Care Network of [US_STATE] Annual Convention" at bounding box center [335, 324] width 286 height 13
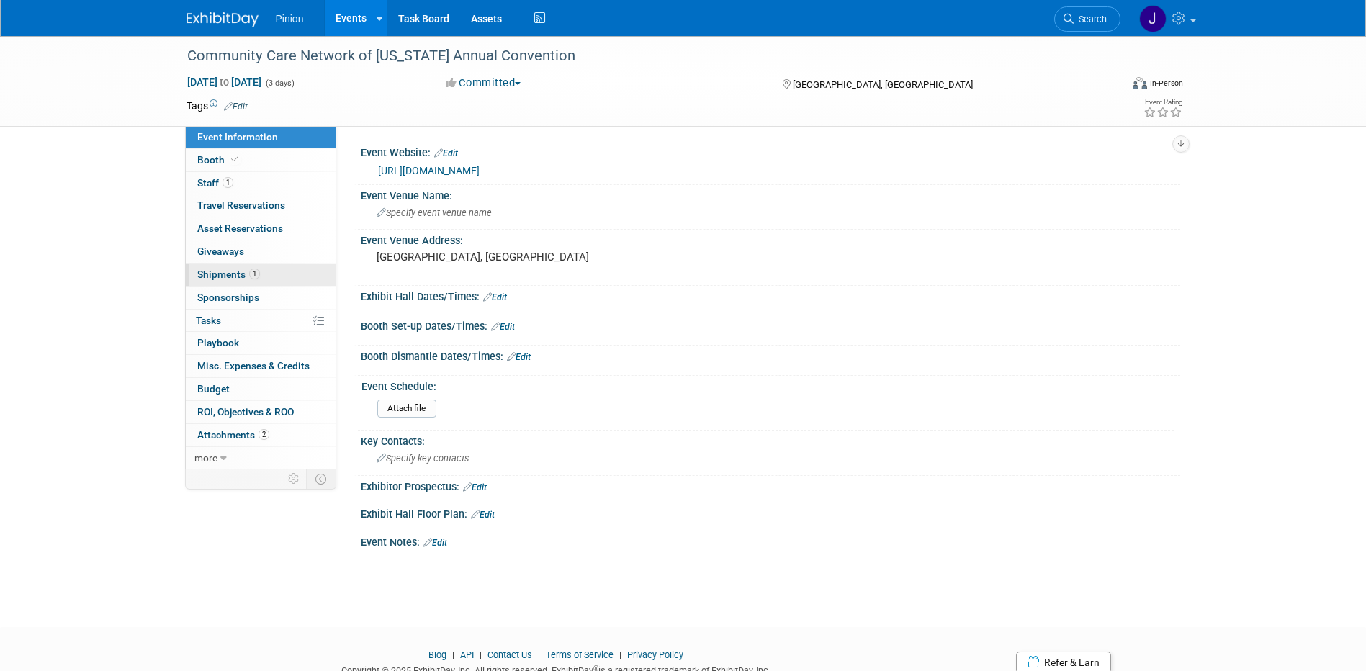
click at [228, 272] on span "Shipments 1" at bounding box center [228, 275] width 63 height 12
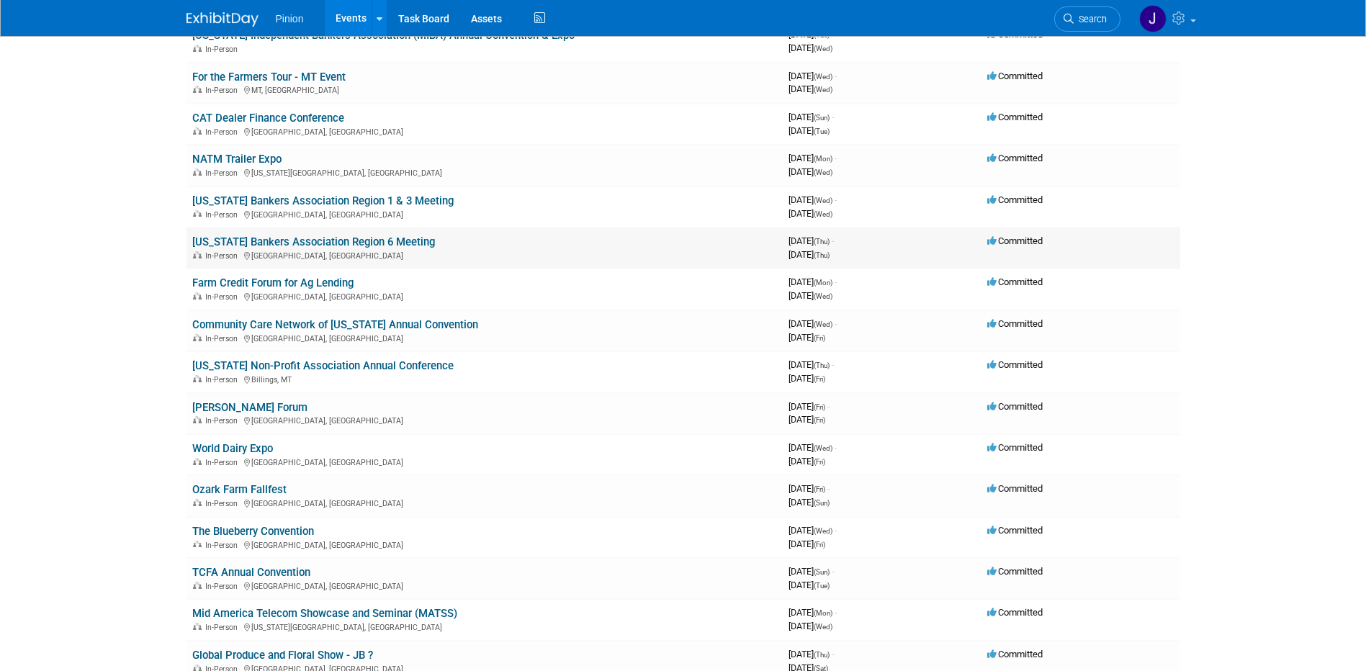
click at [289, 237] on link "Missouri Bankers Association Region 6 Meeting" at bounding box center [313, 242] width 243 height 13
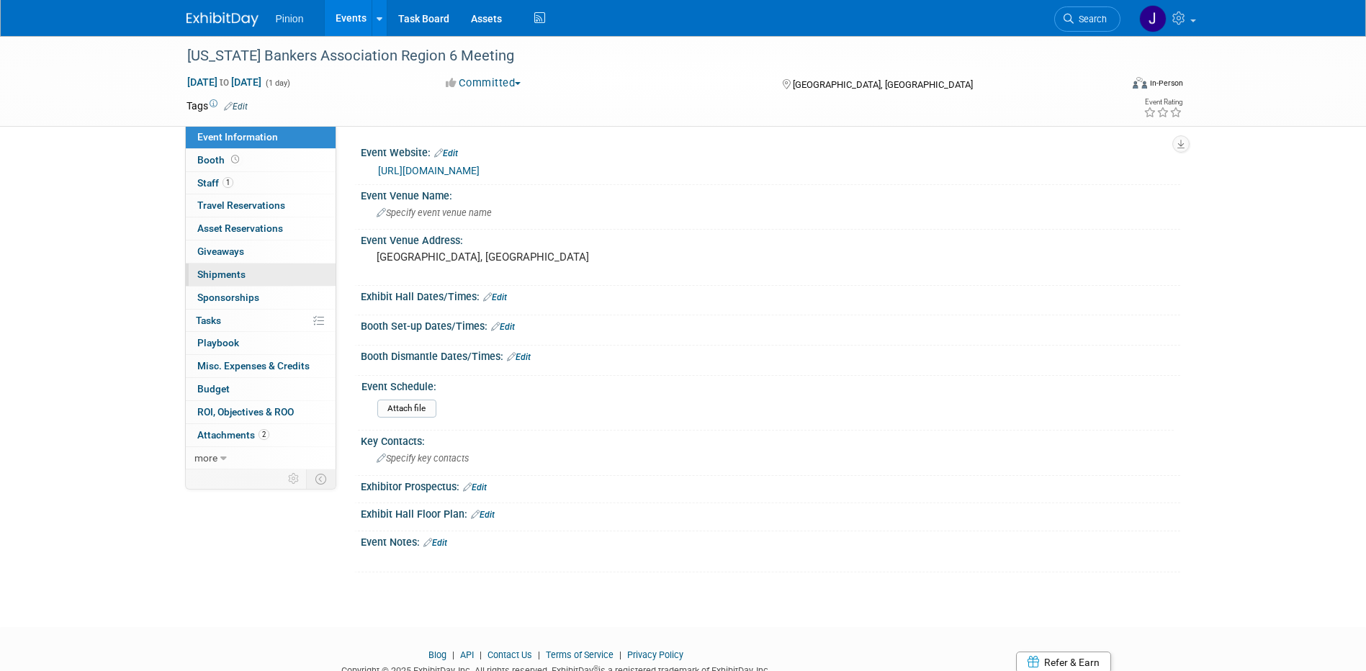
click at [220, 267] on link "0 Shipments 0" at bounding box center [261, 275] width 150 height 22
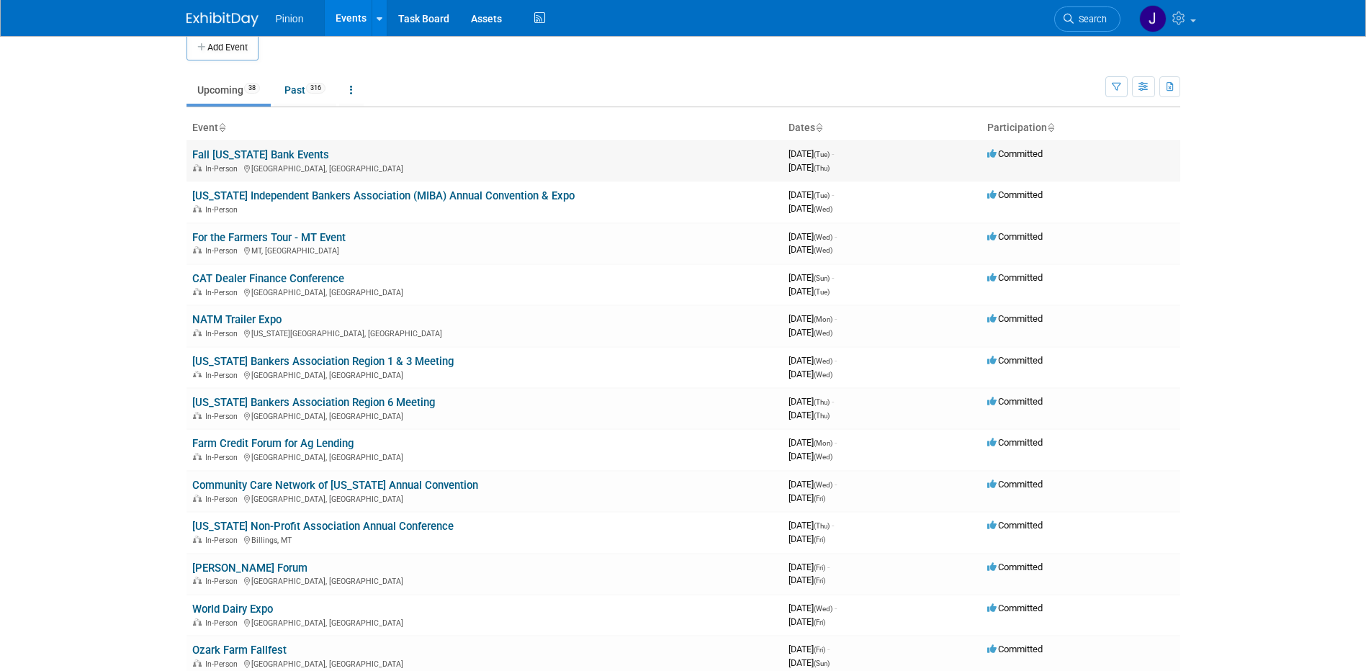
scroll to position [14, 0]
click at [273, 277] on link "CAT Dealer Finance Conference" at bounding box center [268, 280] width 152 height 13
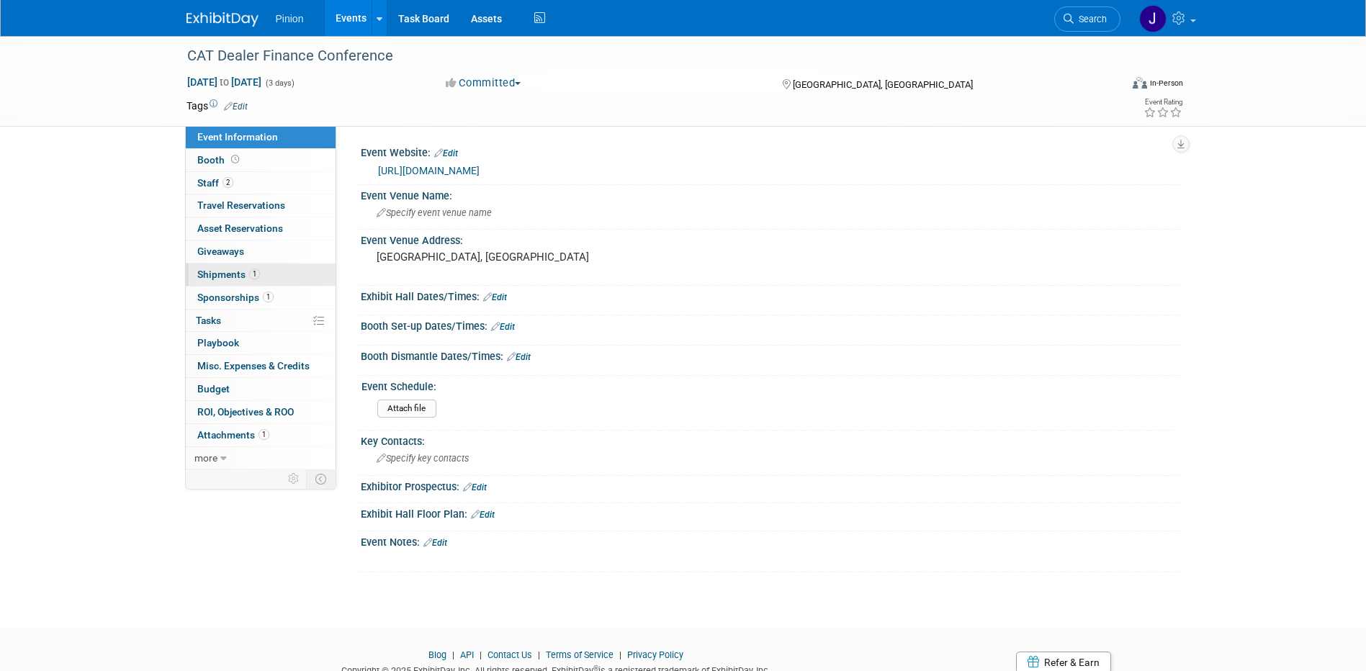
click at [233, 271] on span "Shipments 1" at bounding box center [228, 275] width 63 height 12
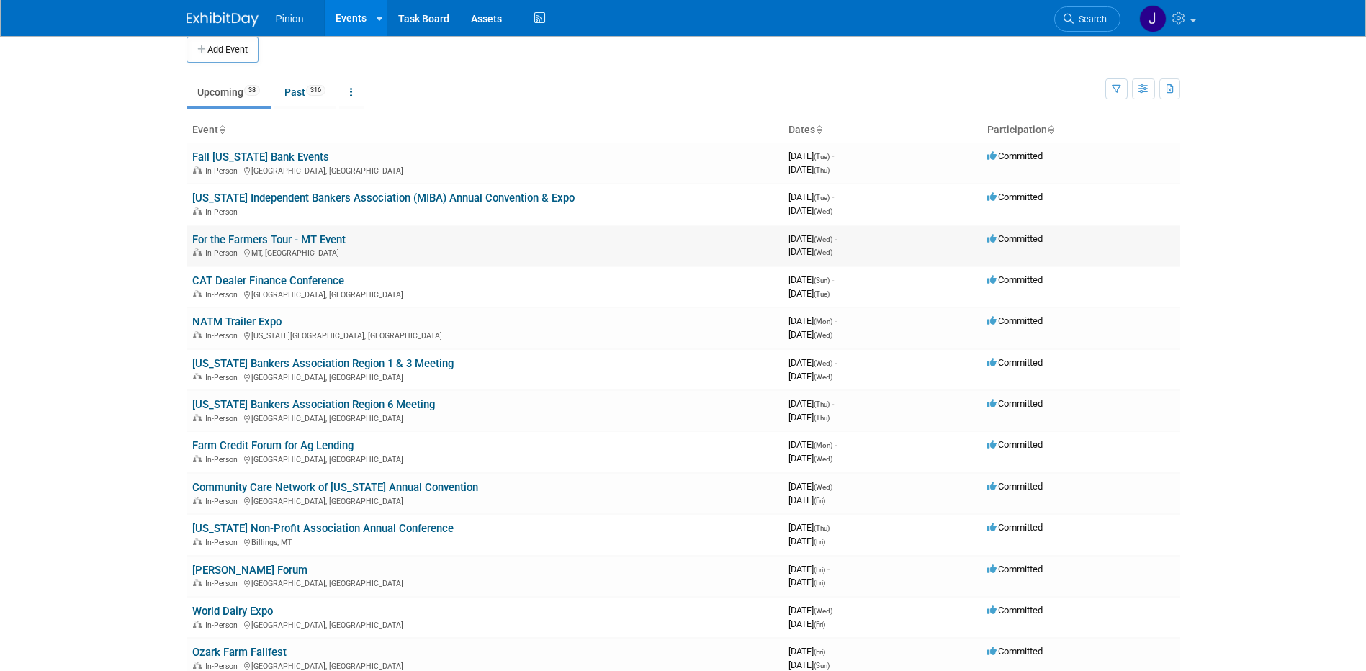
click at [308, 238] on link "For the Farmers Tour - MT Event" at bounding box center [268, 239] width 153 height 13
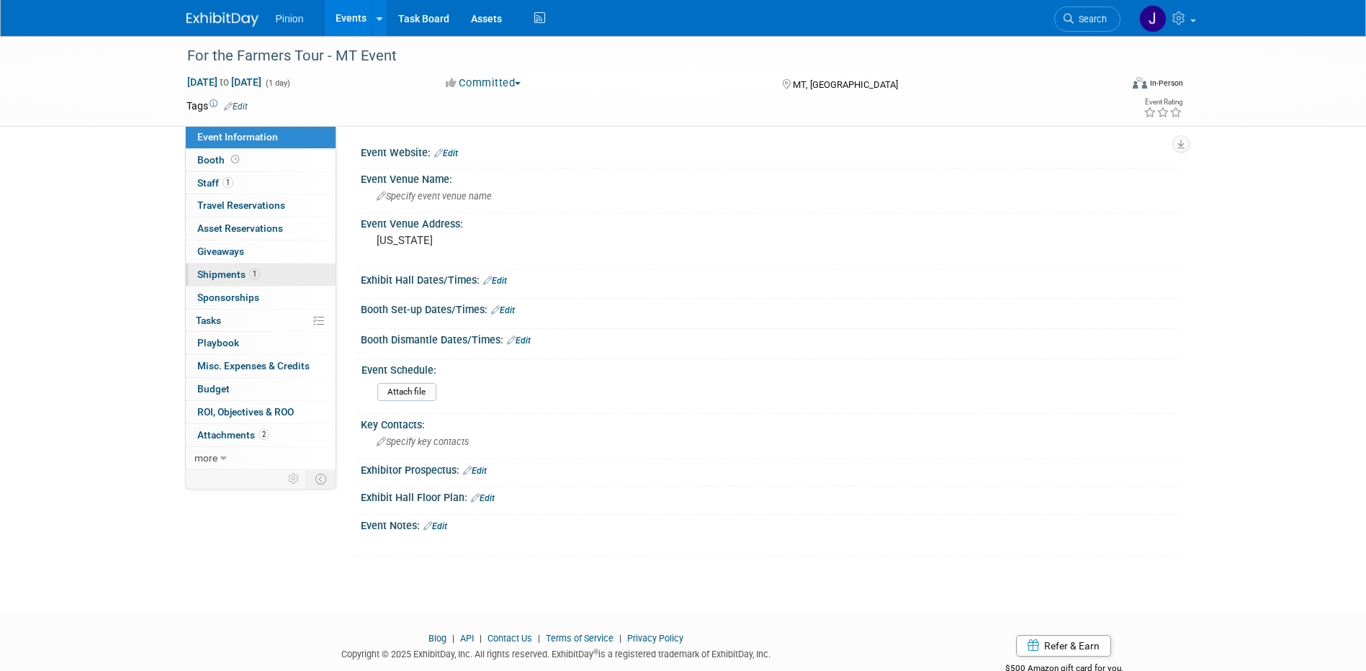
click at [236, 271] on span "Shipments 1" at bounding box center [228, 275] width 63 height 12
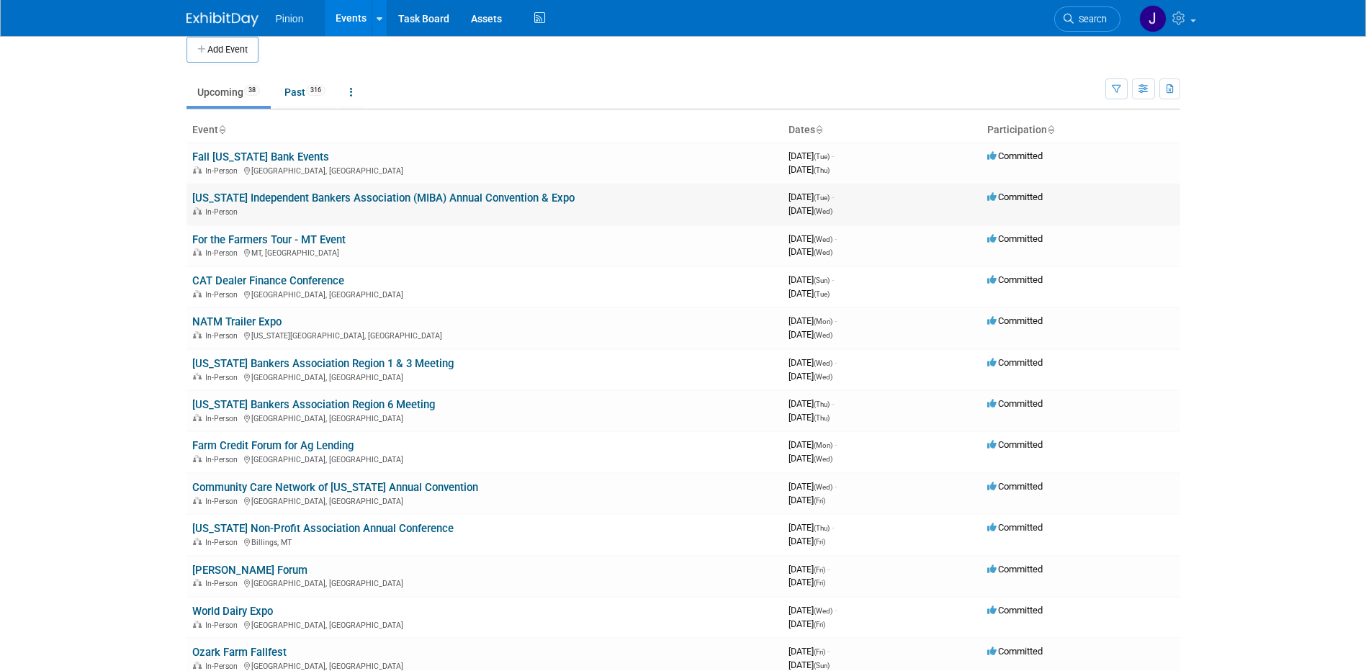
click at [328, 197] on link "[US_STATE] Independent Bankers Association (MIBA) Annual Convention & Expo" at bounding box center [383, 198] width 382 height 13
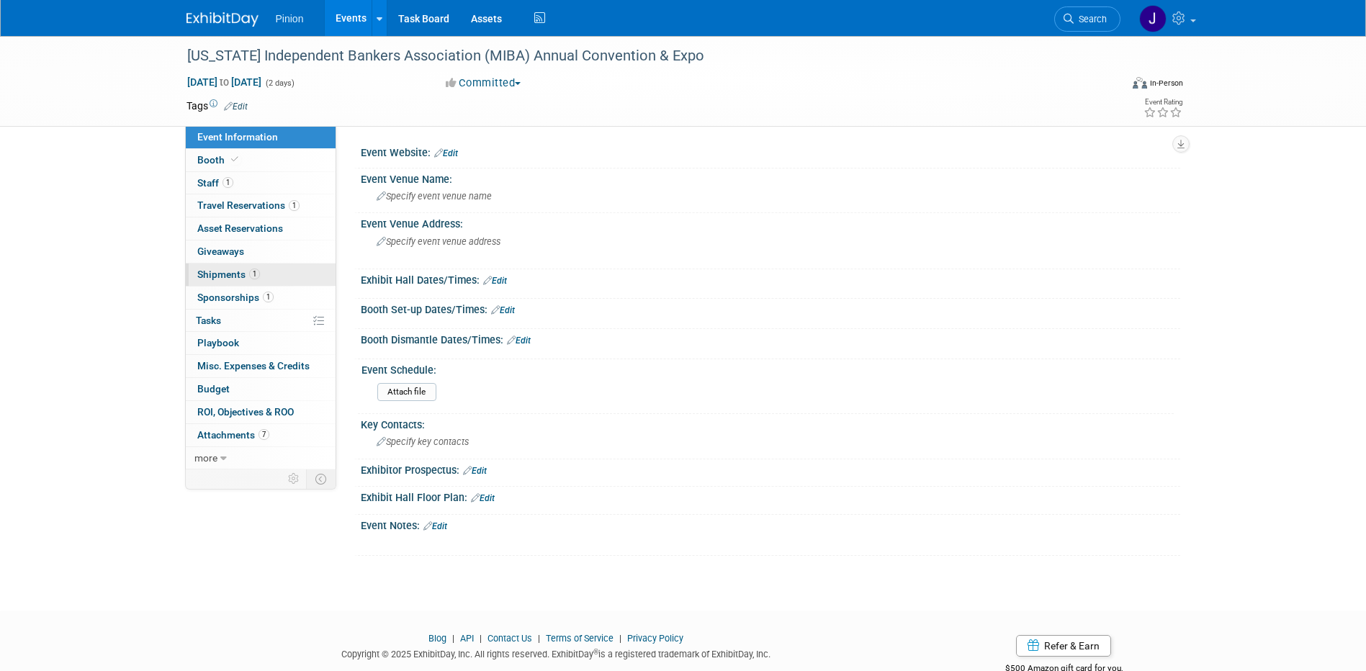
click at [241, 270] on span "Shipments 1" at bounding box center [228, 275] width 63 height 12
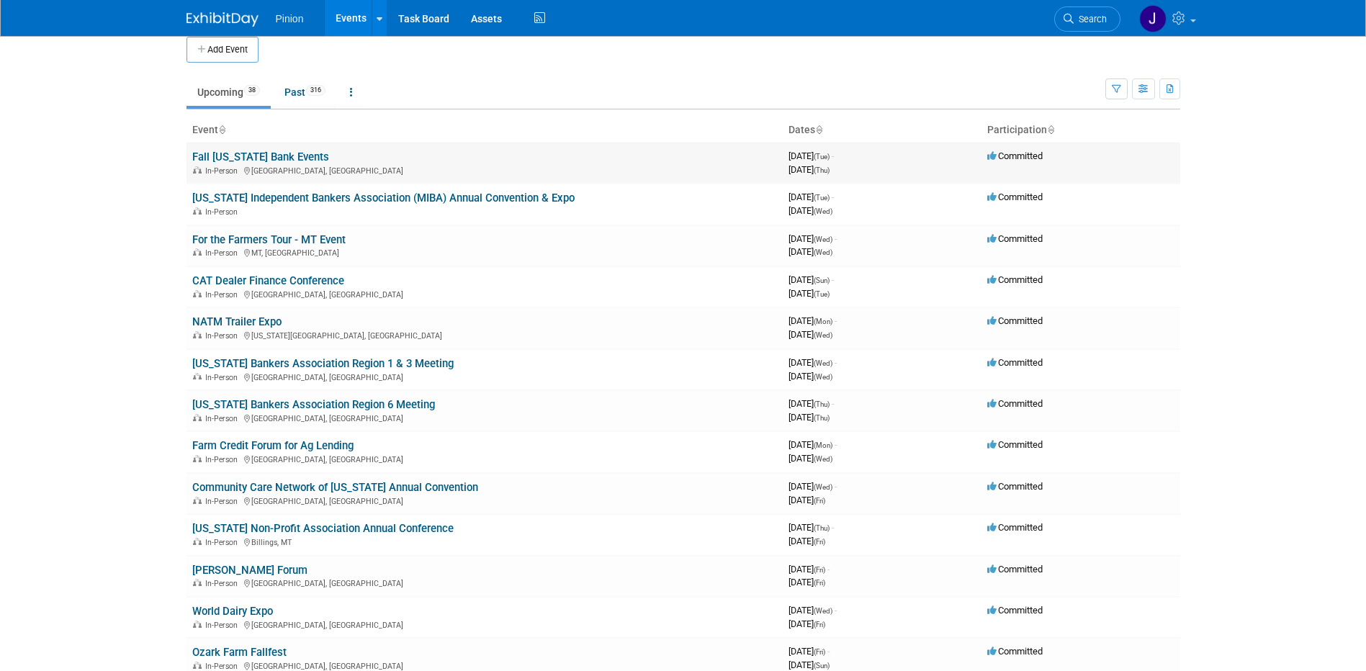
click at [264, 157] on link "Fall [US_STATE] Bank Events" at bounding box center [260, 157] width 137 height 13
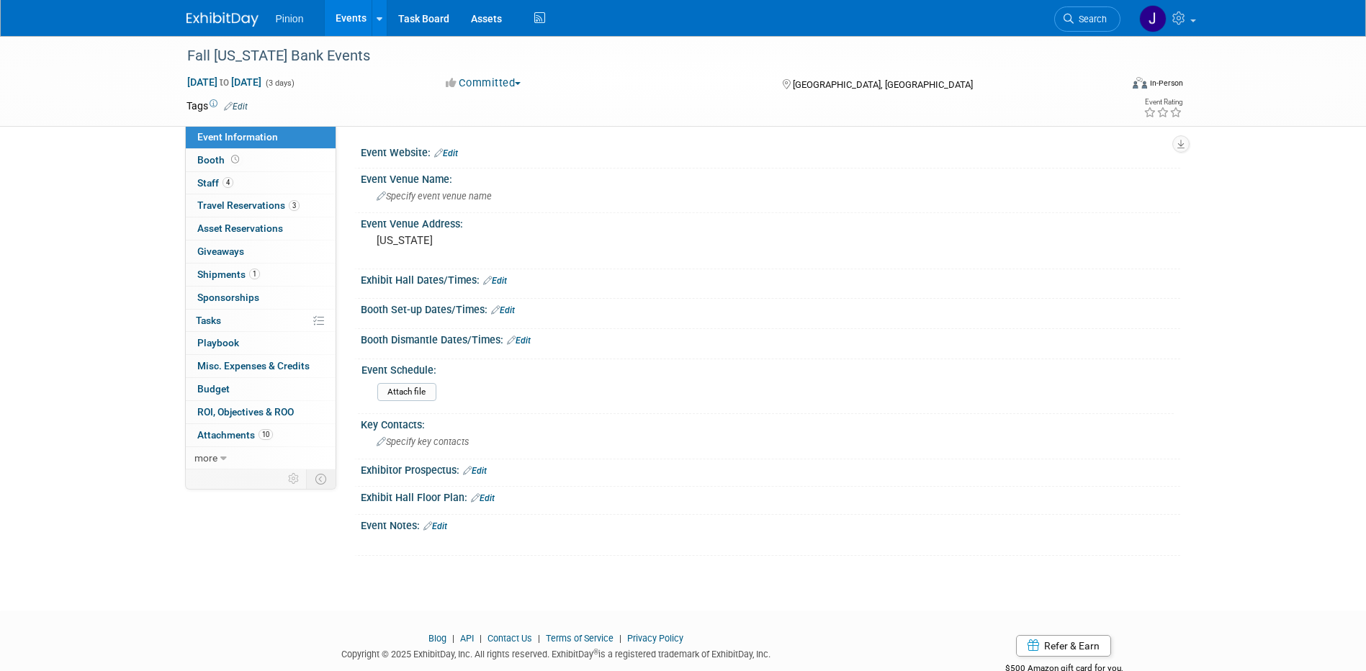
click at [203, 13] on img at bounding box center [223, 19] width 72 height 14
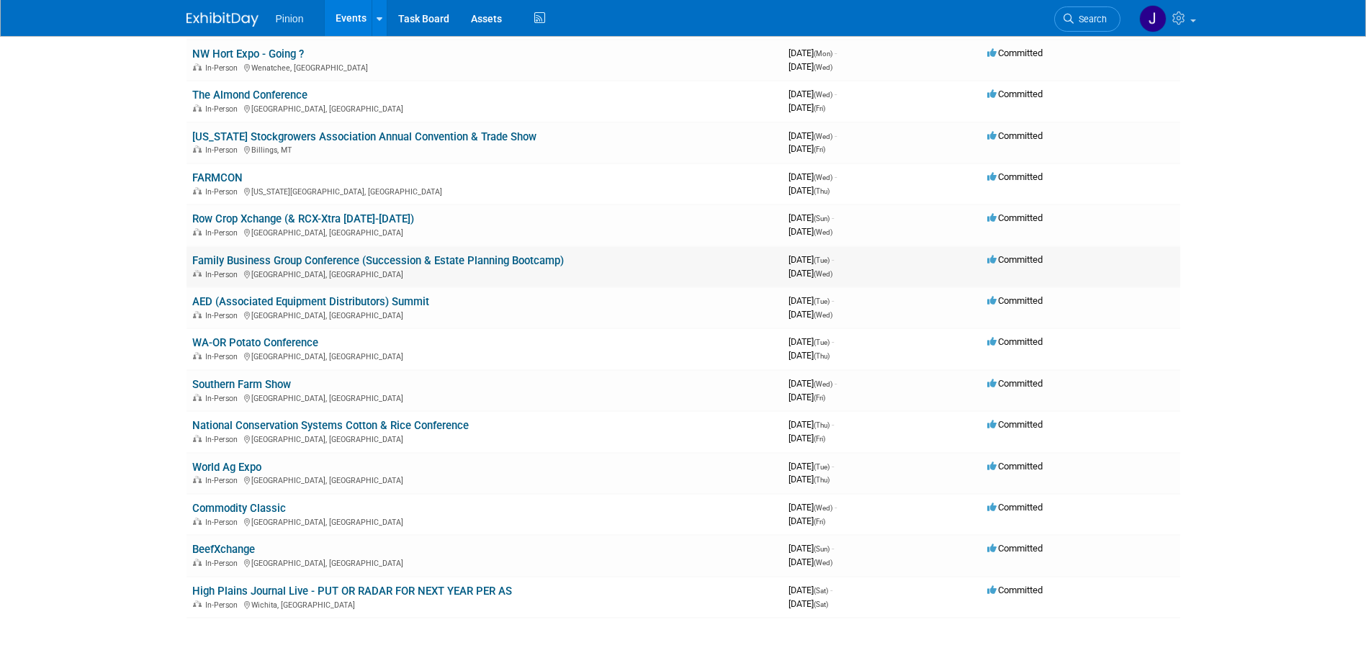
scroll to position [1089, 0]
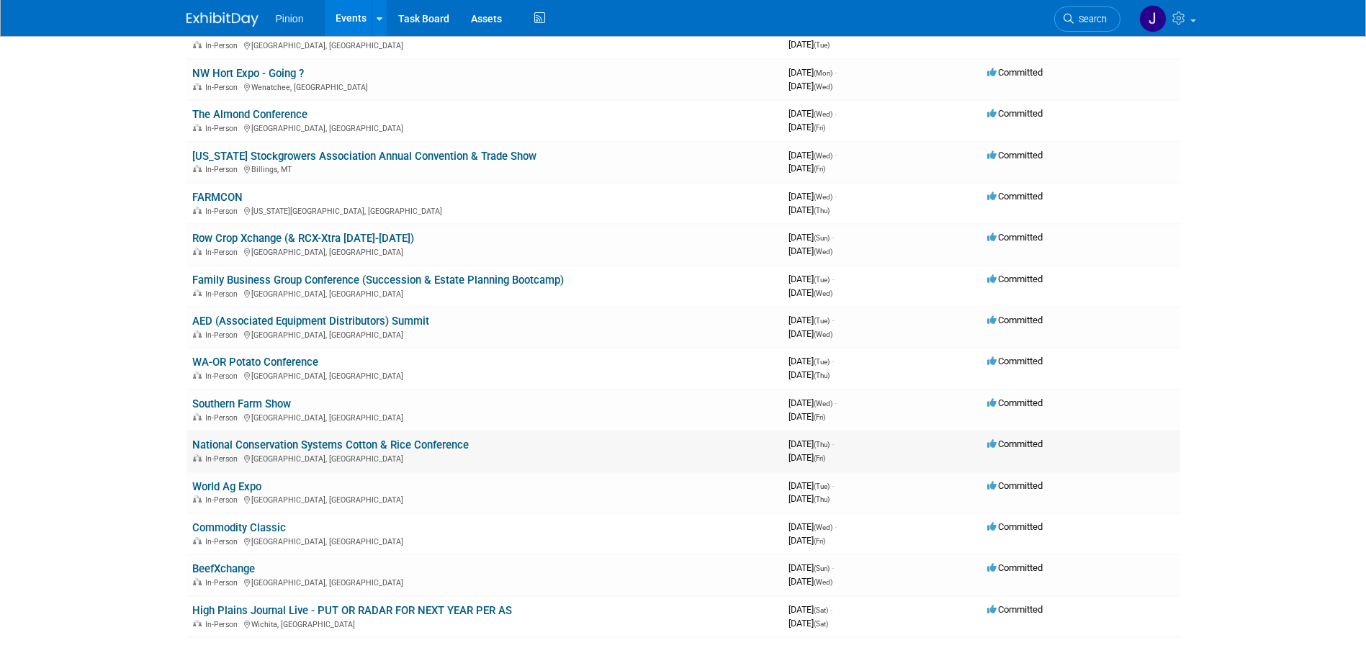
click at [349, 440] on link "National Conservation Systems Cotton & Rice Conference" at bounding box center [330, 445] width 277 height 13
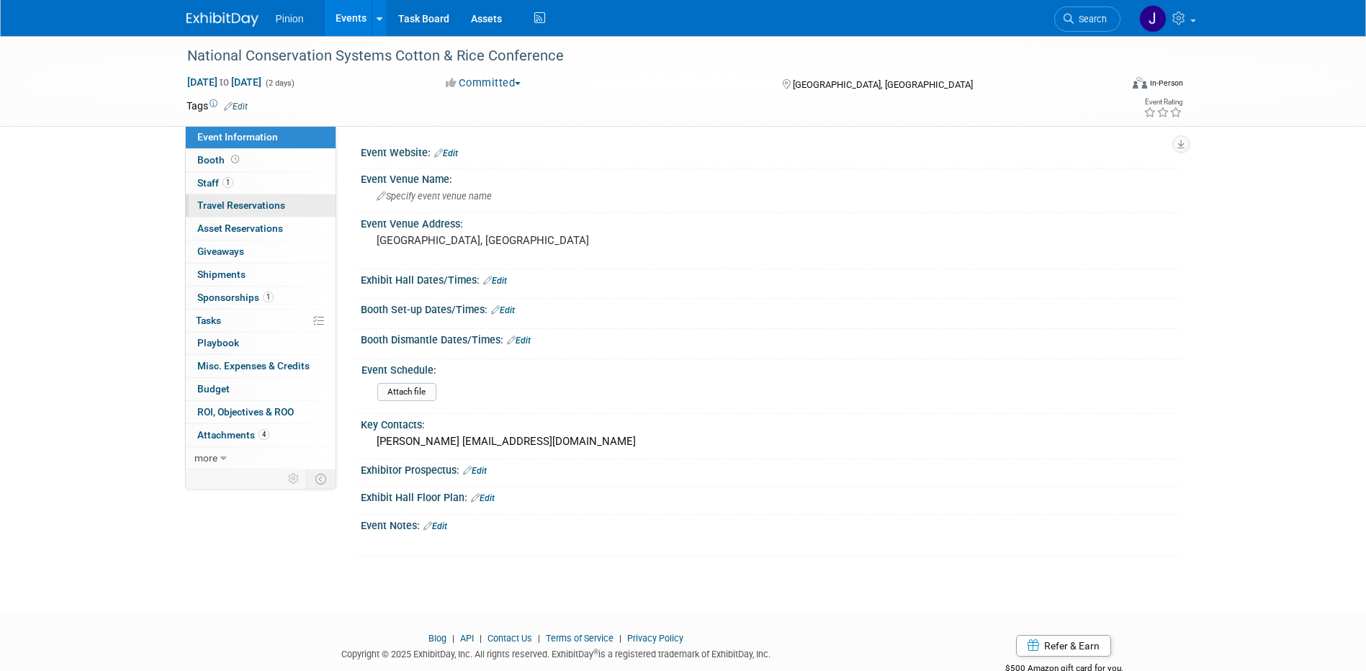
click at [213, 199] on link "0 Travel Reservations 0" at bounding box center [261, 205] width 150 height 22
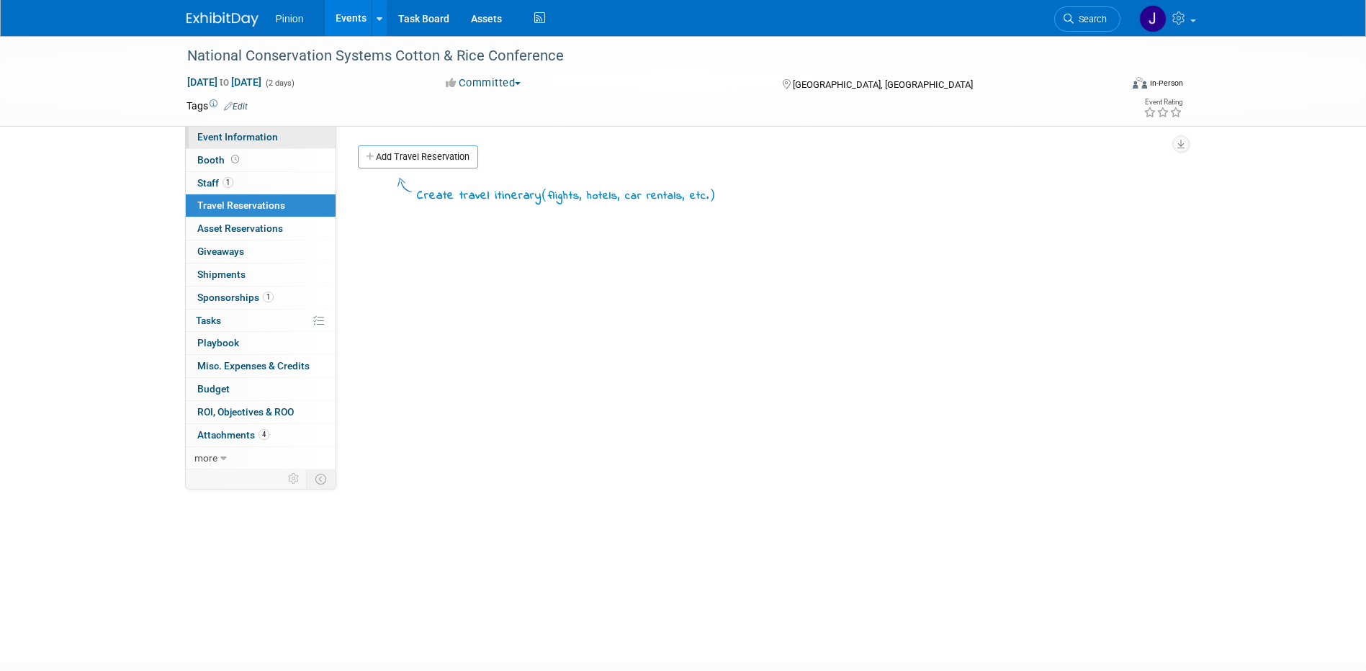
click at [249, 136] on span "Event Information" at bounding box center [237, 137] width 81 height 12
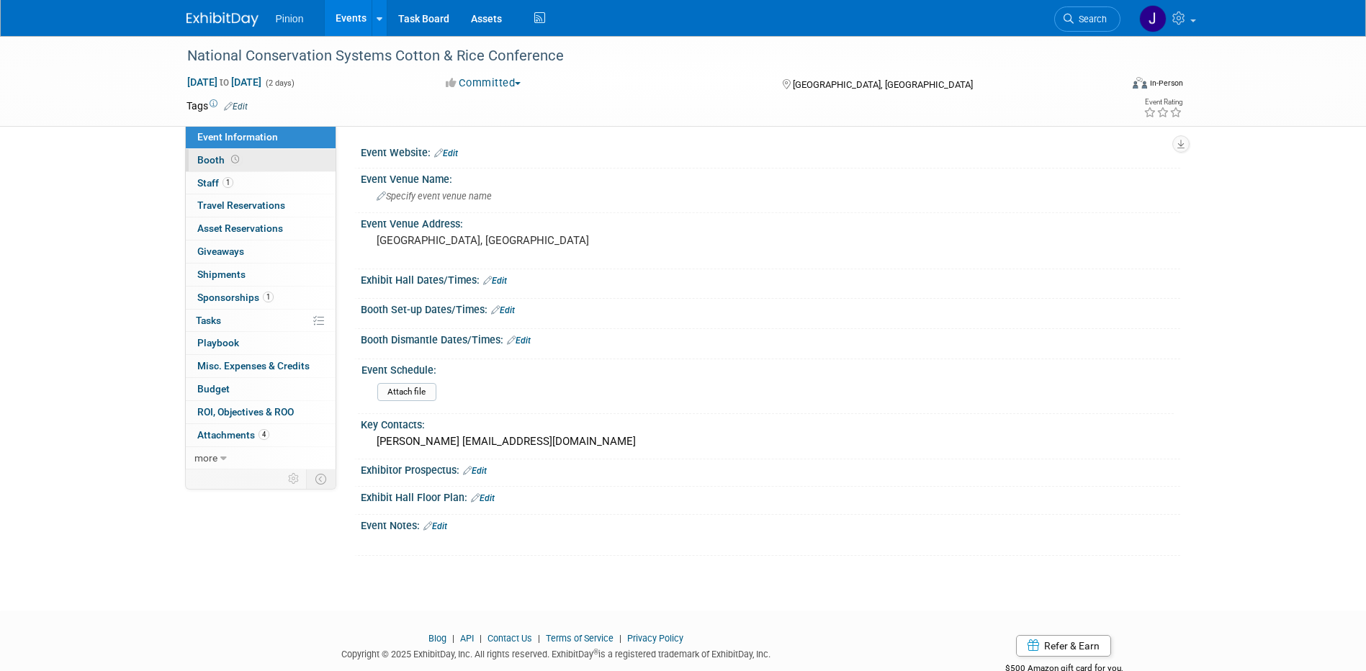
click at [225, 154] on span "Booth" at bounding box center [219, 160] width 45 height 12
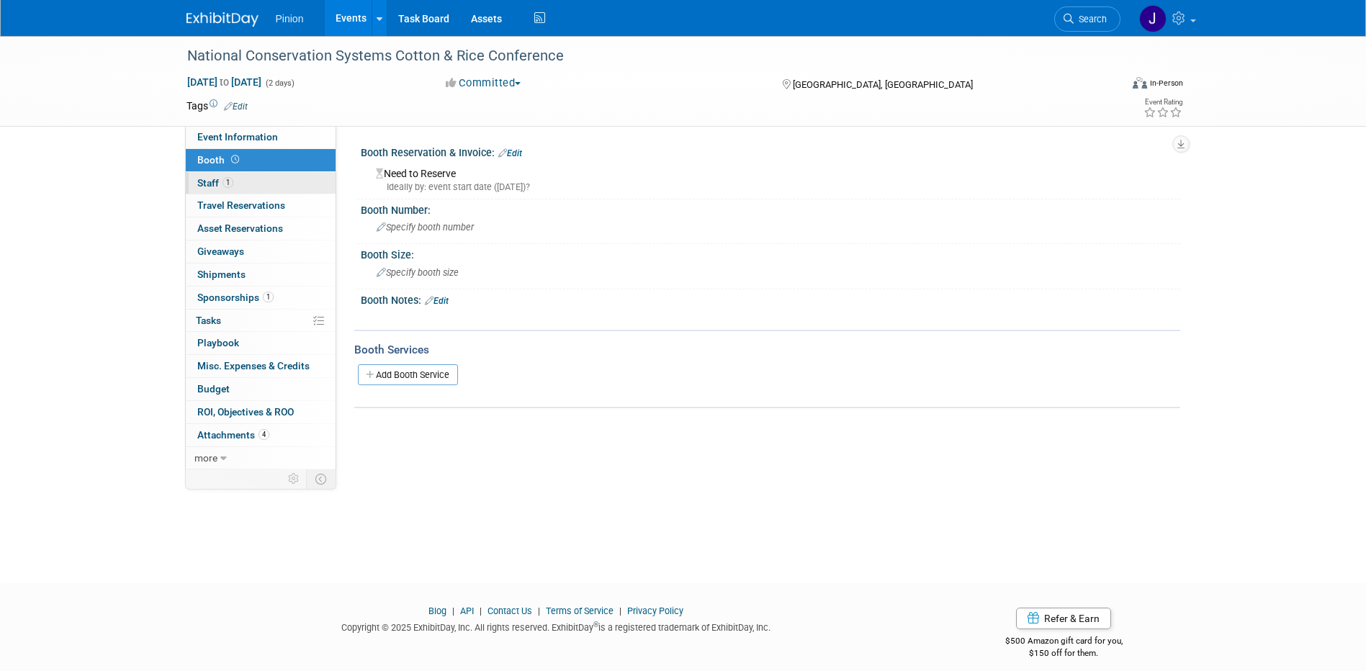
click at [218, 179] on span "Staff 1" at bounding box center [215, 183] width 36 height 12
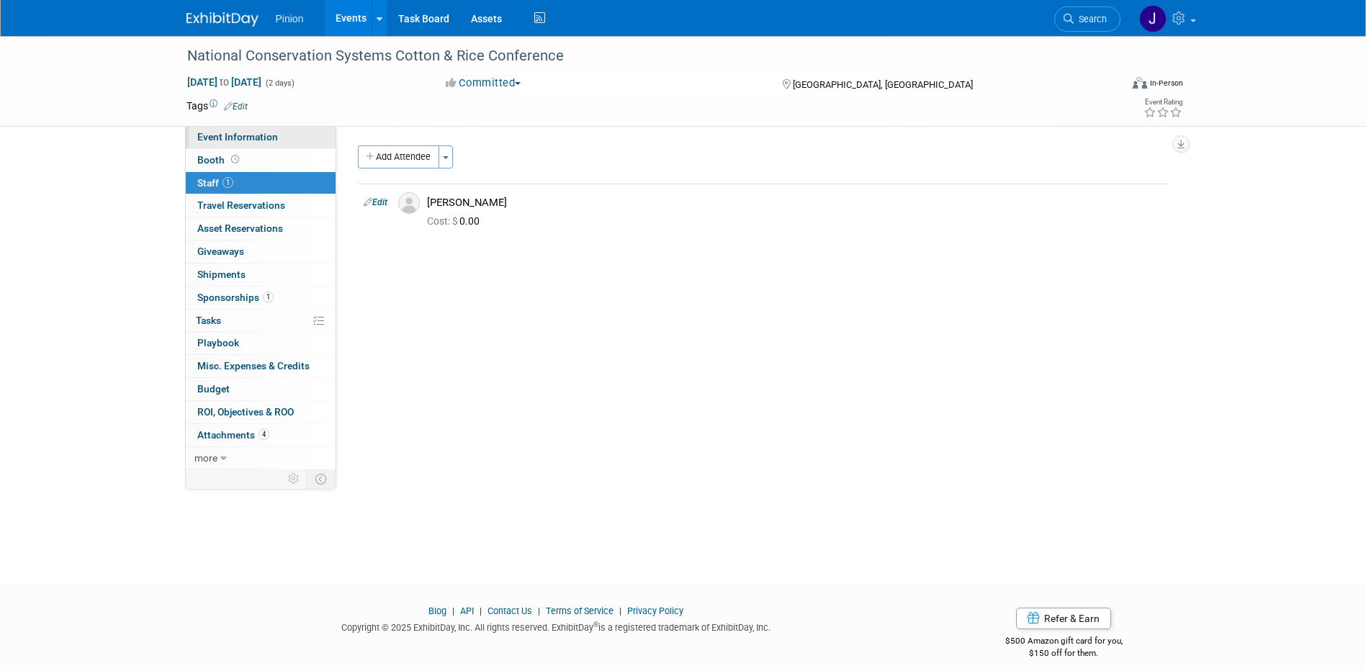
click at [222, 138] on span "Event Information" at bounding box center [237, 137] width 81 height 12
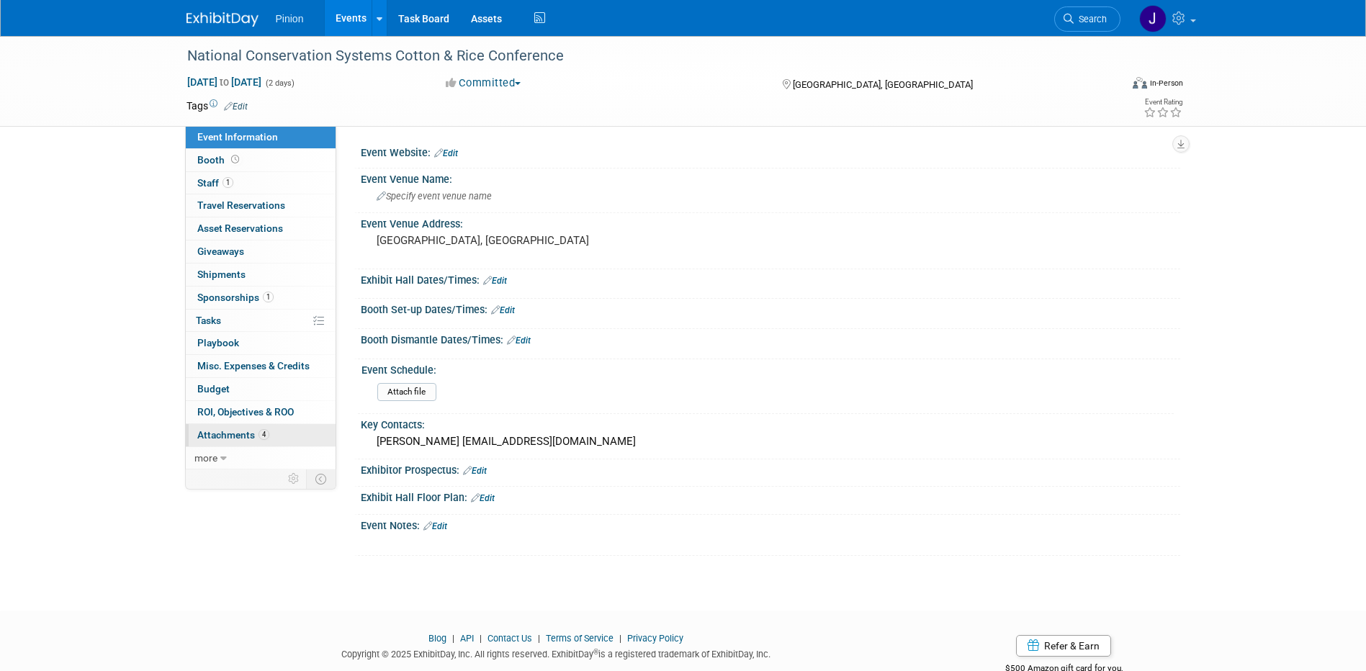
click at [243, 434] on span "Attachments 4" at bounding box center [233, 435] width 72 height 12
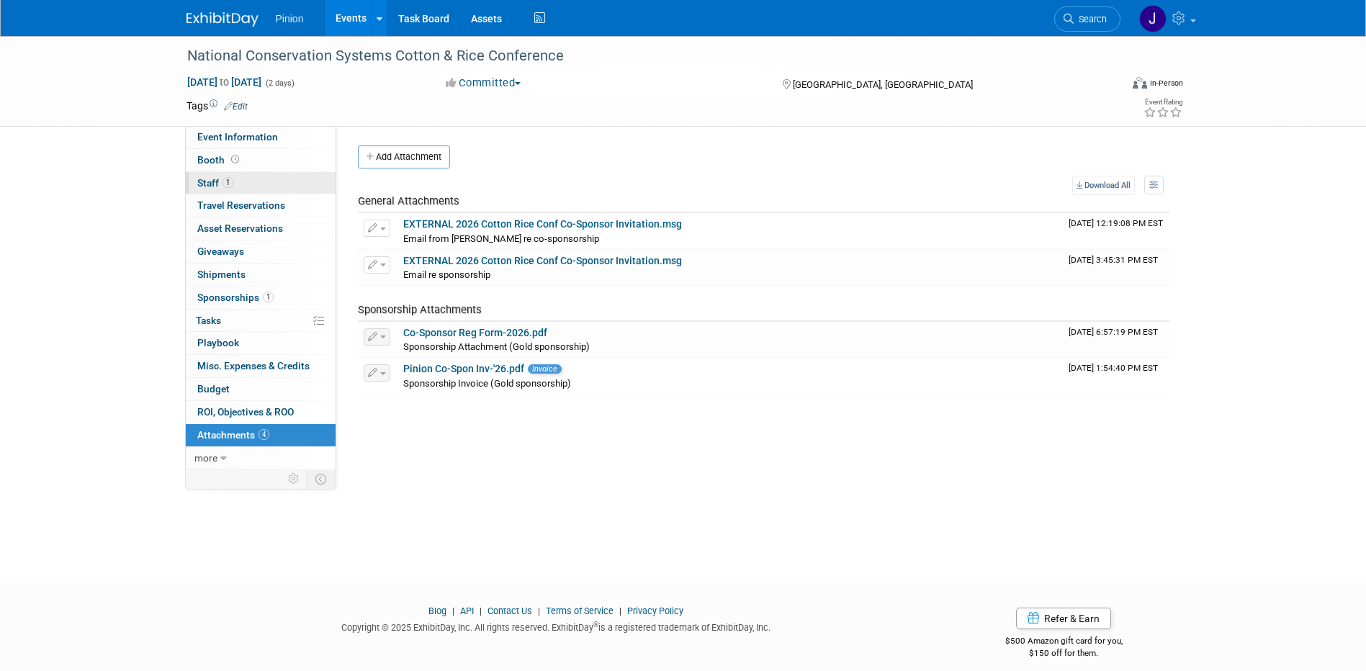
click at [220, 184] on span "Staff 1" at bounding box center [215, 183] width 36 height 12
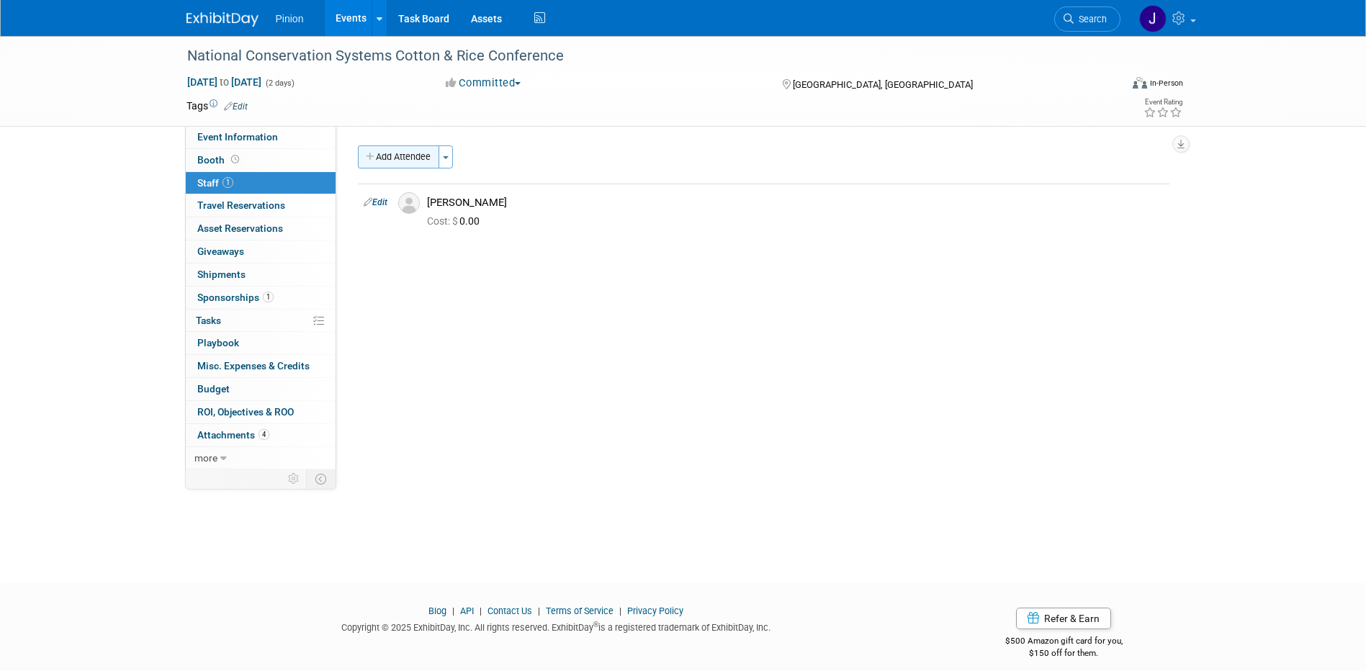
click at [422, 156] on button "Add Attendee" at bounding box center [398, 157] width 81 height 23
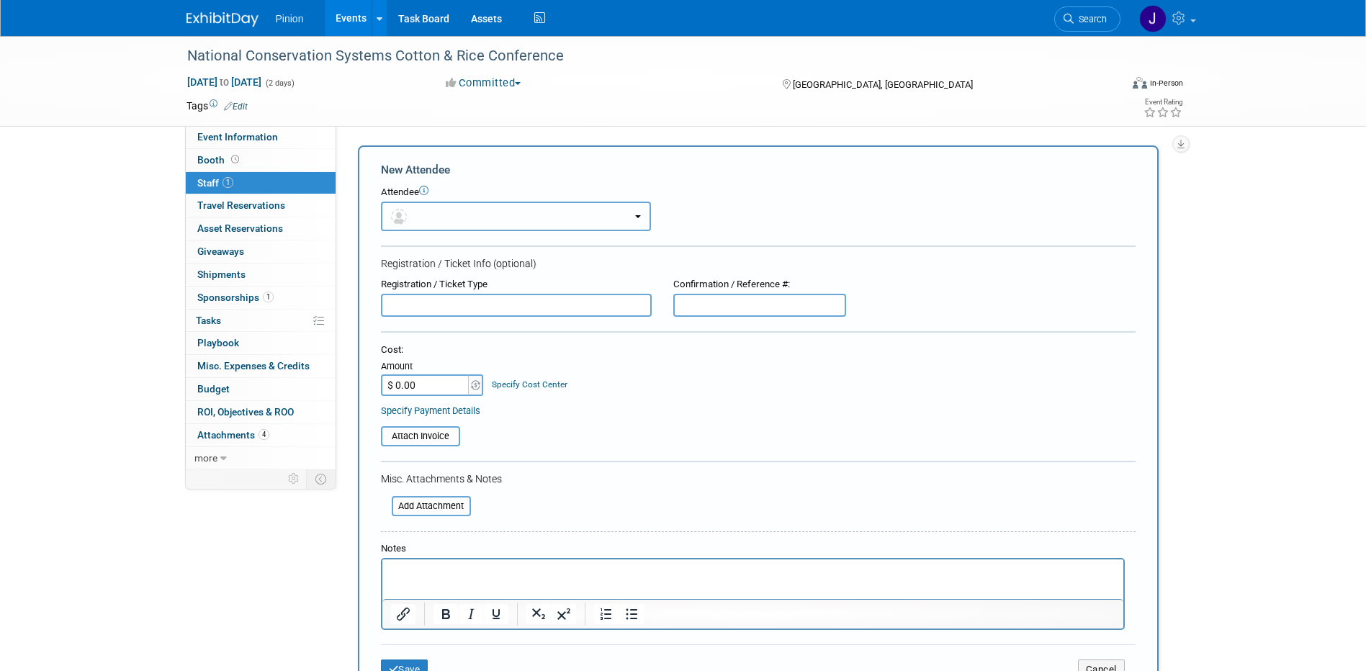
click at [427, 215] on button "button" at bounding box center [516, 217] width 270 height 30
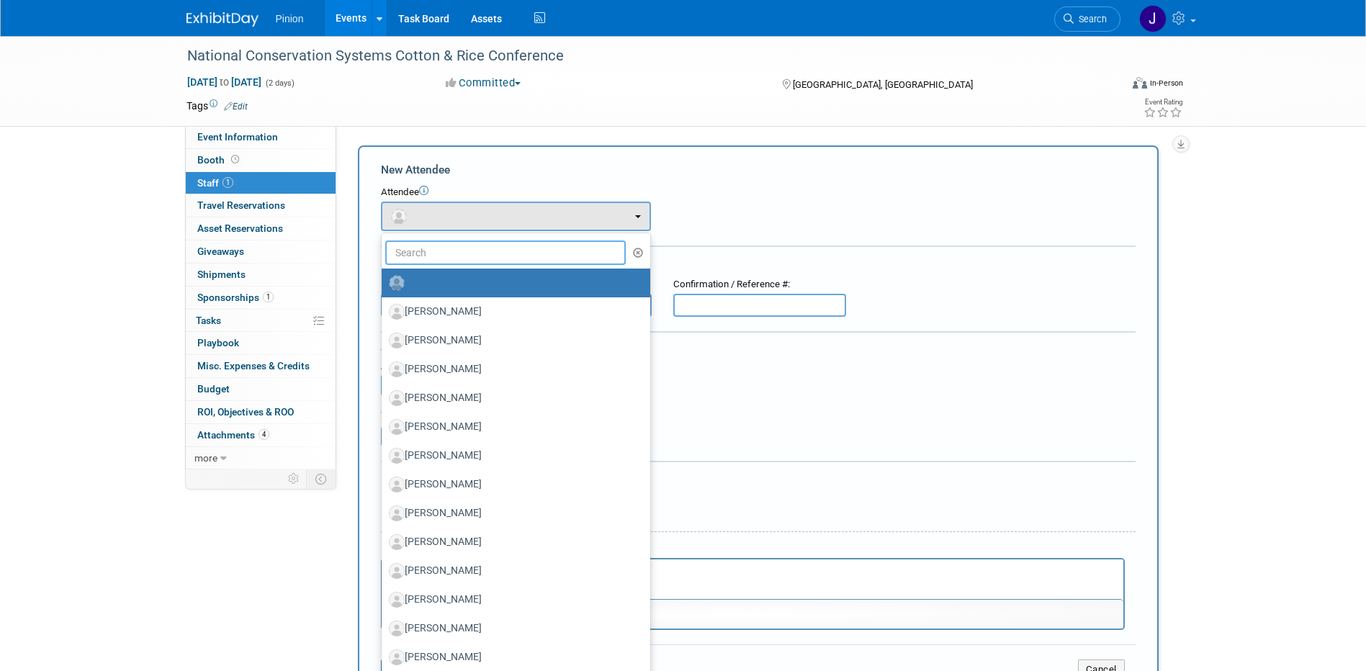
click at [456, 252] on input "text" at bounding box center [505, 253] width 241 height 24
type input "[PERSON_NAME]"
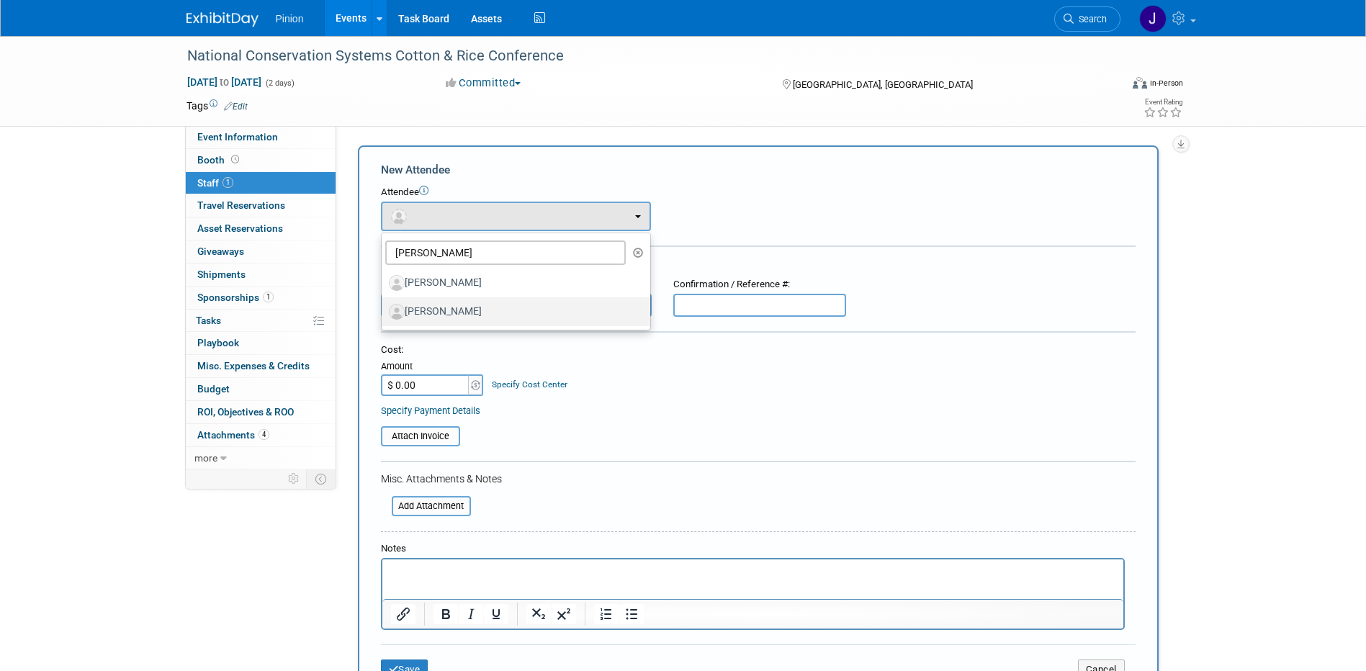
click at [439, 308] on label "[PERSON_NAME]" at bounding box center [512, 311] width 247 height 23
click at [384, 308] on input "[PERSON_NAME]" at bounding box center [379, 309] width 9 height 9
select select "9b8e2189-3304-4a88-a576-1fc280aa5cc6"
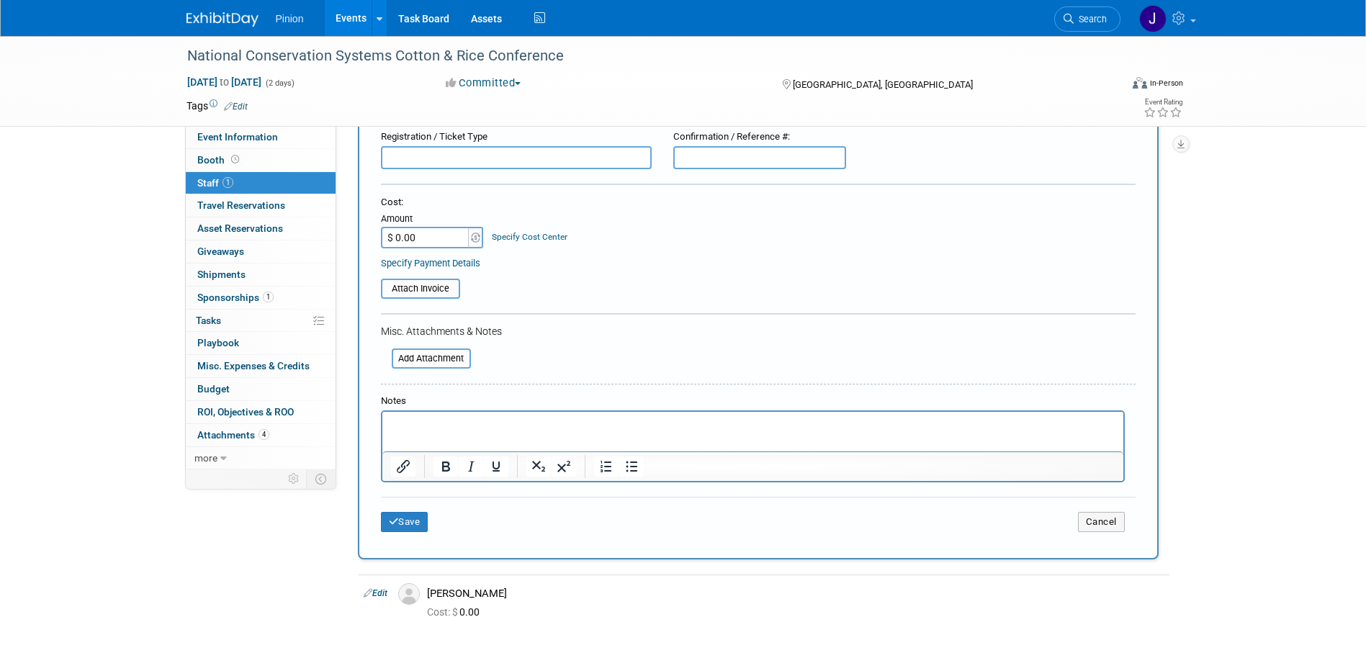
scroll to position [230, 0]
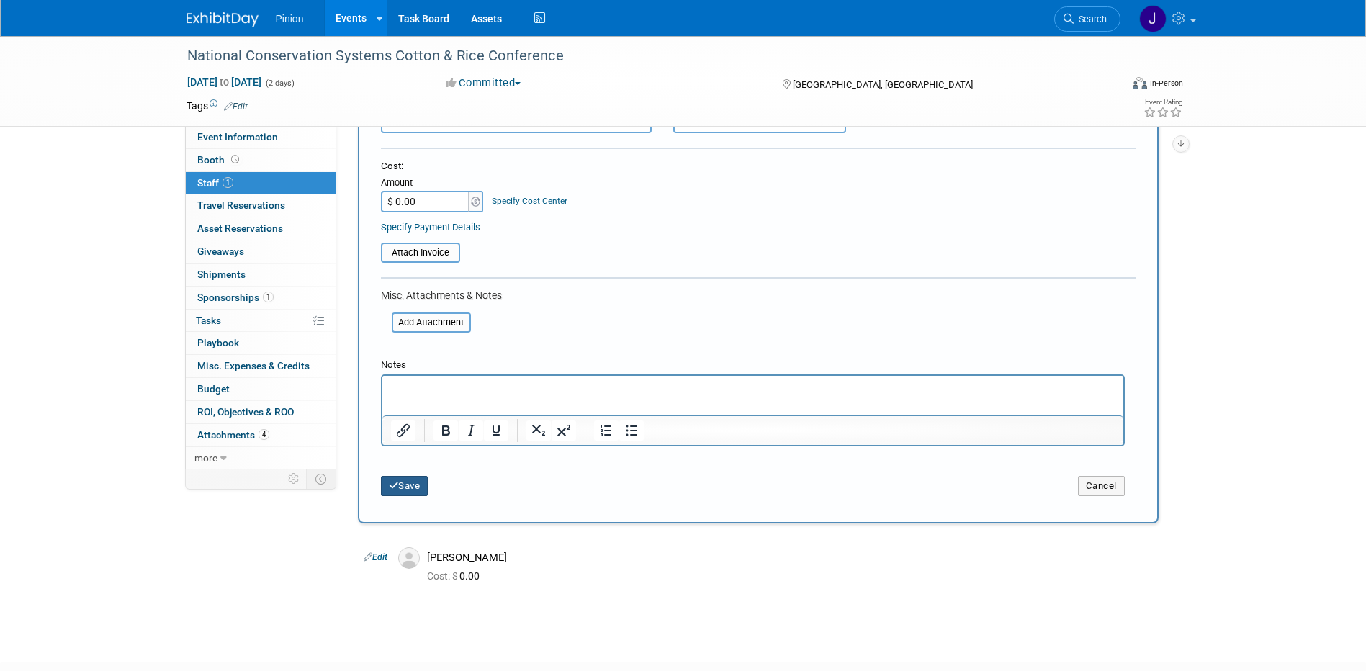
click at [415, 486] on button "Save" at bounding box center [405, 486] width 48 height 20
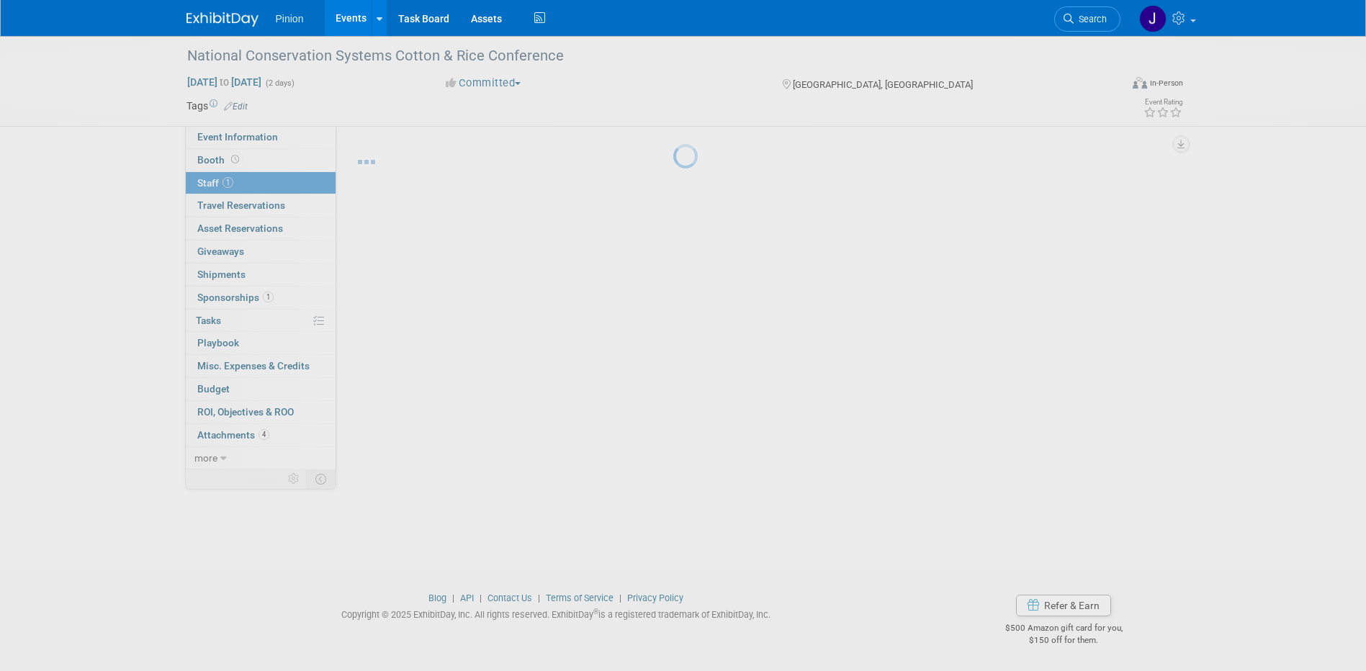
scroll to position [13, 0]
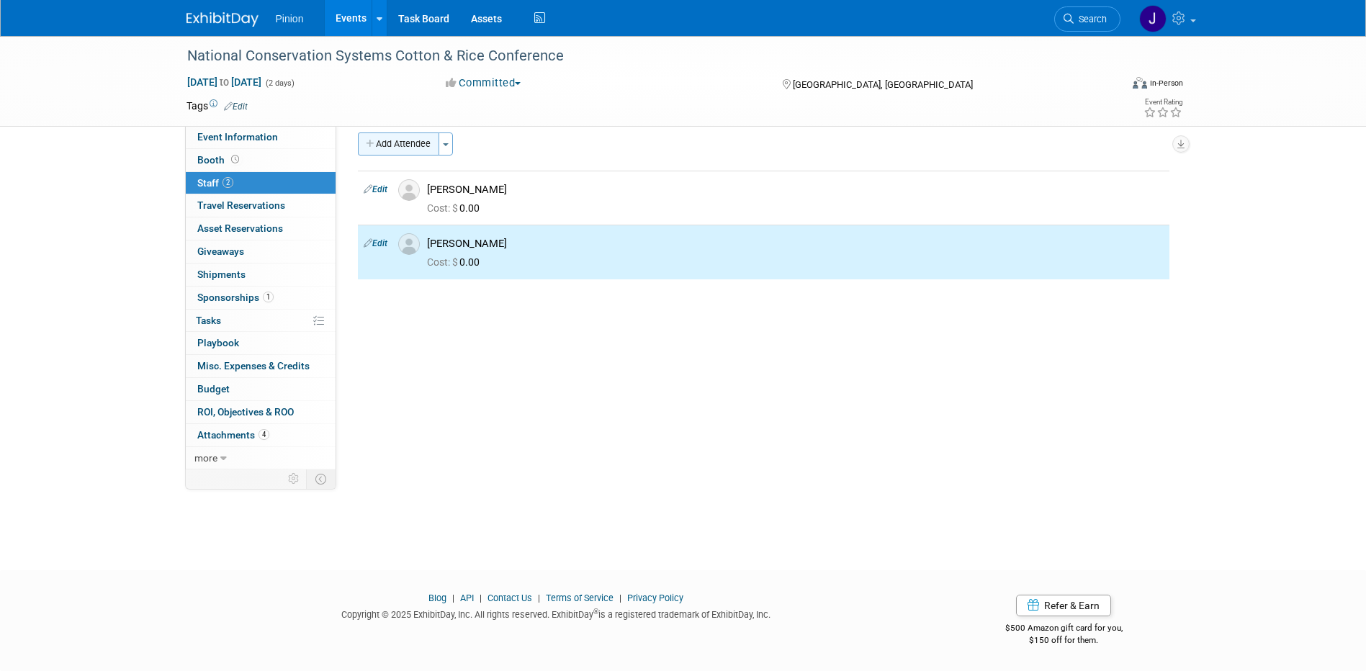
click at [418, 142] on button "Add Attendee" at bounding box center [398, 144] width 81 height 23
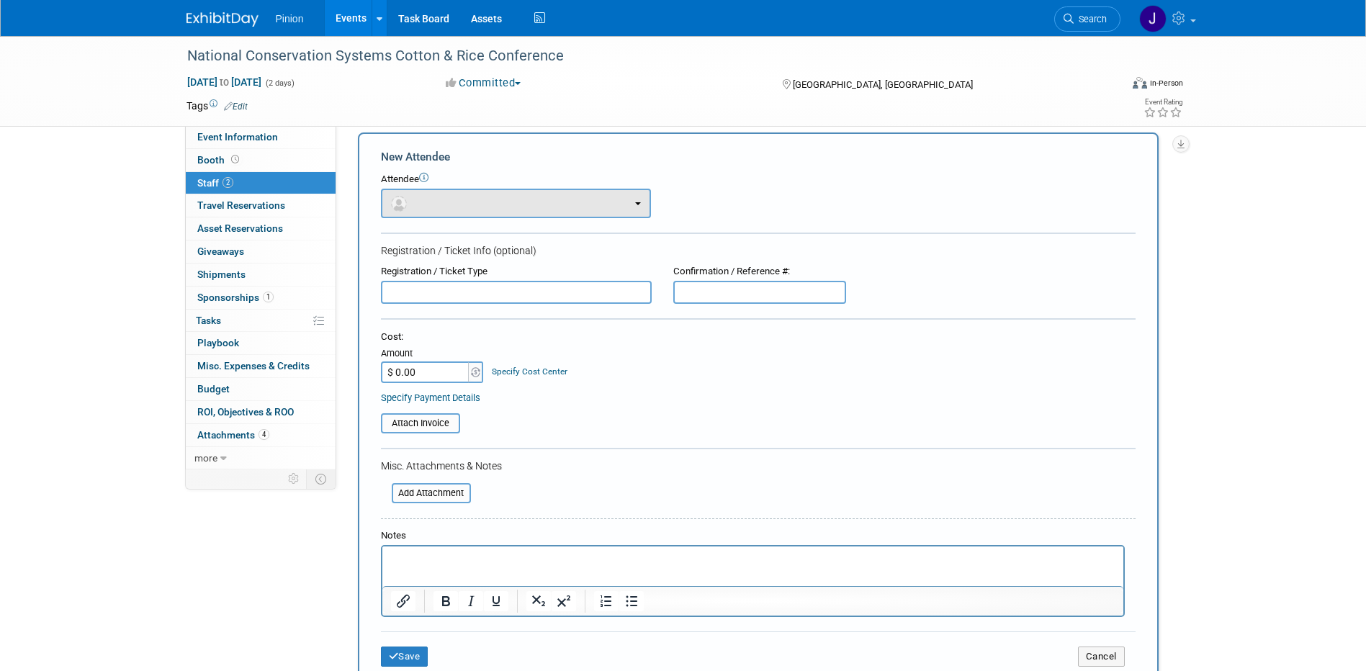
scroll to position [0, 0]
click at [445, 208] on button "button" at bounding box center [516, 204] width 270 height 30
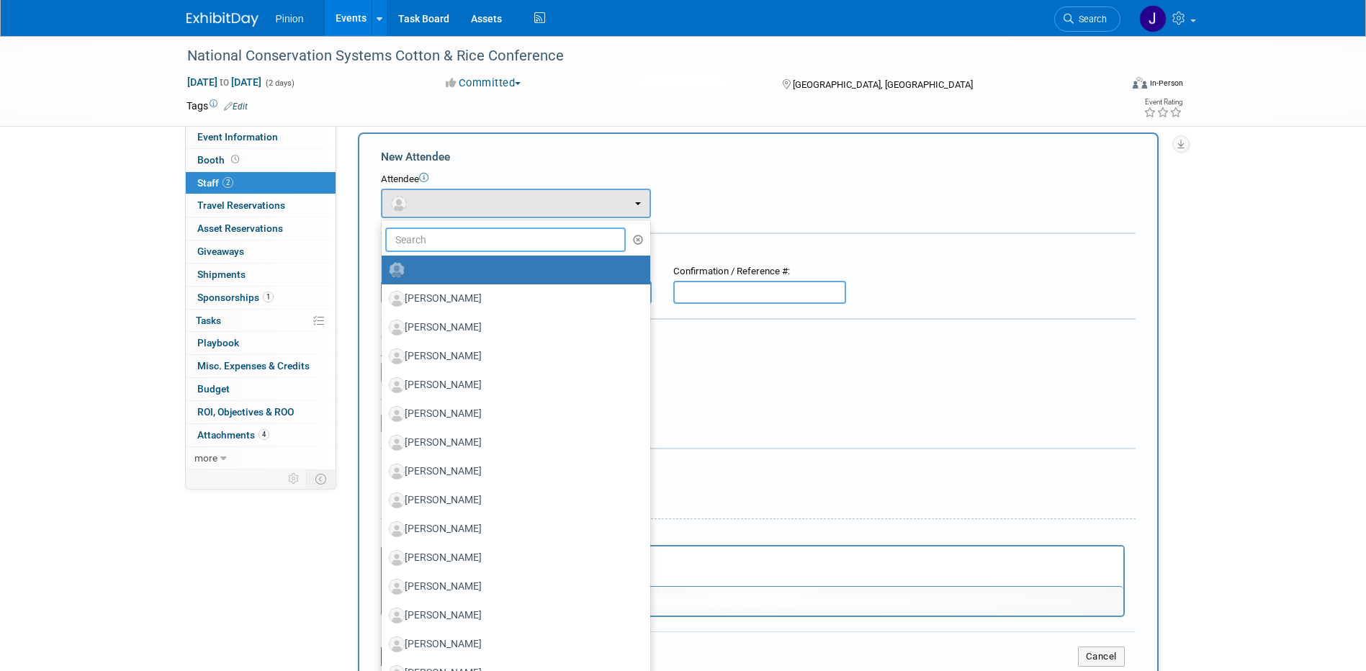
click at [441, 236] on input "text" at bounding box center [505, 240] width 241 height 24
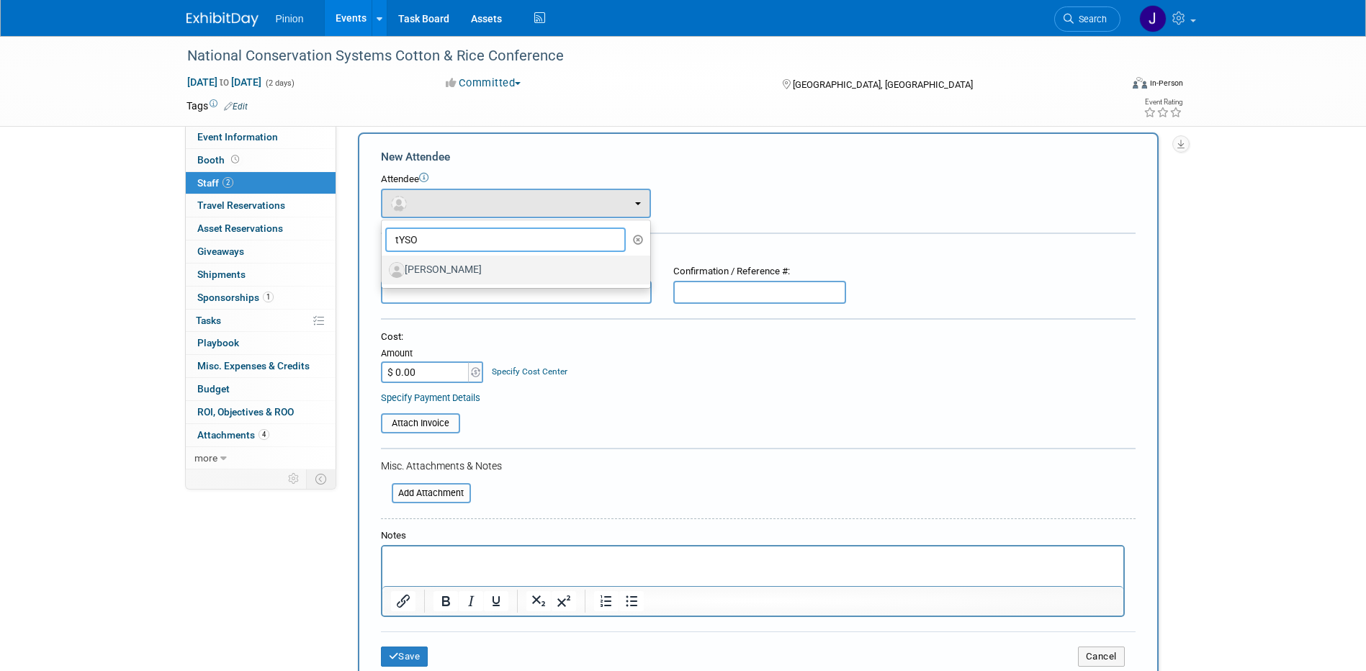
type input "tYSO"
click at [450, 269] on label "[PERSON_NAME]" at bounding box center [512, 270] width 247 height 23
click at [384, 269] on input "[PERSON_NAME]" at bounding box center [379, 268] width 9 height 9
select select "1b79461f-0335-4bc6-9595-e51a8c66c838"
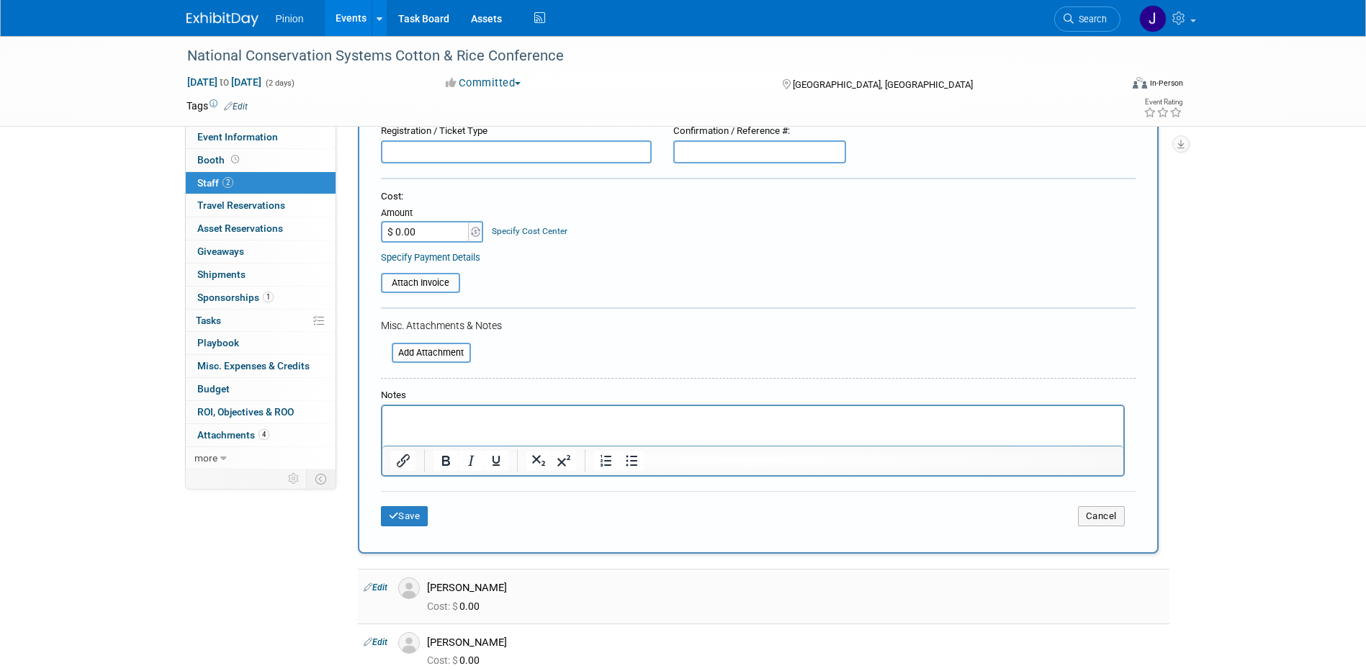
scroll to position [254, 0]
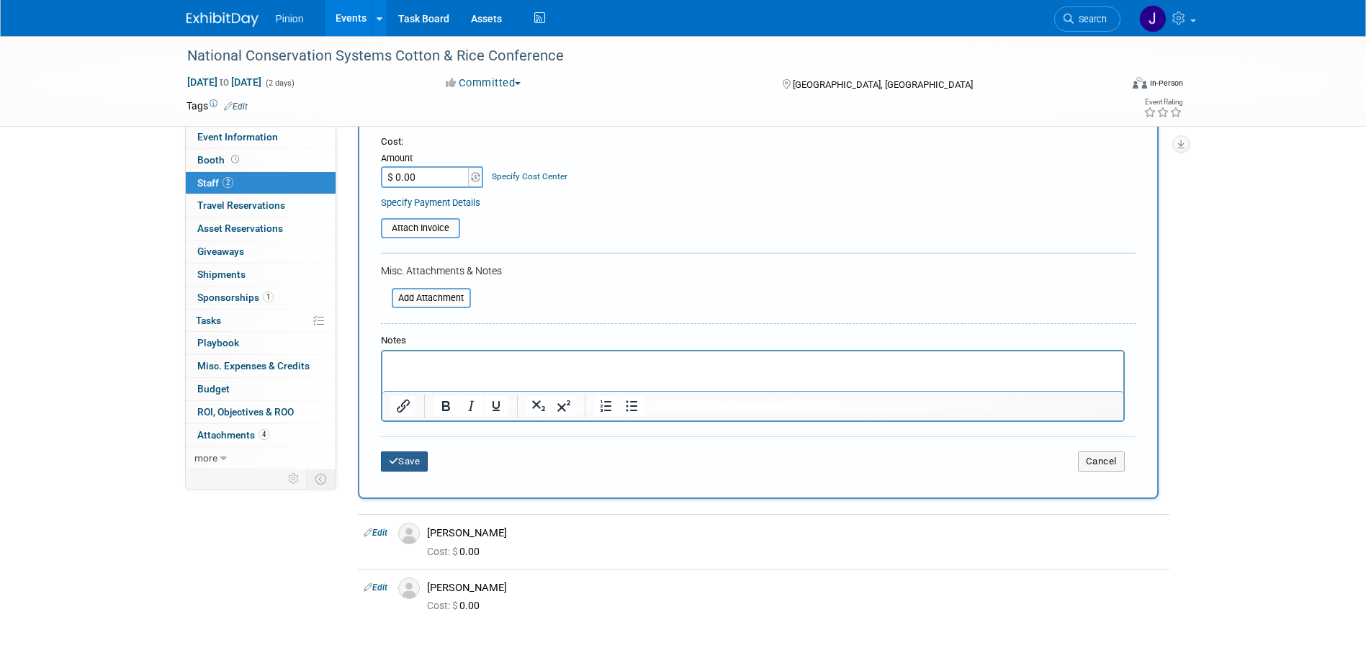
click at [415, 460] on button "Save" at bounding box center [405, 462] width 48 height 20
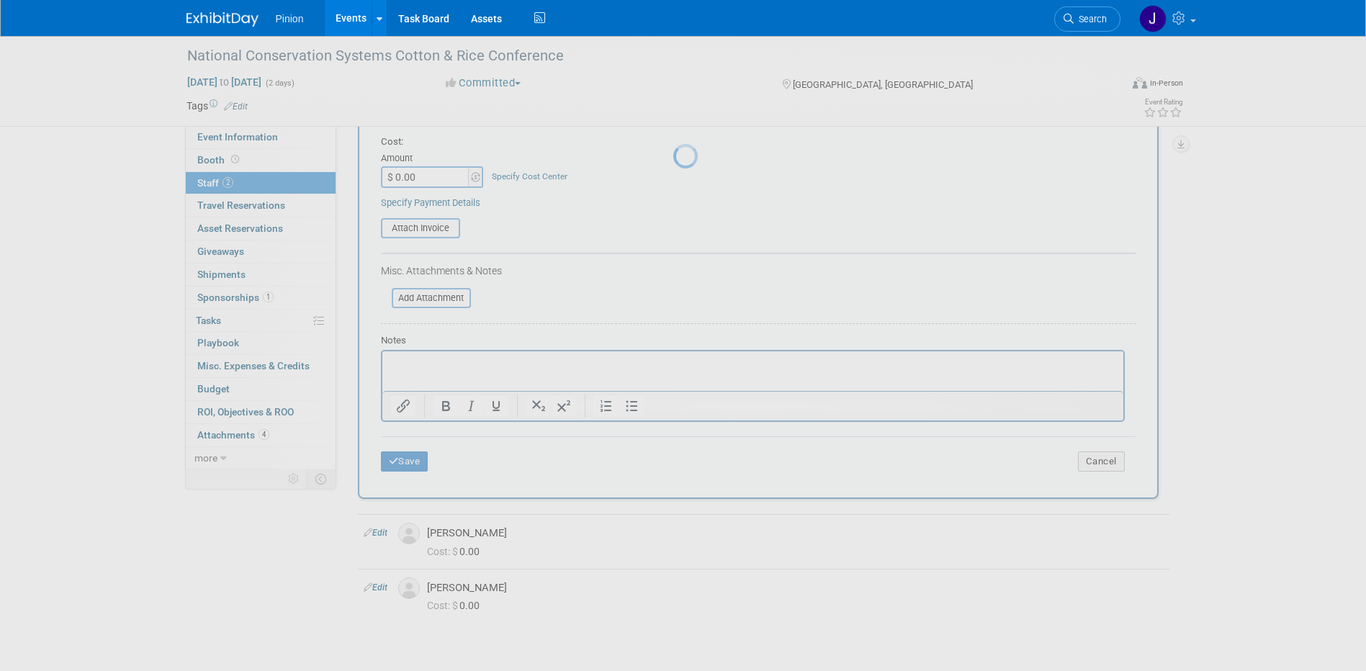
scroll to position [13, 0]
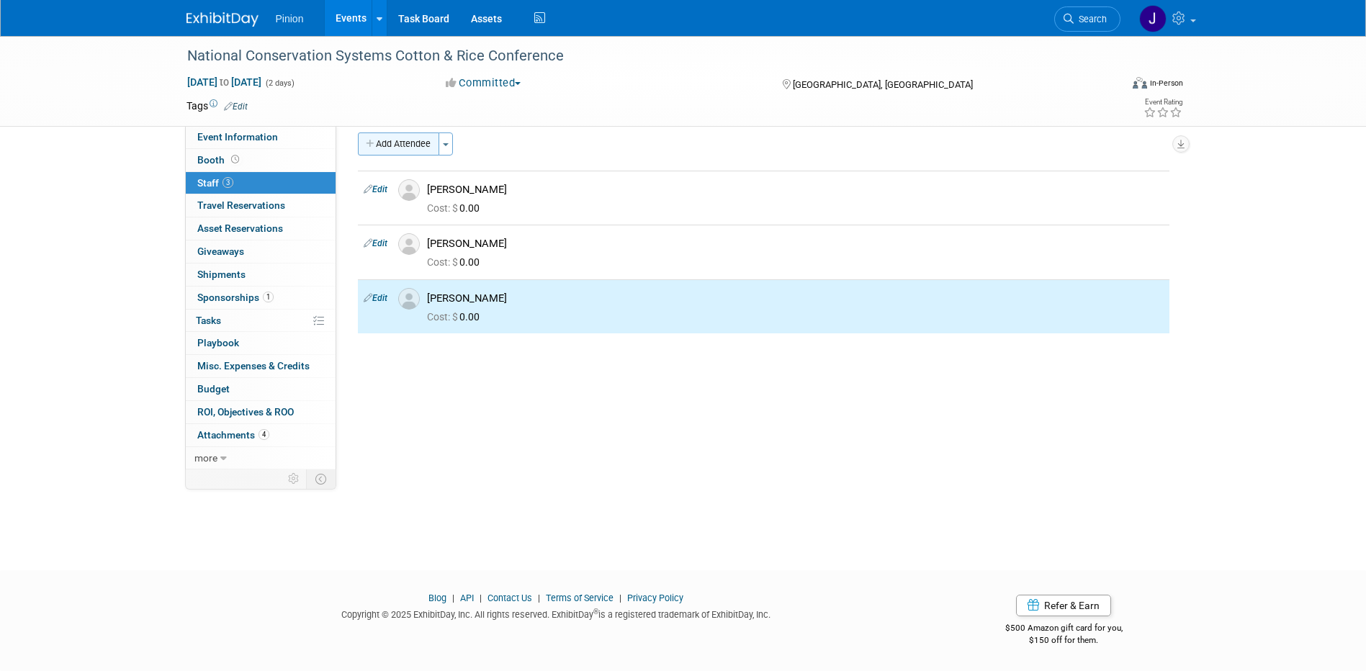
click at [408, 140] on button "Add Attendee" at bounding box center [398, 144] width 81 height 23
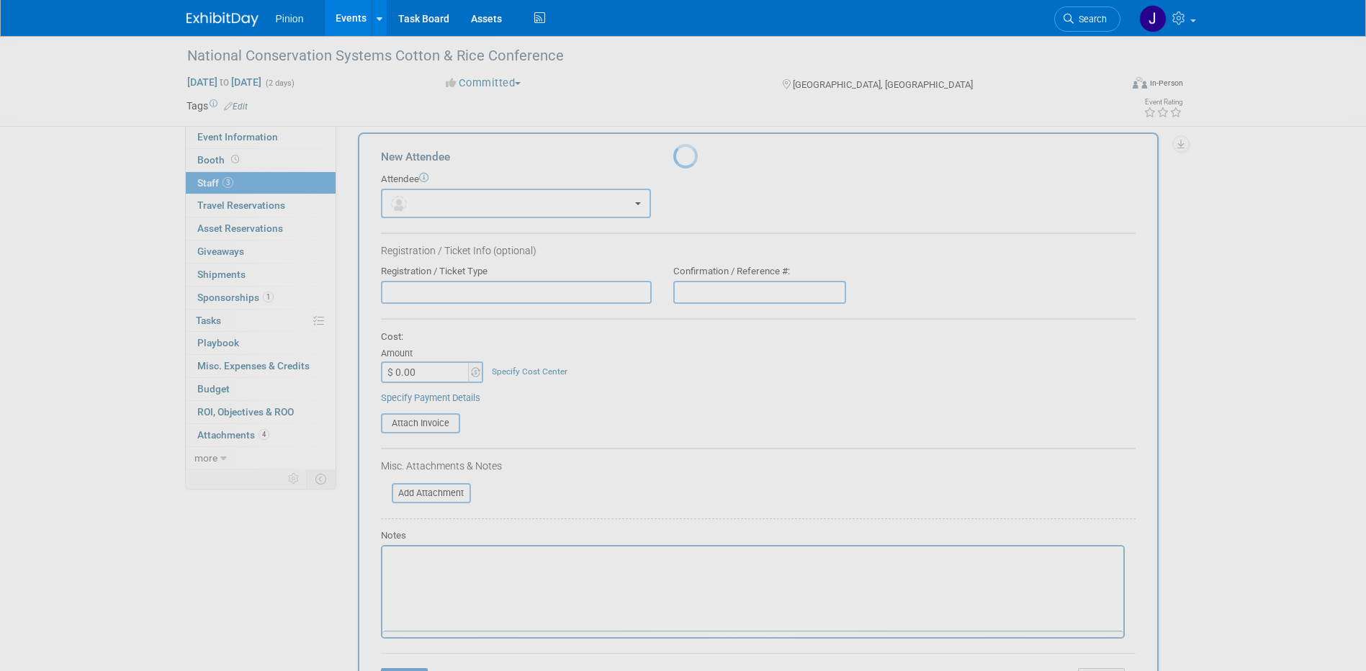
scroll to position [0, 0]
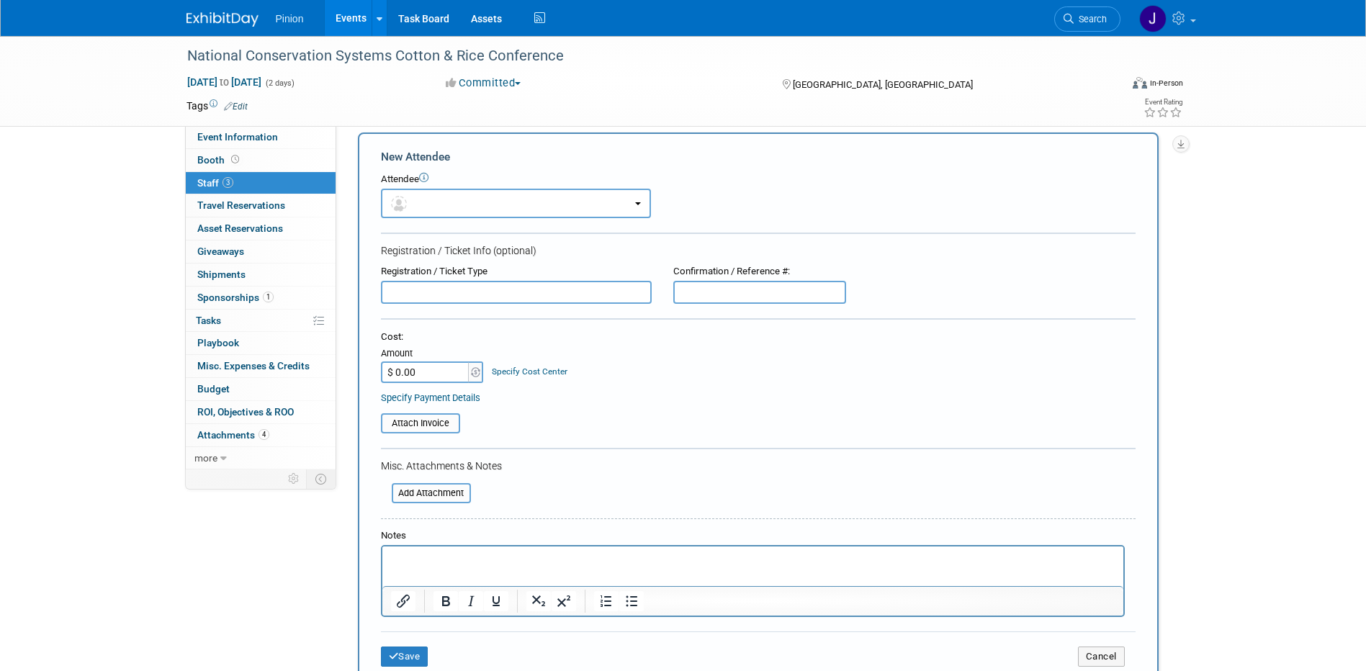
click at [463, 564] on p "Rich Text Area. Press ALT-0 for help." at bounding box center [752, 559] width 725 height 14
click at [409, 652] on button "Save" at bounding box center [405, 657] width 48 height 20
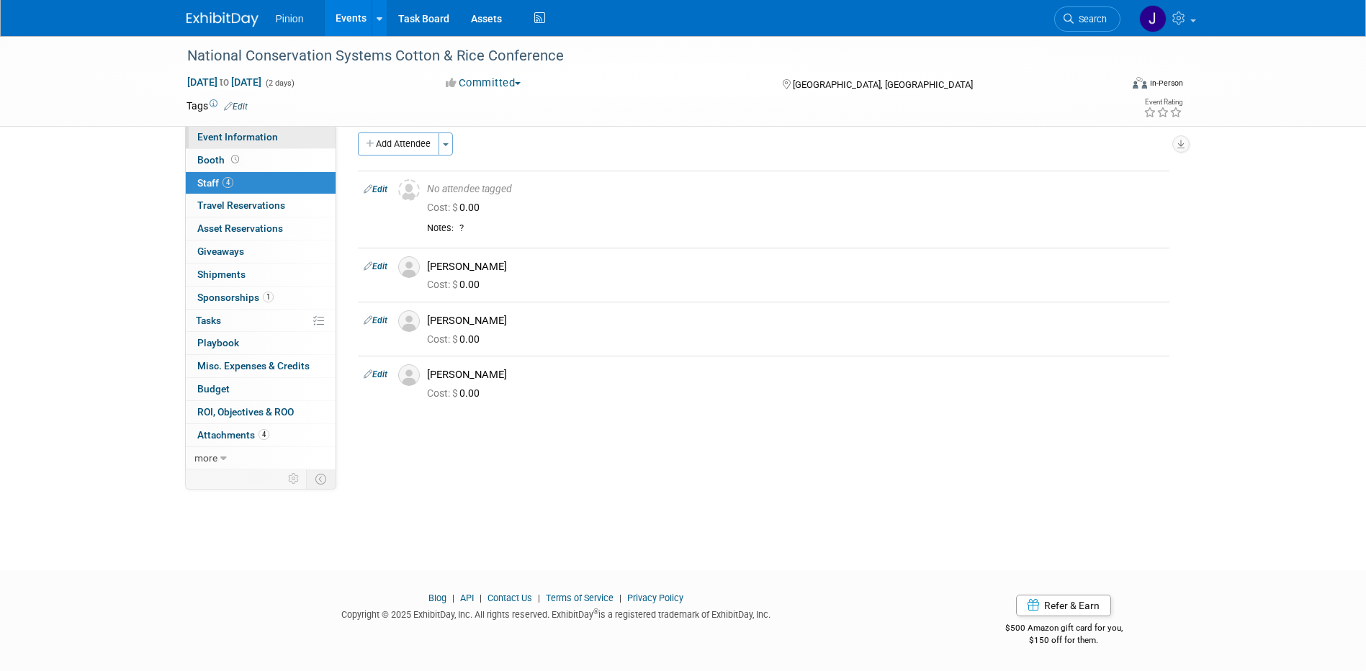
click at [239, 138] on span "Event Information" at bounding box center [237, 137] width 81 height 12
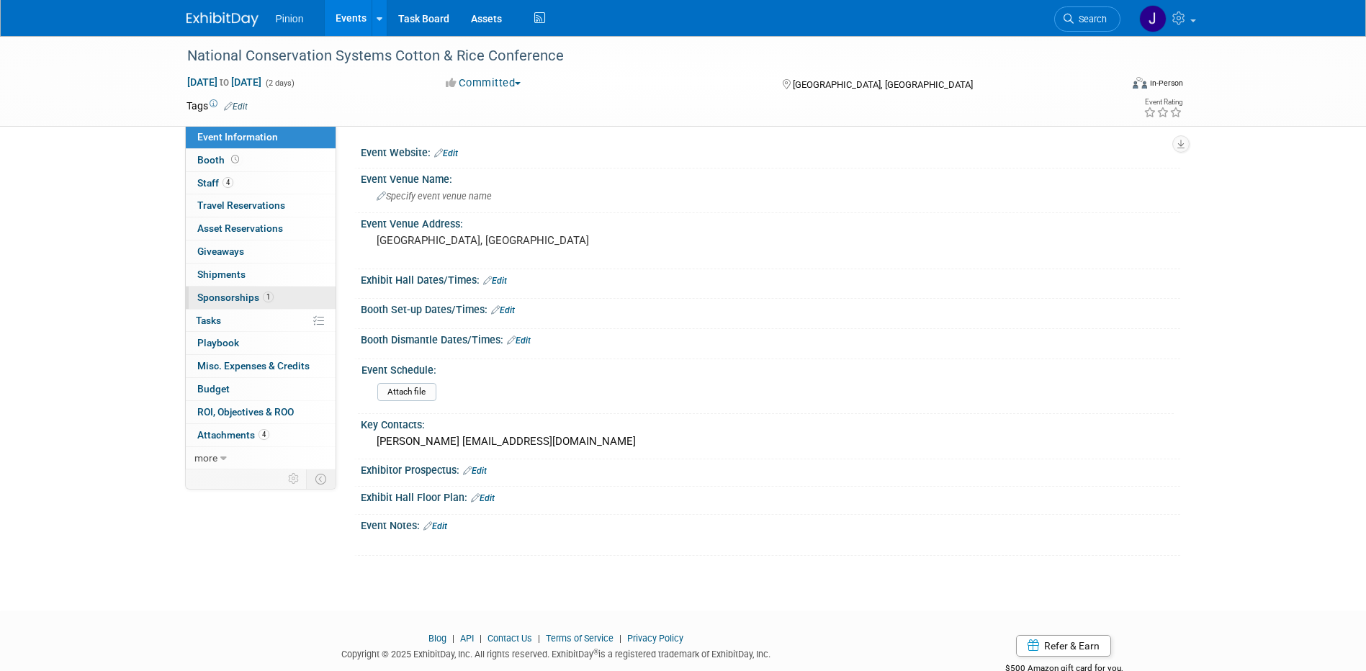
click at [261, 299] on span "Sponsorships 1" at bounding box center [235, 298] width 76 height 12
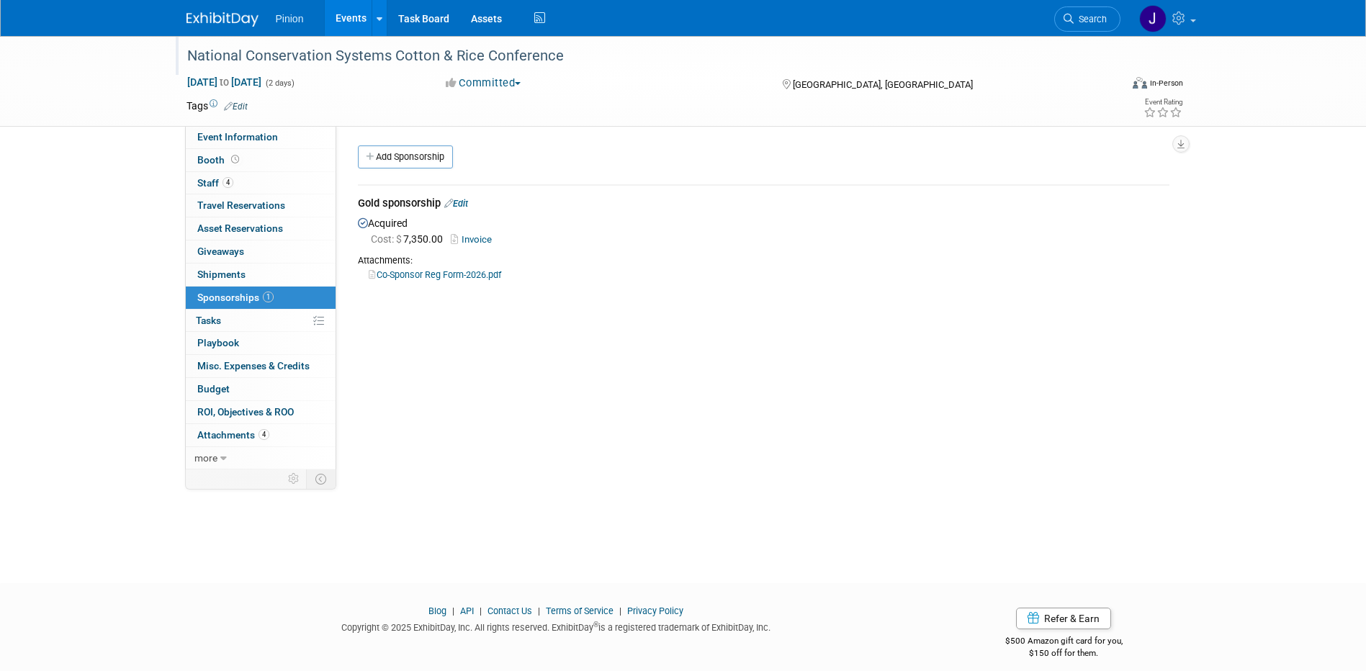
click at [587, 61] on div "National Conservation Systems Cotton & Rice Conference" at bounding box center [640, 56] width 917 height 26
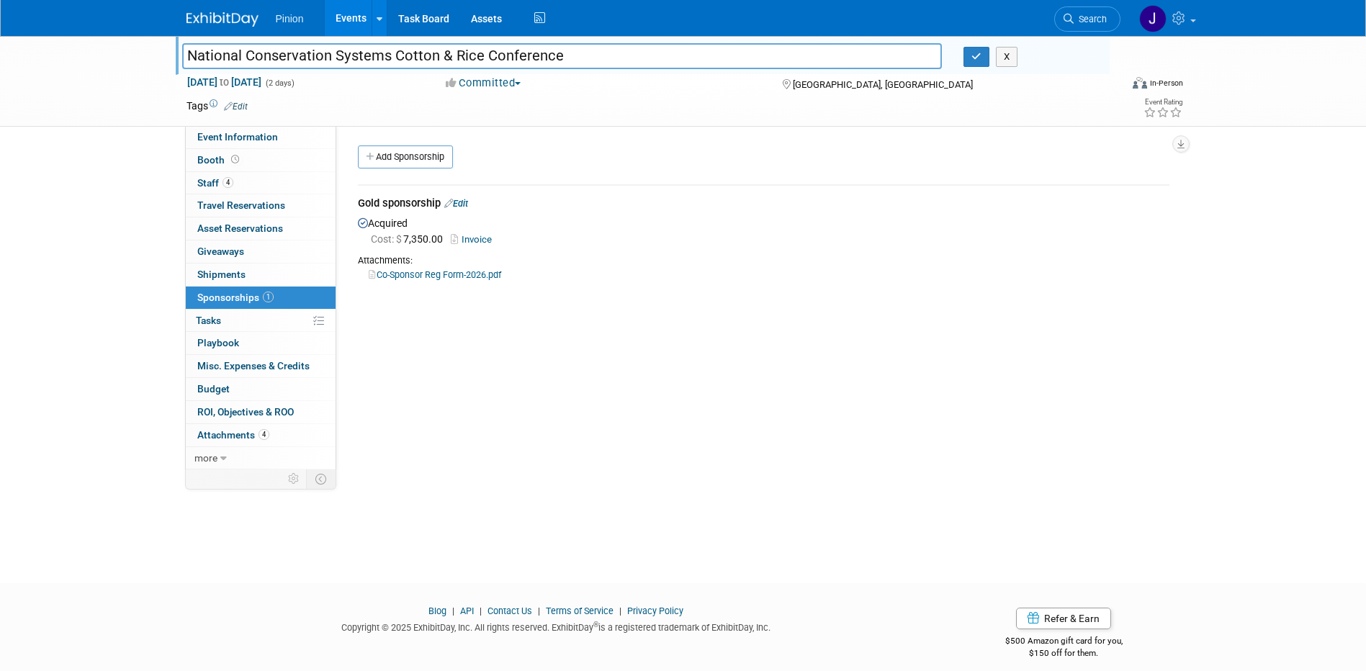
drag, startPoint x: 594, startPoint y: 58, endPoint x: 186, endPoint y: 49, distance: 407.8
click at [161, 50] on div "National Conservation Systems Cotton & Rice Conference National Conservation Sy…" at bounding box center [683, 81] width 1366 height 91
click at [979, 61] on icon "button" at bounding box center [977, 56] width 10 height 9
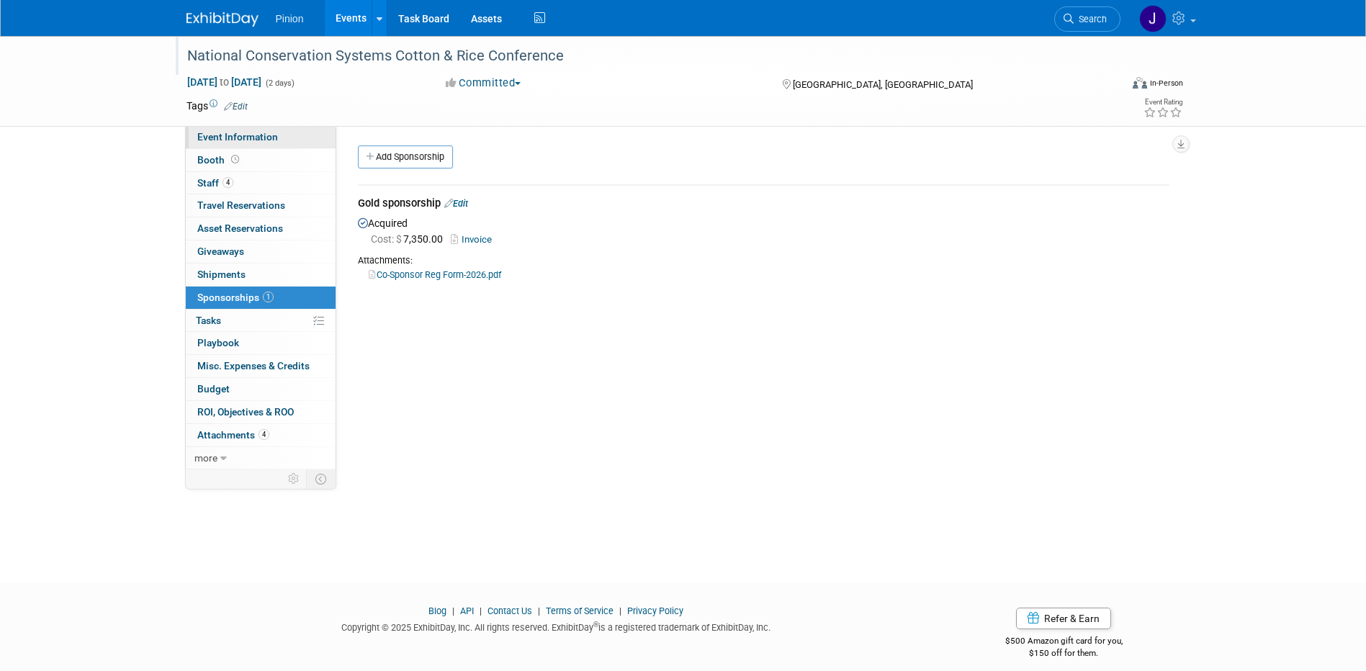
drag, startPoint x: 266, startPoint y: 133, endPoint x: 272, endPoint y: 137, distance: 7.4
click at [266, 133] on span "Event Information" at bounding box center [237, 137] width 81 height 12
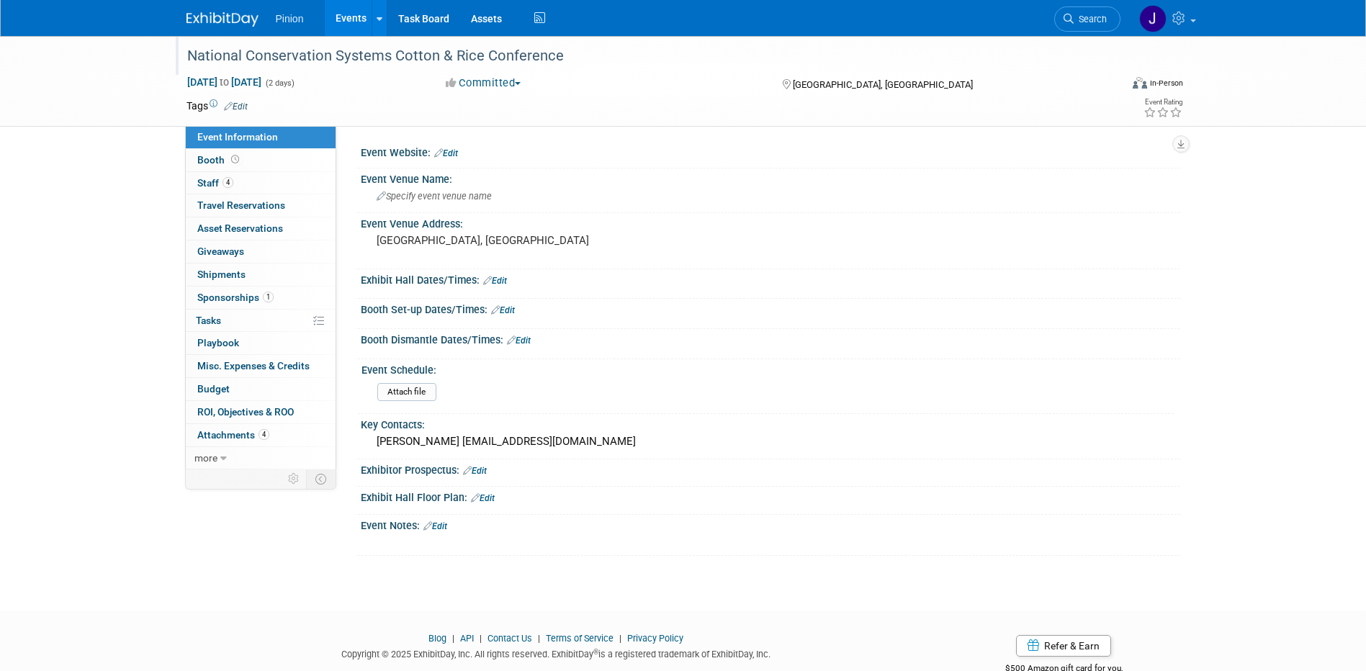
click at [454, 150] on link "Edit" at bounding box center [446, 153] width 24 height 10
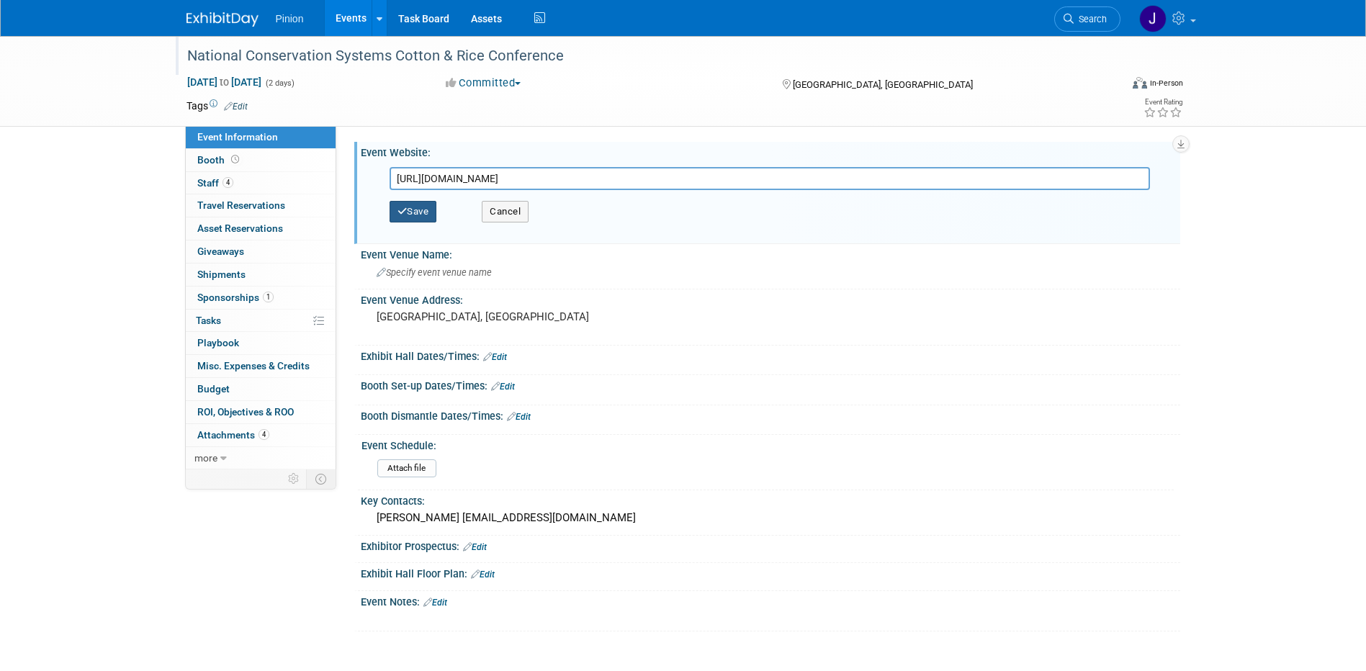
type input "[URL][DOMAIN_NAME]"
click at [414, 220] on button "Save" at bounding box center [414, 212] width 48 height 22
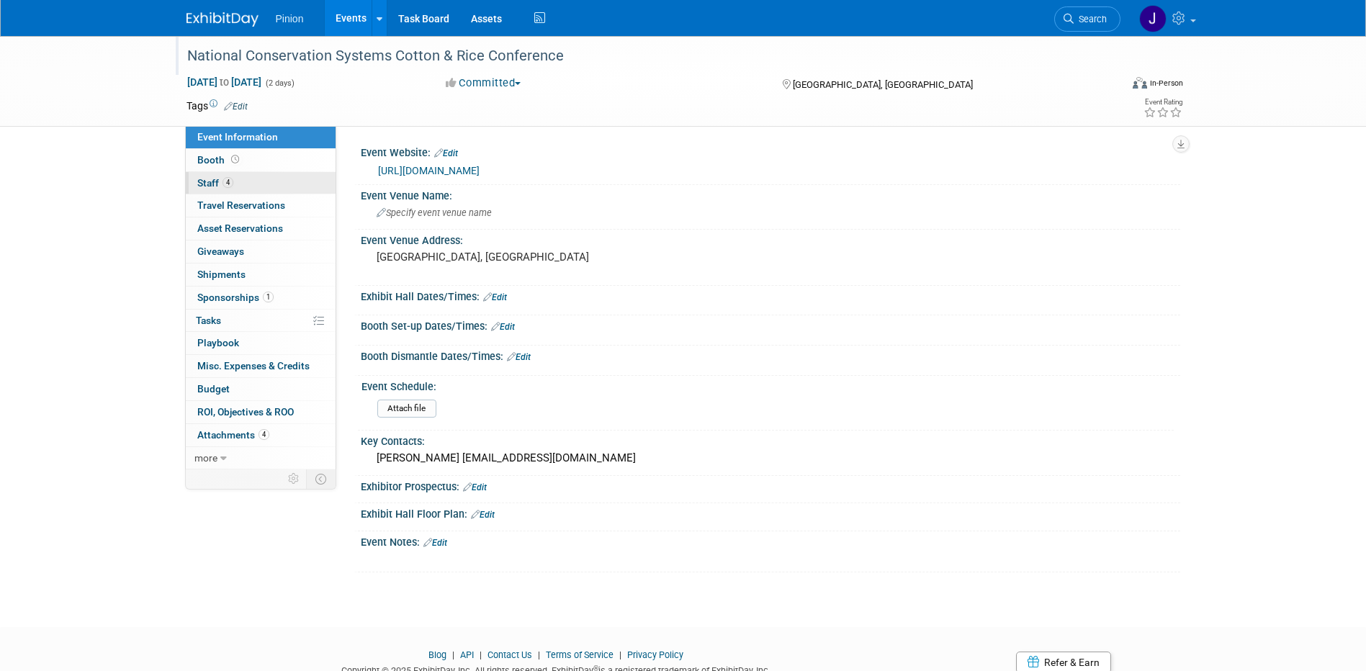
click at [215, 179] on span "Staff 4" at bounding box center [215, 183] width 36 height 12
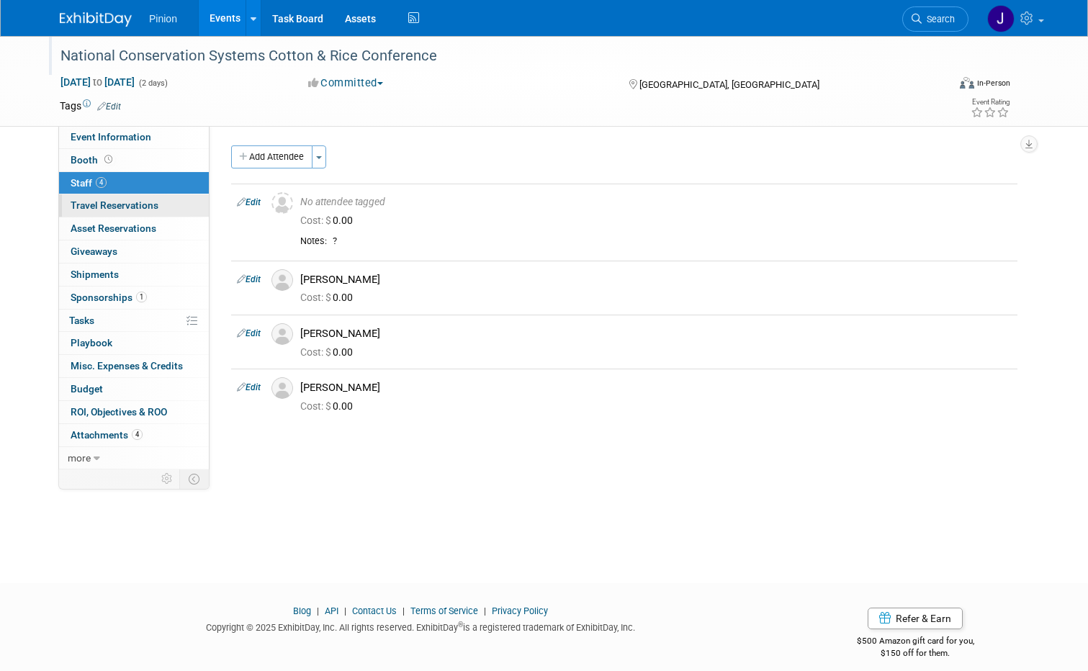
click at [115, 198] on link "0 Travel Reservations 0" at bounding box center [134, 205] width 150 height 22
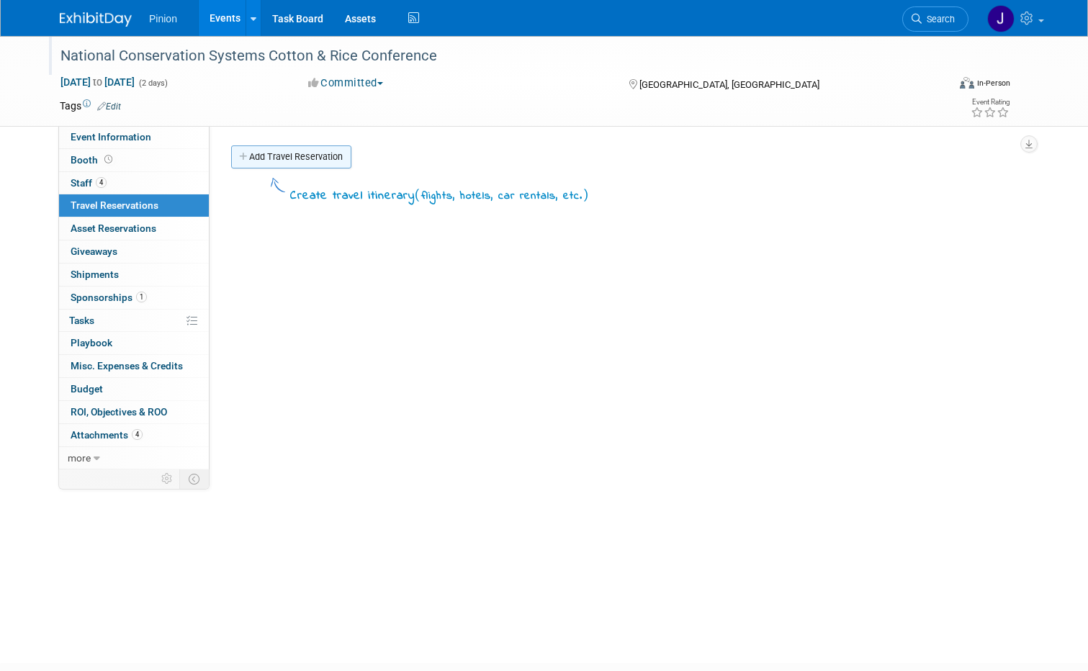
click at [322, 151] on link "Add Travel Reservation" at bounding box center [291, 157] width 120 height 23
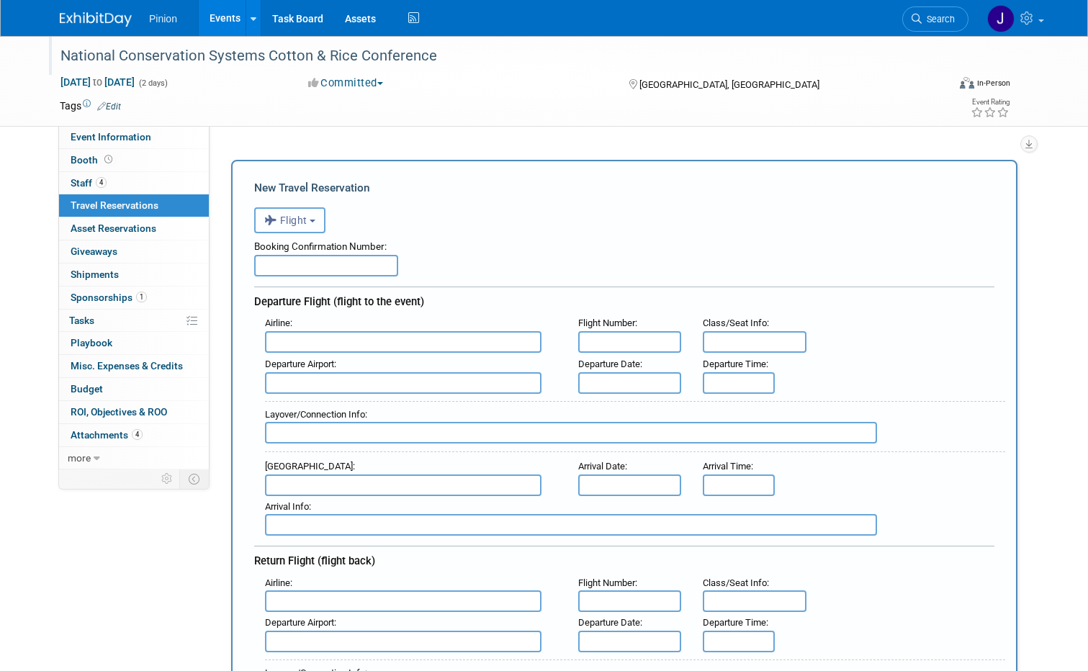
click at [300, 221] on span "Flight" at bounding box center [285, 221] width 43 height 12
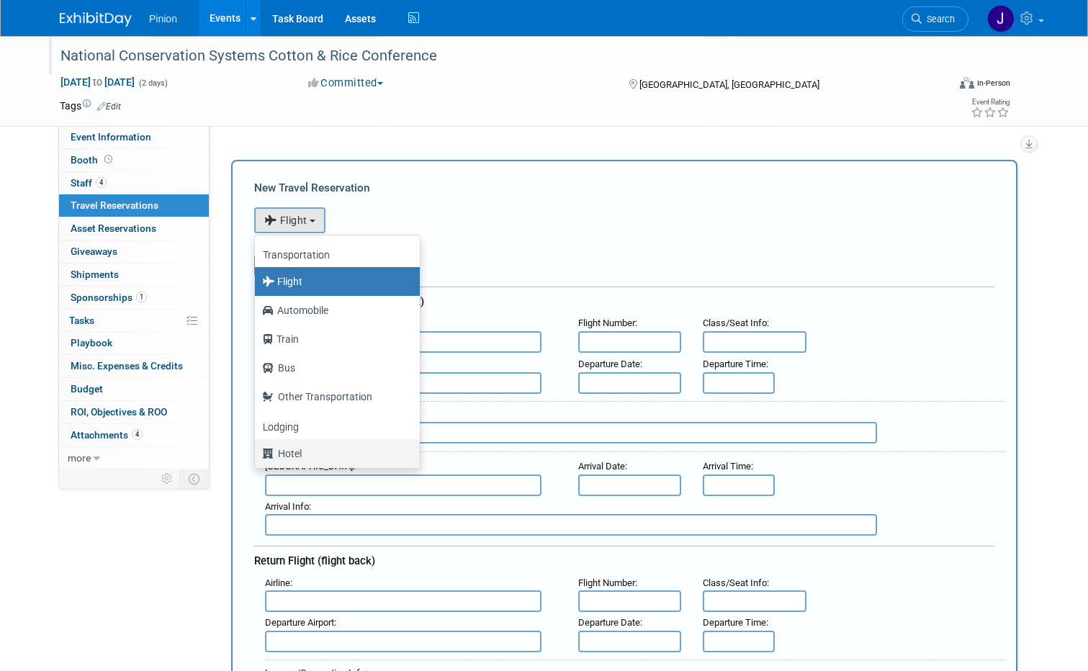
click at [279, 452] on label "Hotel" at bounding box center [333, 453] width 143 height 23
click at [257, 452] on input "Hotel" at bounding box center [252, 451] width 9 height 9
select select "6"
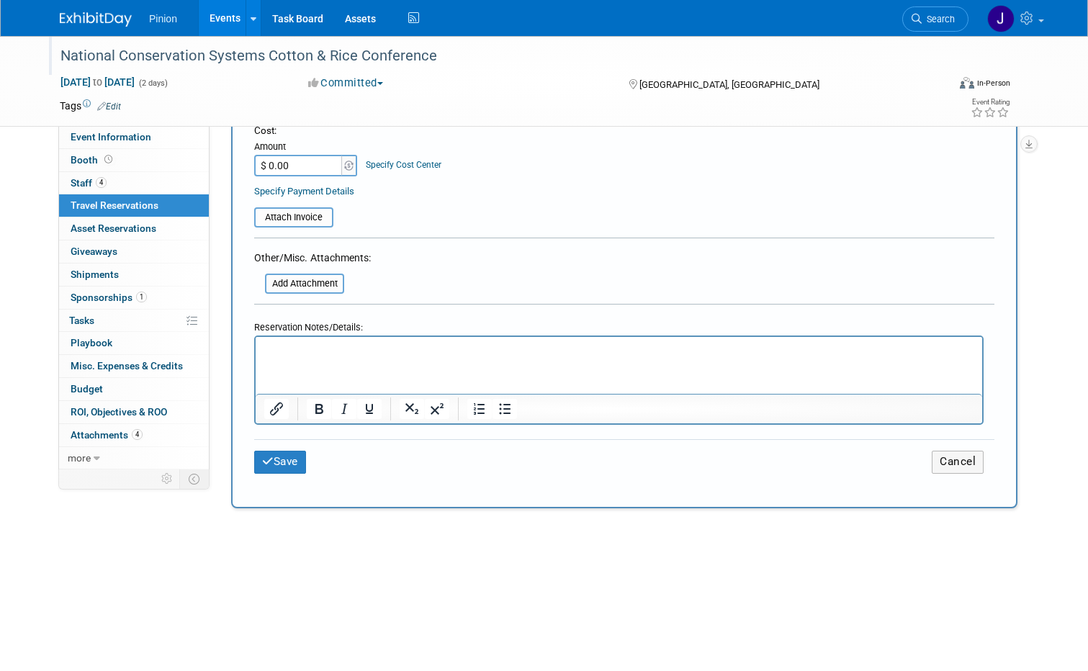
scroll to position [575, 0]
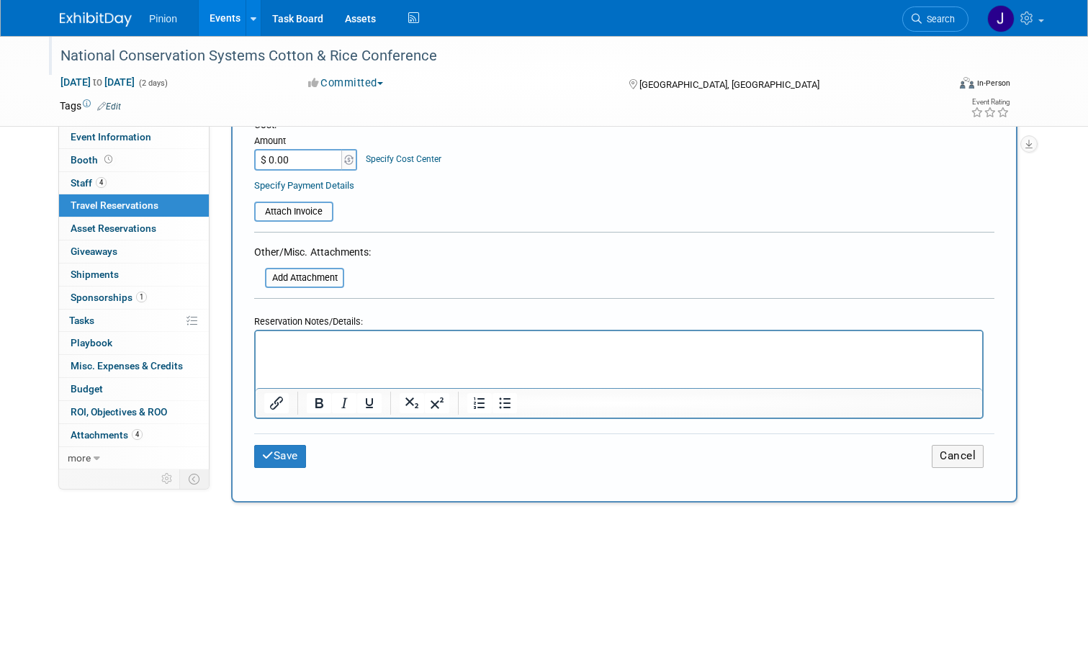
click at [398, 347] on p "Rich Text Area. Press ALT-0 for help." at bounding box center [619, 344] width 710 height 15
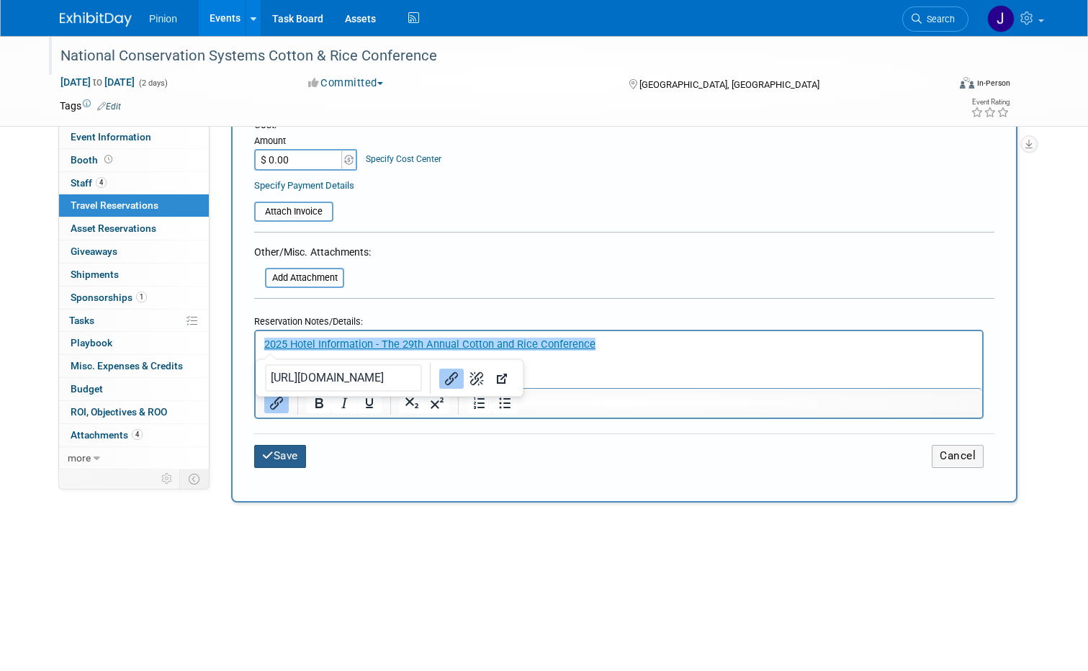
click at [283, 452] on button "Save" at bounding box center [280, 456] width 52 height 22
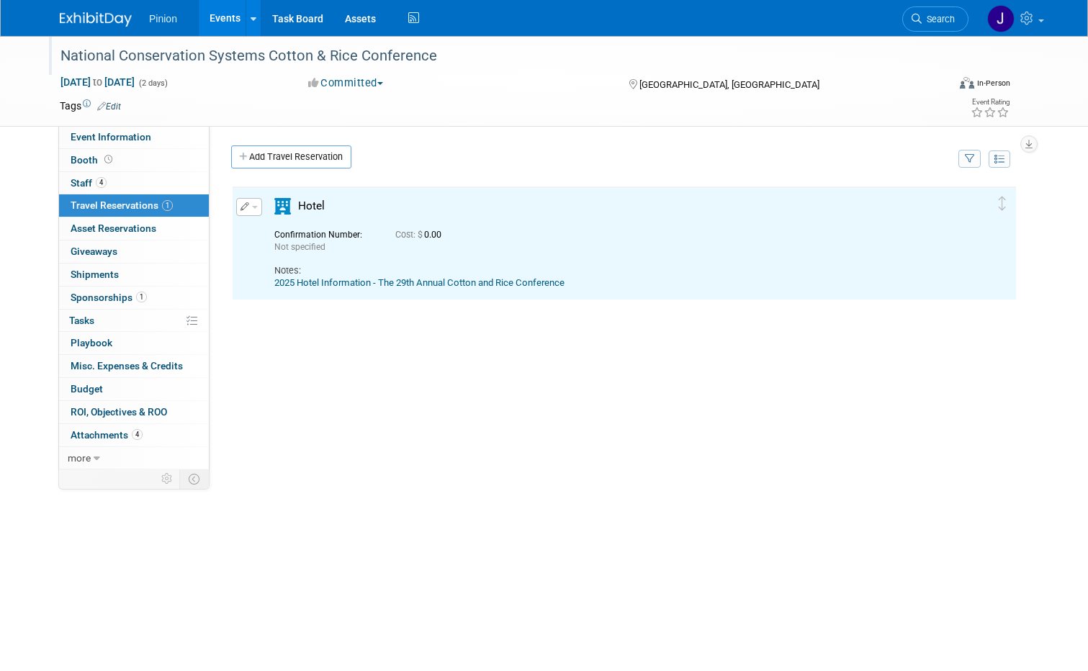
scroll to position [0, 0]
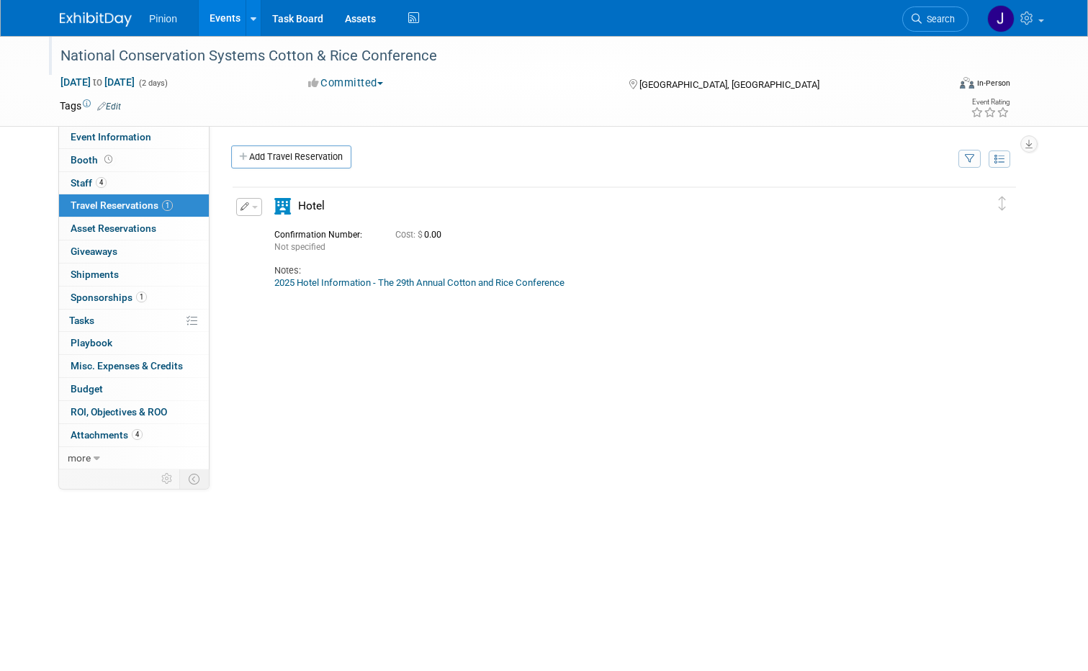
click at [243, 212] on button "button" at bounding box center [249, 207] width 26 height 18
click at [290, 228] on button "Edit Reservation" at bounding box center [298, 232] width 122 height 21
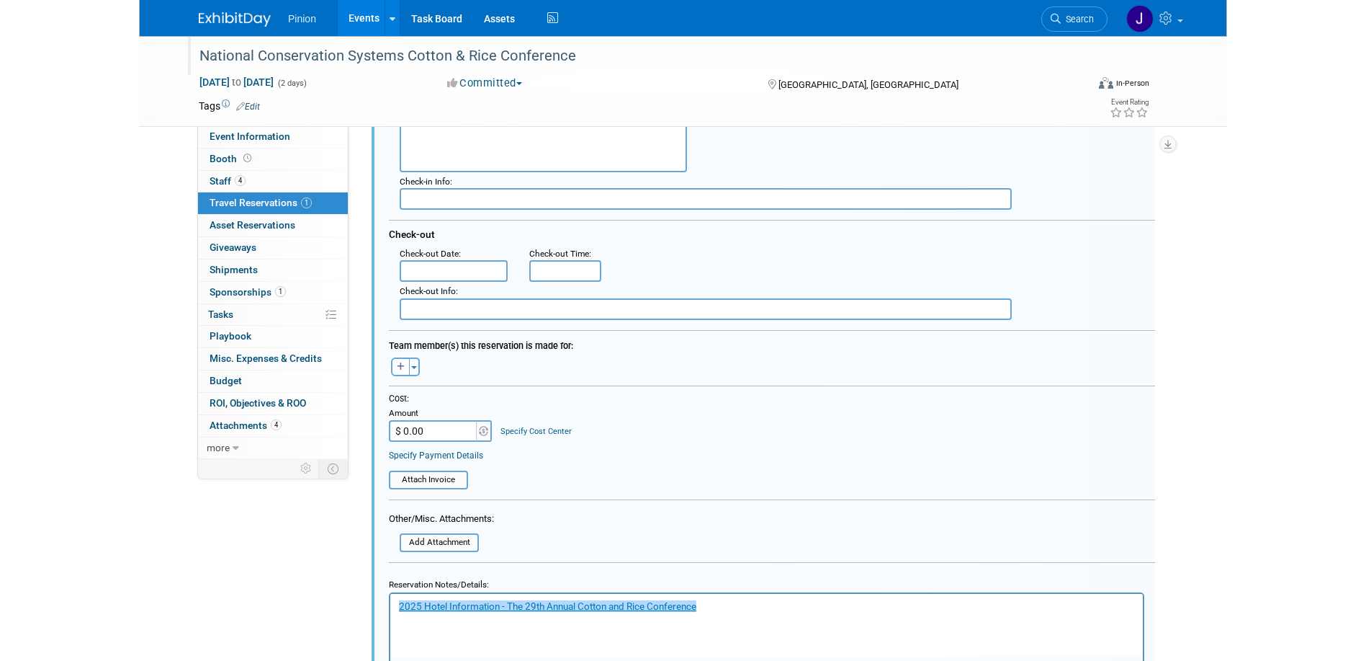
scroll to position [280, 0]
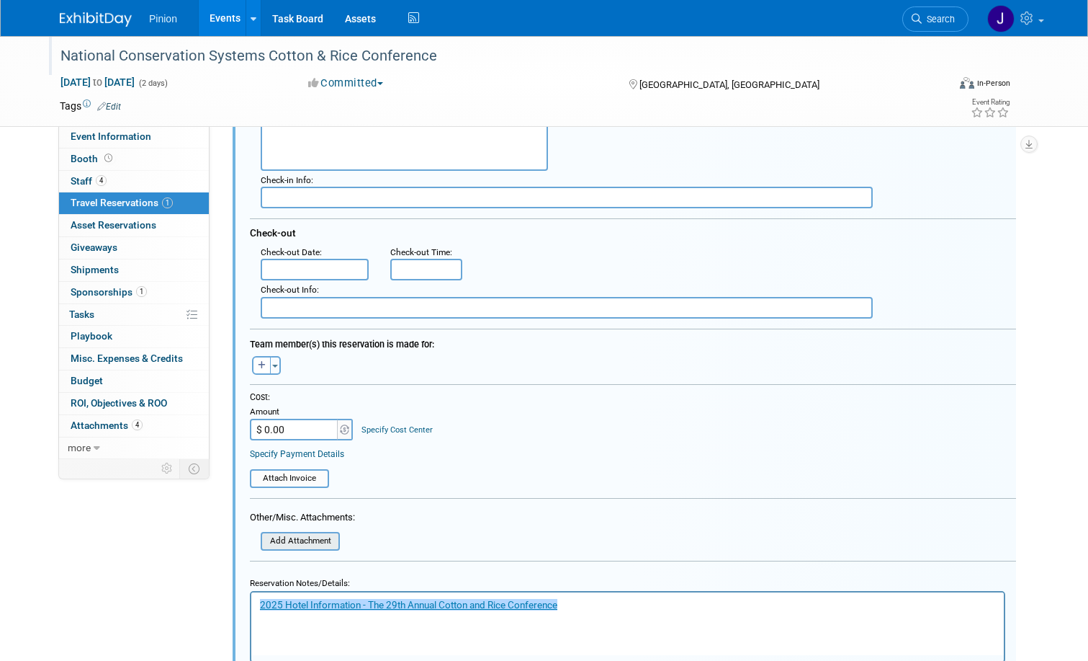
click at [295, 547] on input "file" at bounding box center [252, 541] width 171 height 16
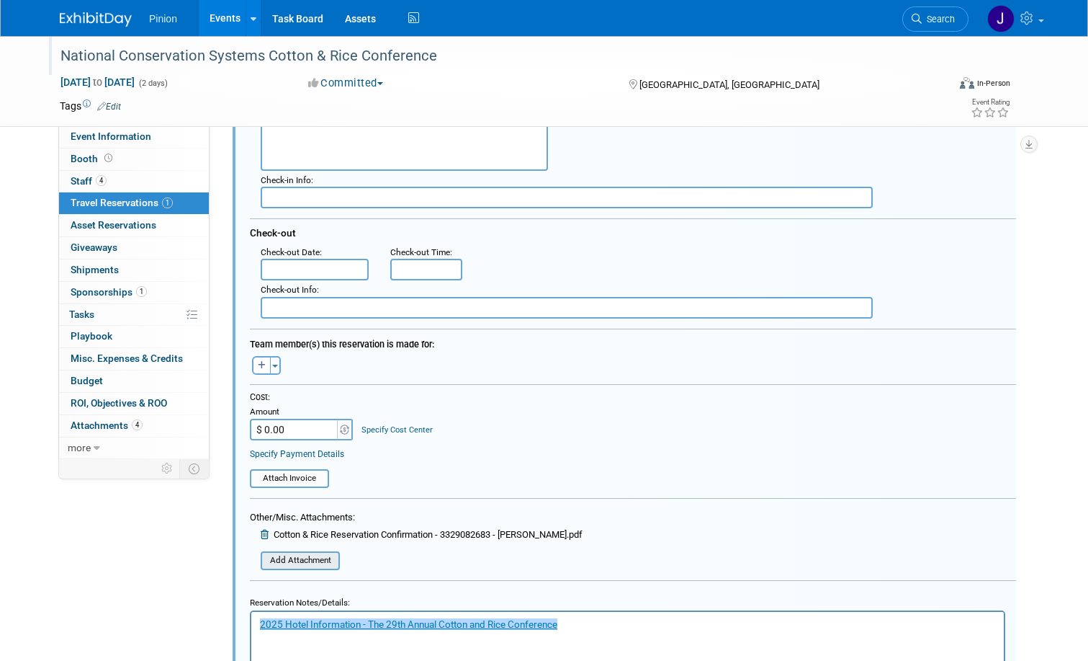
click at [281, 563] on input "file" at bounding box center [252, 560] width 171 height 16
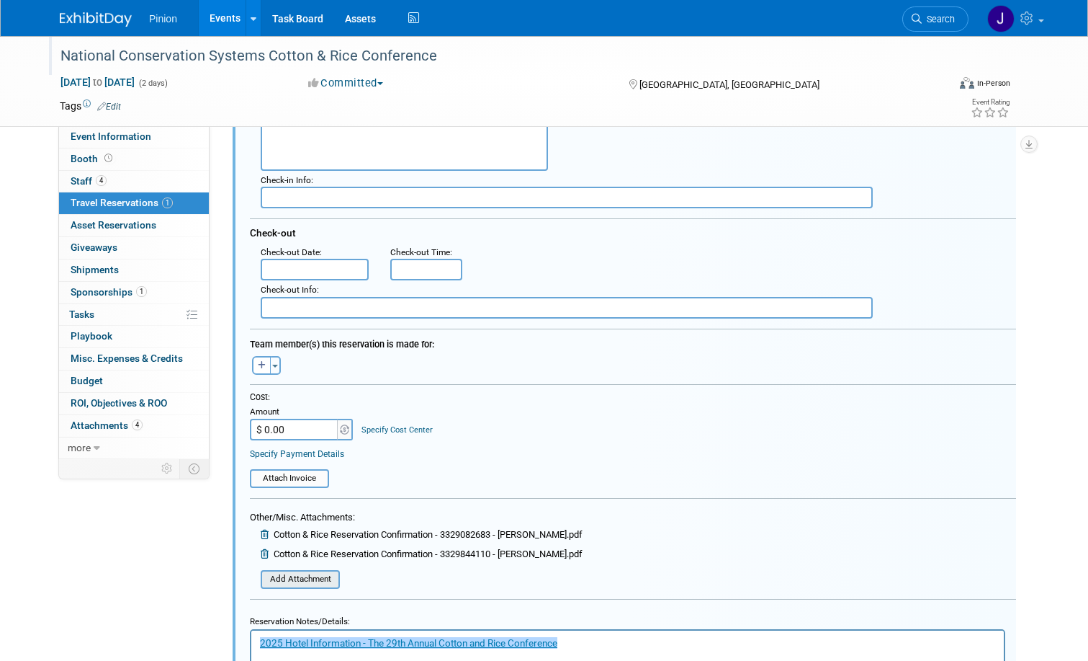
click at [298, 577] on input "file" at bounding box center [252, 579] width 171 height 16
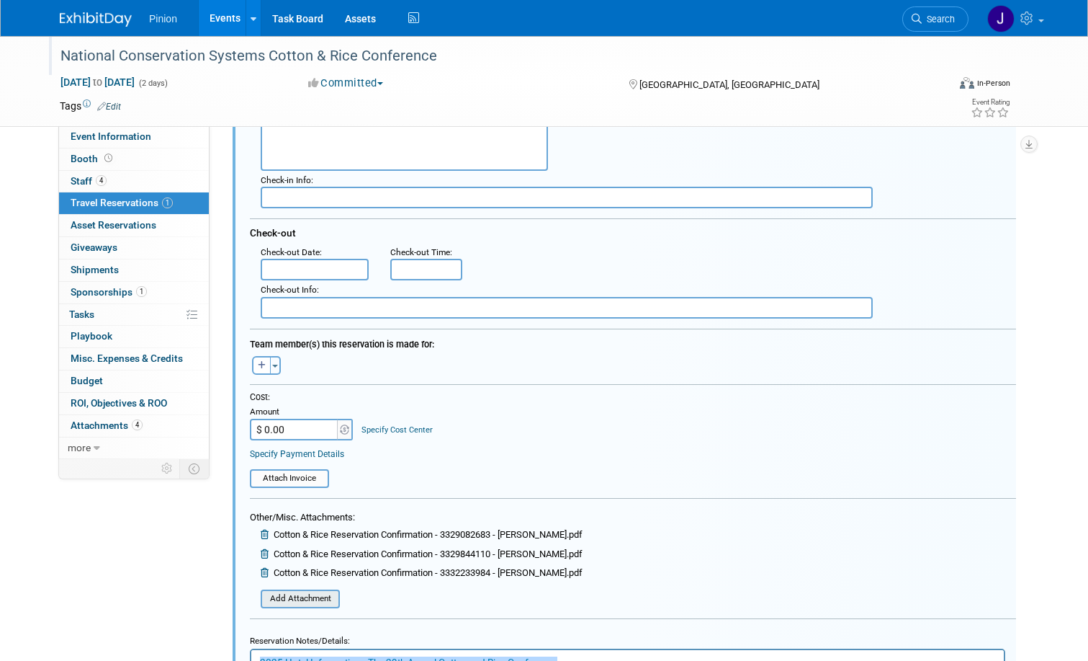
click at [310, 602] on input "file" at bounding box center [252, 599] width 171 height 16
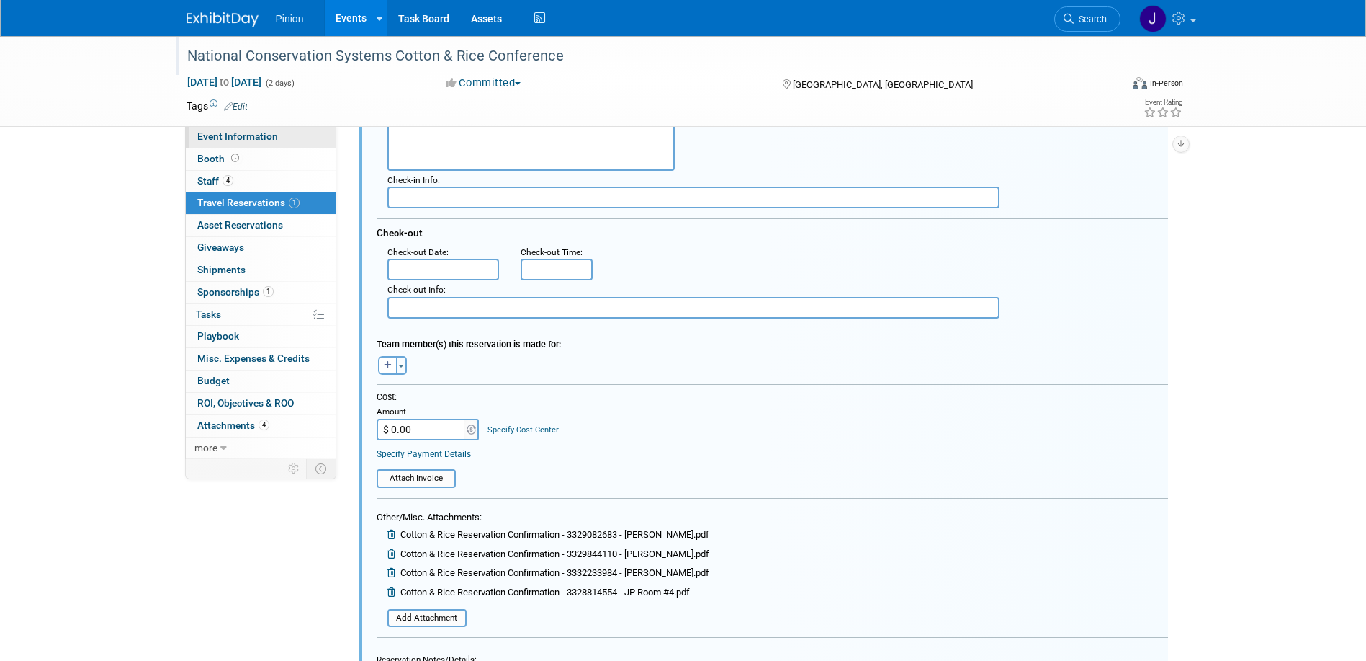
click at [242, 135] on span "Event Information" at bounding box center [237, 136] width 81 height 12
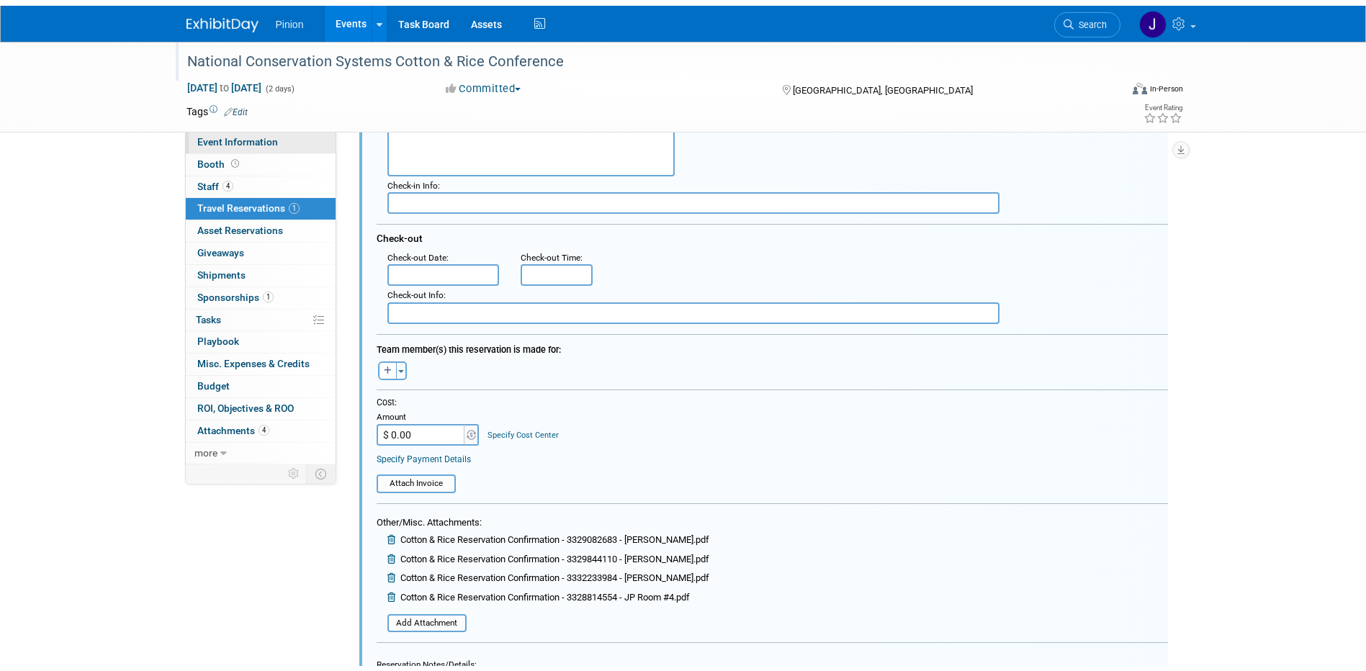
scroll to position [0, 0]
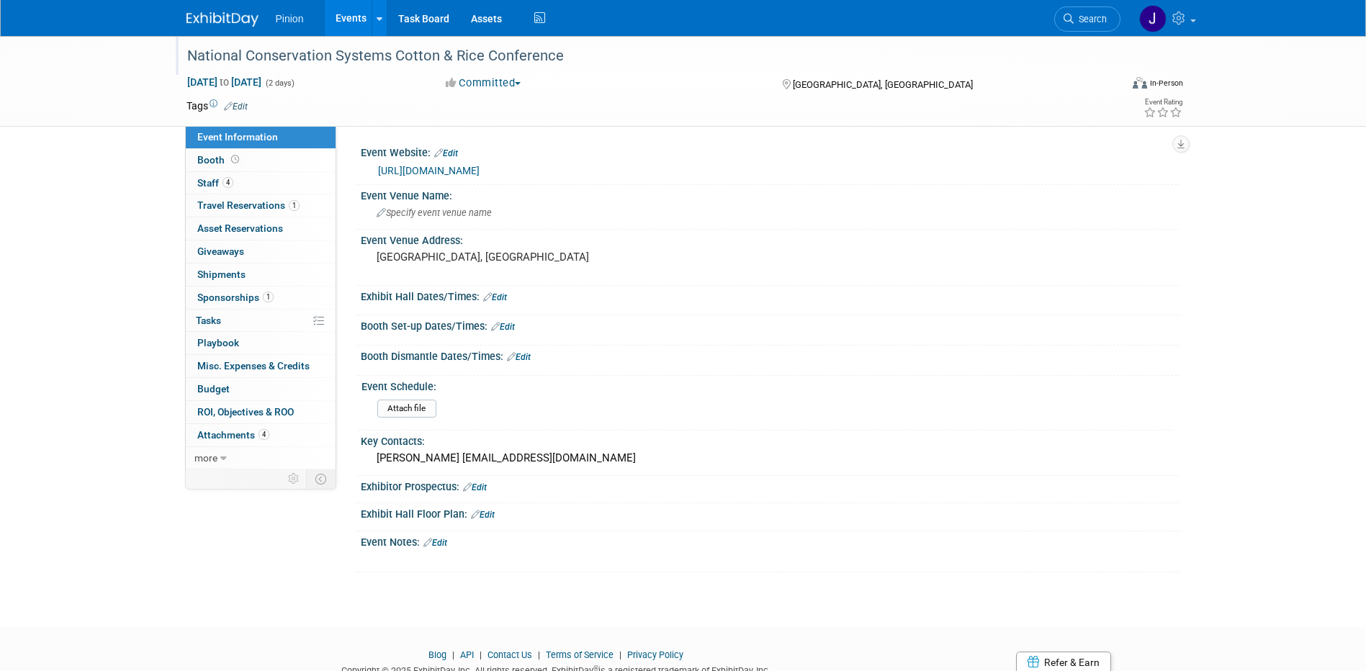
click at [432, 170] on link "[URL][DOMAIN_NAME]" at bounding box center [429, 171] width 102 height 12
click at [249, 204] on span "Travel Reservations 1" at bounding box center [248, 206] width 102 height 12
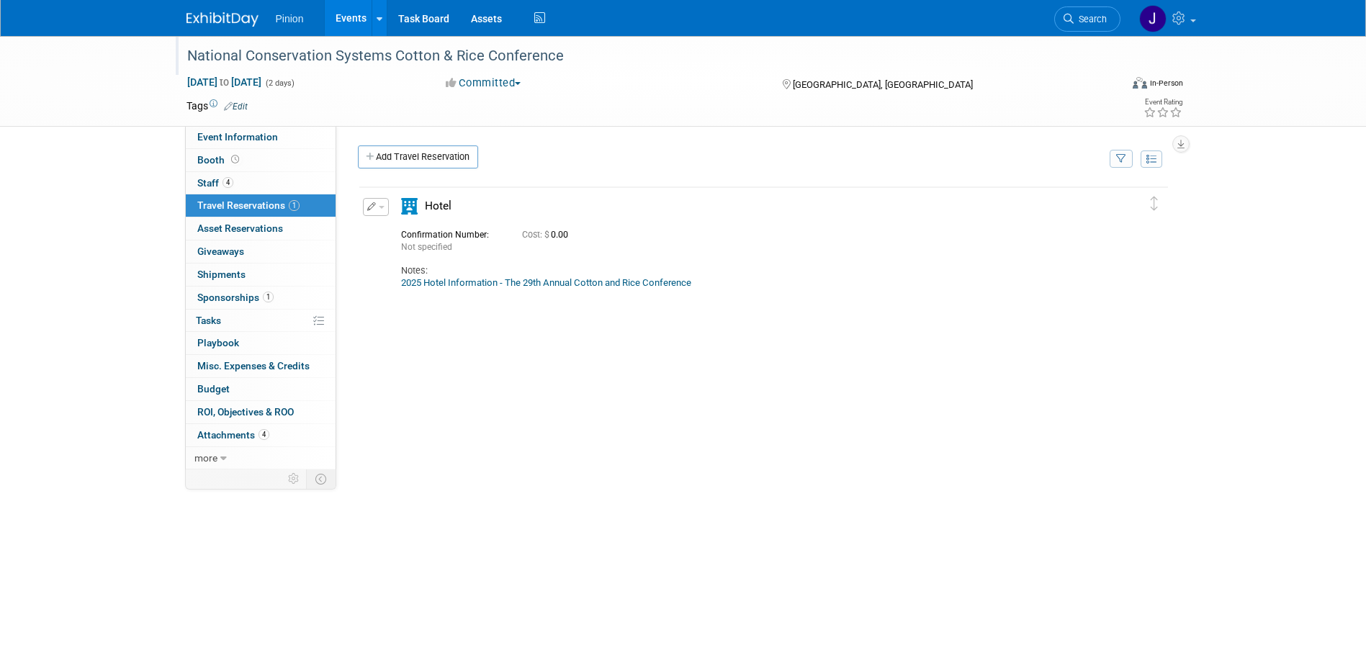
click at [380, 205] on button "button" at bounding box center [376, 207] width 26 height 18
click at [414, 231] on button "Edit Reservation" at bounding box center [425, 232] width 122 height 21
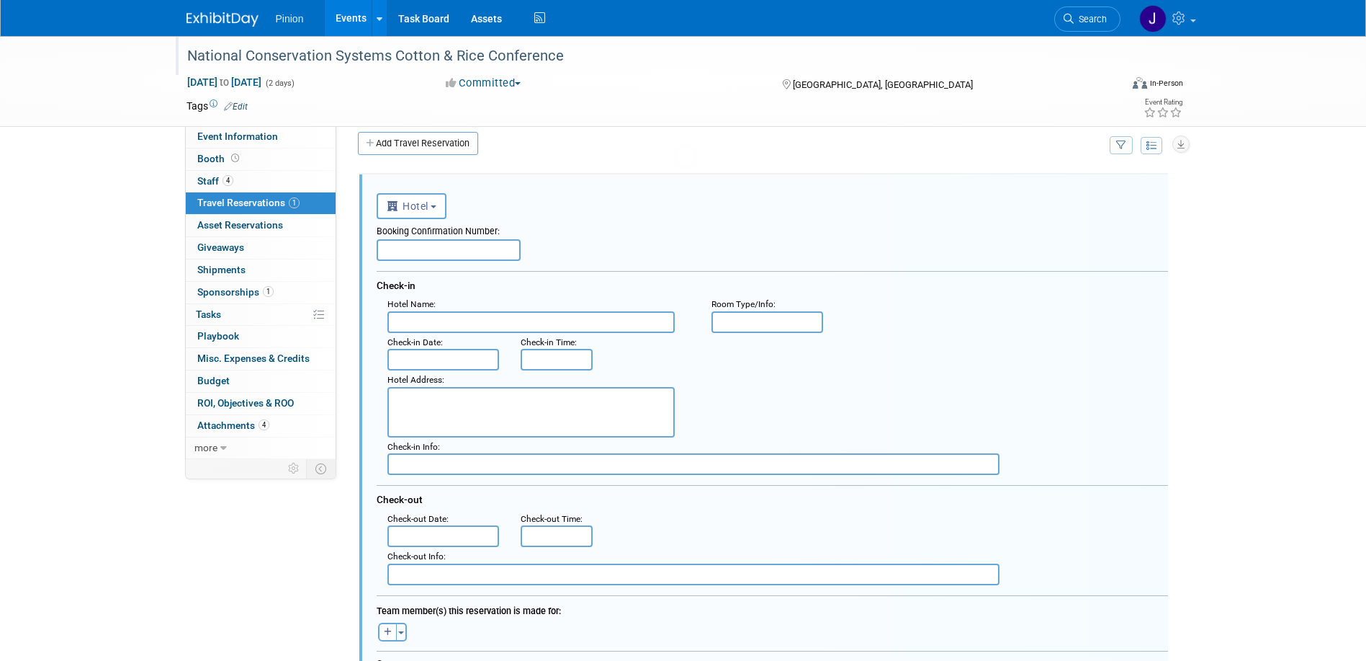
scroll to position [25, 0]
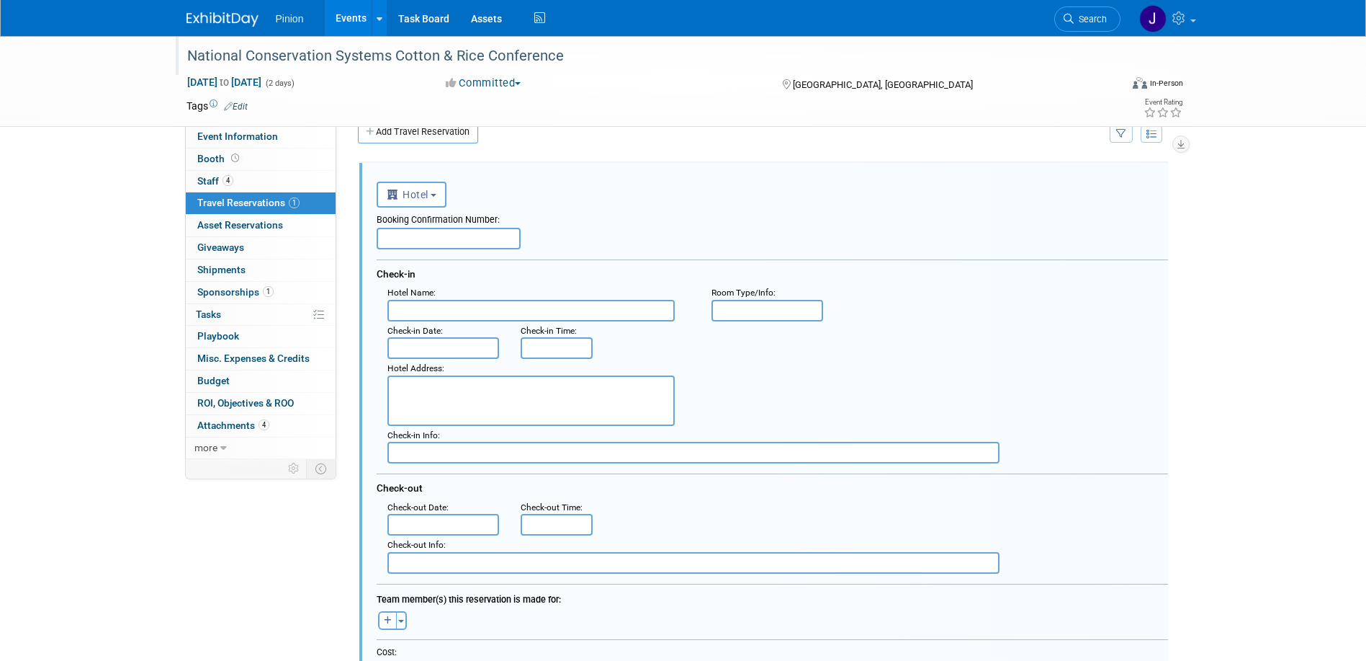
drag, startPoint x: 1366, startPoint y: 220, endPoint x: 1396, endPoint y: 359, distance: 142.3
click at [1366, 359] on html "Pinion Events Add Event Bulk Upload Events Shareable Event Boards Recently View…" at bounding box center [683, 305] width 1366 height 661
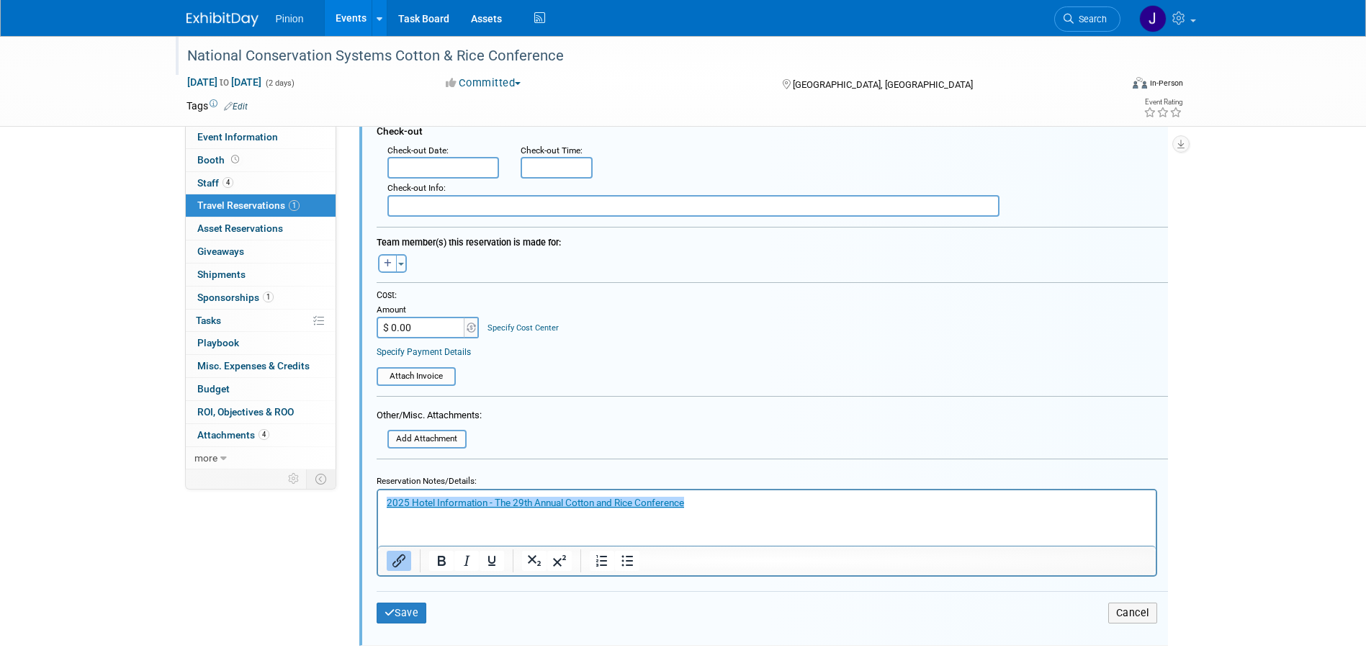
scroll to position [397, 0]
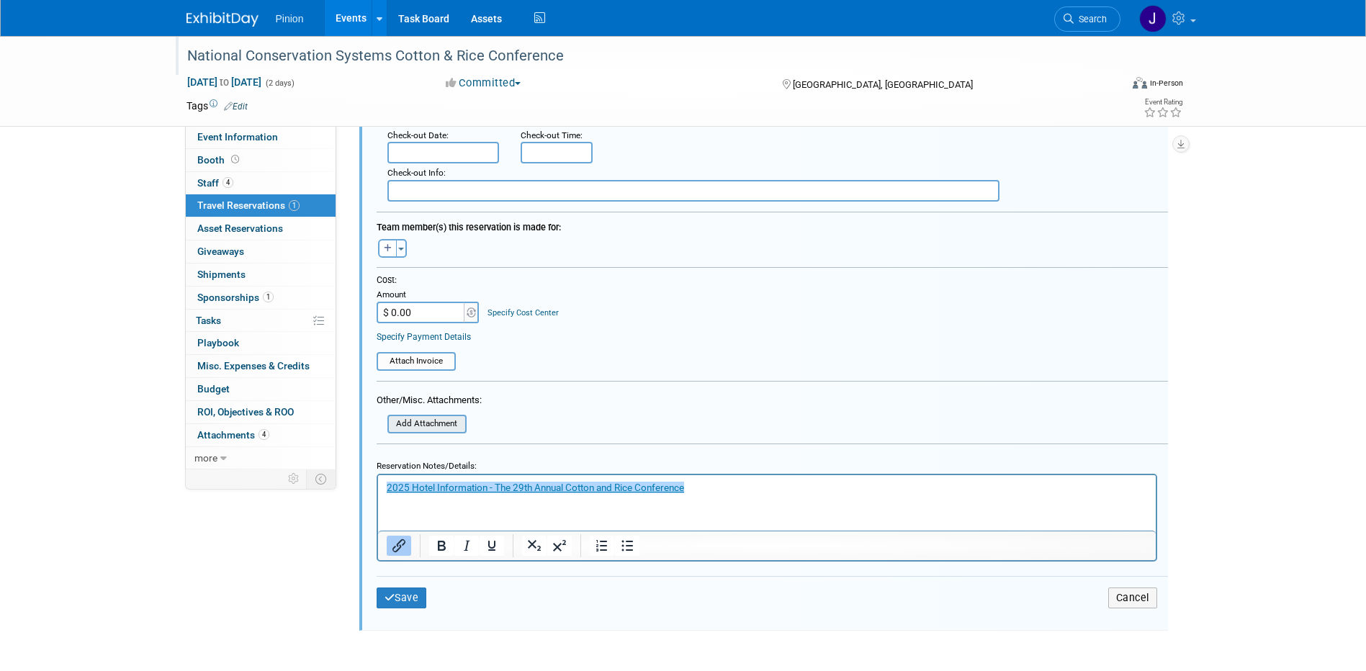
click at [447, 418] on input "file" at bounding box center [379, 424] width 171 height 16
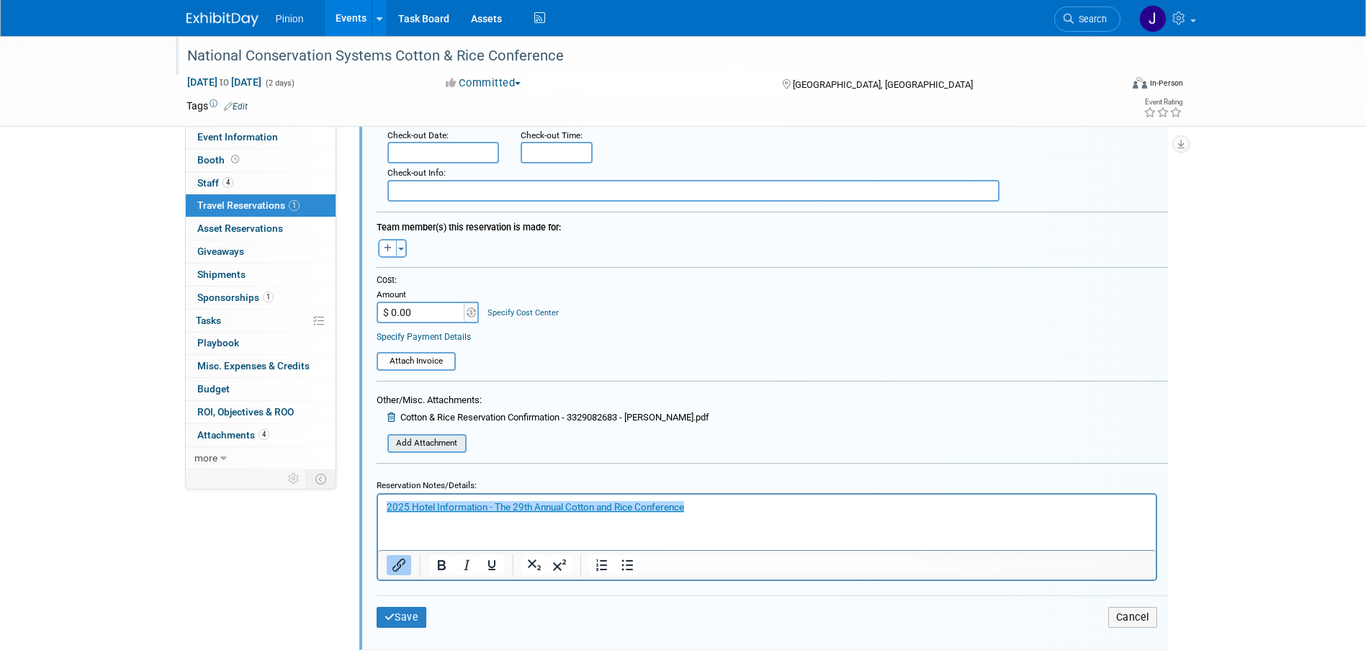
click at [438, 445] on input "file" at bounding box center [379, 444] width 171 height 16
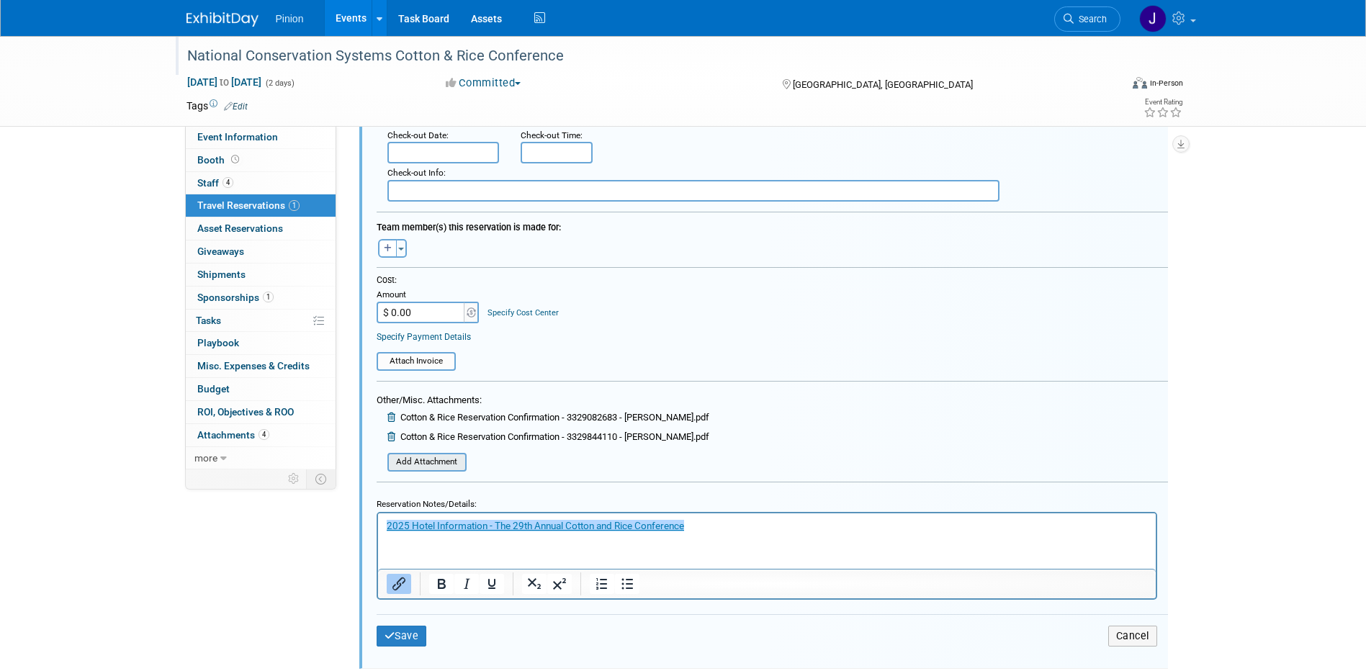
click at [413, 465] on input "file" at bounding box center [379, 463] width 171 height 16
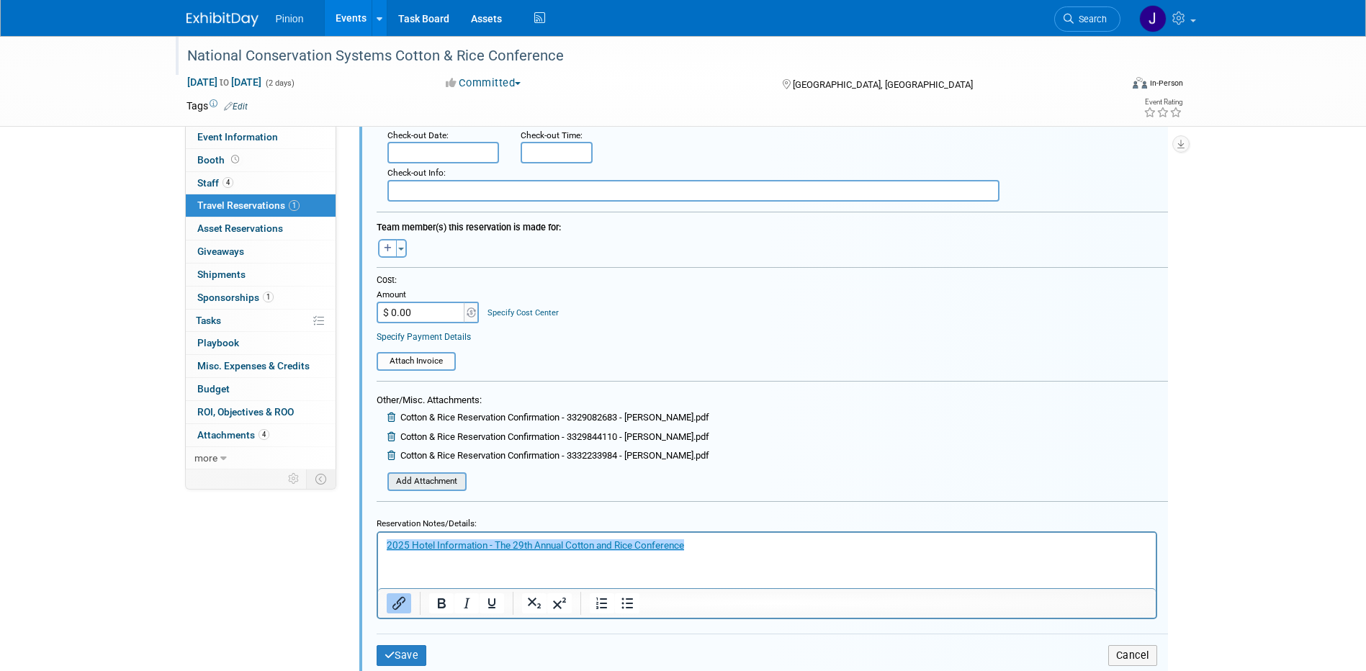
click at [439, 485] on input "file" at bounding box center [379, 482] width 171 height 16
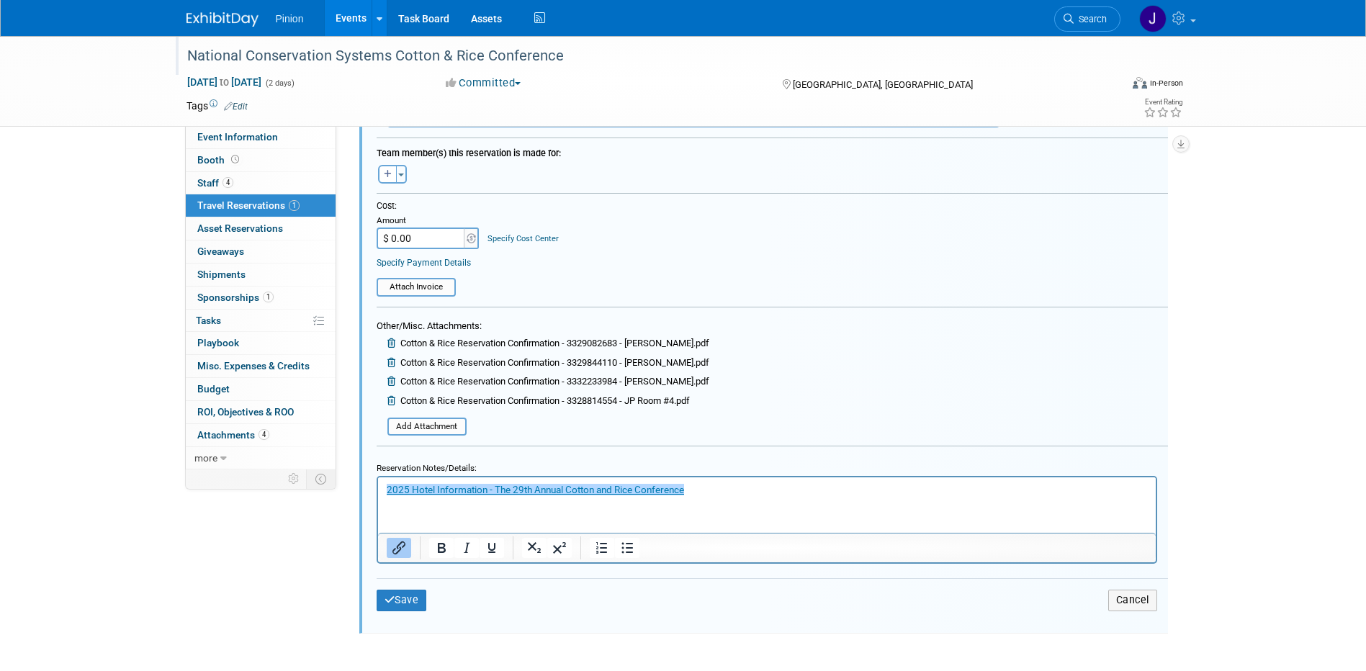
scroll to position [541, 0]
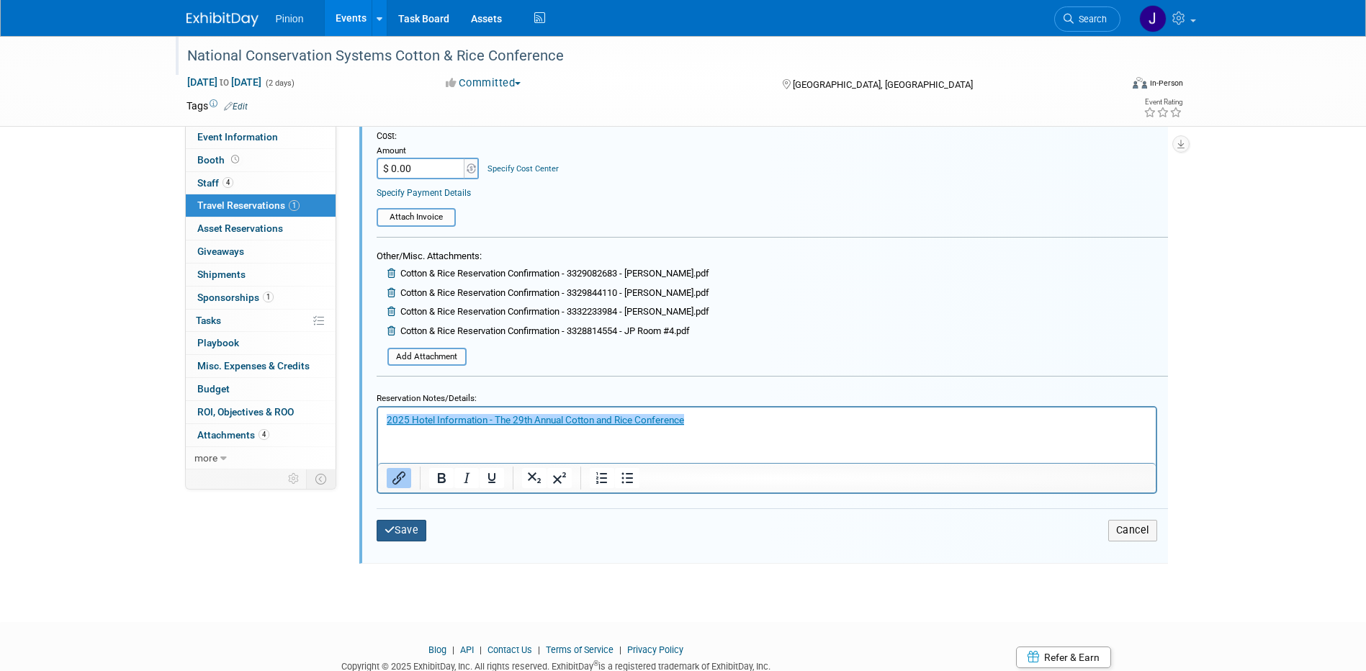
click at [403, 530] on button "Save" at bounding box center [402, 530] width 50 height 21
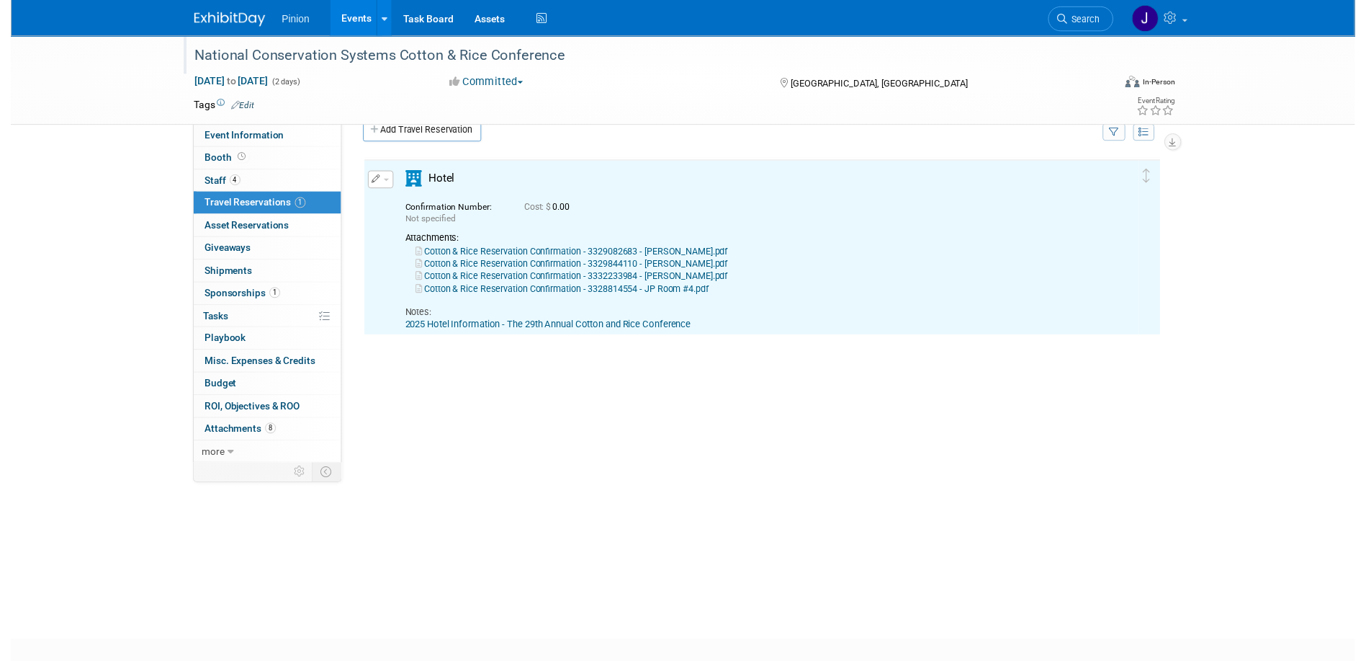
scroll to position [0, 0]
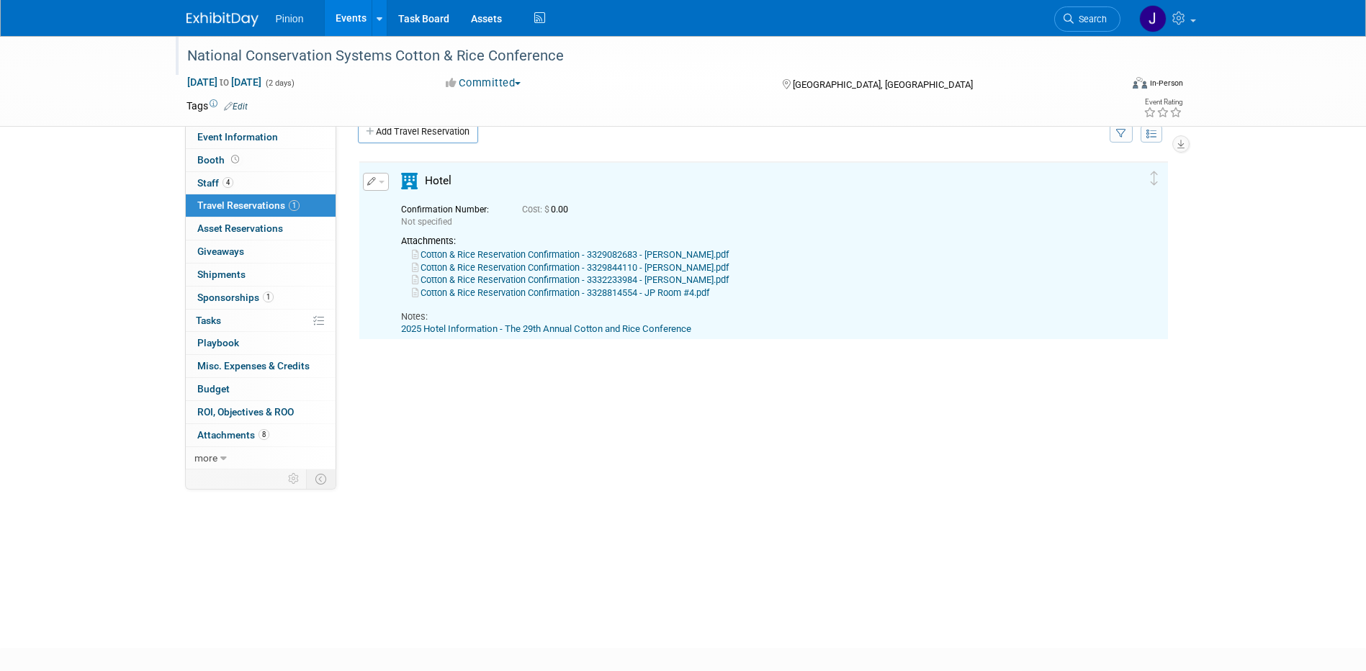
click at [540, 254] on link "Cotton & Rice Reservation Confirmation - 3329082683 - [PERSON_NAME].pdf" at bounding box center [570, 254] width 317 height 11
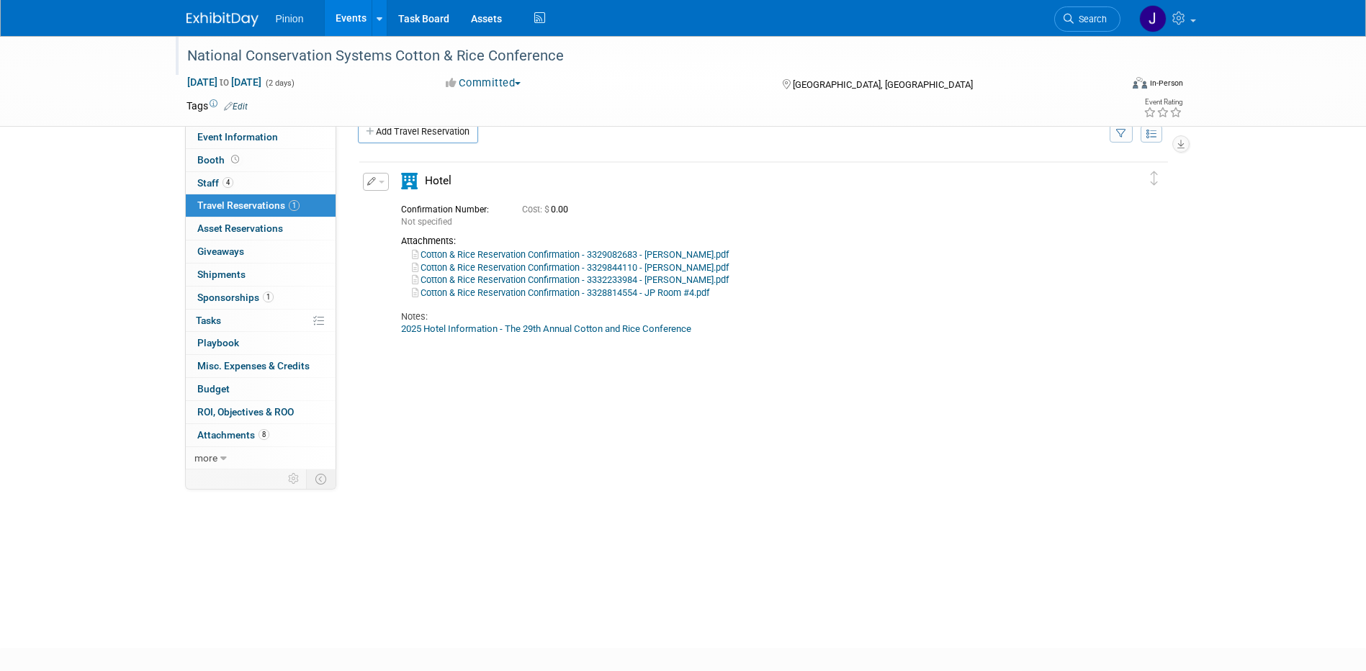
click at [364, 180] on button "button" at bounding box center [376, 182] width 26 height 18
click at [408, 203] on button "Edit Reservation" at bounding box center [425, 207] width 122 height 21
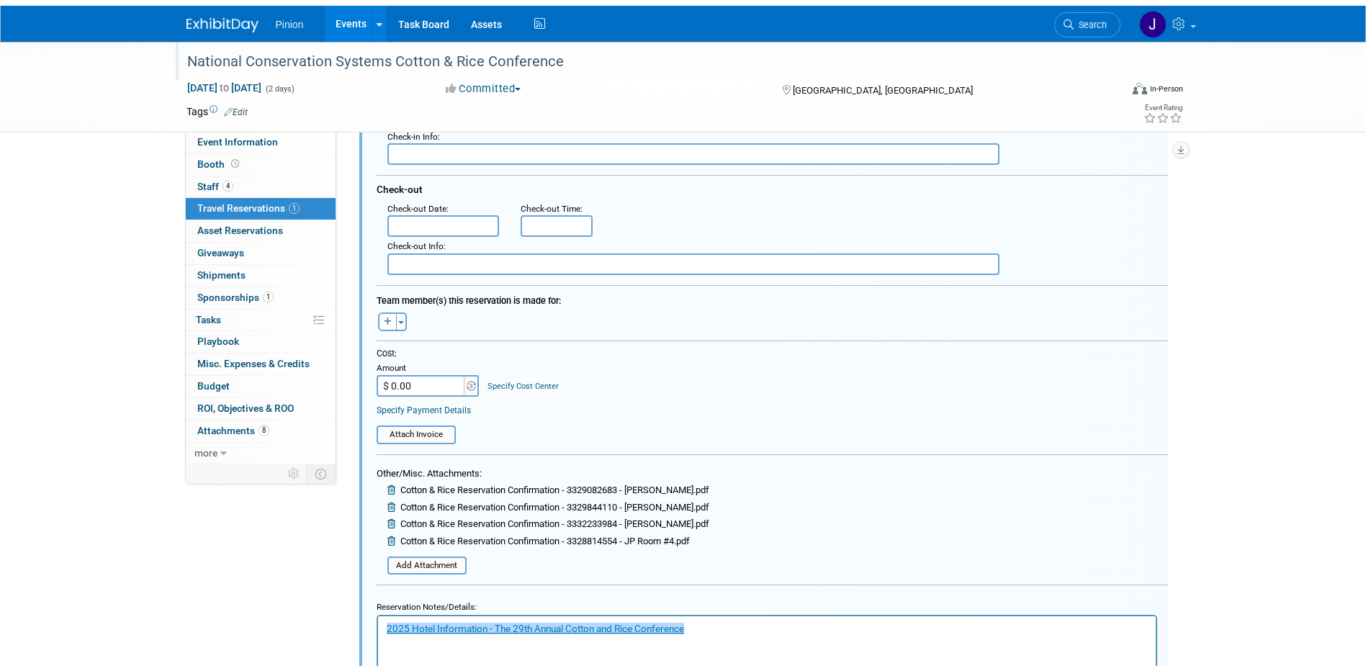
scroll to position [380, 0]
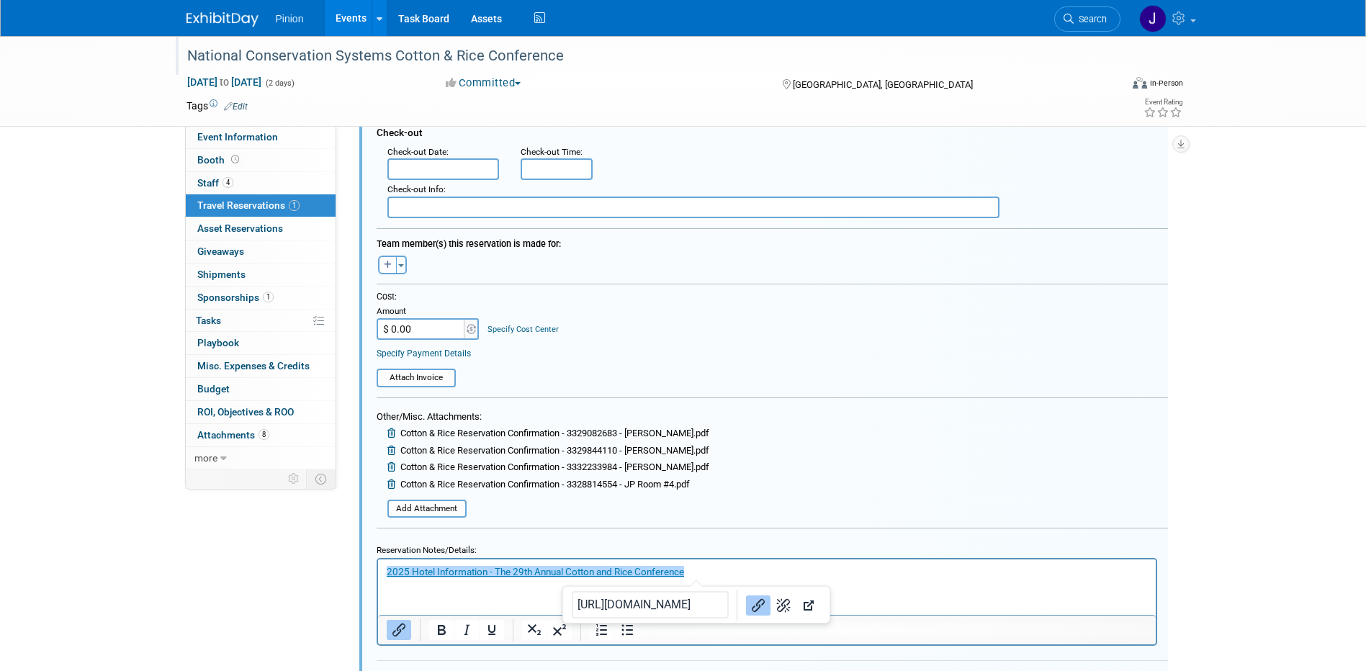
click at [717, 570] on p "﻿2025 Hotel Information - The 29th Annual Cotton and Rice Conference" at bounding box center [766, 572] width 761 height 14
drag, startPoint x: 707, startPoint y: 568, endPoint x: 79, endPoint y: 485, distance: 633.7
click at [377, 560] on html "2025 Hotel Information - The 29th Annual Cotton and Rice Conference﻿" at bounding box center [766, 569] width 778 height 19
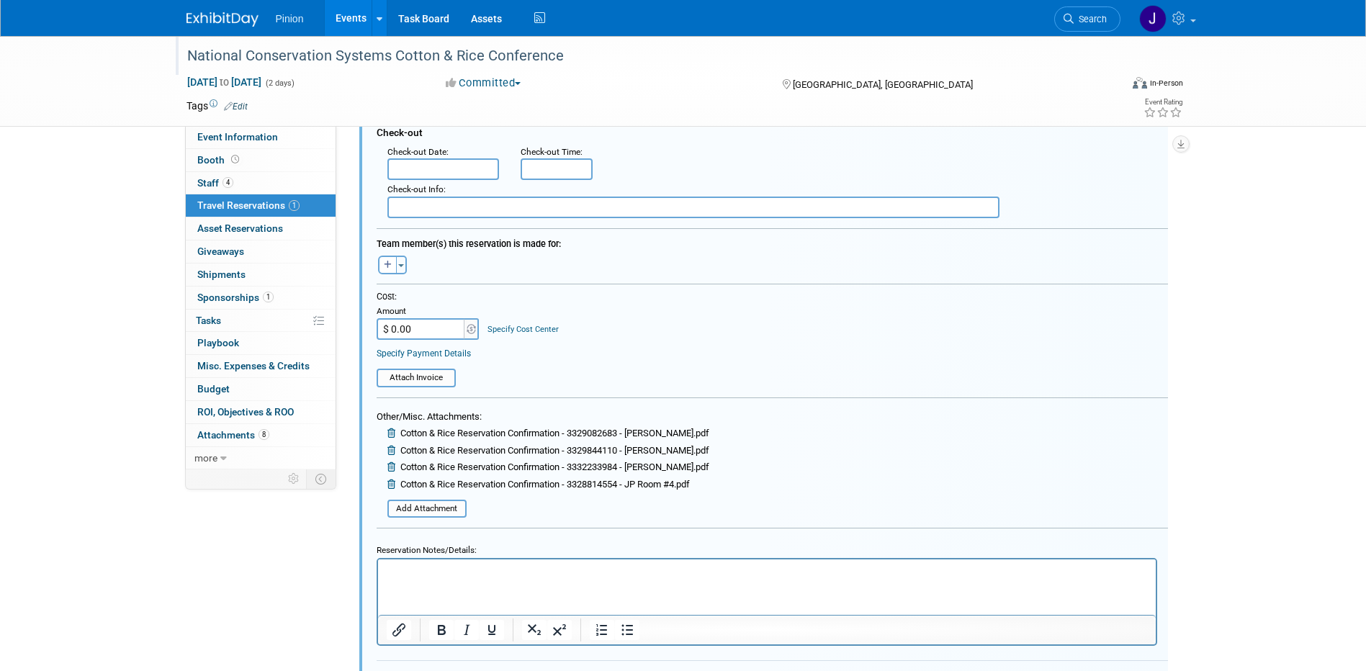
click at [412, 568] on p "Rich Text Area. Press ALT-0 for help." at bounding box center [766, 572] width 761 height 14
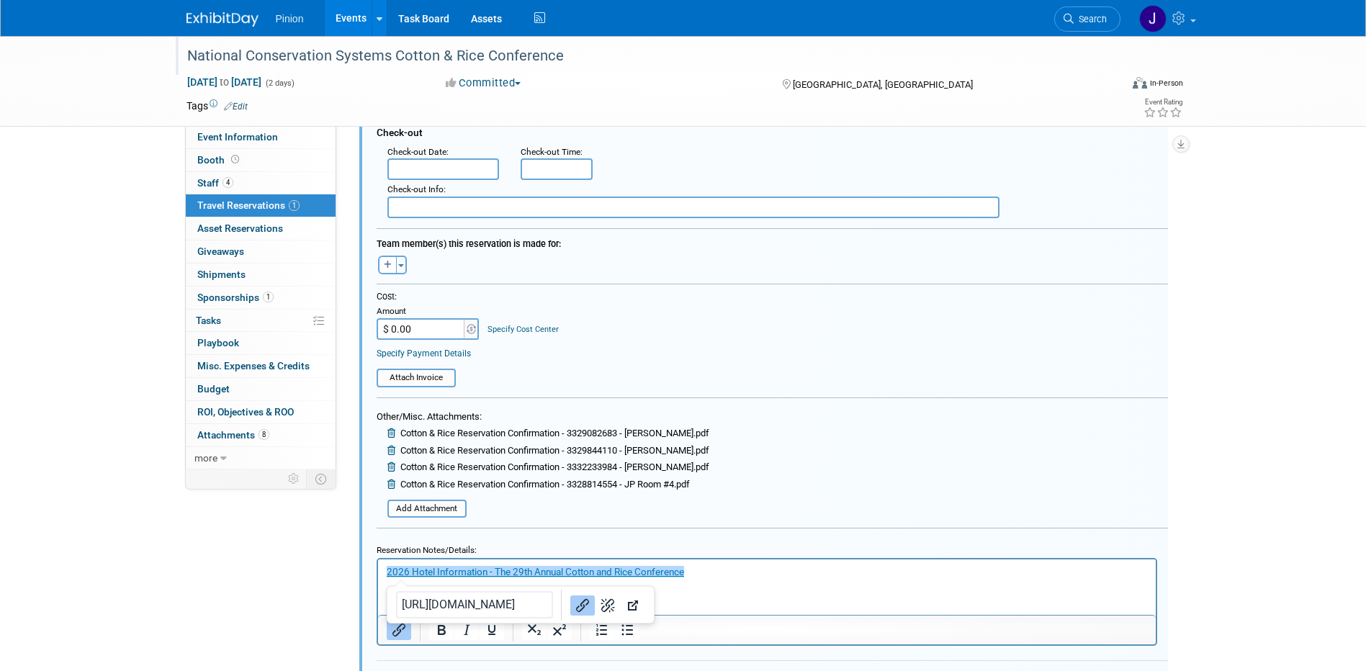
click at [391, 482] on icon at bounding box center [393, 484] width 11 height 9
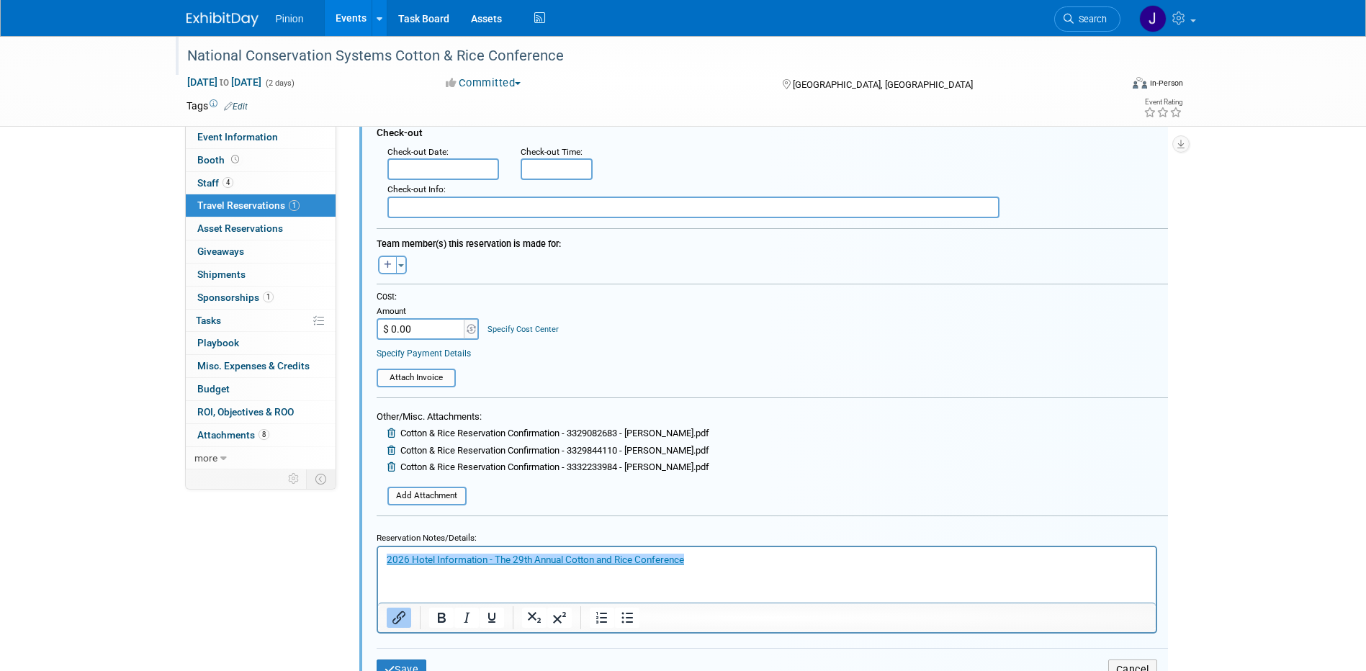
click at [392, 471] on icon at bounding box center [393, 466] width 11 height 9
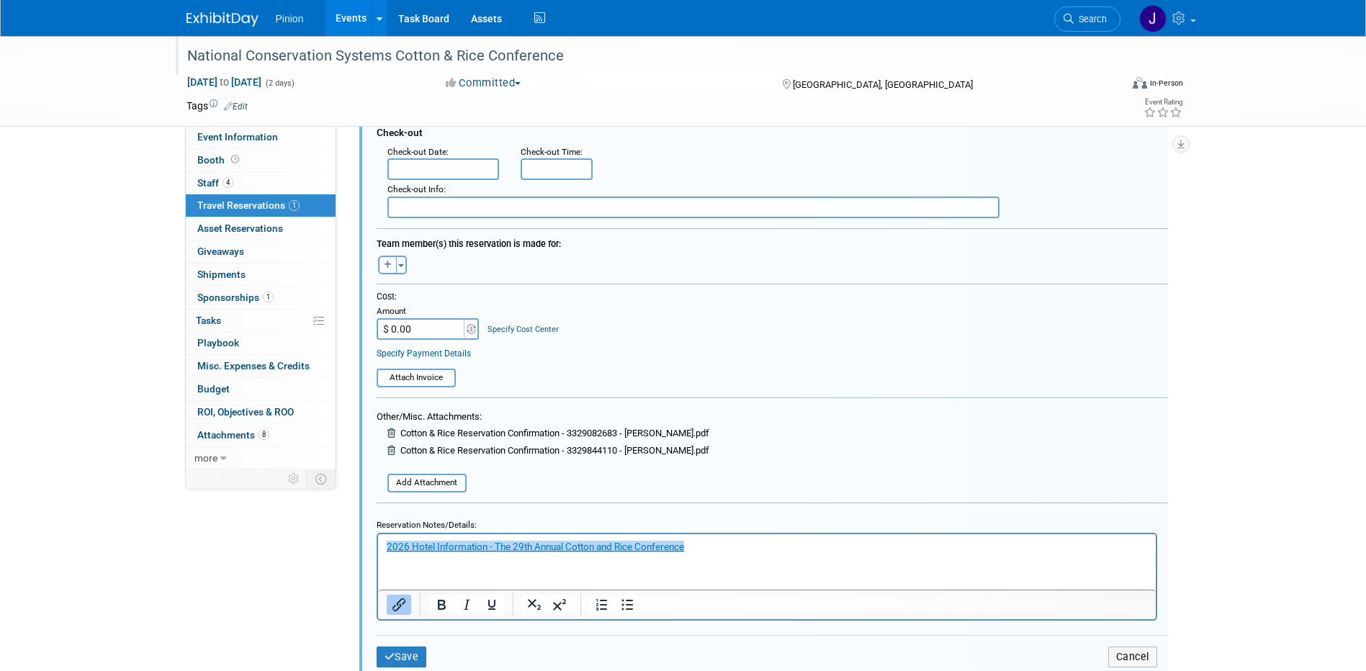
click at [391, 452] on icon at bounding box center [393, 450] width 11 height 9
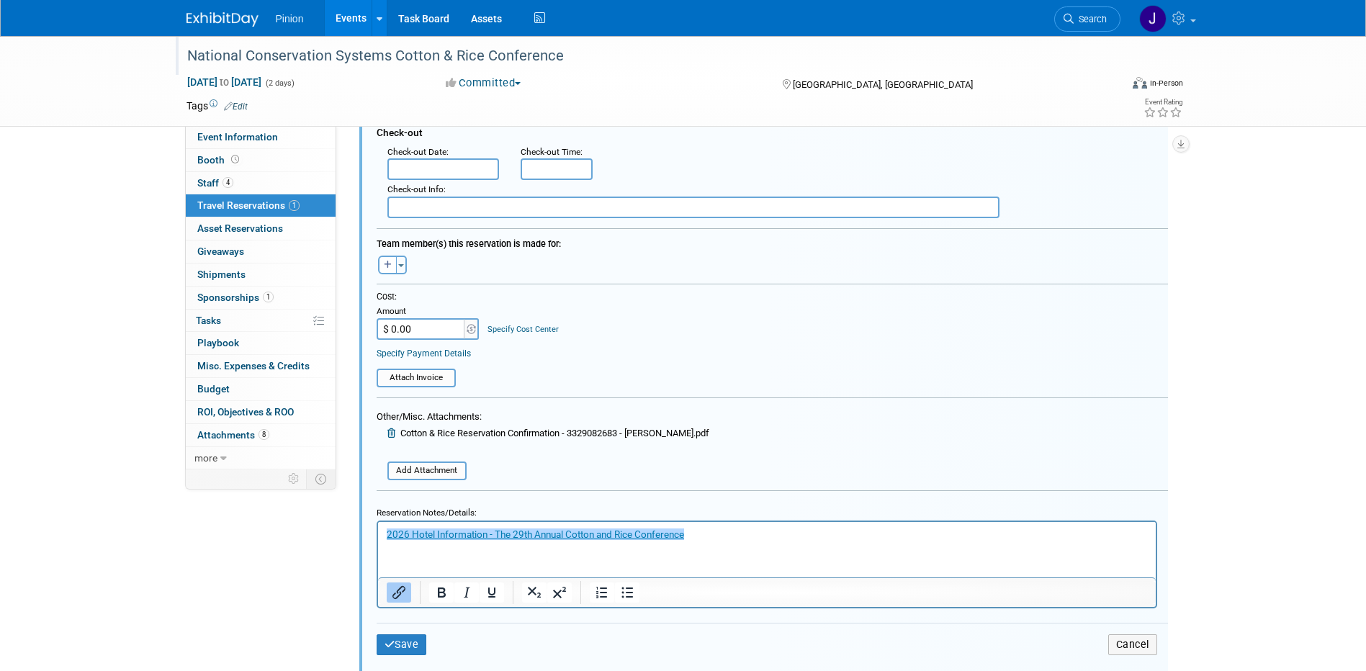
click at [390, 431] on icon at bounding box center [393, 433] width 11 height 9
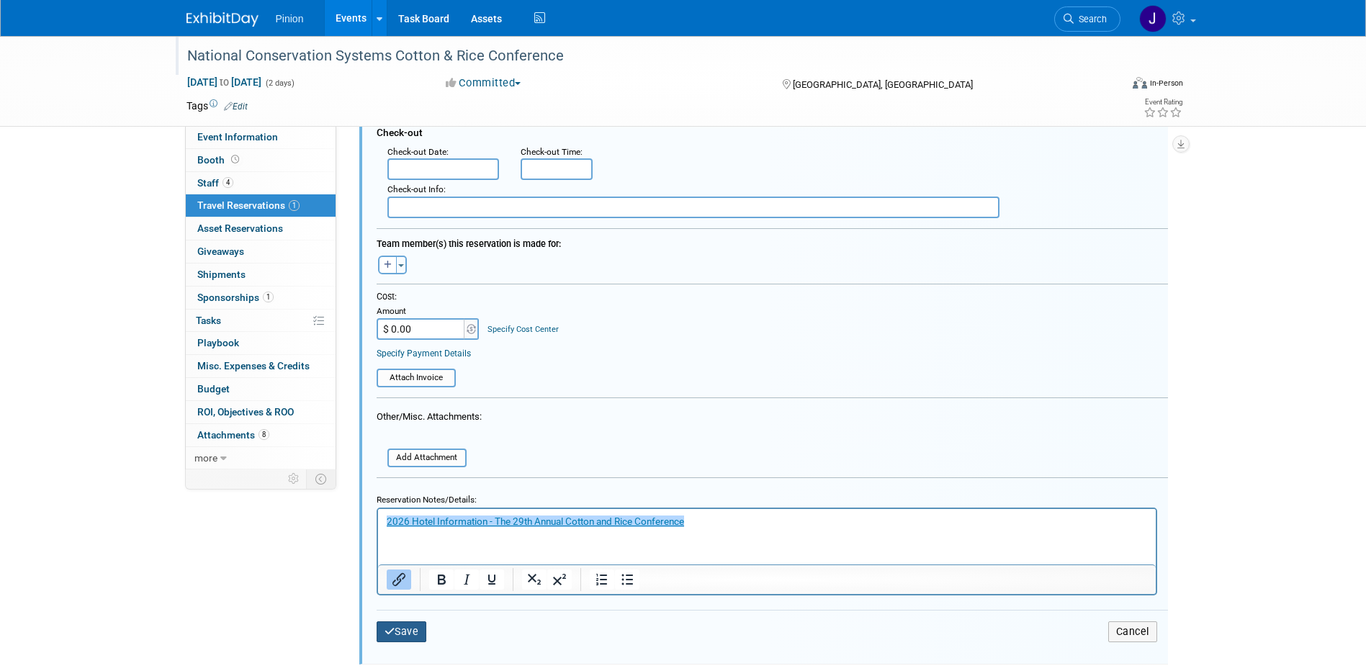
click at [397, 632] on button "Save" at bounding box center [402, 632] width 50 height 21
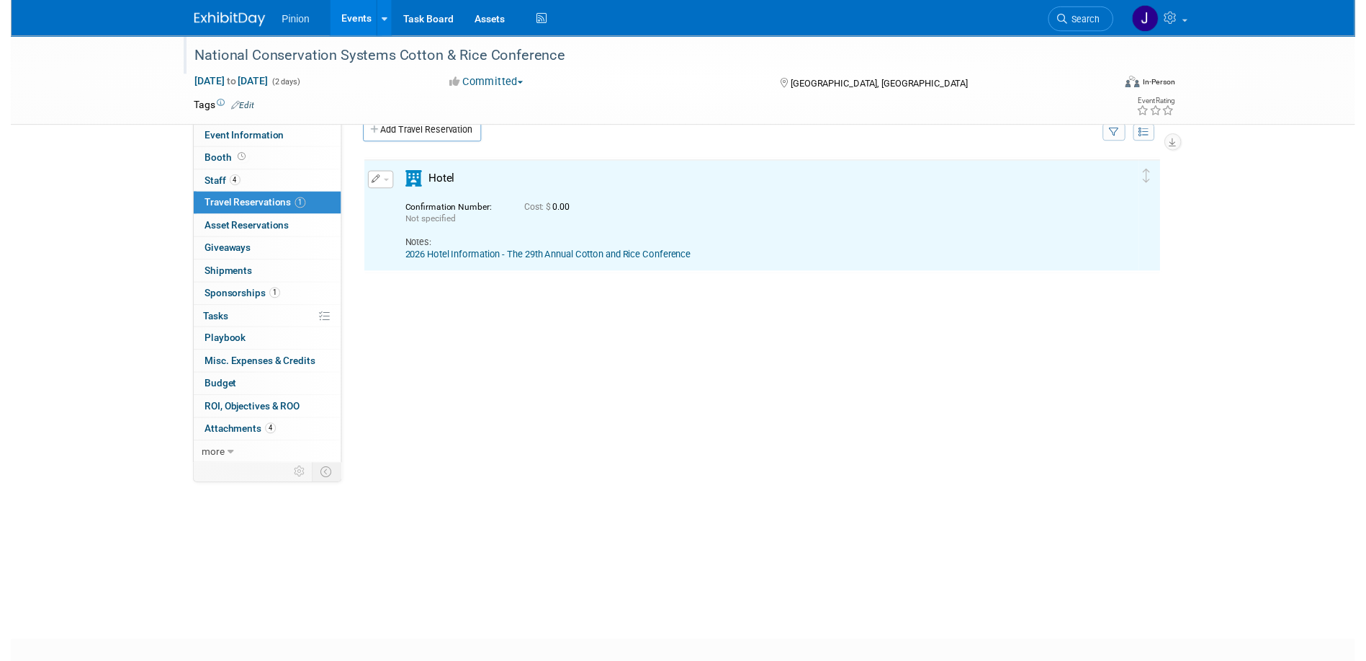
scroll to position [0, 0]
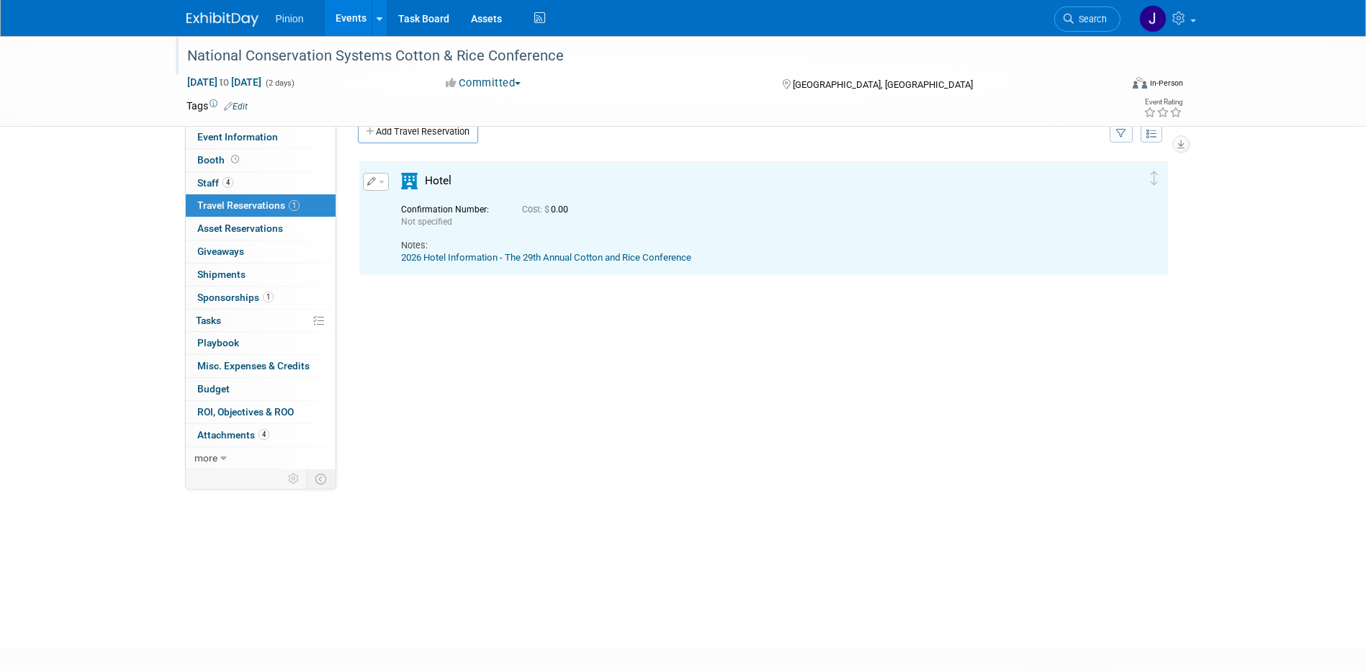
click at [541, 256] on link "2026 Hotel Information - The 29th Annual Cotton and Rice Conference" at bounding box center [546, 257] width 290 height 11
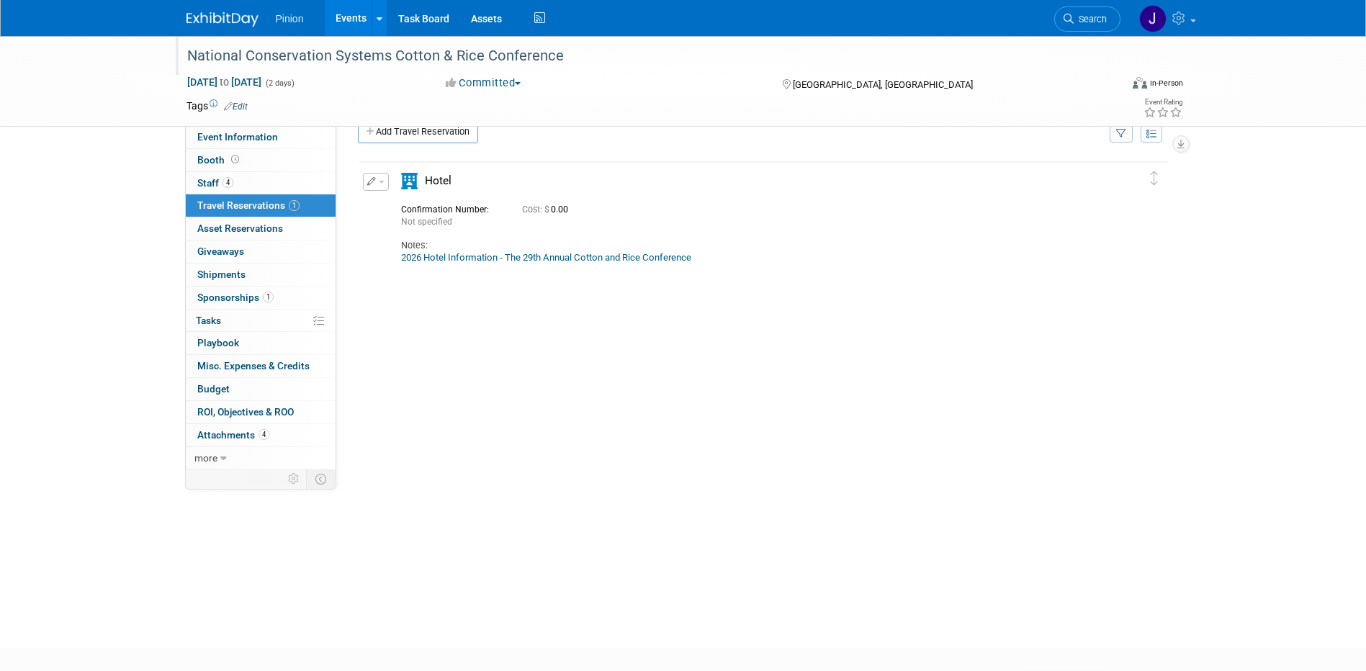
click at [376, 175] on button "button" at bounding box center [376, 182] width 26 height 18
click at [424, 204] on button "Edit Reservation" at bounding box center [425, 207] width 122 height 21
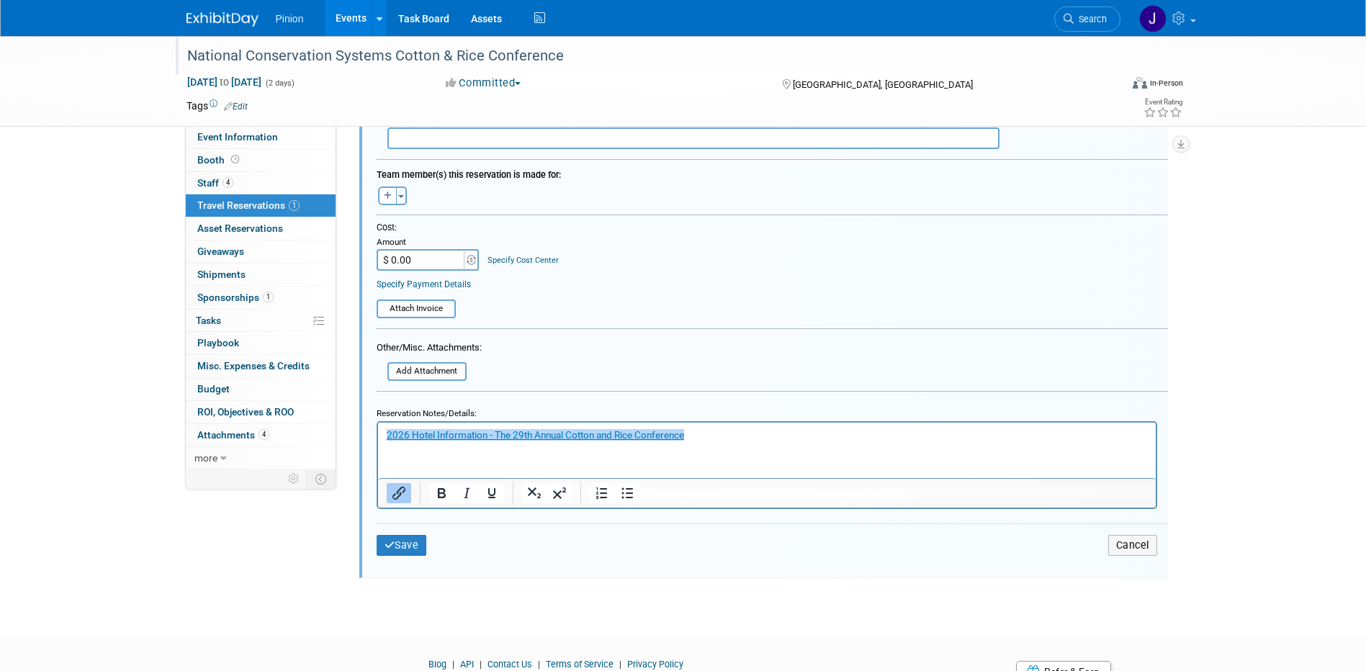
scroll to position [517, 0]
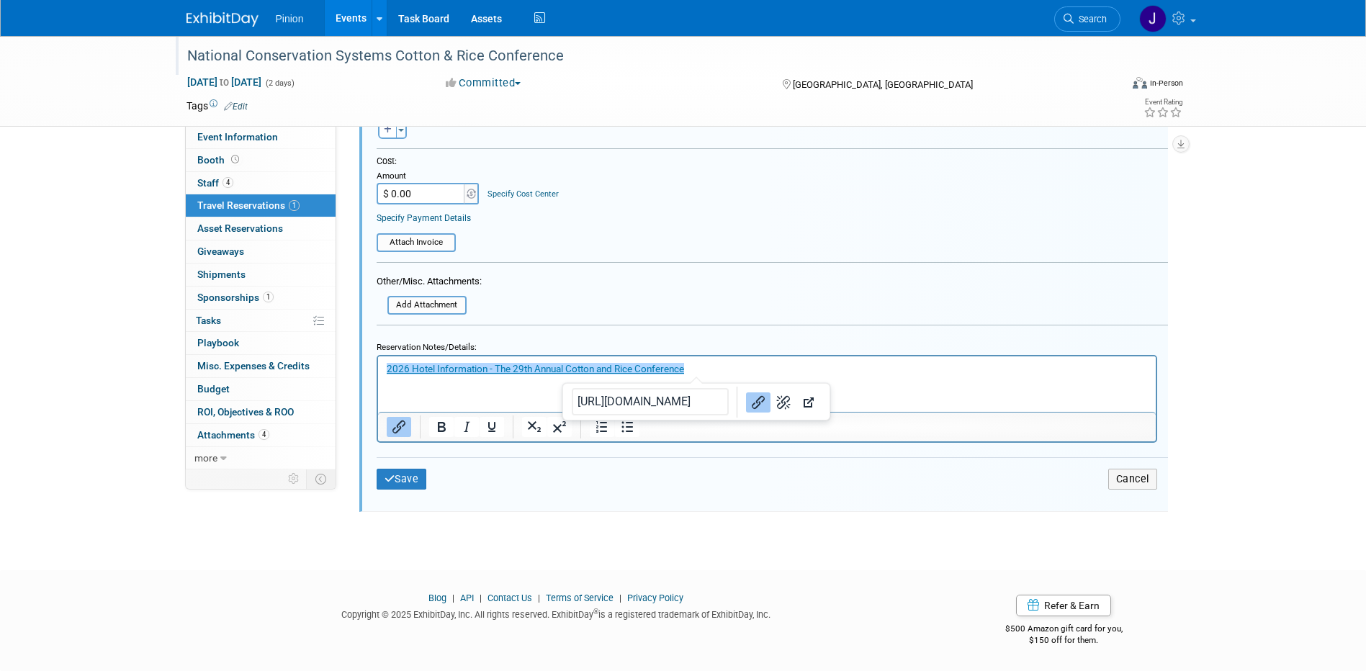
click at [707, 368] on p "﻿2026 Hotel Information - The 29th Annual Cotton and Rice Conference" at bounding box center [766, 369] width 761 height 14
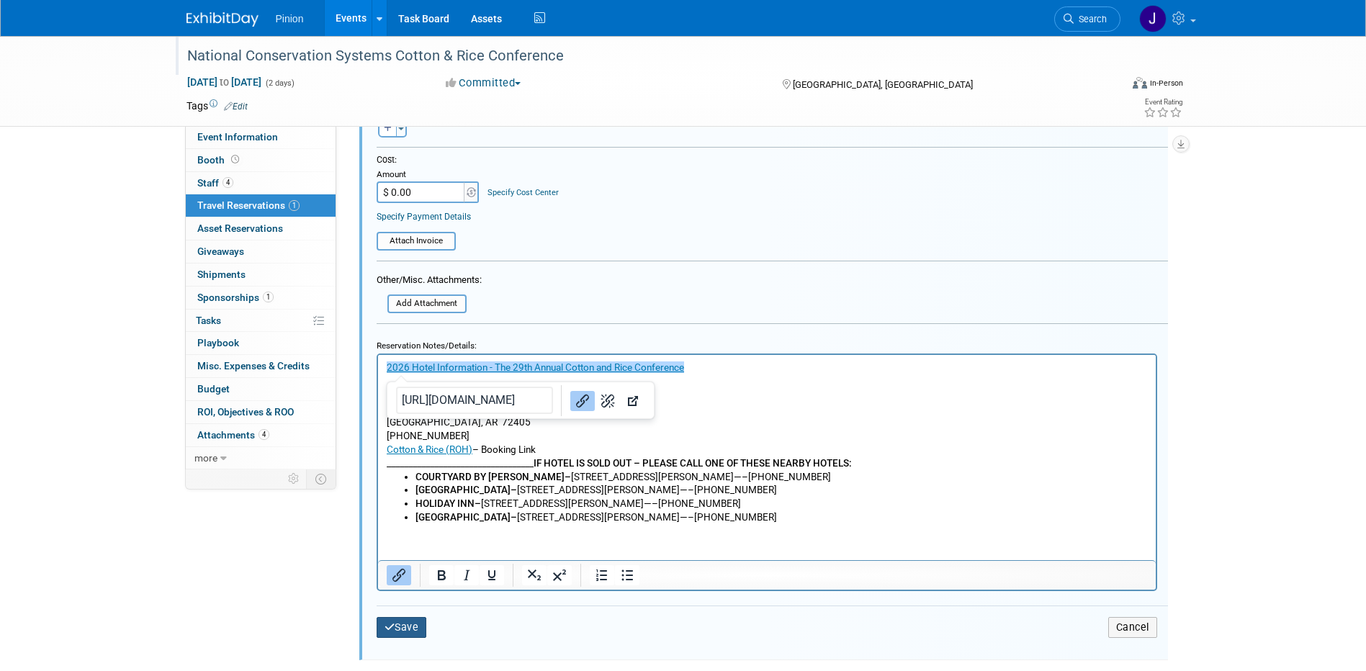
click at [405, 633] on button "Save" at bounding box center [402, 627] width 50 height 21
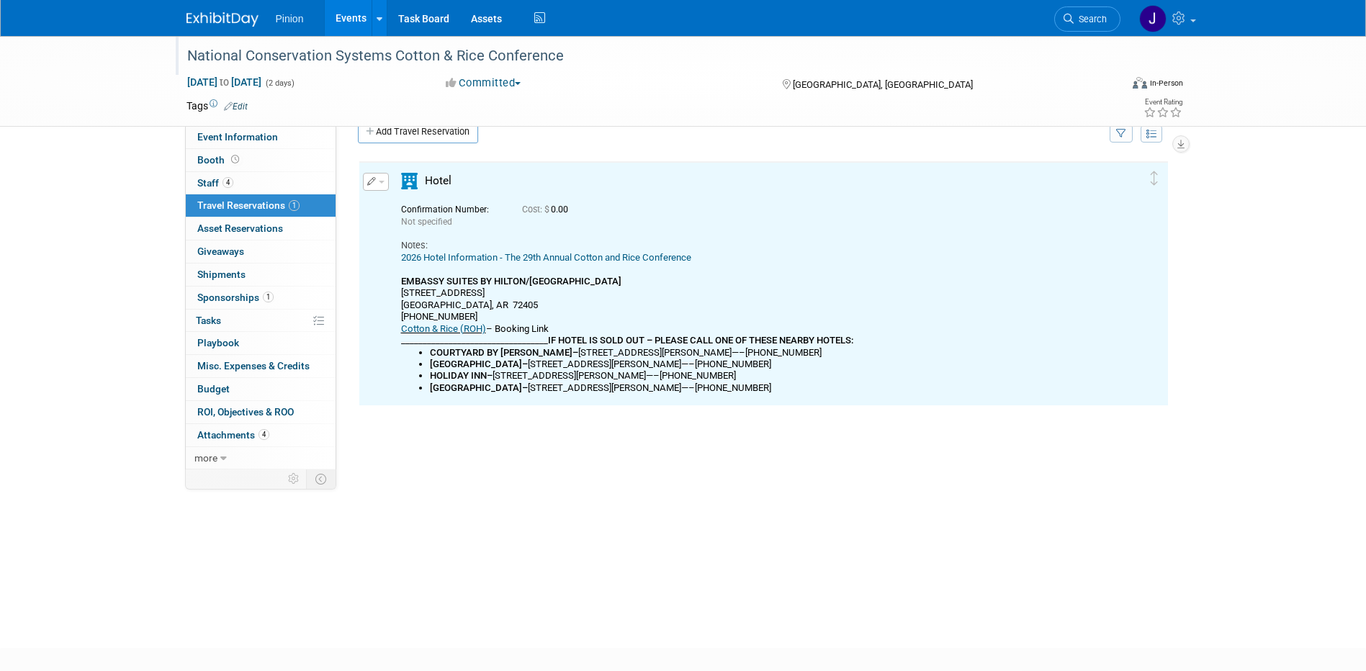
scroll to position [0, 0]
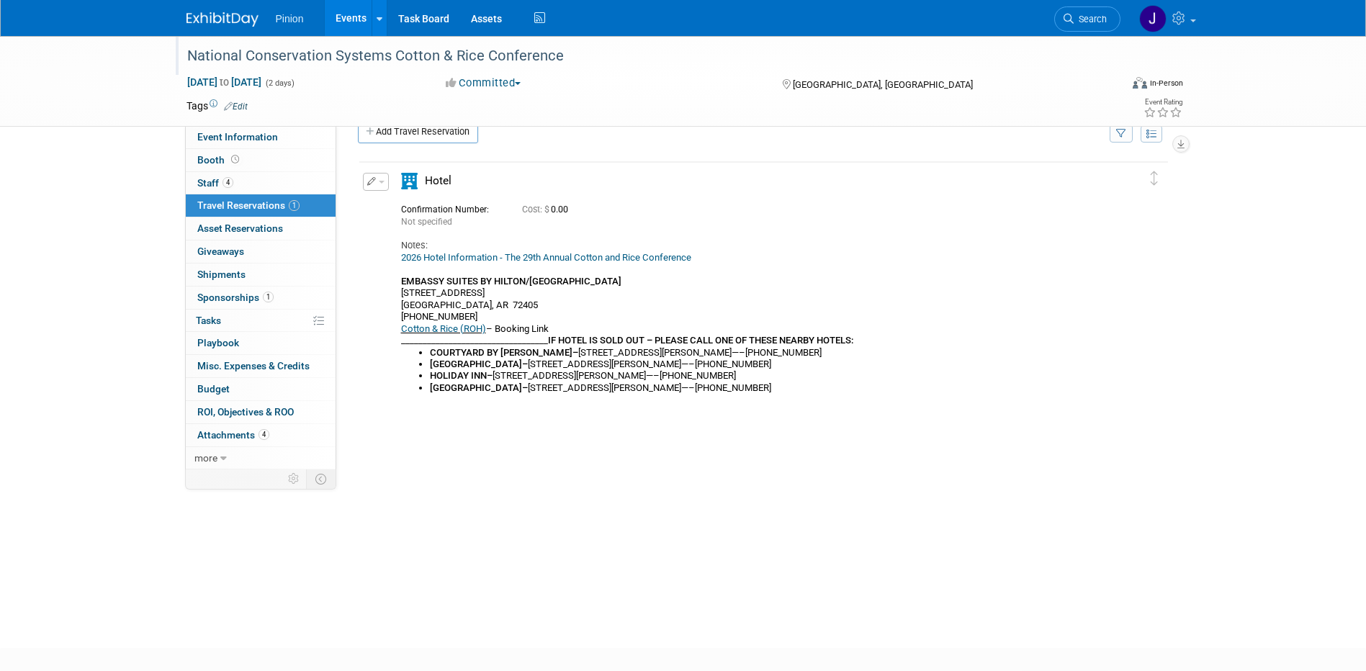
click at [790, 434] on div "Delete Reservation Not specified Cost: $ 0.00 Notes:" at bounding box center [764, 376] width 812 height 432
drag, startPoint x: 752, startPoint y: 393, endPoint x: 375, endPoint y: 285, distance: 391.9
click at [375, 285] on div "Edit Reservation Not specified" at bounding box center [752, 287] width 787 height 228
drag, startPoint x: 375, startPoint y: 285, endPoint x: 406, endPoint y: 290, distance: 31.4
copy div "EMBASSY SUITES BY HILTON/[GEOGRAPHIC_DATA] [STREET_ADDRESS] 870-619-4482 x1 Cot…"
